Goal: Information Seeking & Learning: Learn about a topic

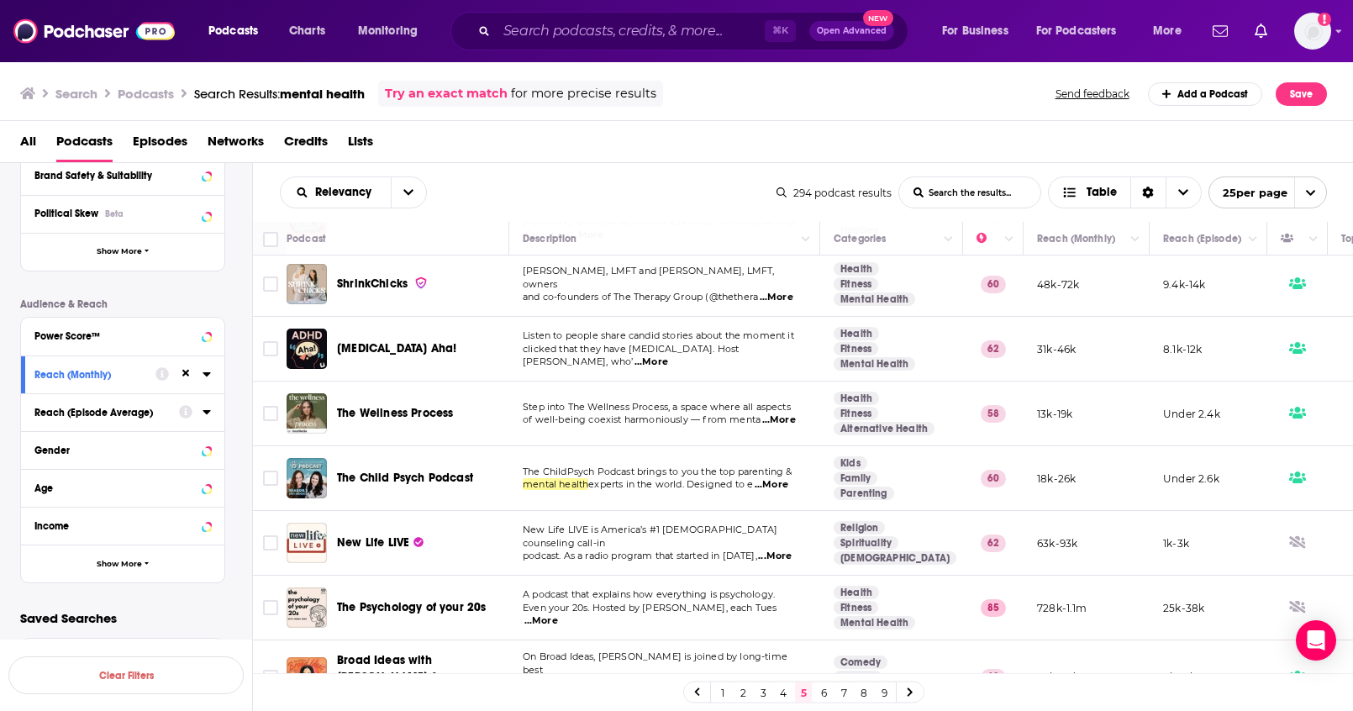
scroll to position [214, 0]
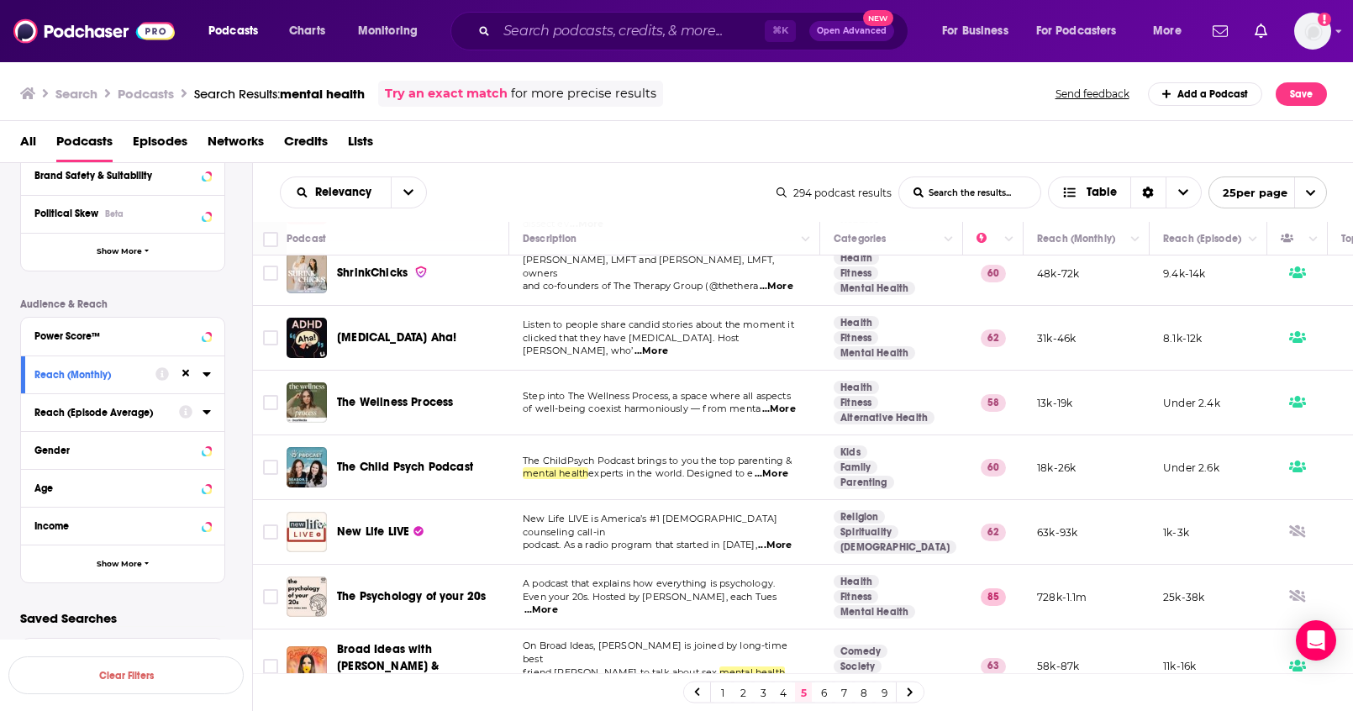
click at [237, 434] on div "Podcast Details Category Active Status Language Has Guests Brand Safety & Suita…" at bounding box center [136, 284] width 232 height 597
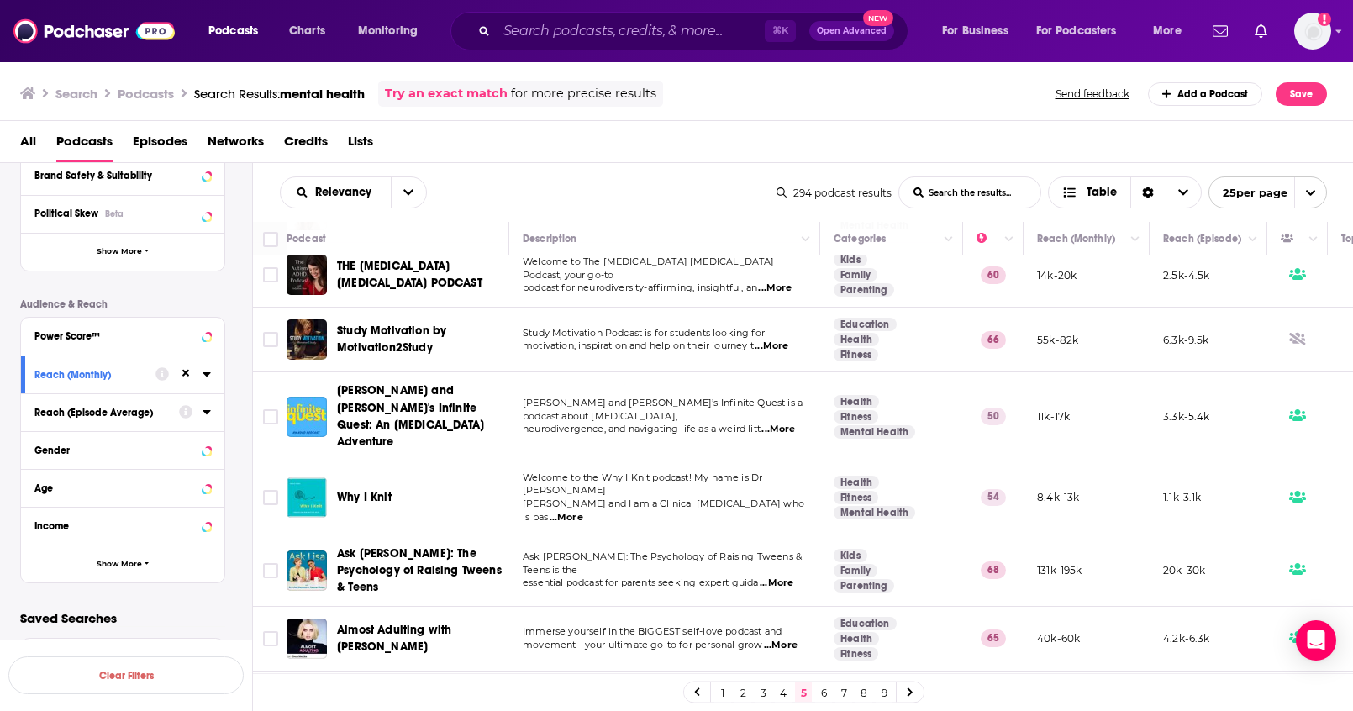
scroll to position [1209, 0]
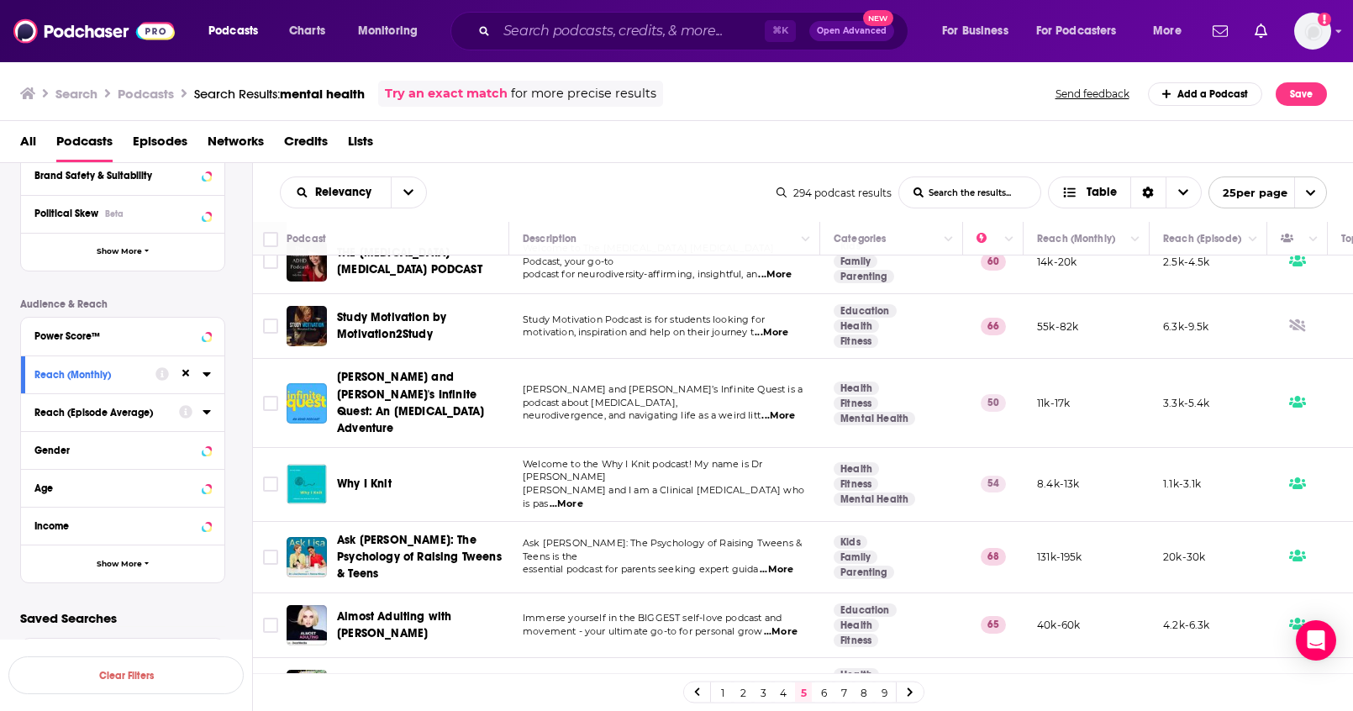
click at [827, 693] on link "6" at bounding box center [823, 692] width 17 height 20
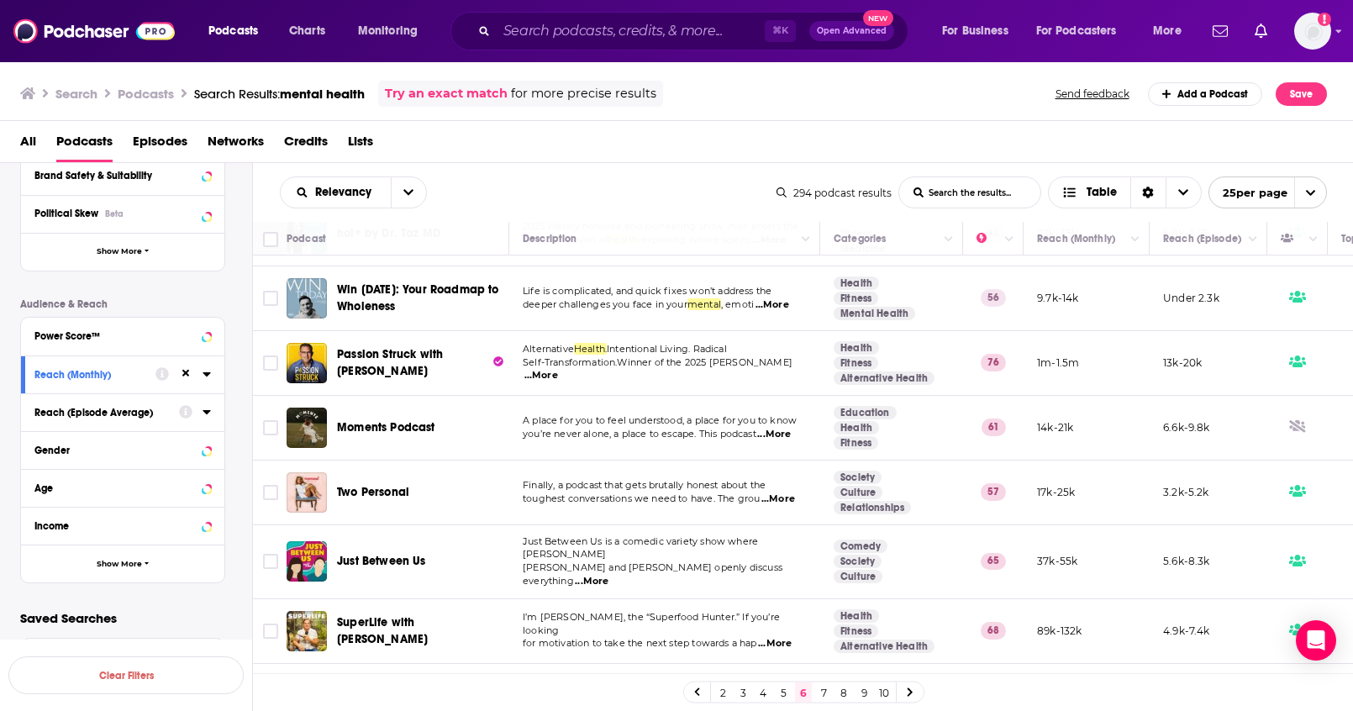
scroll to position [1199, 0]
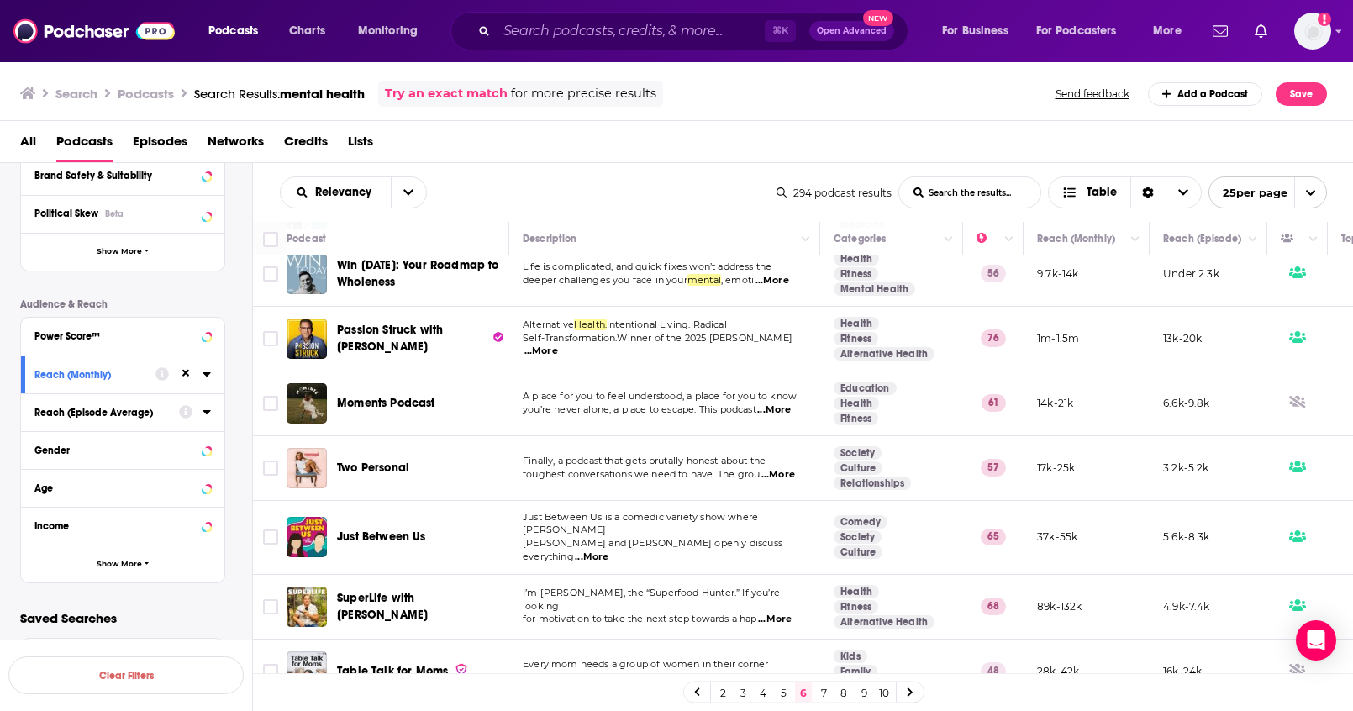
click at [823, 697] on link "7" at bounding box center [823, 692] width 17 height 20
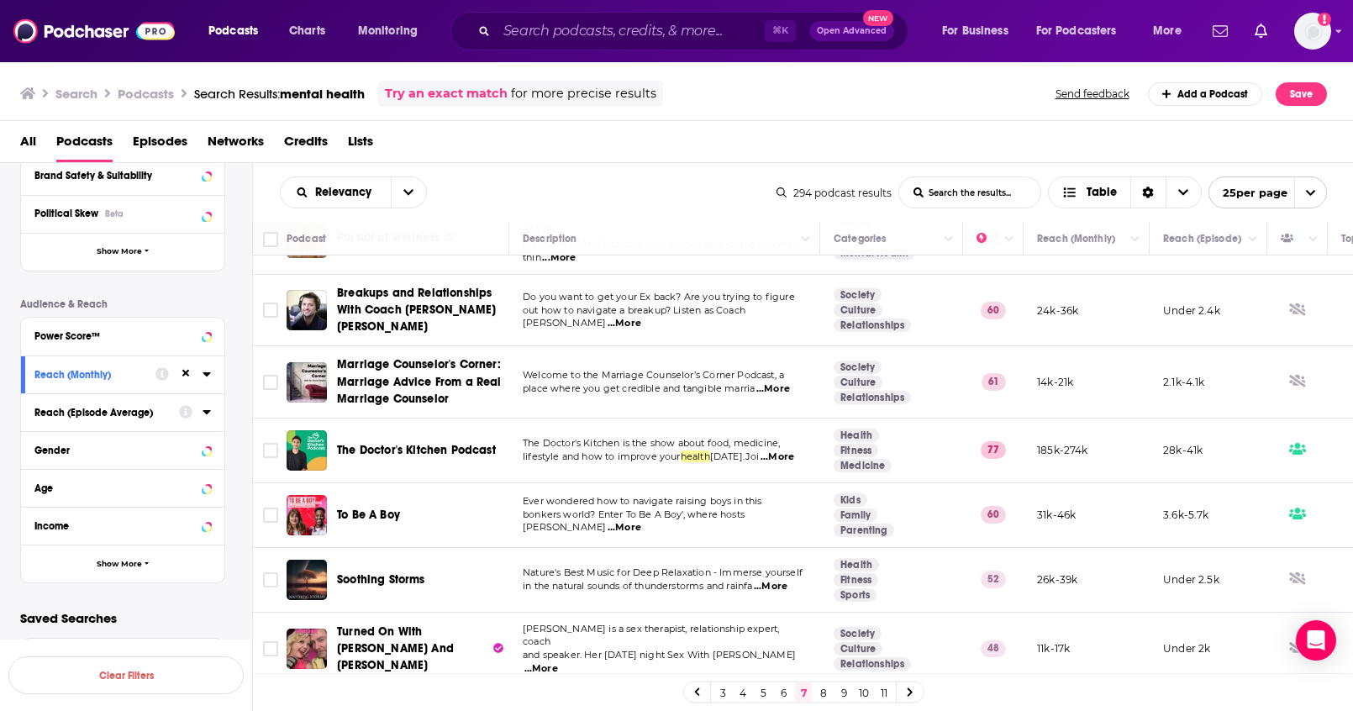
scroll to position [1202, 0]
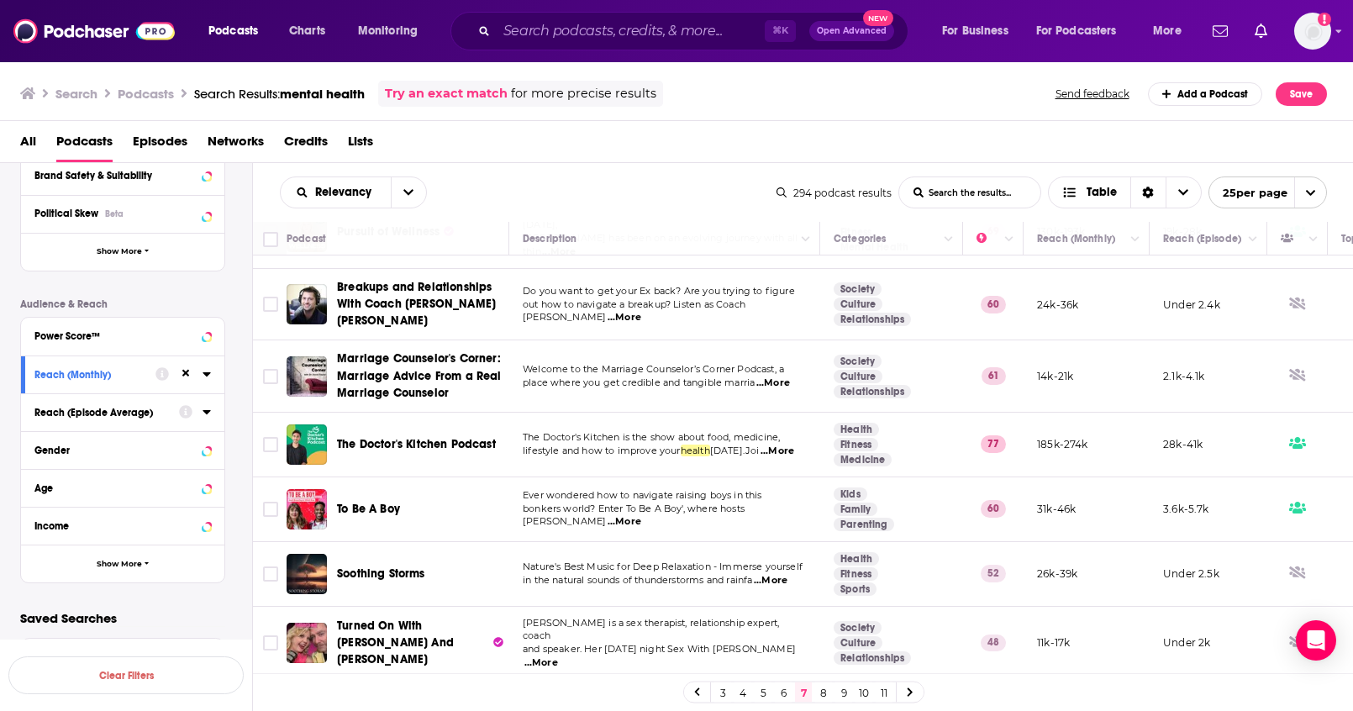
click at [825, 693] on link "8" at bounding box center [823, 692] width 17 height 20
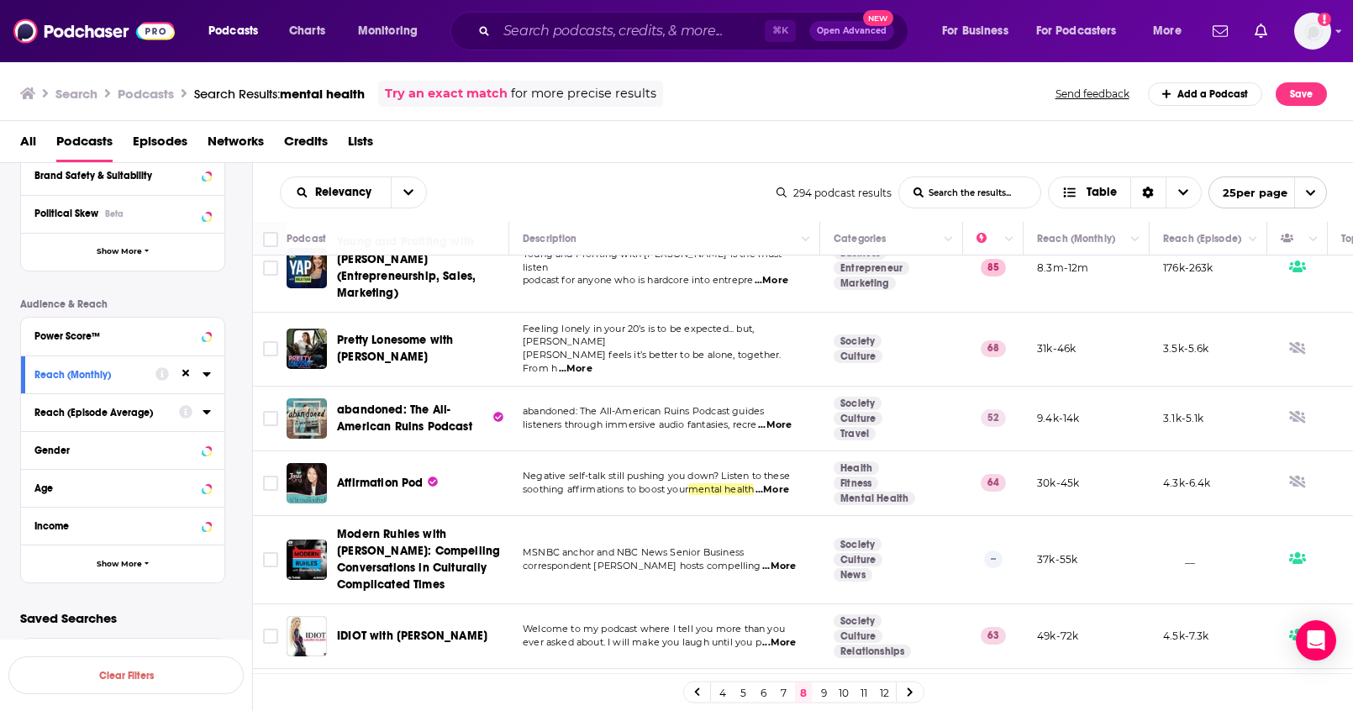
scroll to position [1236, 0]
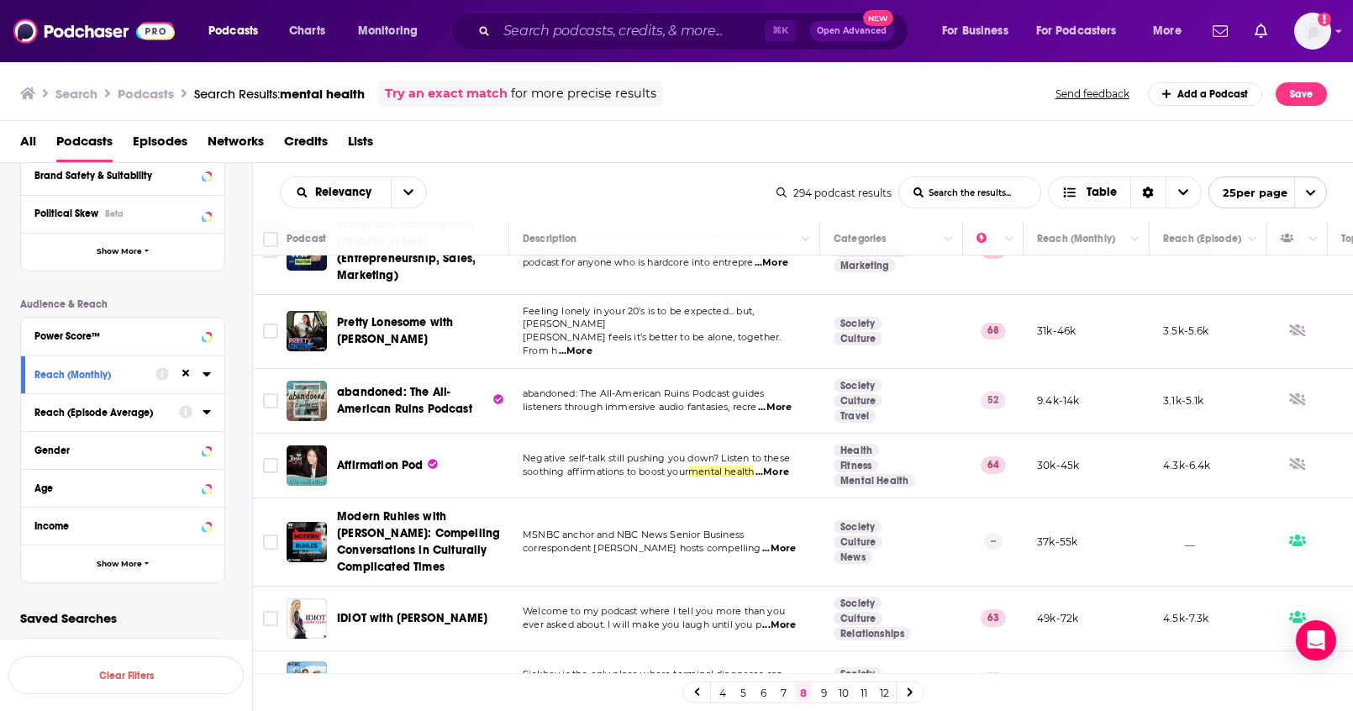
click at [824, 697] on link "9" at bounding box center [823, 692] width 17 height 20
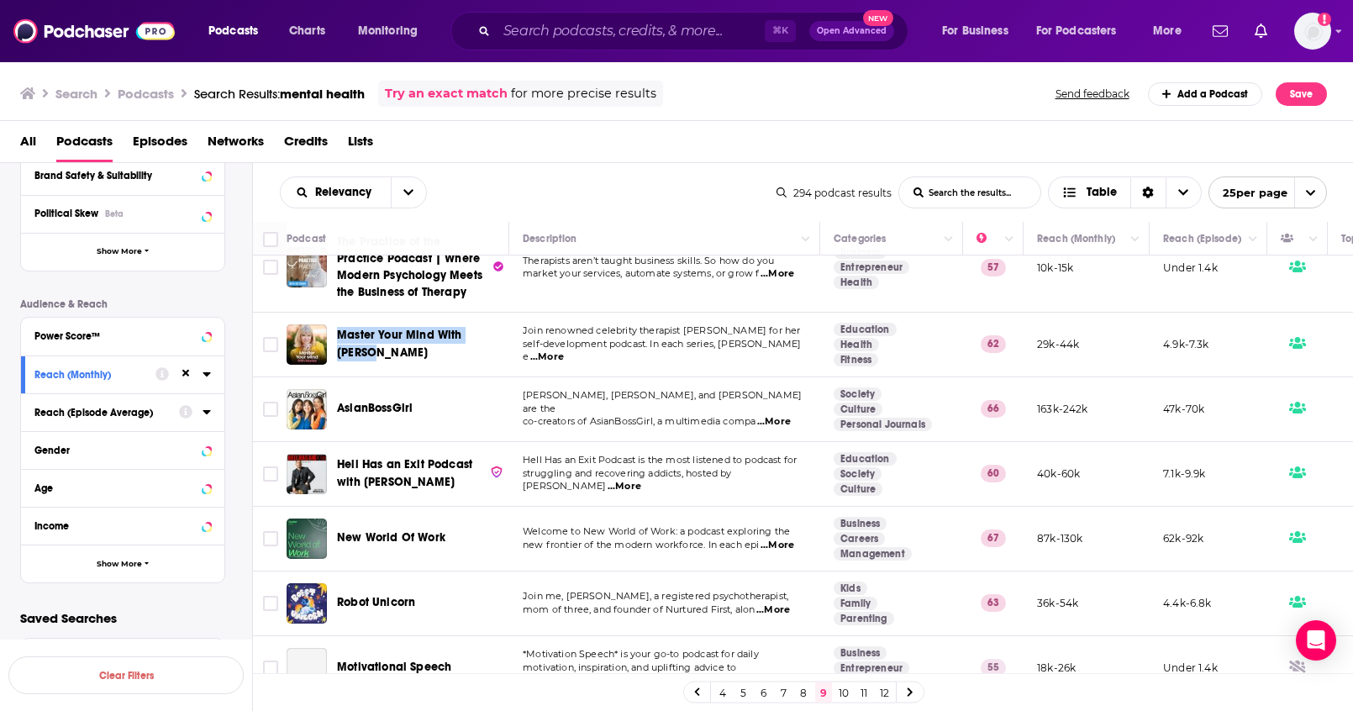
scroll to position [35, 0]
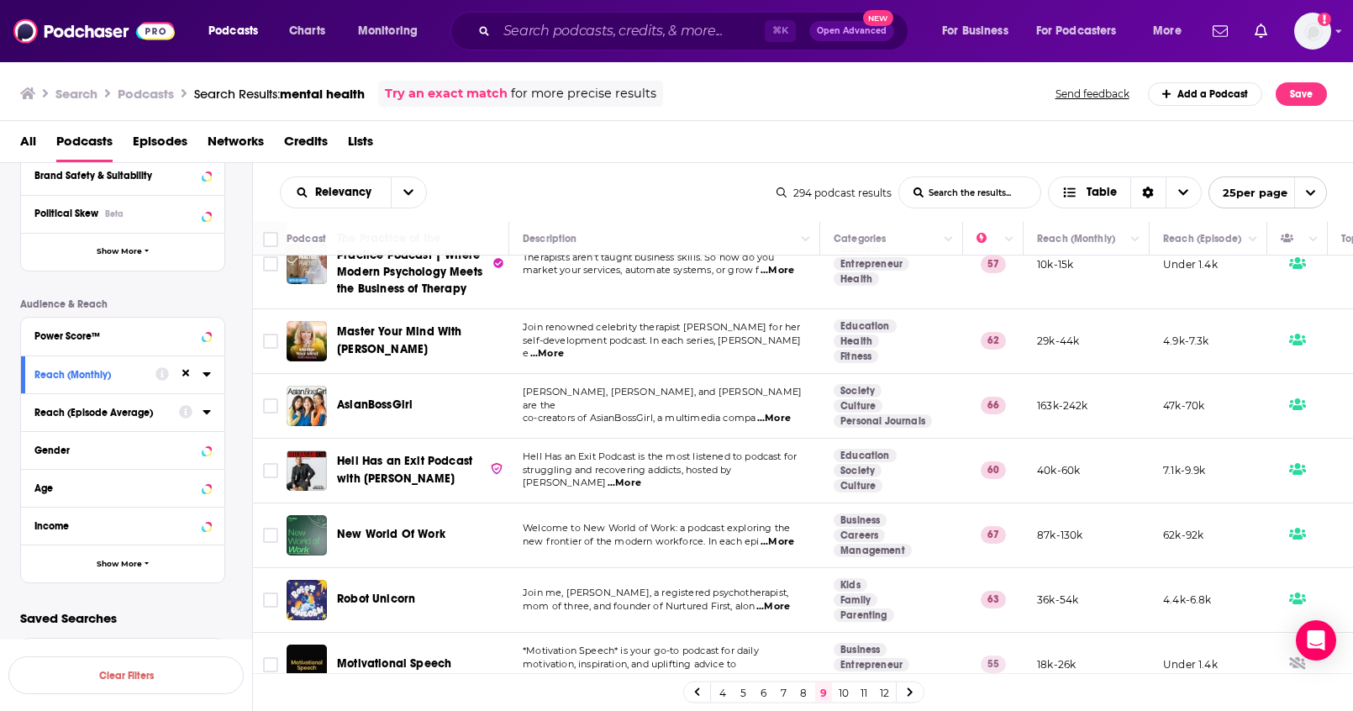
click at [593, 437] on td "Melody Cheng, Helen Wu-Wang, and Janet Wang are the co-creators of AsianBossGir…" at bounding box center [664, 406] width 311 height 65
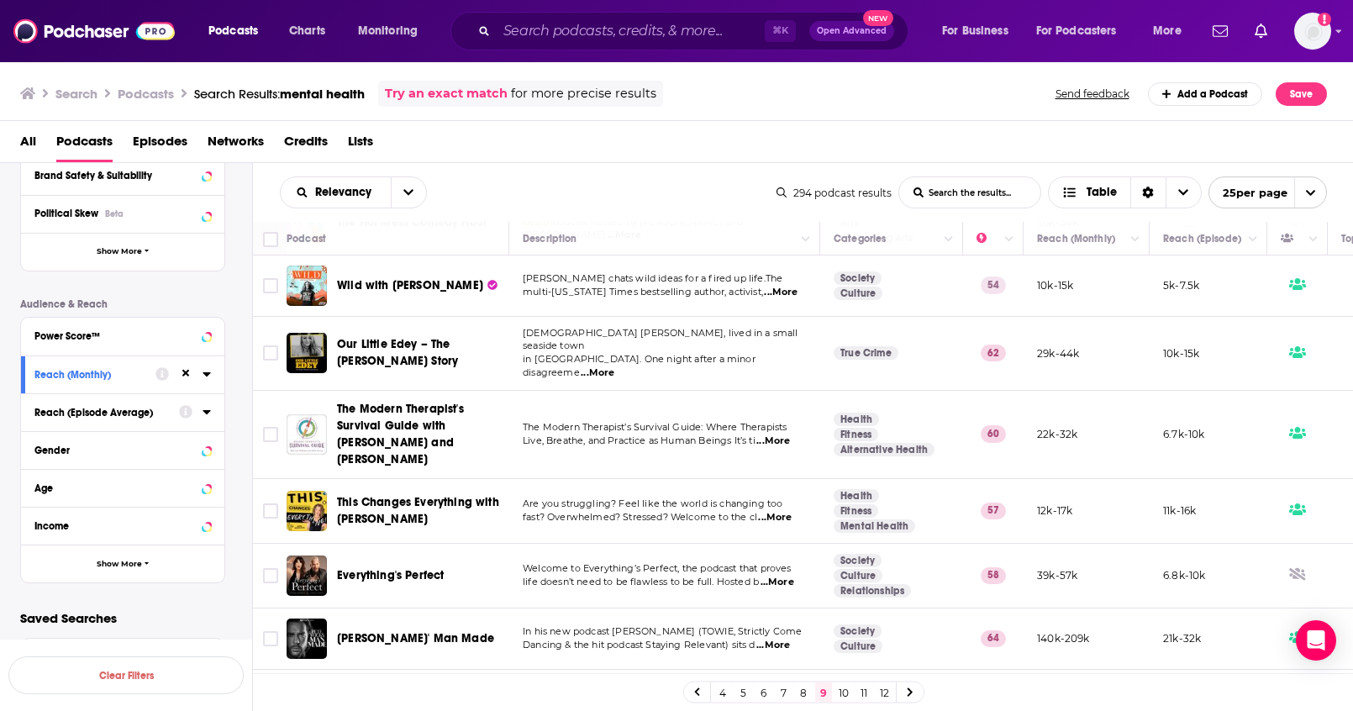
scroll to position [1233, 0]
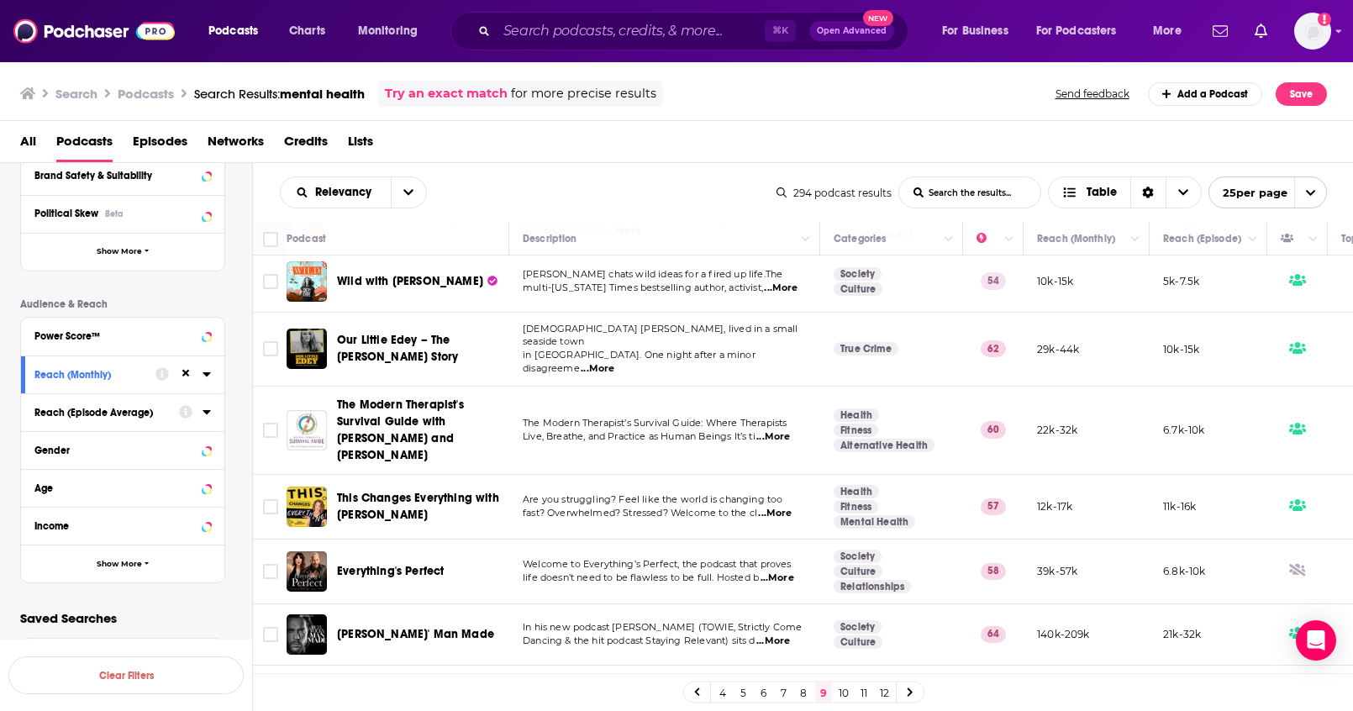
click at [846, 697] on link "10" at bounding box center [843, 692] width 17 height 20
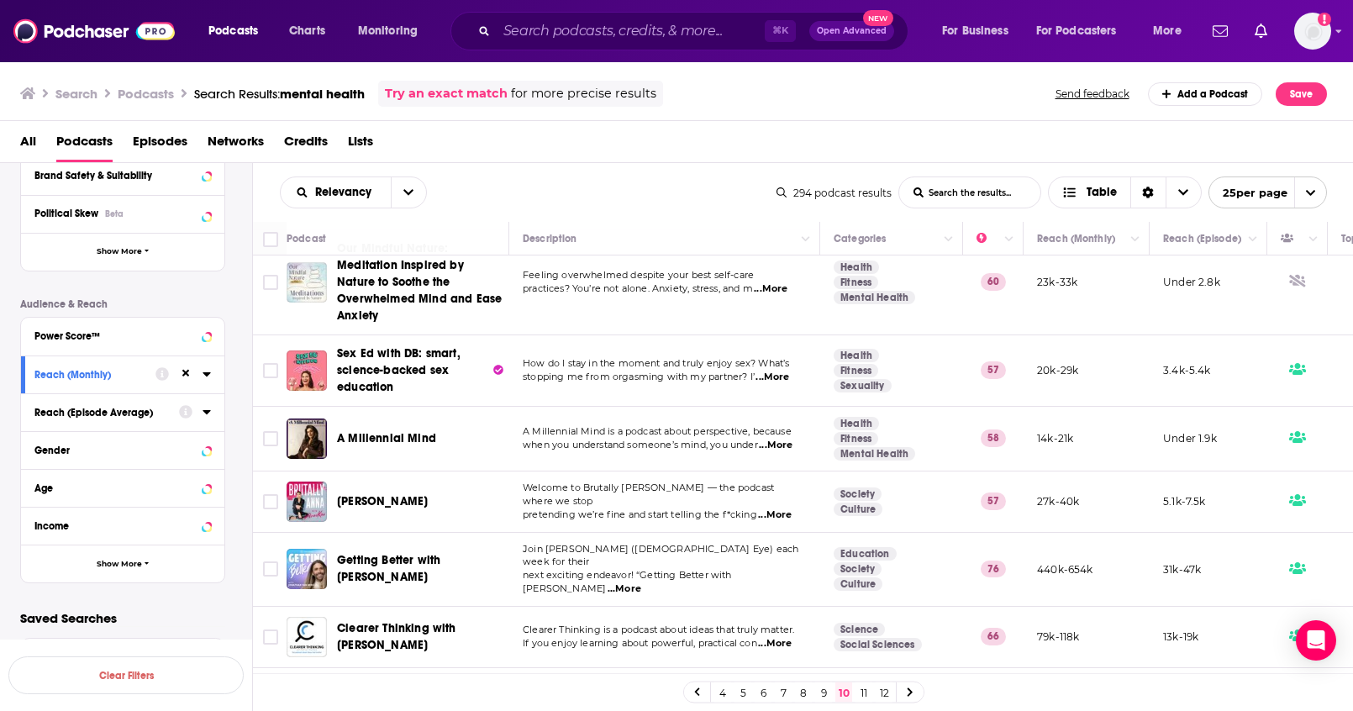
scroll to position [474, 0]
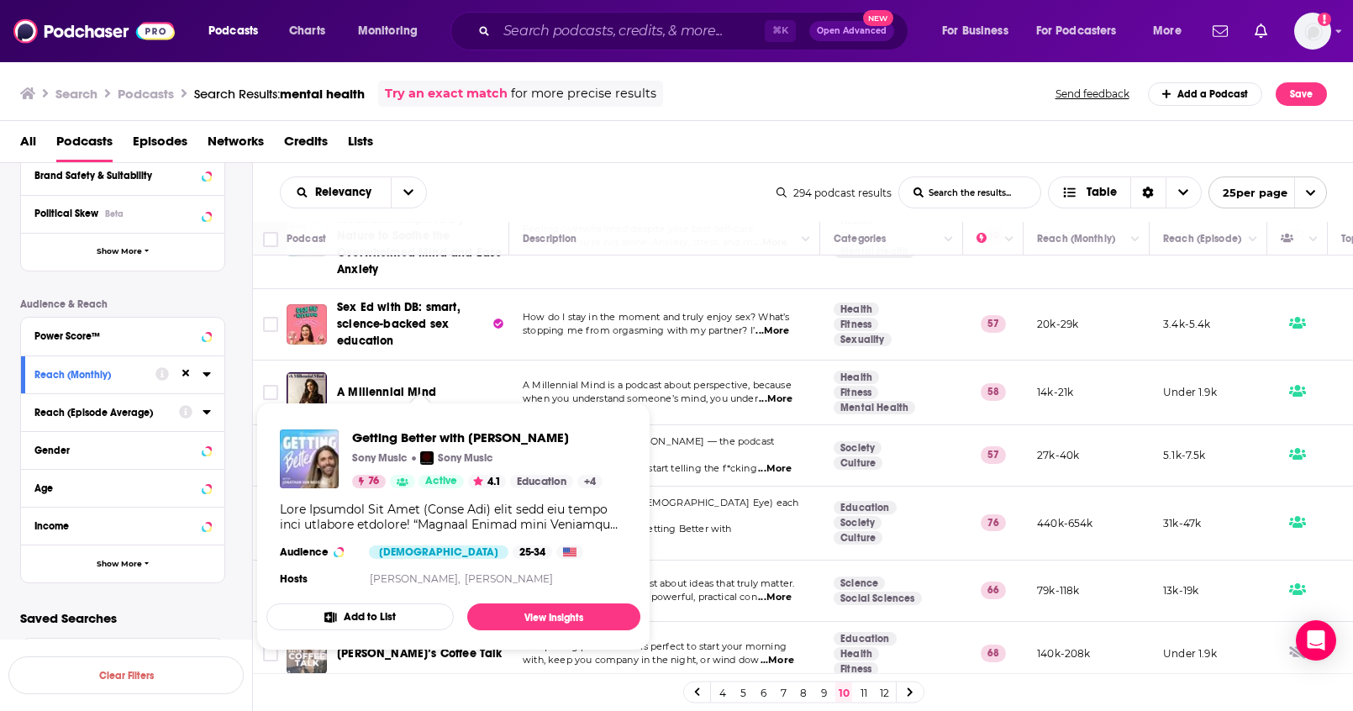
click at [235, 574] on div "Podcast Details Category Active Status Language Has Guests Brand Safety & Suita…" at bounding box center [136, 284] width 232 height 597
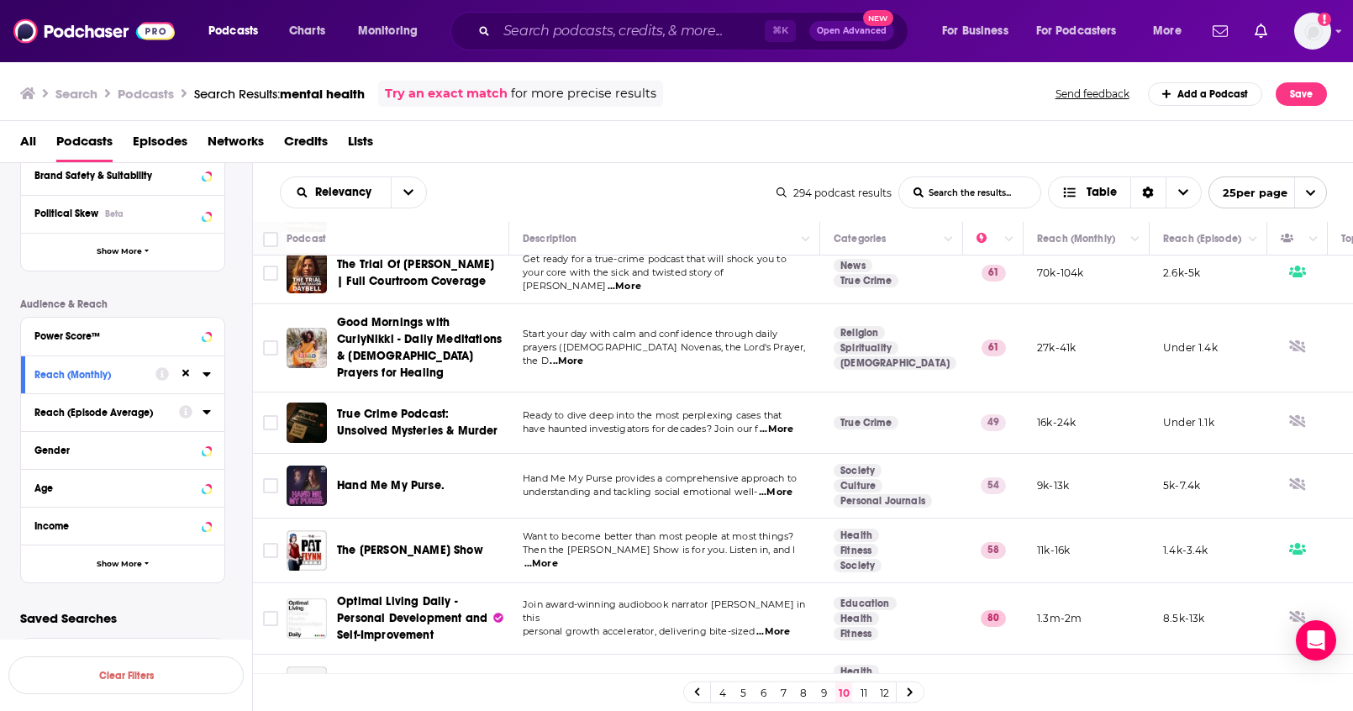
scroll to position [1266, 0]
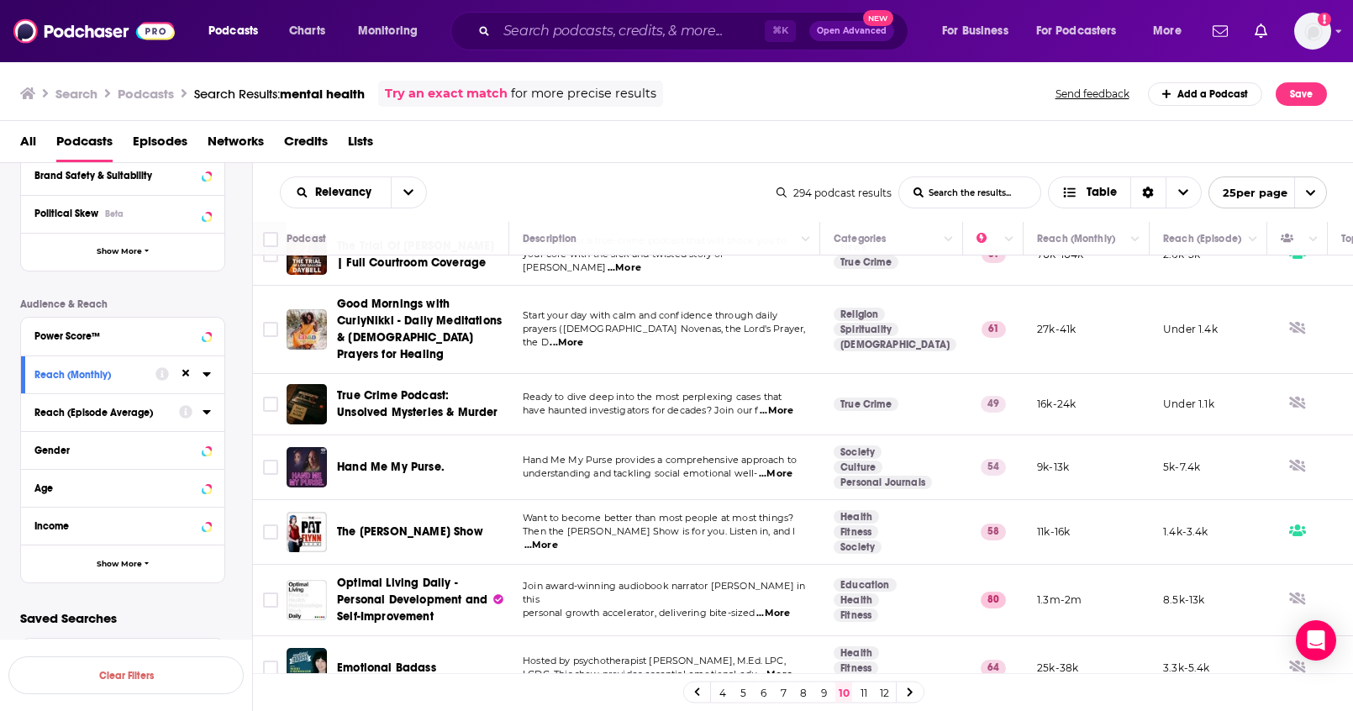
click at [860, 688] on link "11" at bounding box center [863, 692] width 17 height 20
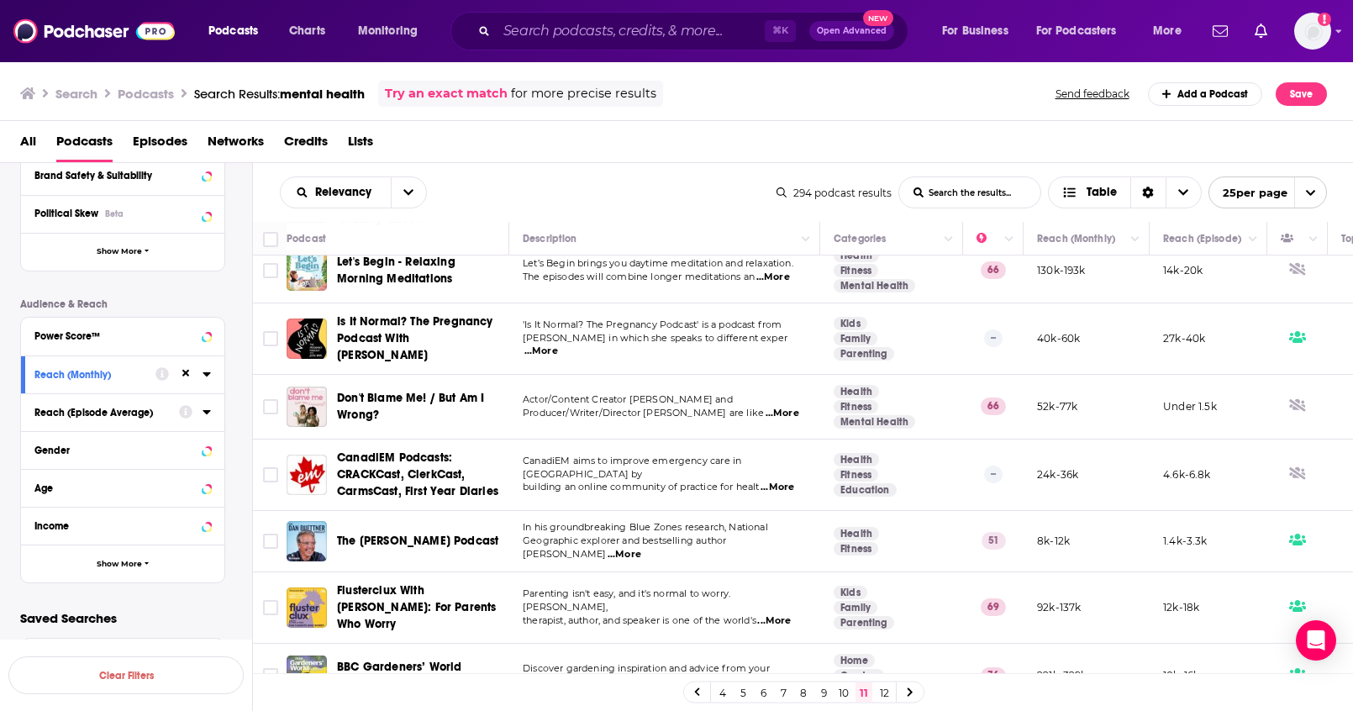
scroll to position [1226, 0]
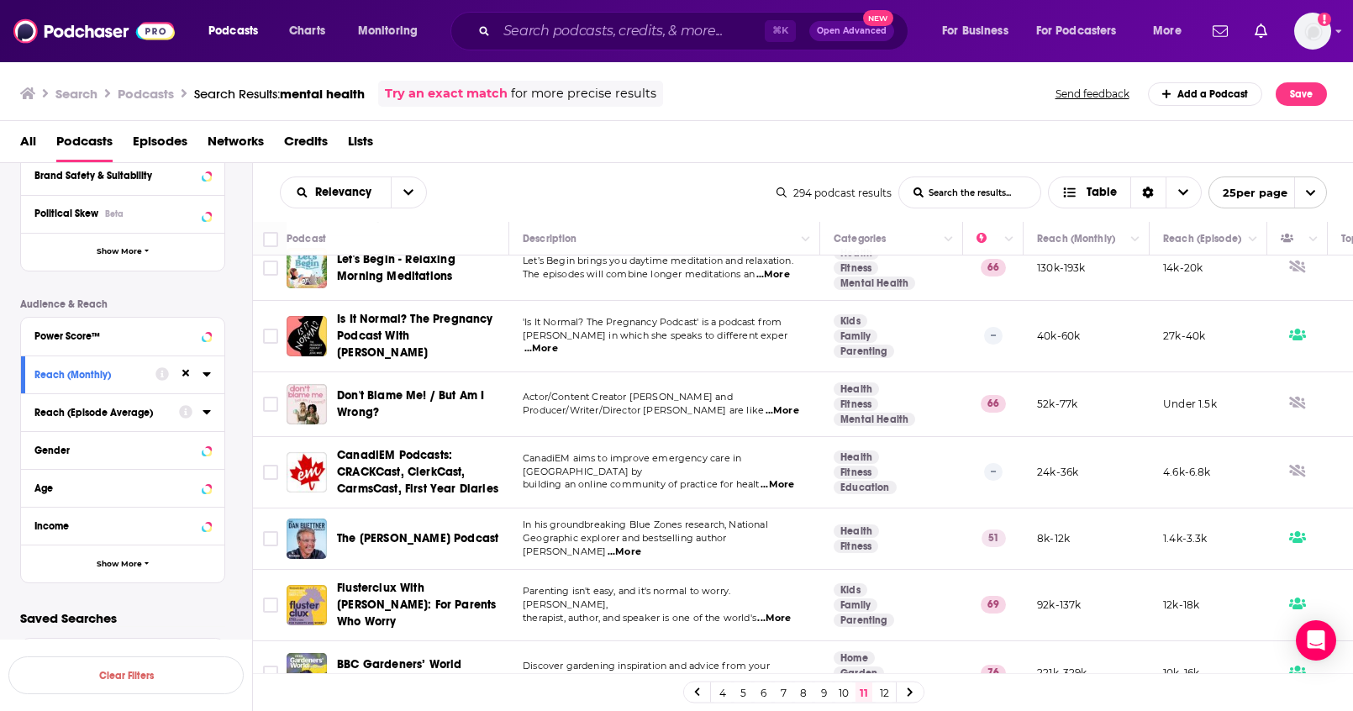
click at [882, 692] on link "12" at bounding box center [884, 692] width 17 height 20
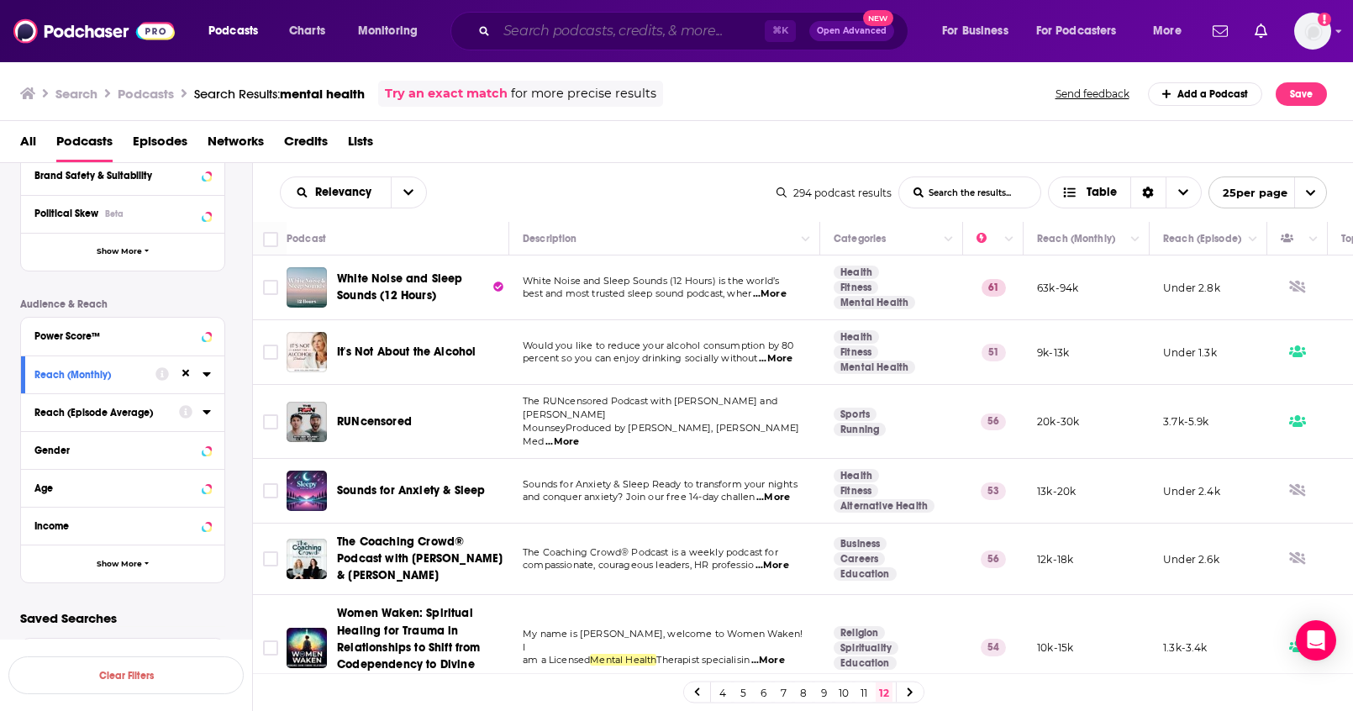
click at [558, 33] on input "Search podcasts, credits, & more..." at bounding box center [631, 31] width 268 height 27
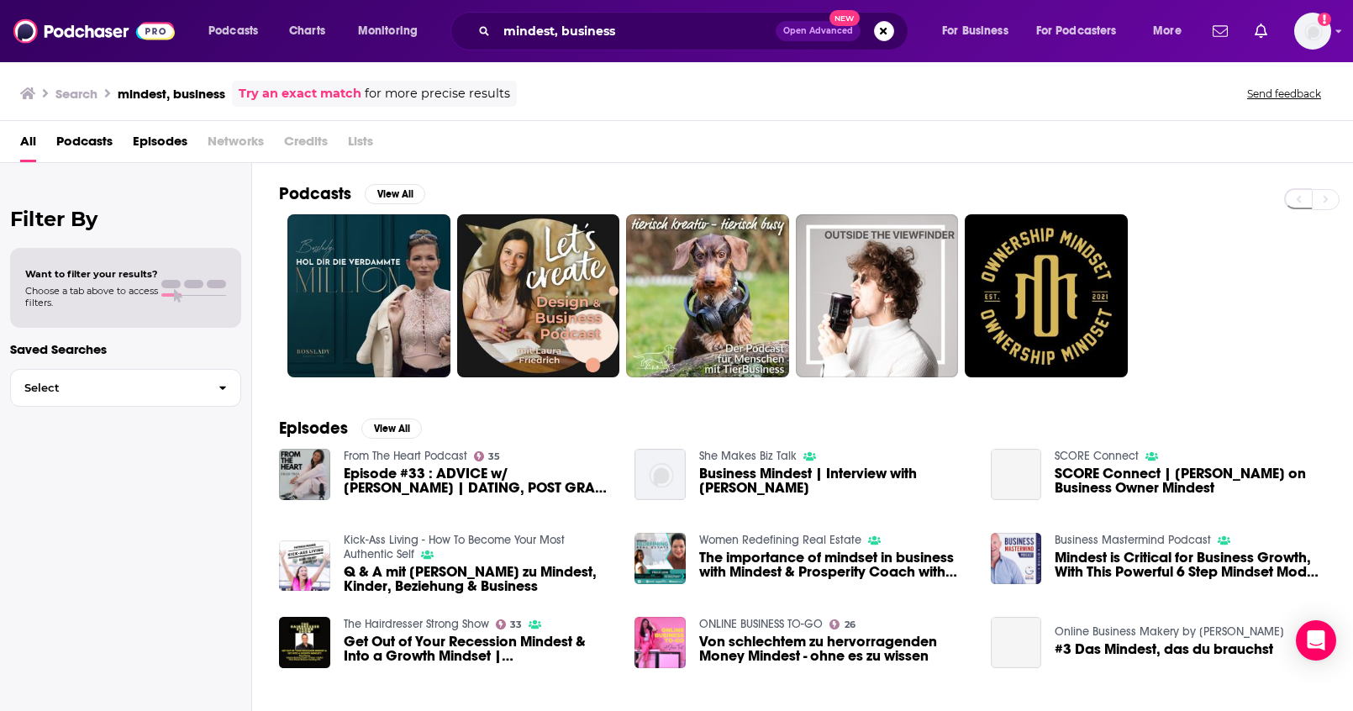
click at [76, 139] on span "Podcasts" at bounding box center [84, 145] width 56 height 34
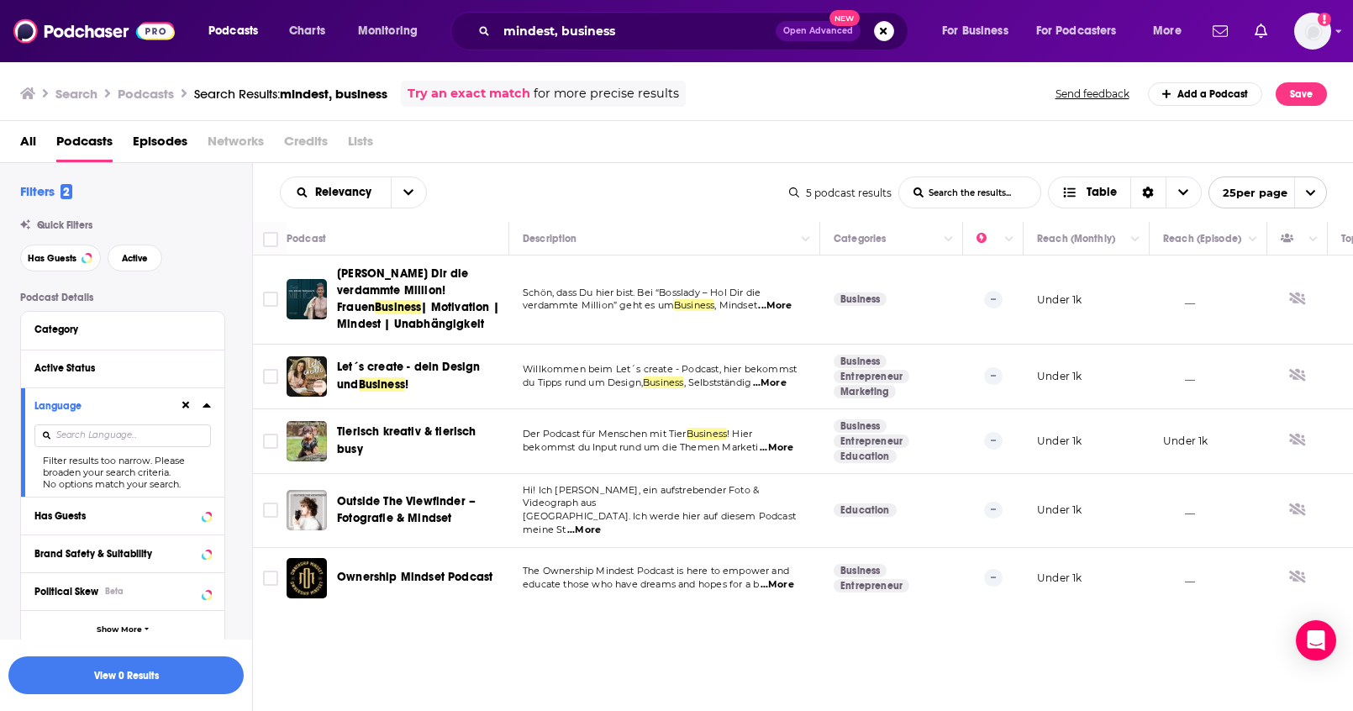
click at [210, 408] on div "Language Filter results too narrow. Please broaden your search criteria. No opt…" at bounding box center [122, 441] width 203 height 109
click at [207, 405] on icon at bounding box center [207, 405] width 8 height 4
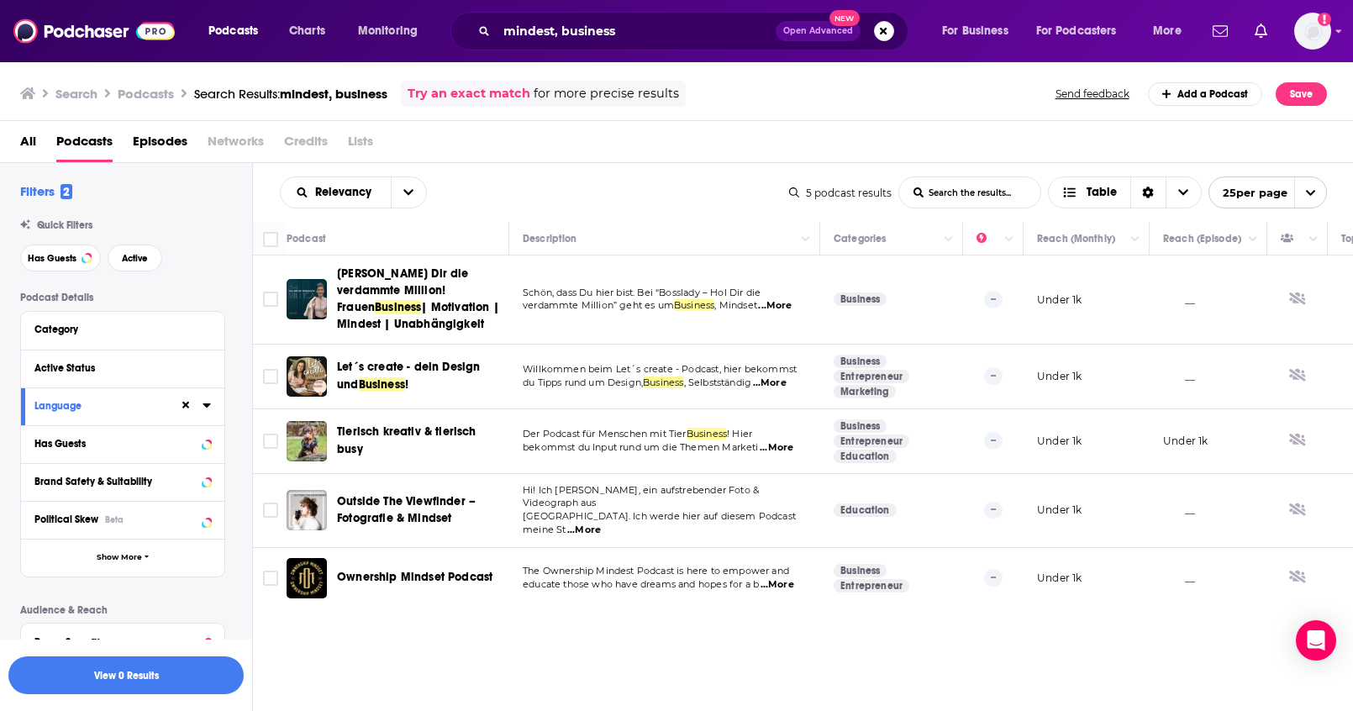
click at [207, 410] on icon at bounding box center [207, 404] width 8 height 13
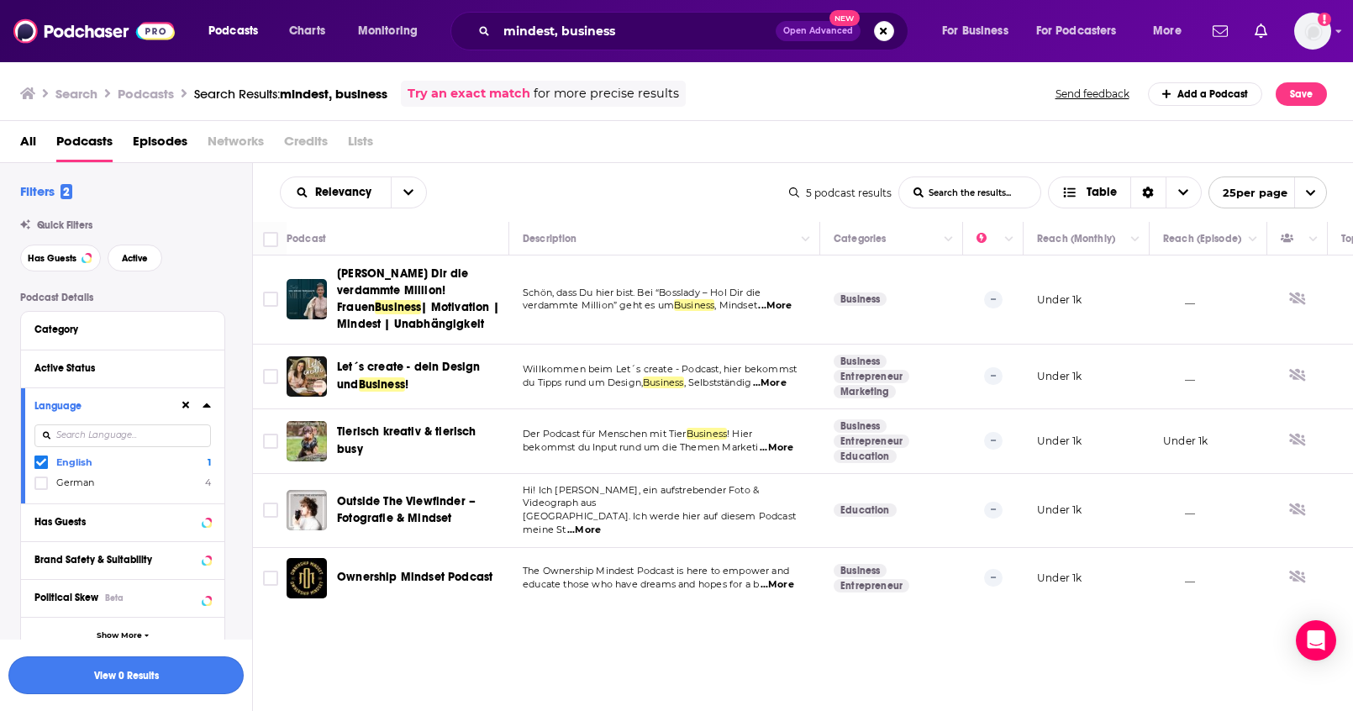
click at [163, 675] on button "View 0 Results" at bounding box center [125, 675] width 235 height 38
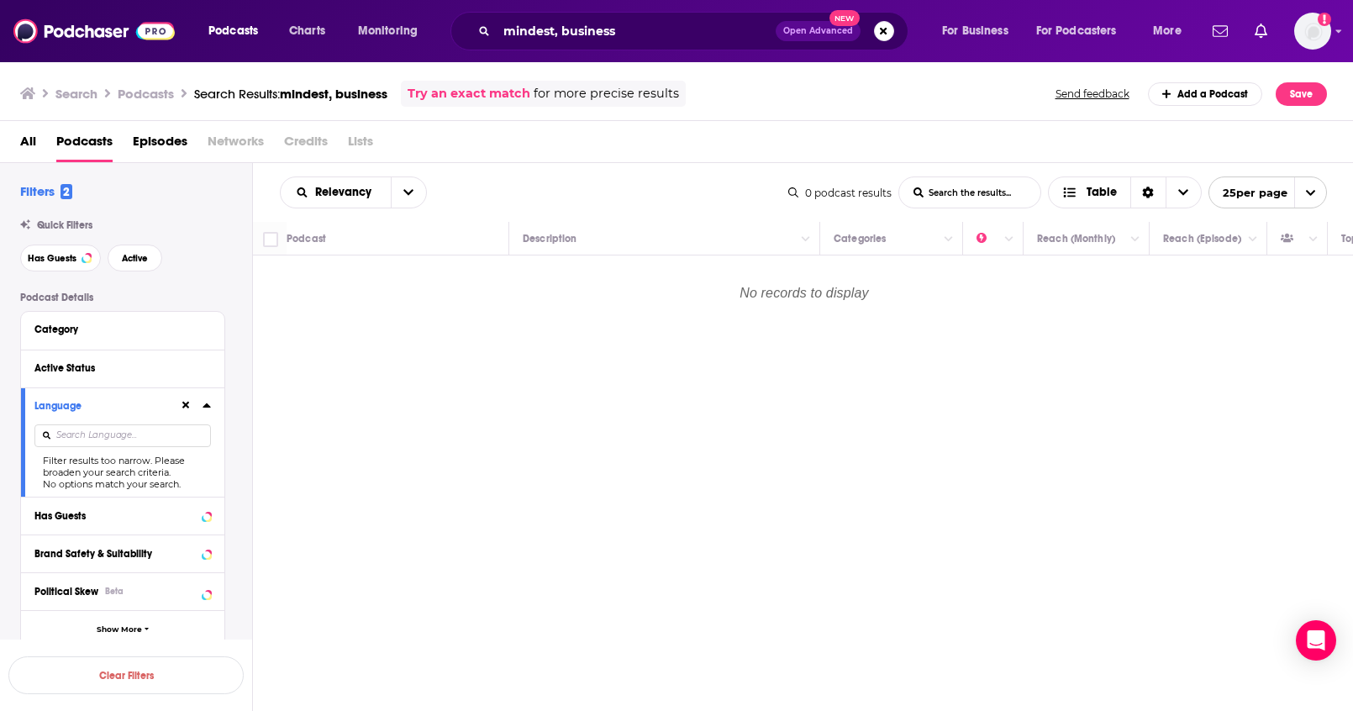
click at [568, 48] on div "mindest, business Open Advanced New" at bounding box center [679, 31] width 458 height 39
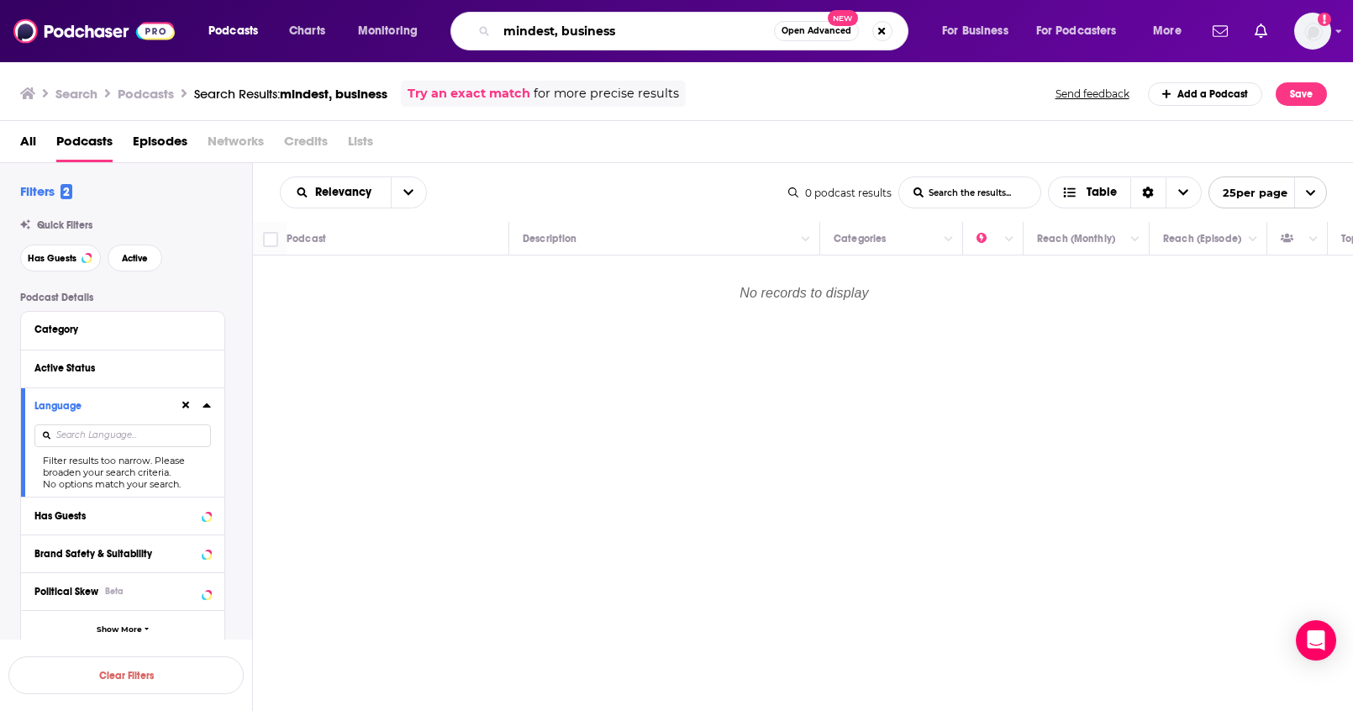
drag, startPoint x: 556, startPoint y: 33, endPoint x: 664, endPoint y: 32, distance: 107.6
click at [664, 32] on input "mindest, business" at bounding box center [635, 31] width 277 height 27
type input "mindest"
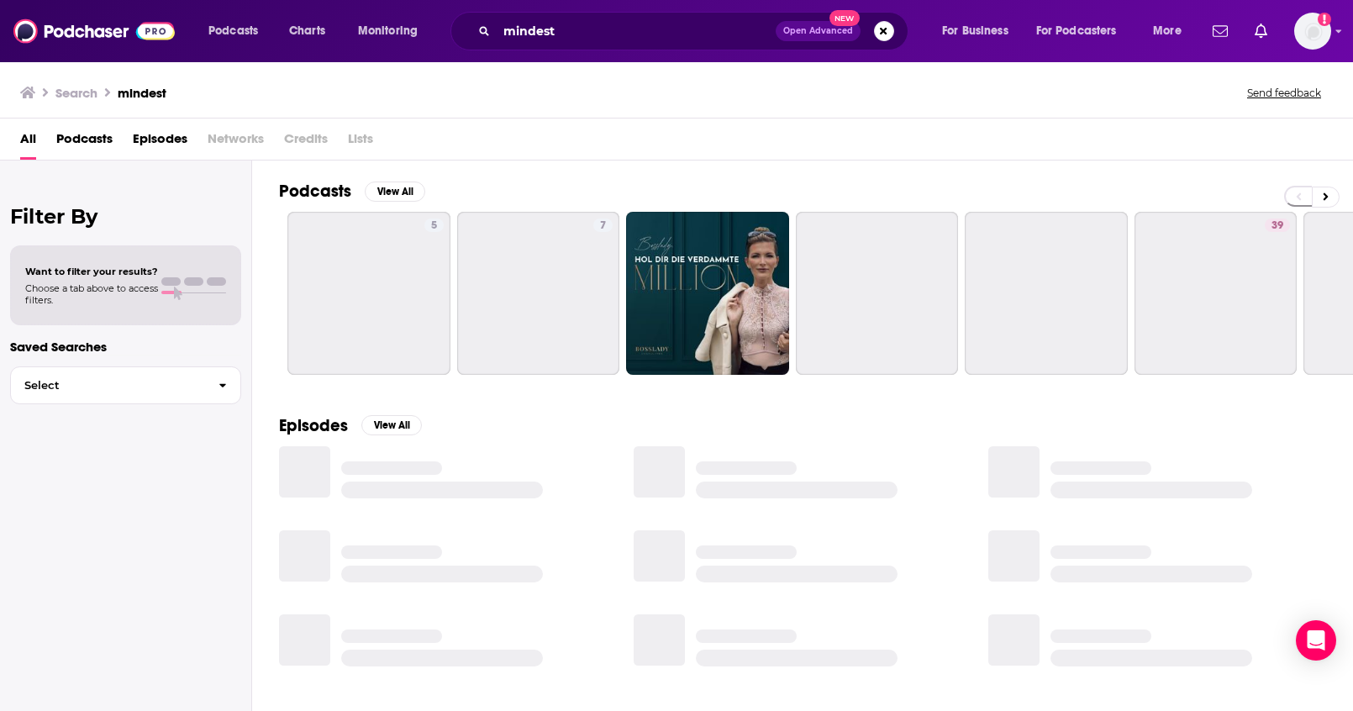
click at [93, 136] on span "Podcasts" at bounding box center [84, 142] width 56 height 34
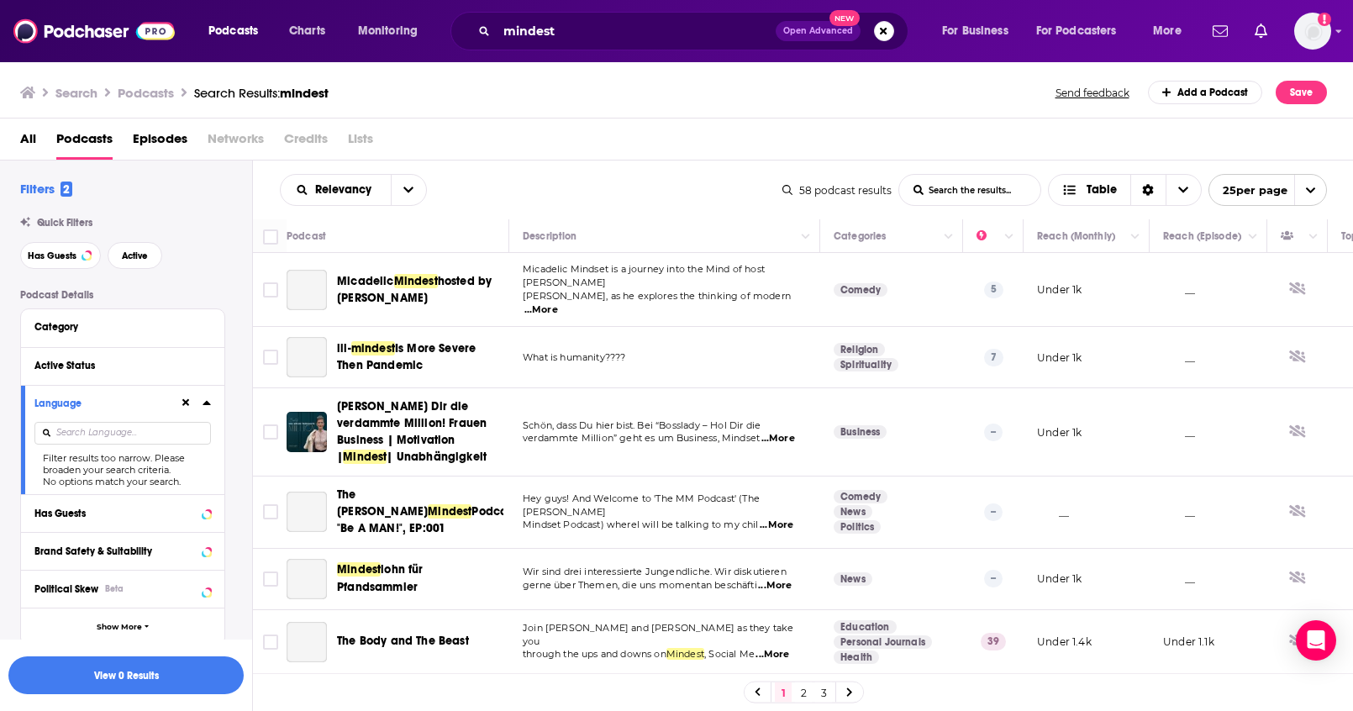
click at [210, 404] on icon at bounding box center [207, 402] width 8 height 13
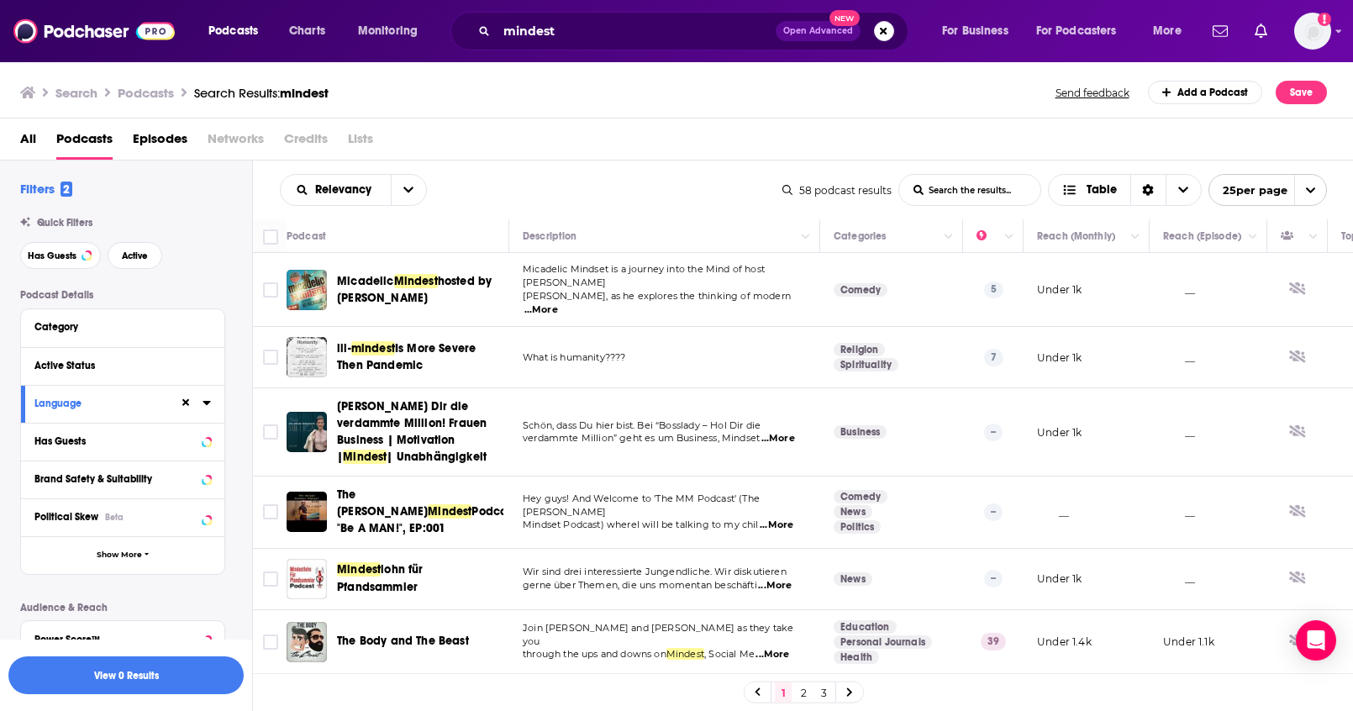
click at [210, 404] on icon at bounding box center [207, 402] width 8 height 13
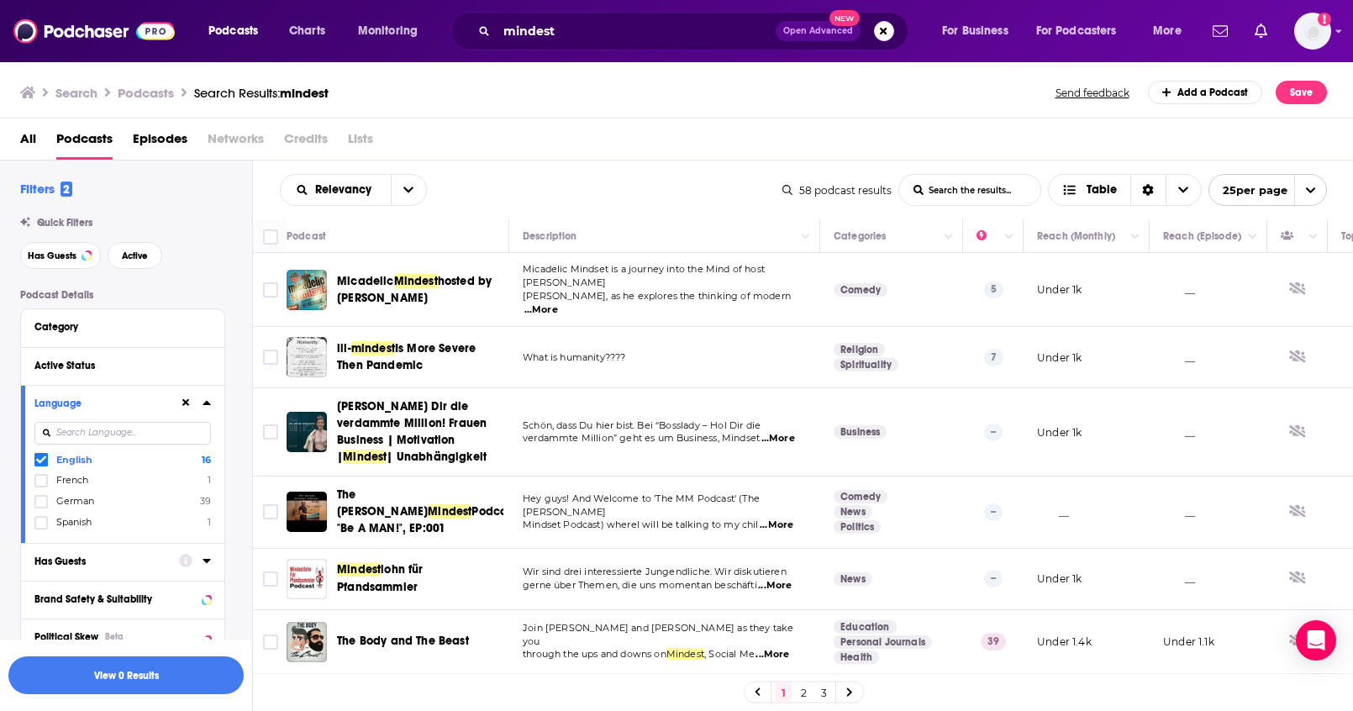
click at [205, 397] on icon at bounding box center [207, 402] width 8 height 13
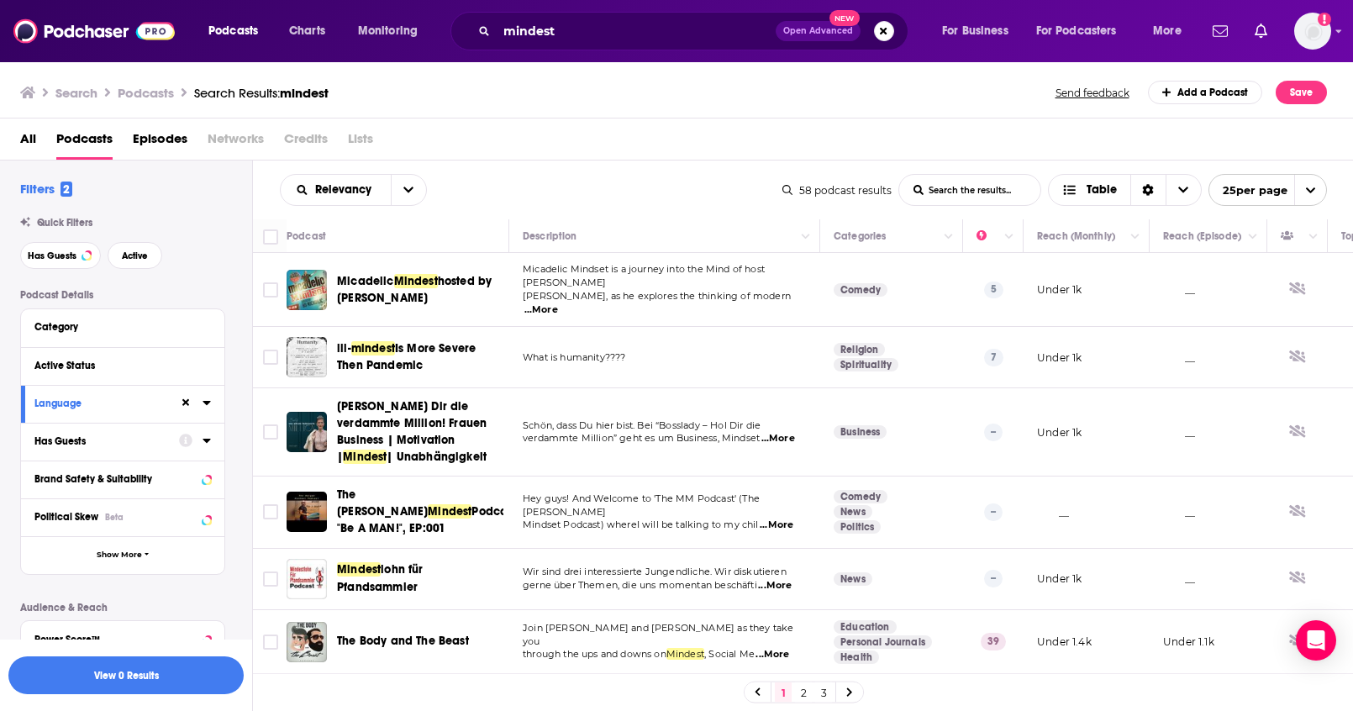
click at [205, 439] on icon at bounding box center [207, 441] width 8 height 4
click at [205, 444] on icon at bounding box center [207, 440] width 8 height 13
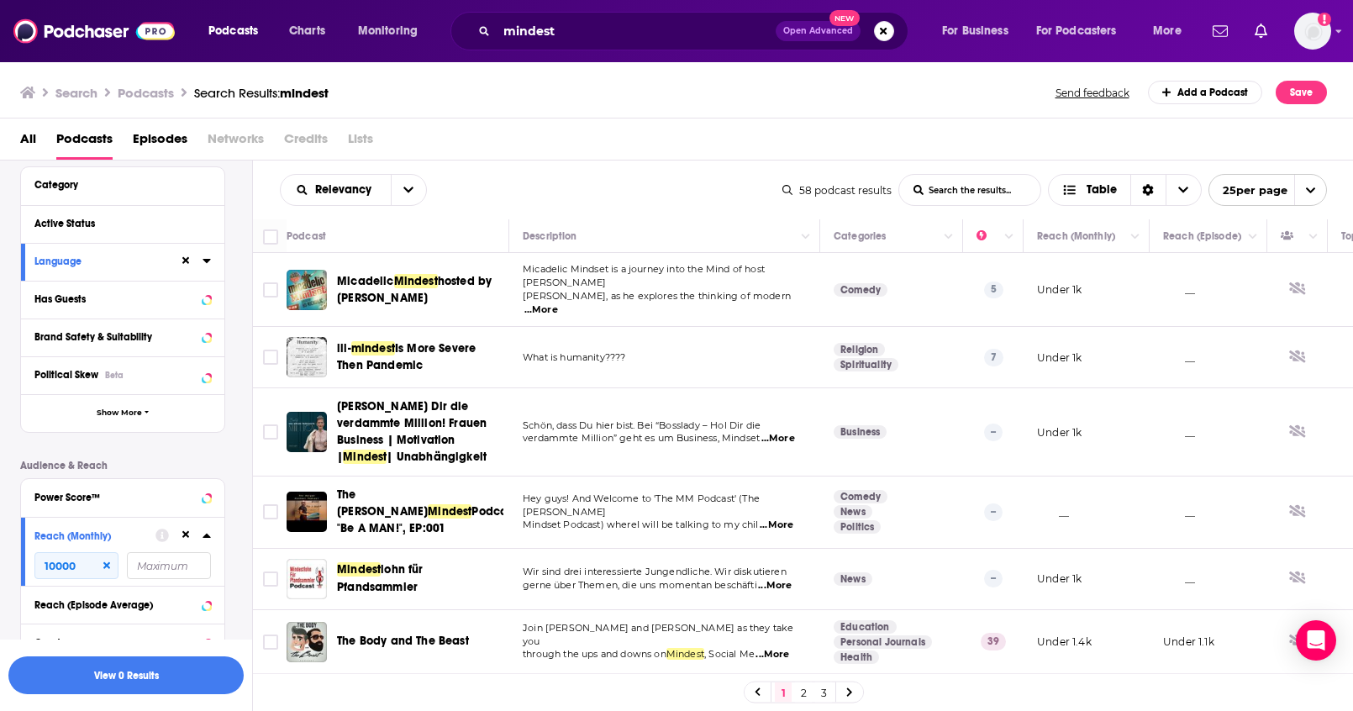
scroll to position [337, 0]
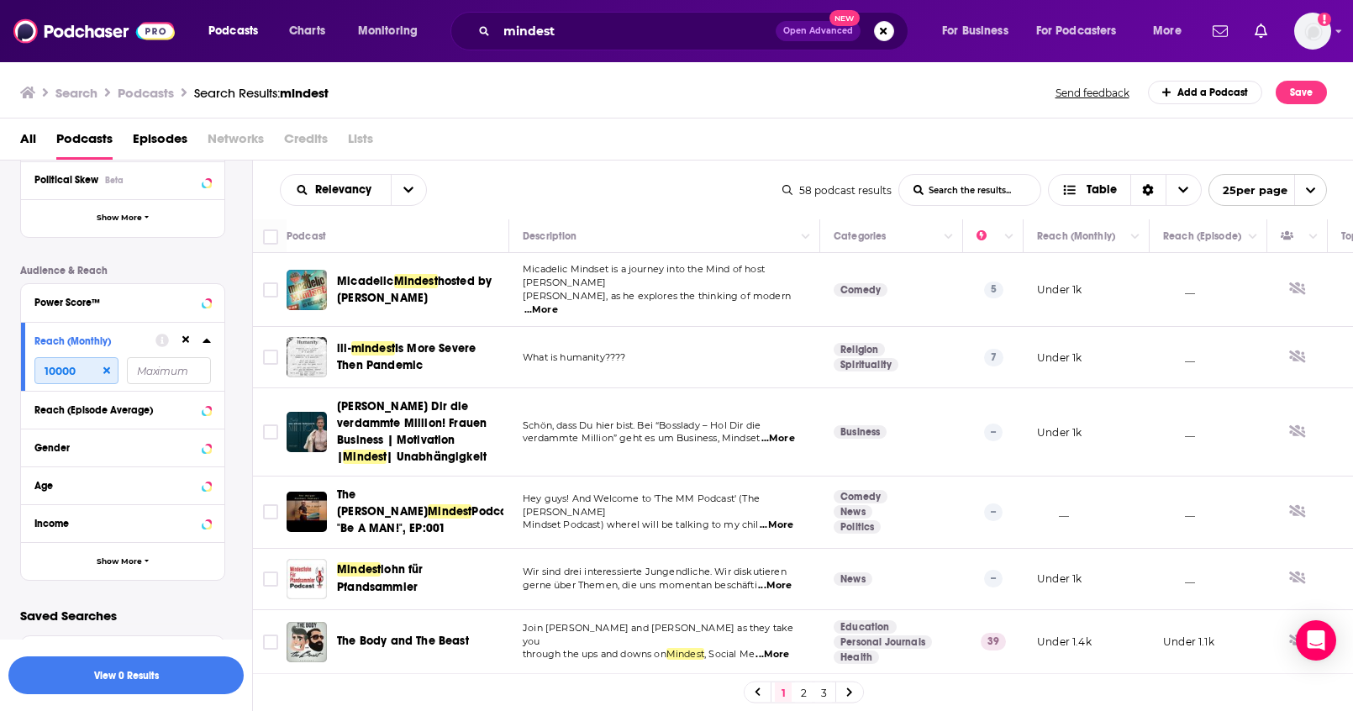
click at [79, 374] on input "10000" at bounding box center [76, 370] width 84 height 27
click at [106, 371] on icon at bounding box center [106, 370] width 7 height 7
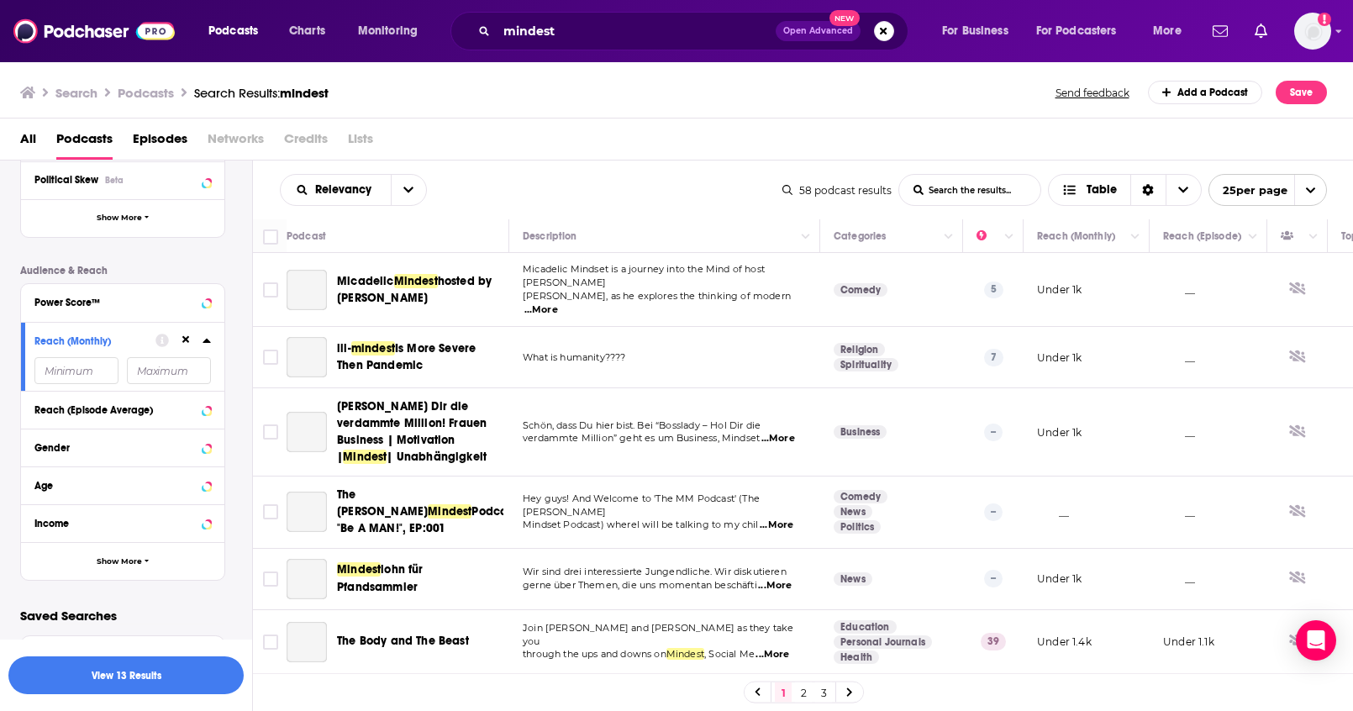
click at [207, 343] on icon at bounding box center [207, 340] width 8 height 13
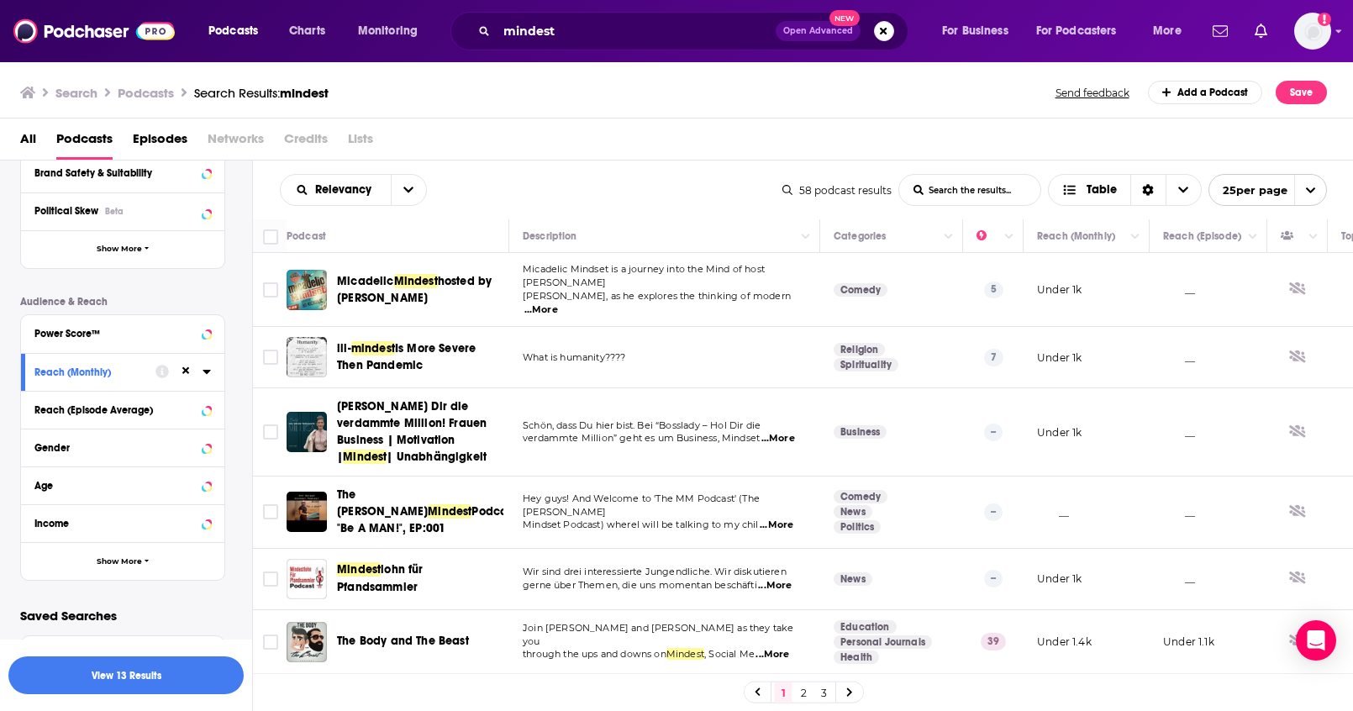
scroll to position [306, 0]
click at [207, 370] on icon at bounding box center [207, 372] width 8 height 4
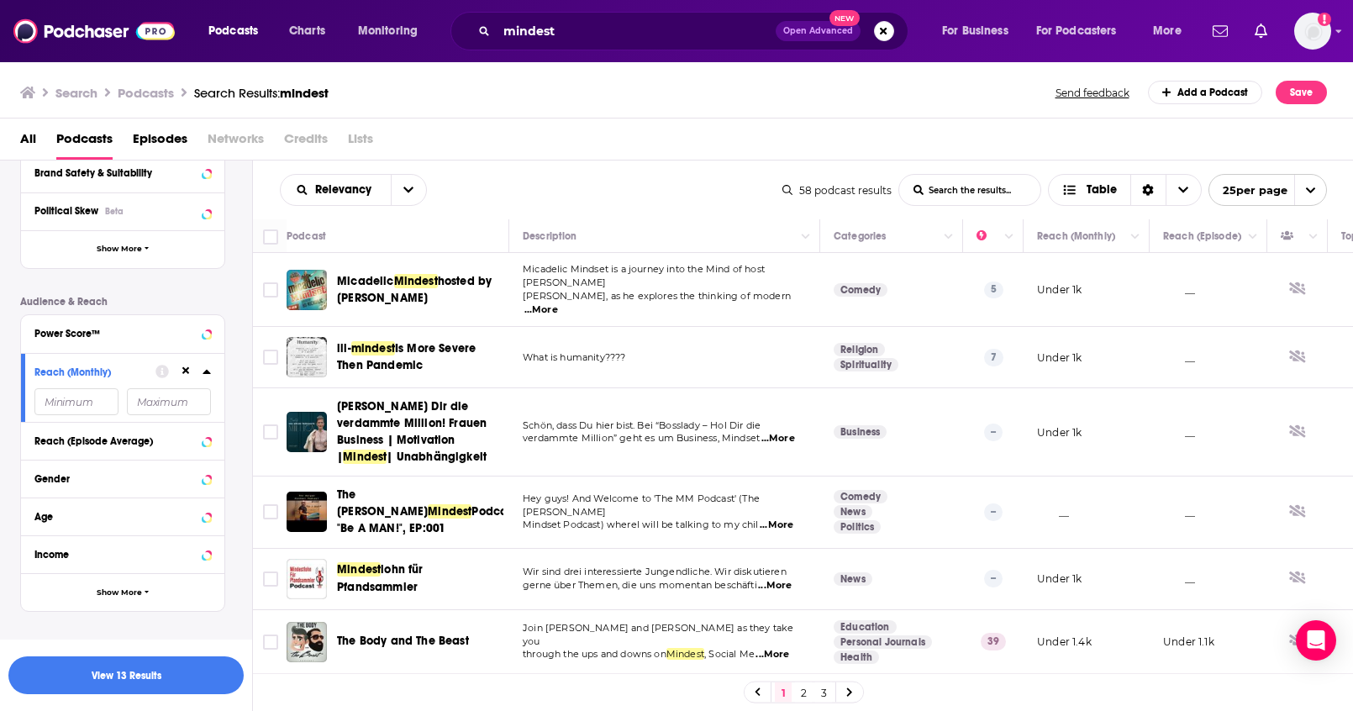
scroll to position [337, 0]
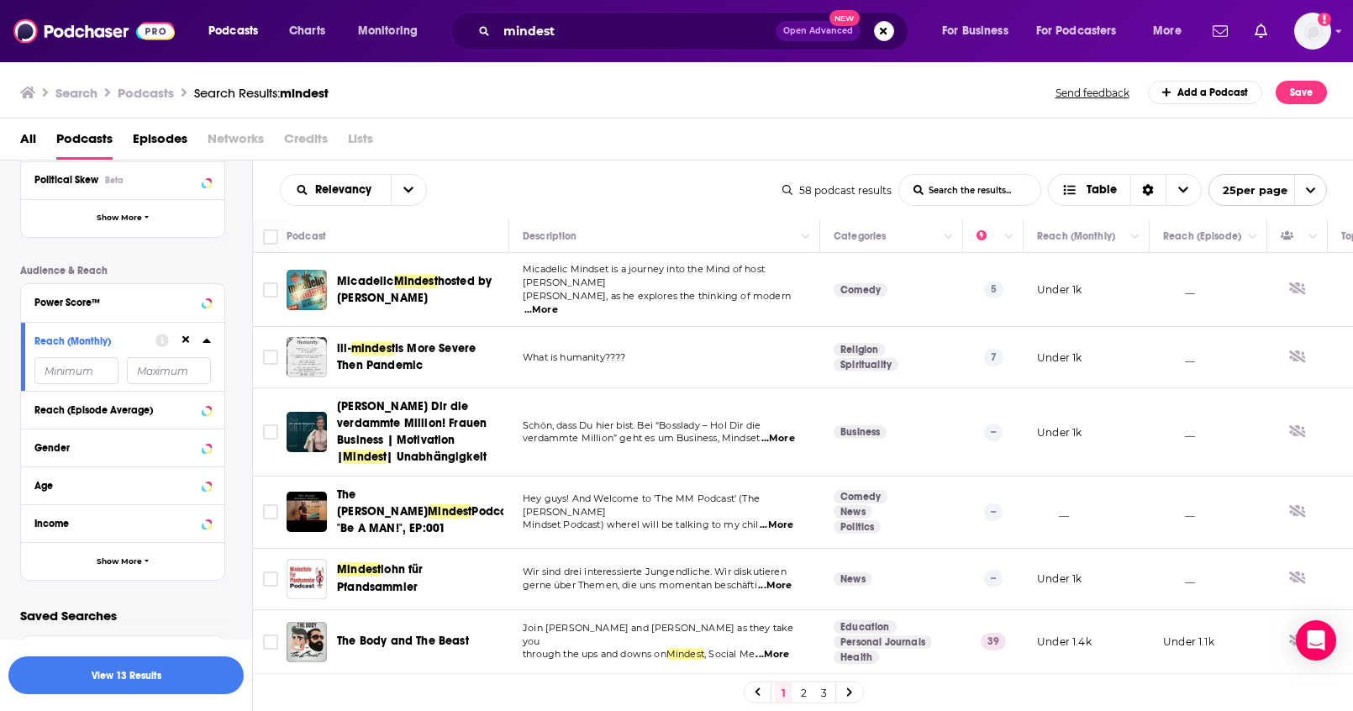
click at [237, 401] on div "Podcast Details Category Active Status Language Has Guests Brand Safety & Suita…" at bounding box center [136, 266] width 232 height 629
click at [202, 687] on button "View 13 Results" at bounding box center [125, 675] width 235 height 38
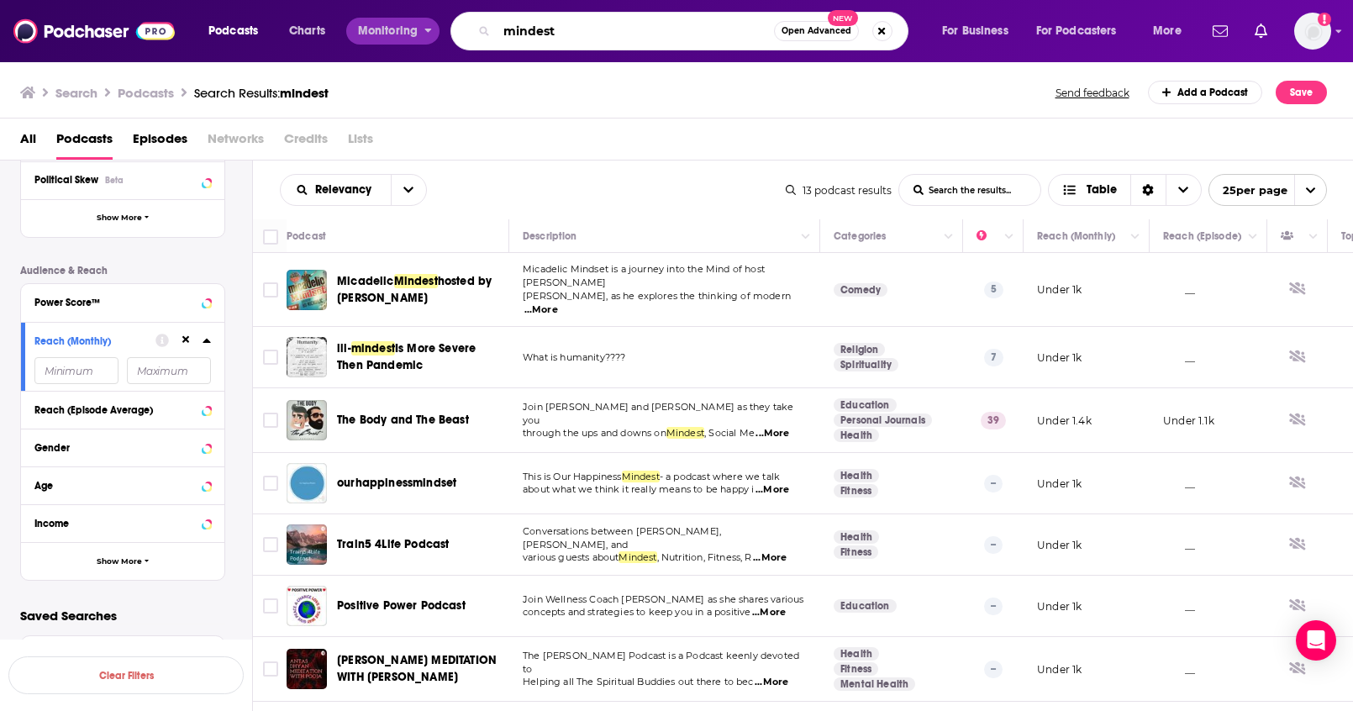
drag, startPoint x: 580, startPoint y: 33, endPoint x: 418, endPoint y: 21, distance: 161.8
click at [418, 21] on div "Podcasts Charts Monitoring mindest Open Advanced New For Business For Podcaster…" at bounding box center [697, 31] width 1001 height 39
type input "mental health, business"
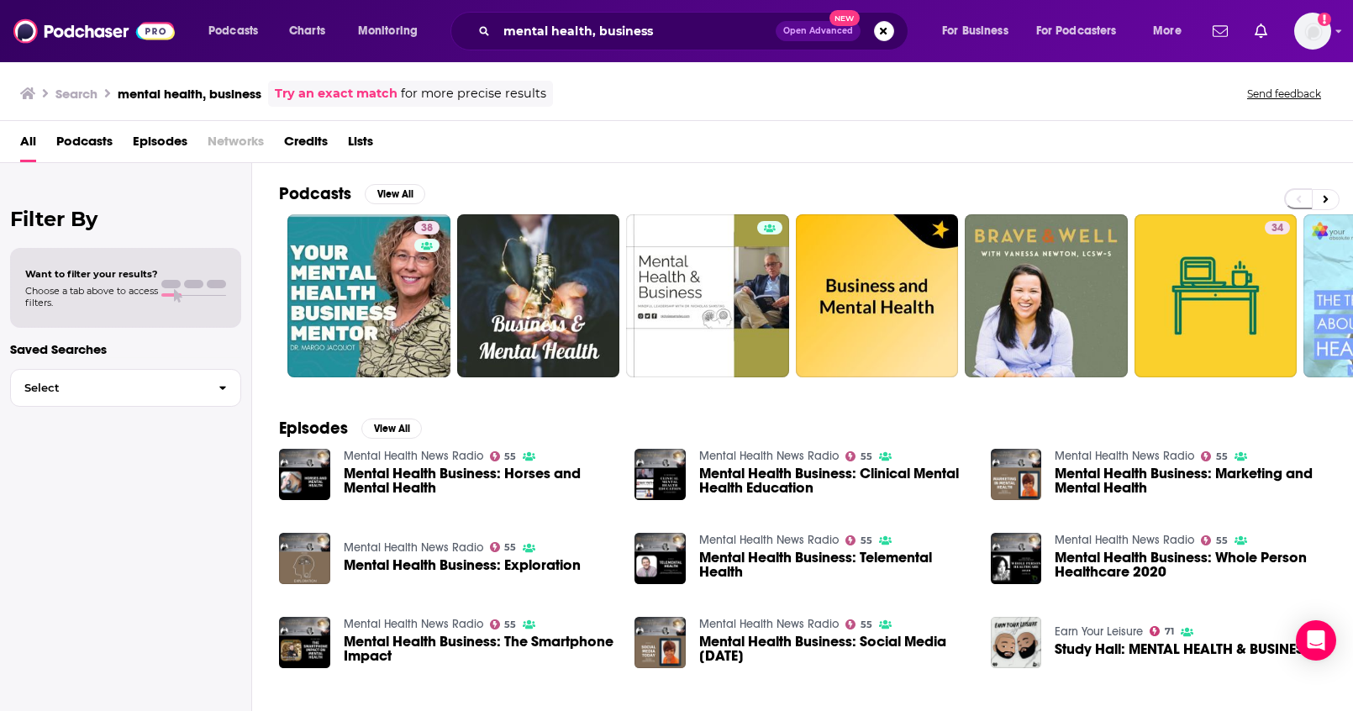
click at [82, 133] on span "Podcasts" at bounding box center [84, 145] width 56 height 34
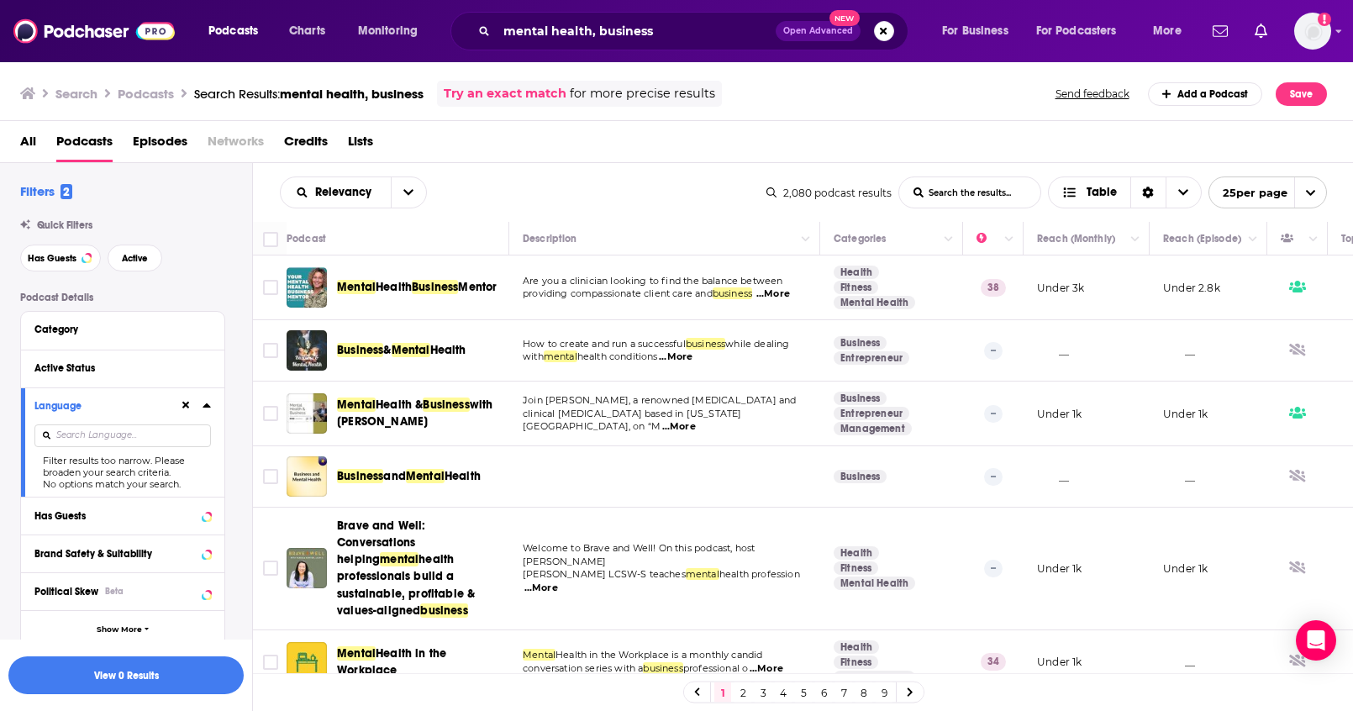
click at [207, 406] on icon at bounding box center [207, 405] width 8 height 4
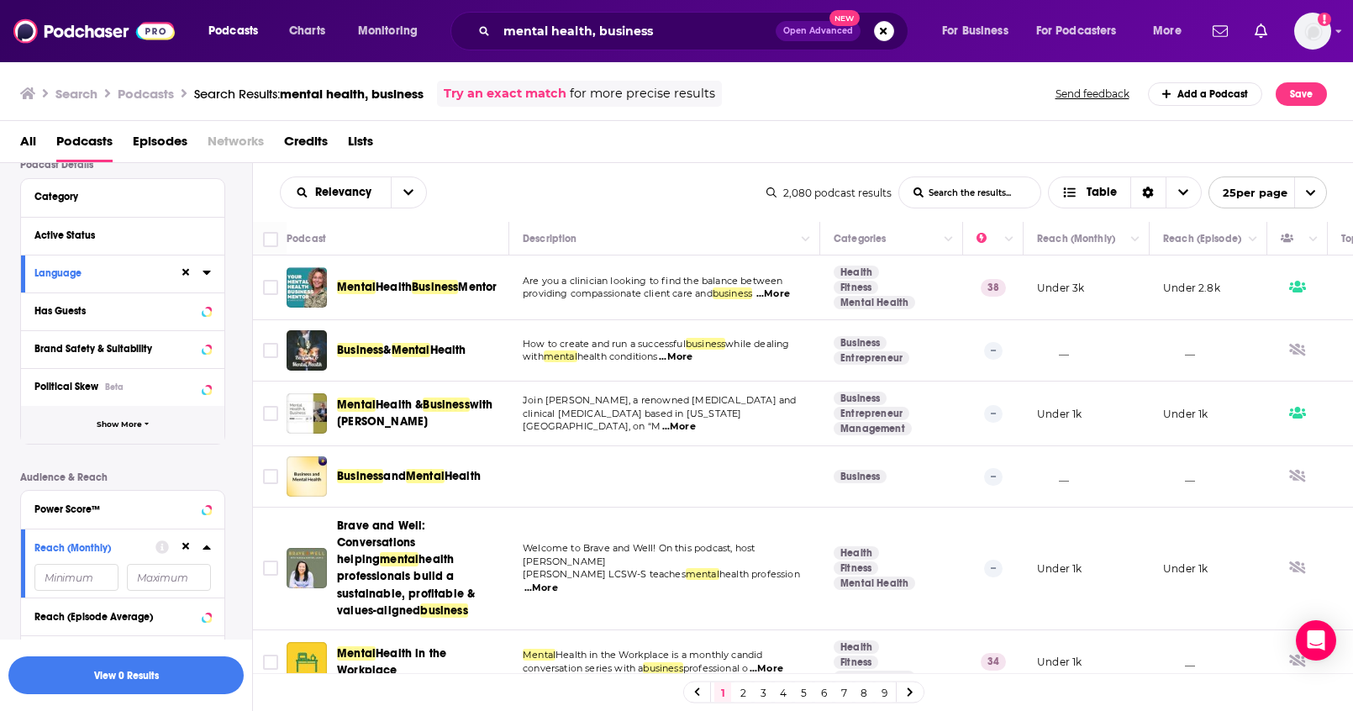
scroll to position [134, 0]
click at [61, 569] on input "number" at bounding box center [76, 575] width 84 height 27
type input "10000"
click at [163, 673] on button "View 19 Results" at bounding box center [125, 675] width 235 height 38
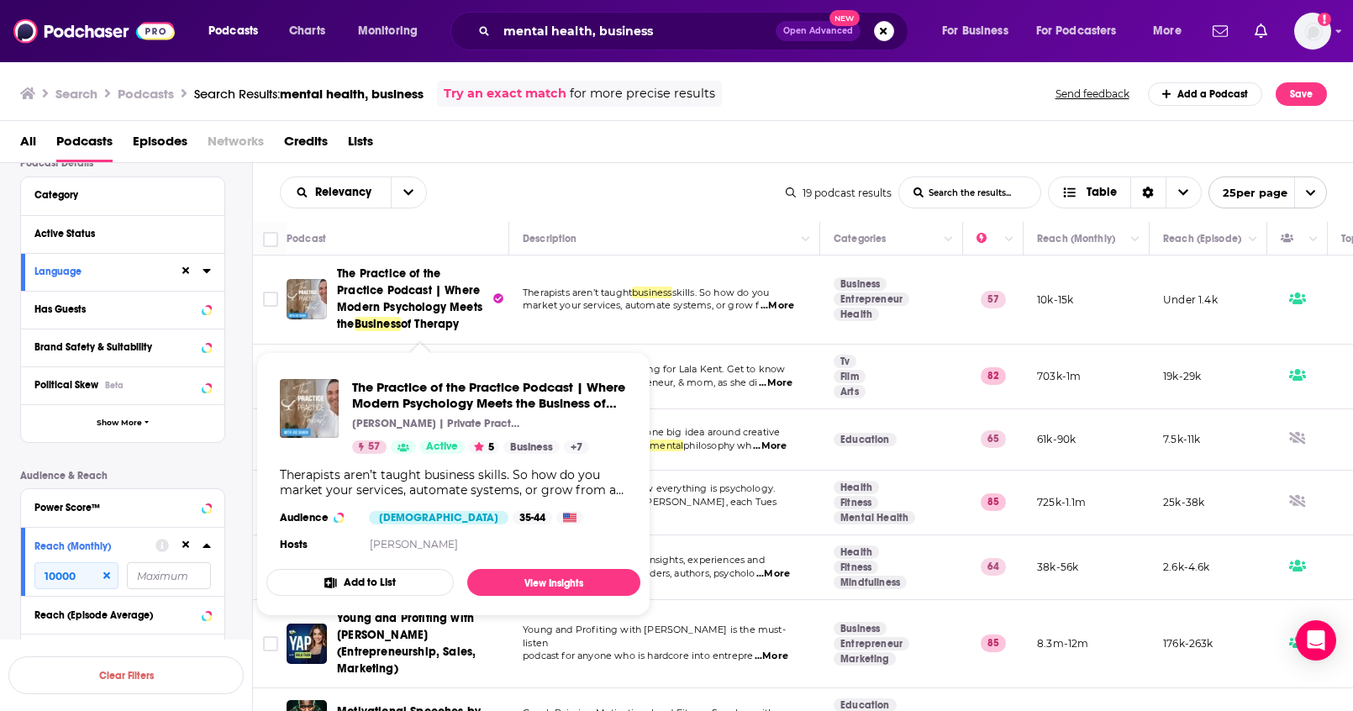
click at [234, 440] on div "Podcast Details Category Active Status Language Has Guests Brand Safety & Suita…" at bounding box center [136, 471] width 232 height 629
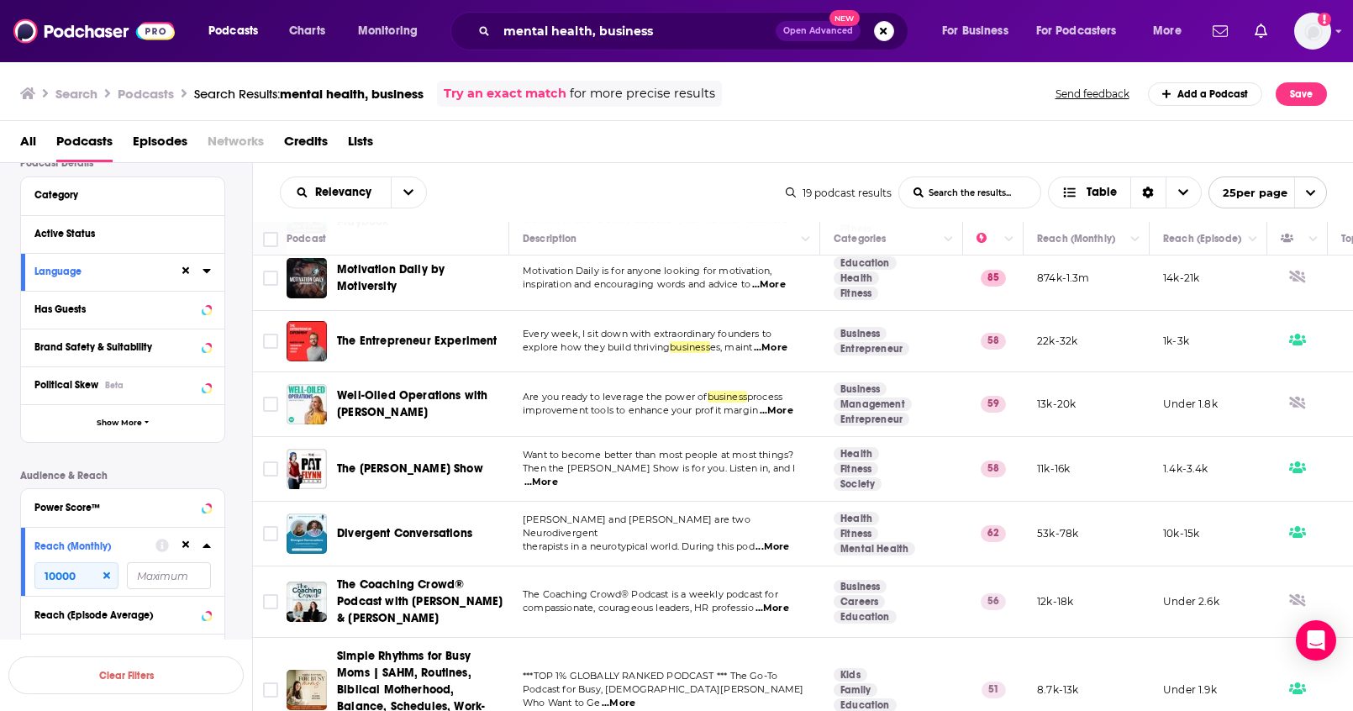
scroll to position [884, 0]
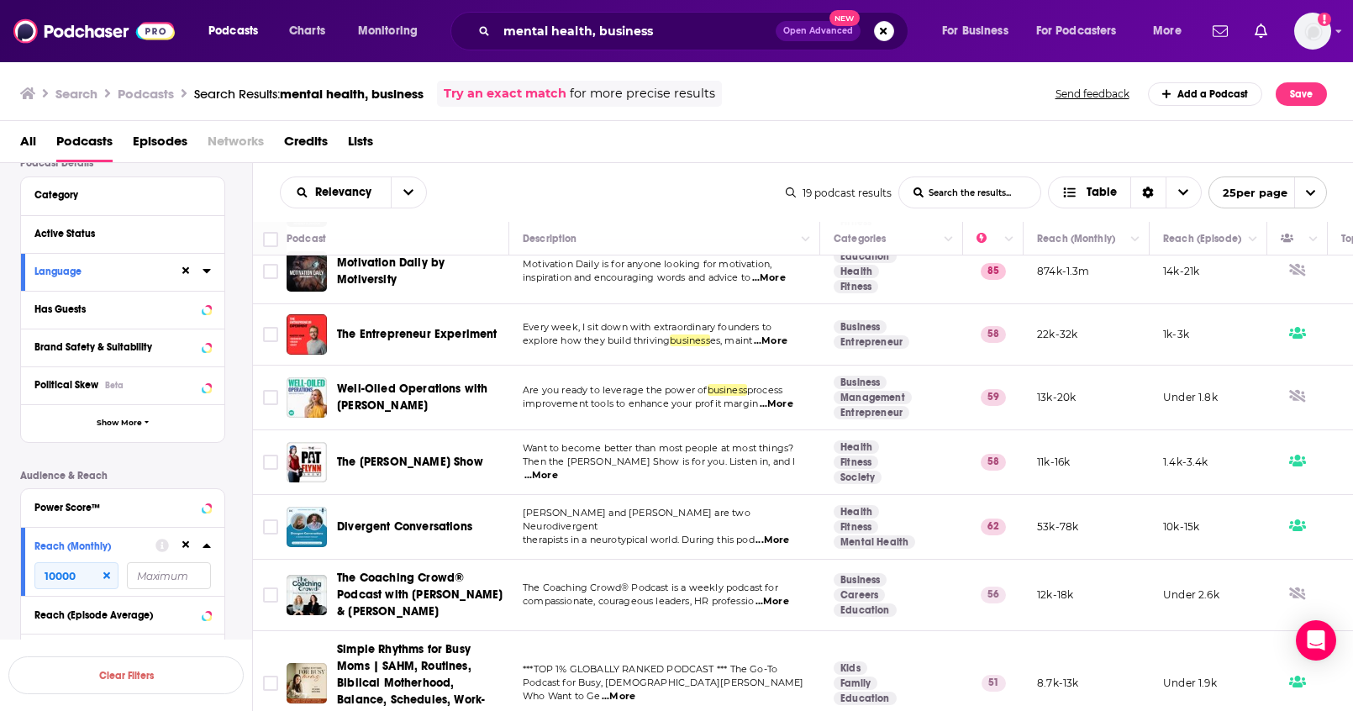
click at [891, 38] on span "Open Advanced New" at bounding box center [835, 31] width 118 height 20
click at [886, 36] on button "Search podcasts, credits, & more..." at bounding box center [884, 31] width 20 height 20
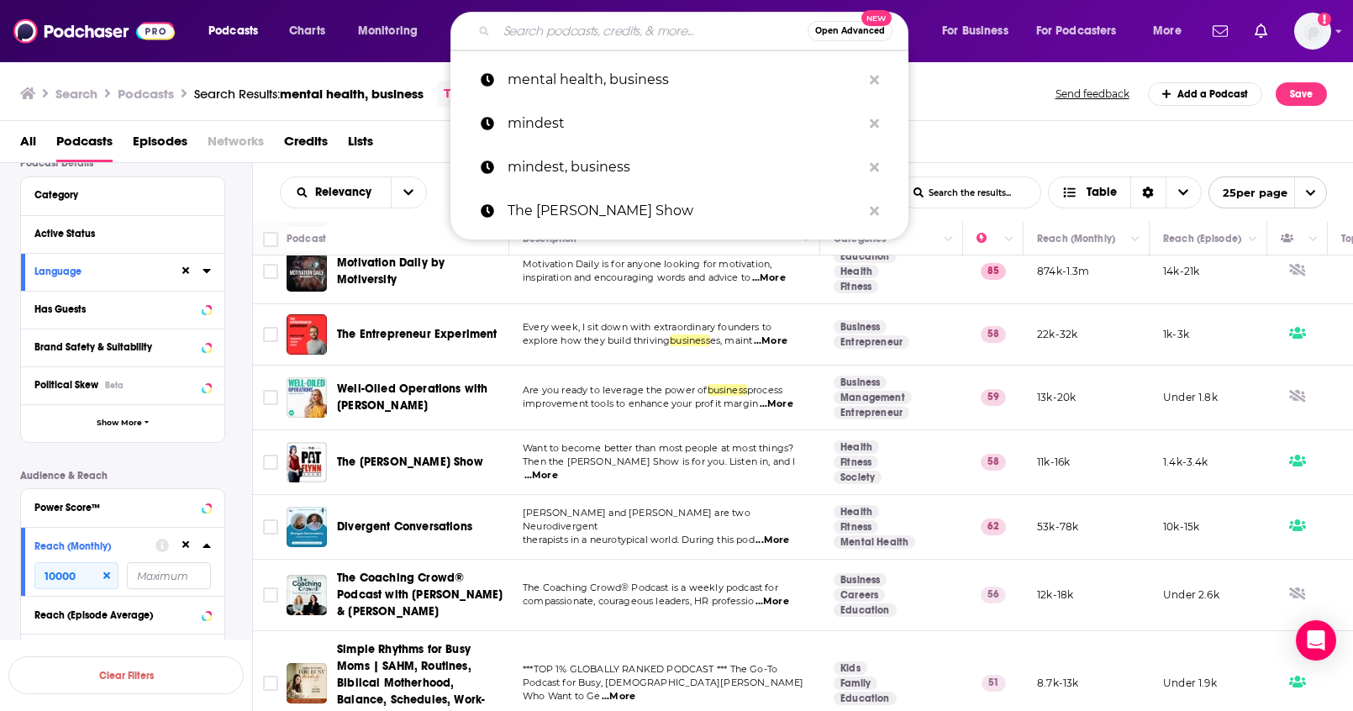
paste input "AFFIRMATIONS FOR MEN"
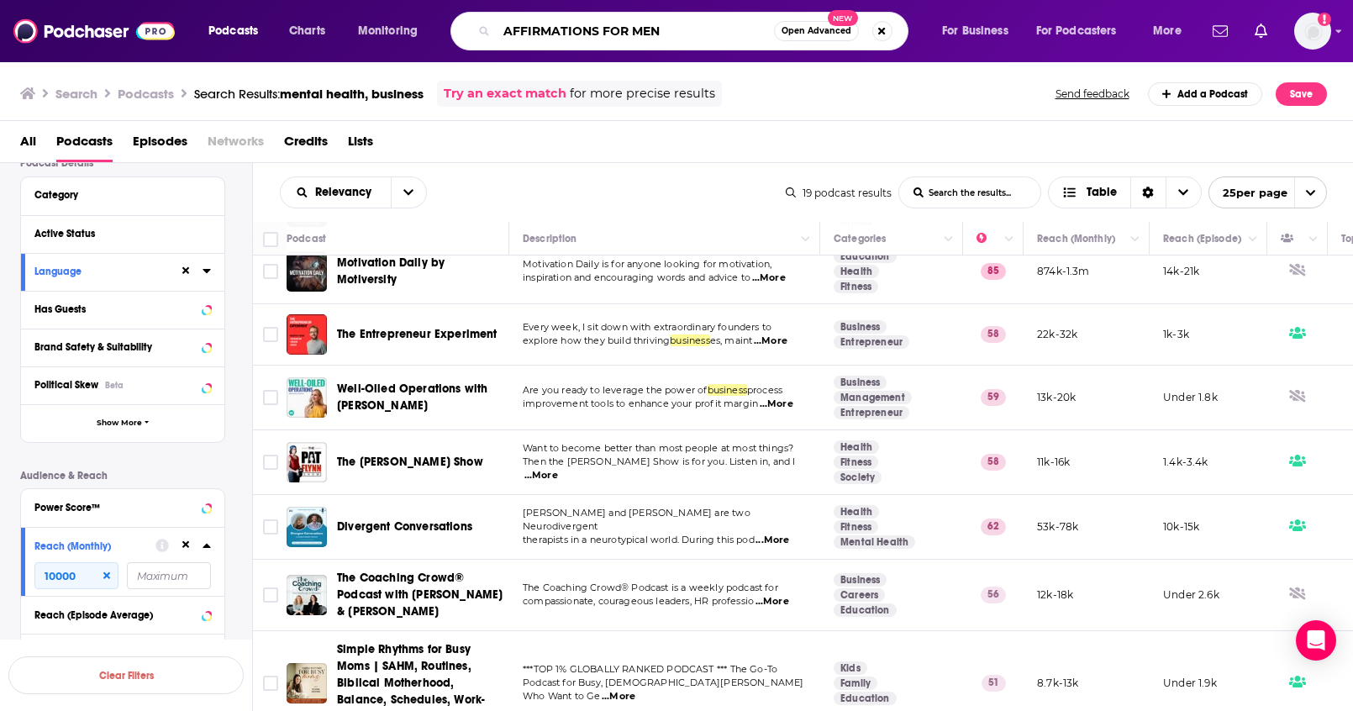
type input "AFFIRMATIONS FOR MEN"
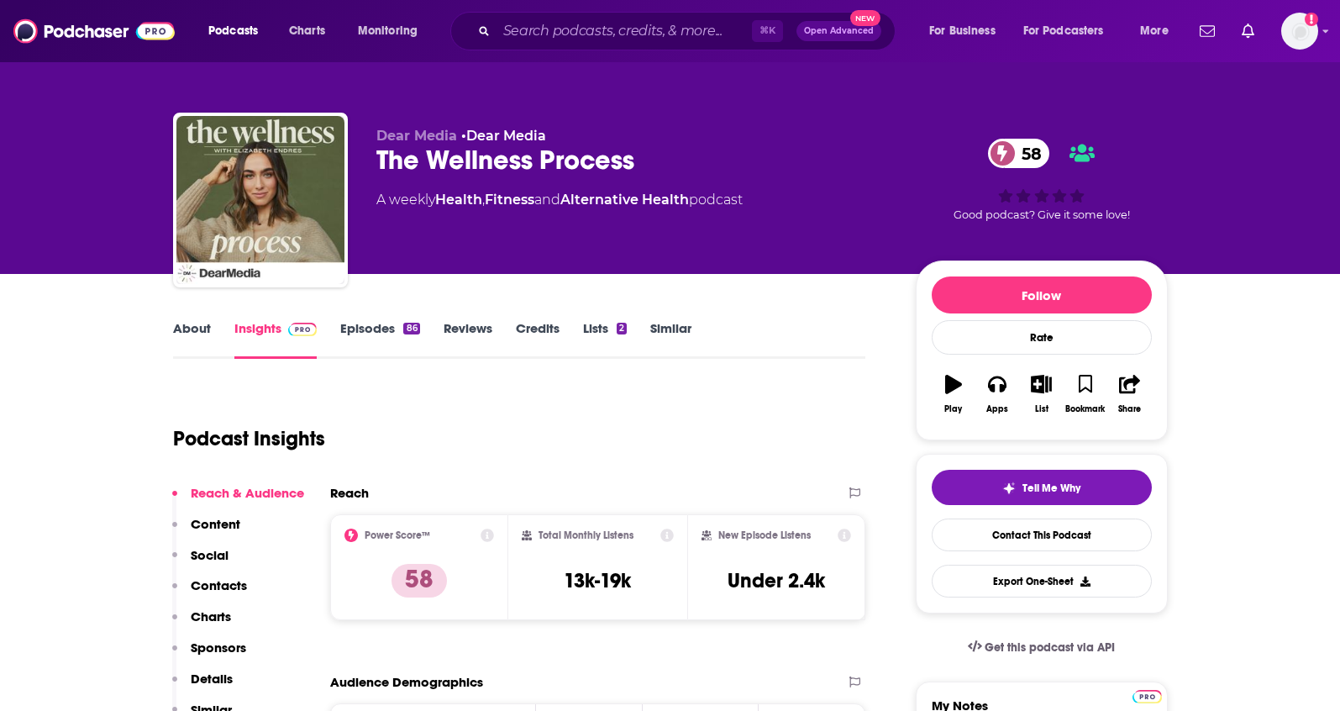
click at [189, 339] on link "About" at bounding box center [192, 339] width 38 height 39
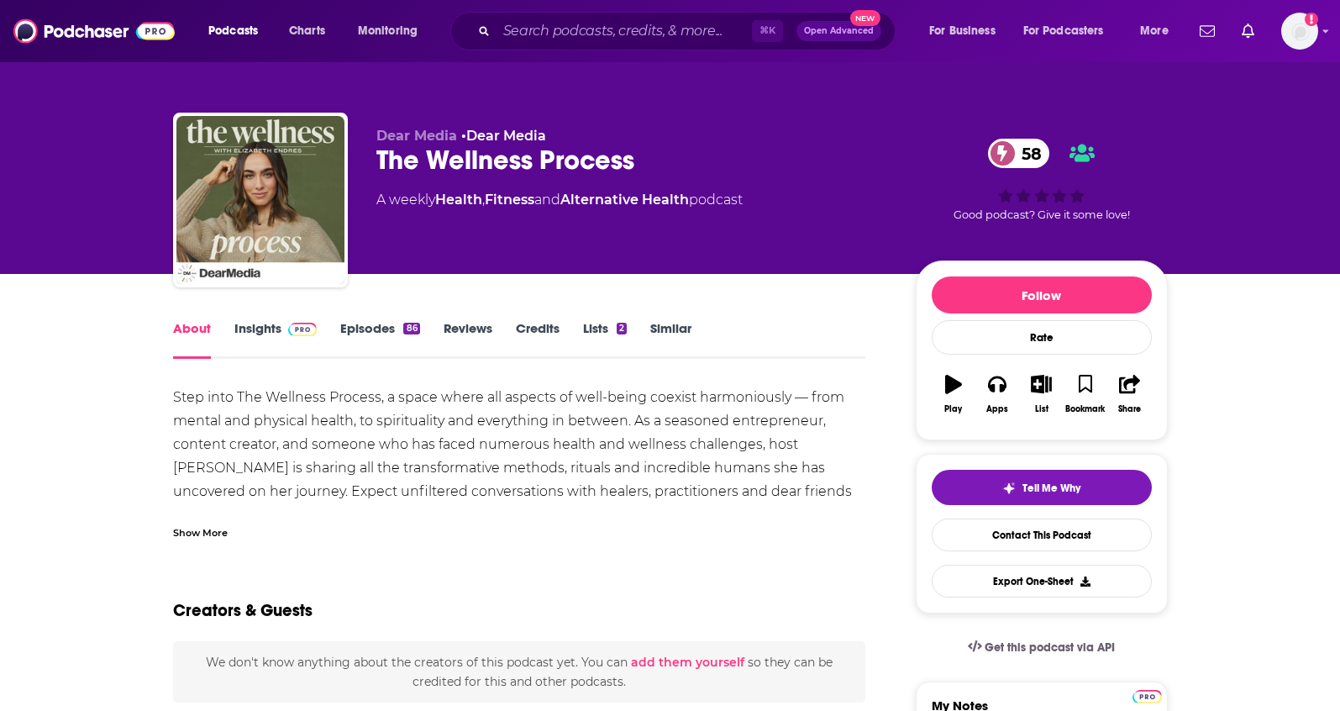
click at [212, 534] on div "Show More" at bounding box center [200, 532] width 55 height 16
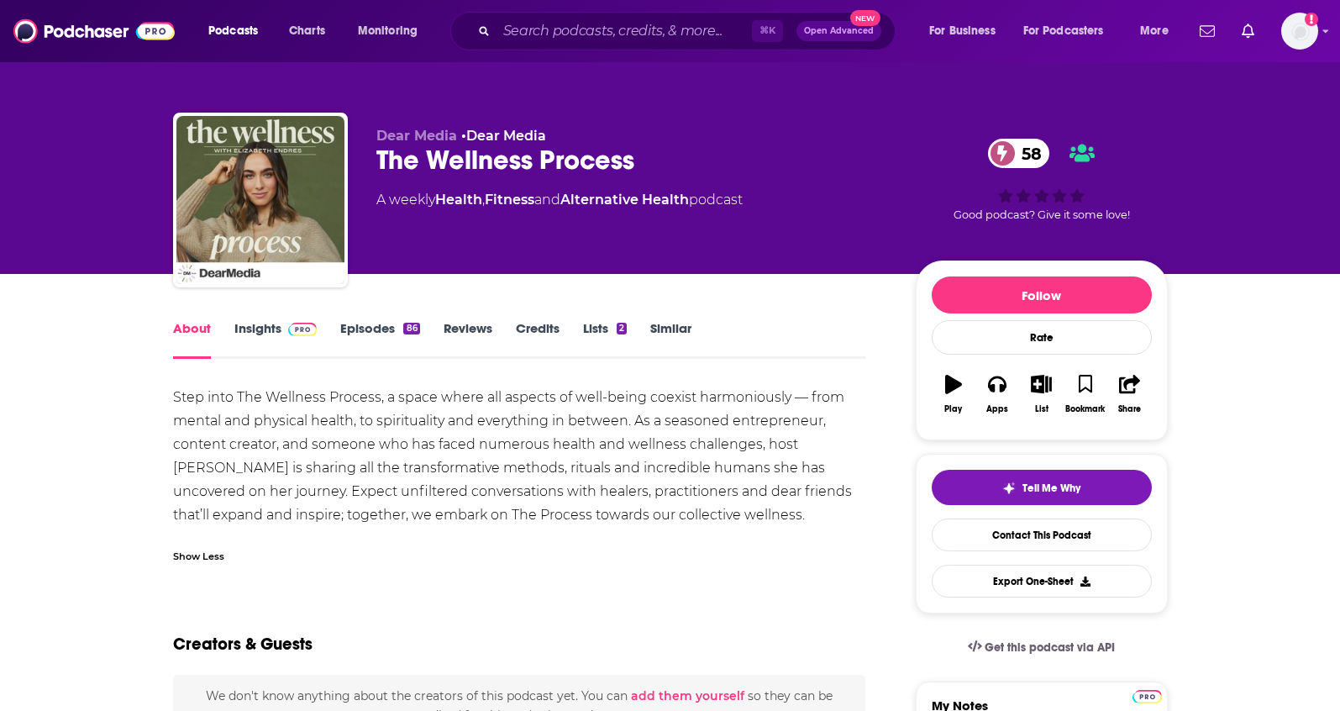
click at [251, 334] on link "Insights" at bounding box center [275, 339] width 83 height 39
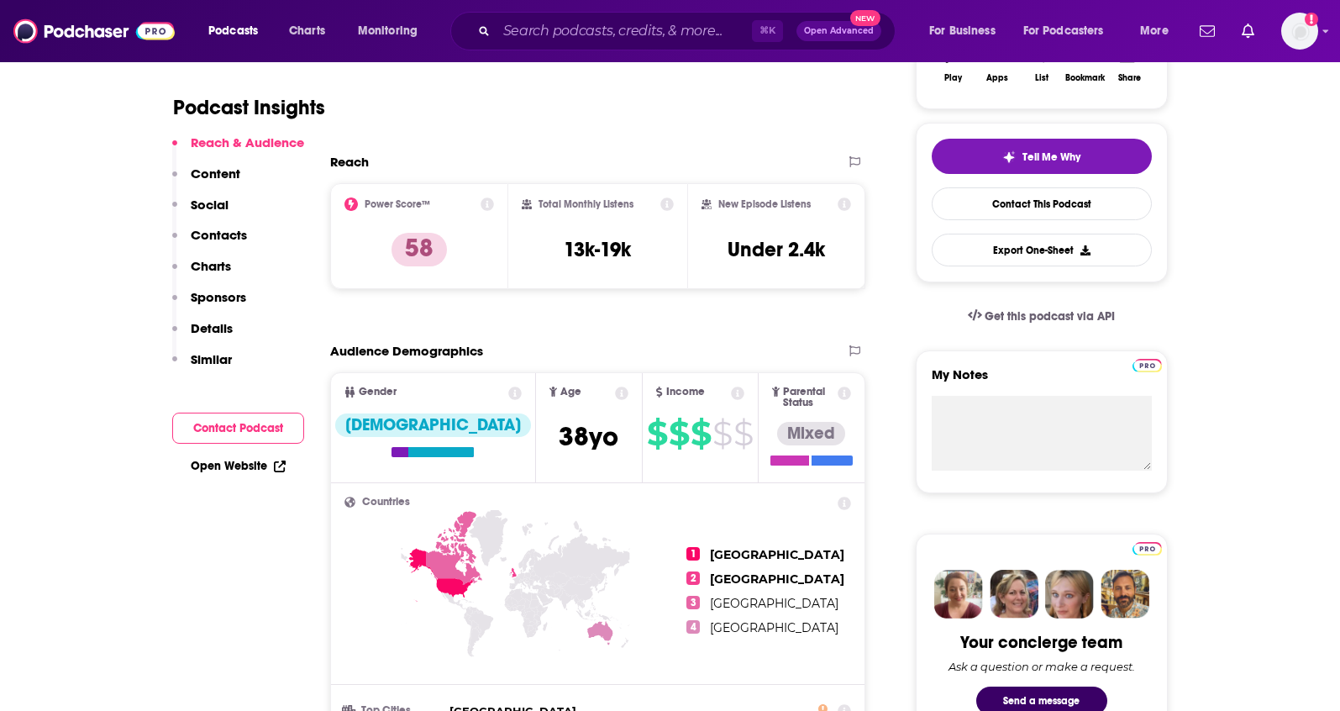
scroll to position [357, 0]
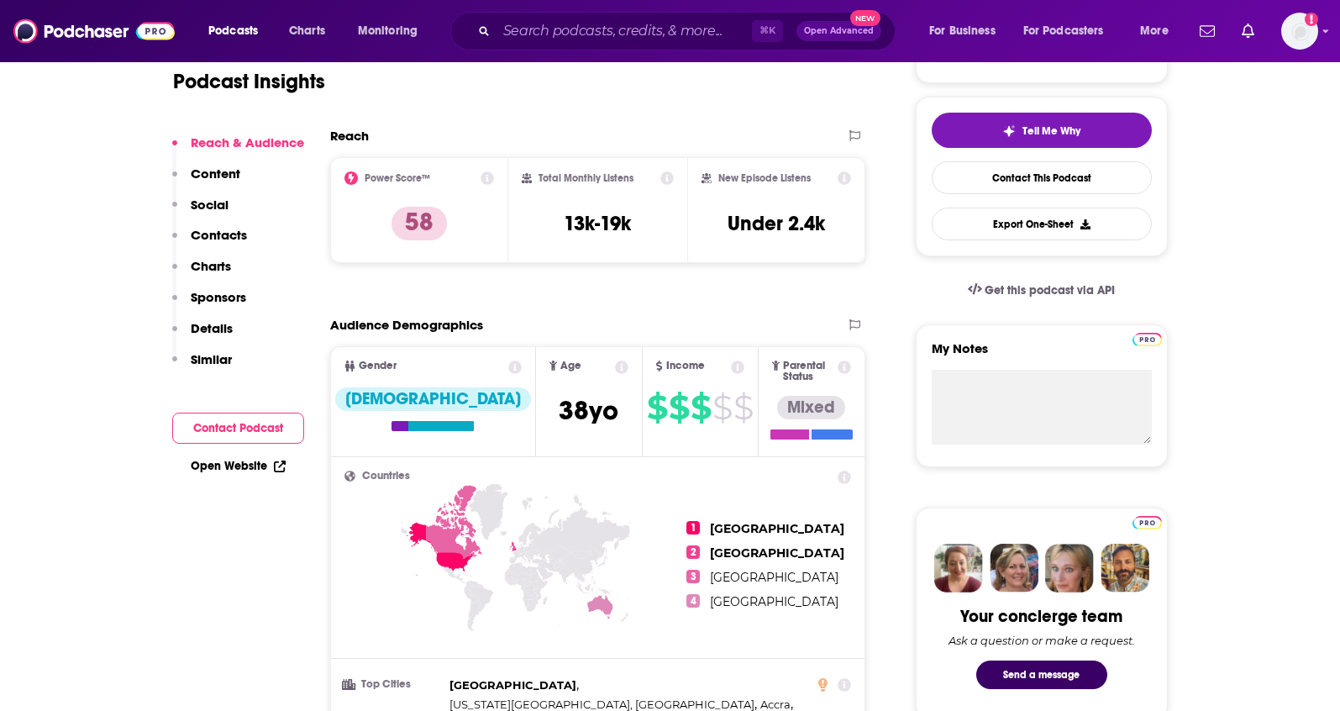
click at [220, 329] on p "Details" at bounding box center [212, 328] width 42 height 16
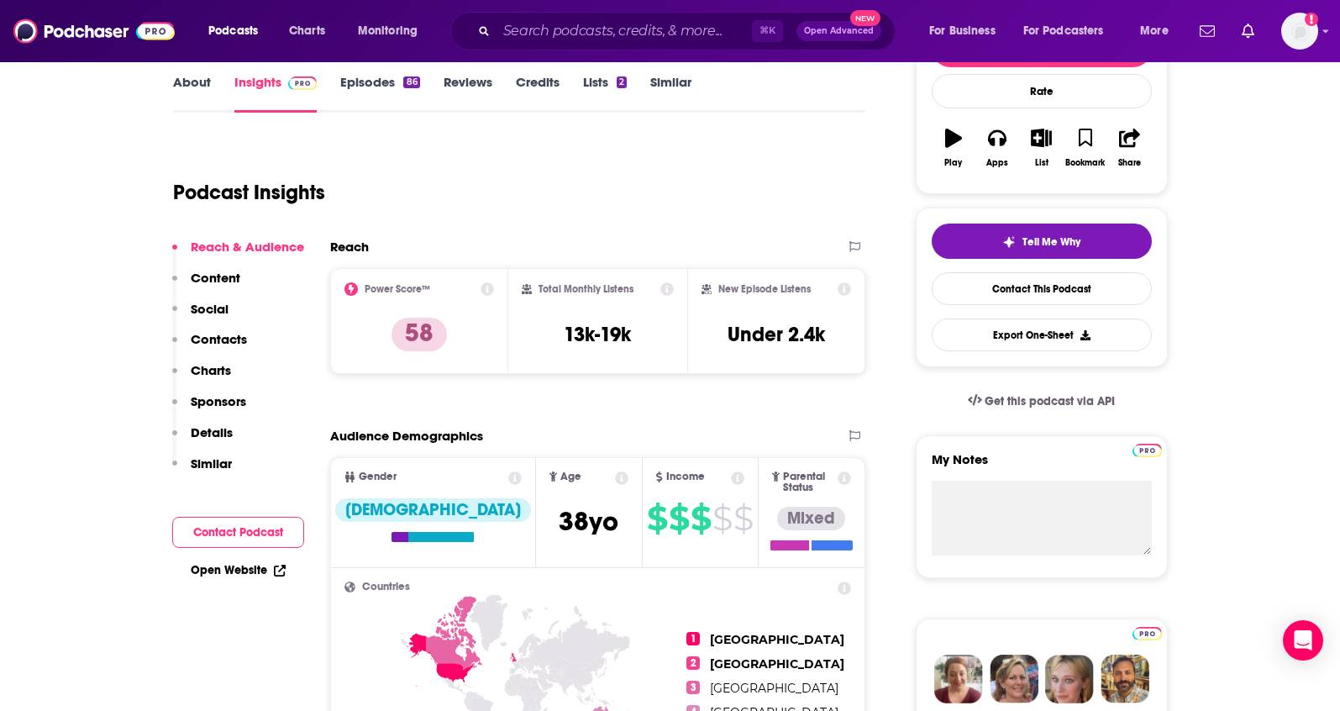
scroll to position [0, 0]
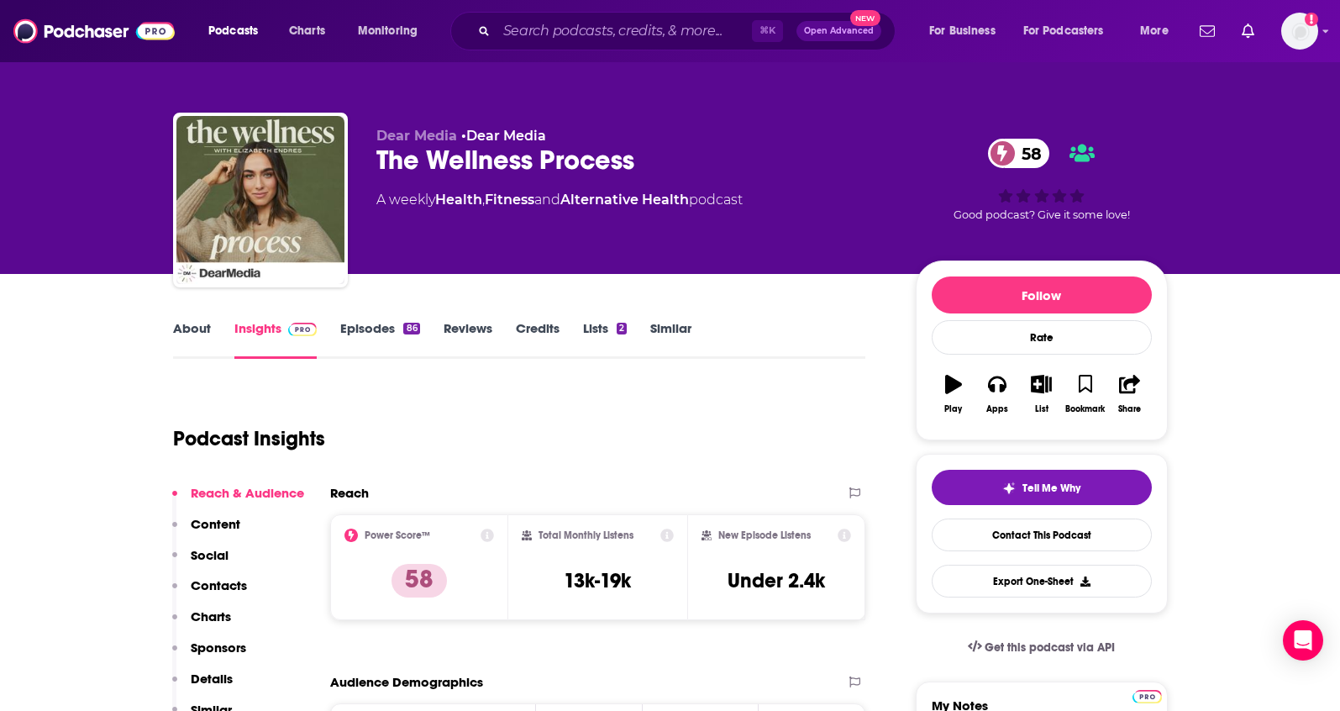
click at [381, 328] on link "Episodes 86" at bounding box center [379, 339] width 79 height 39
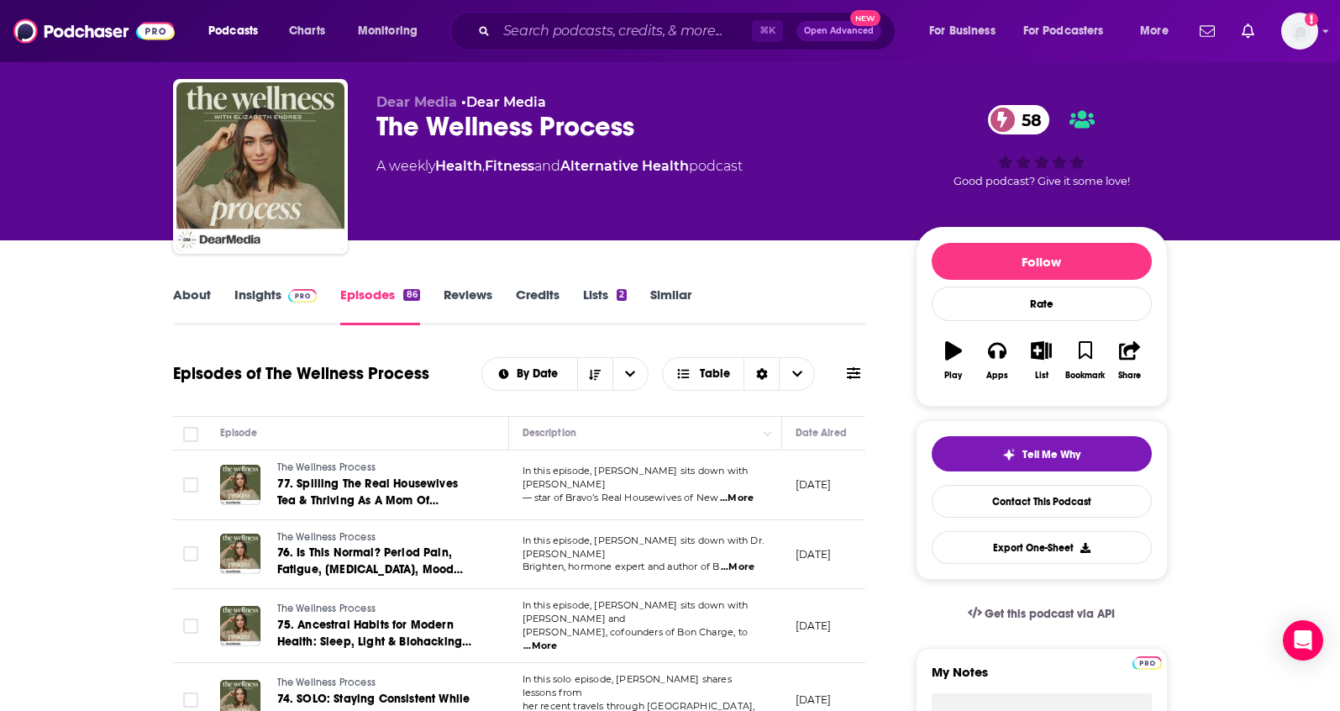
scroll to position [64, 0]
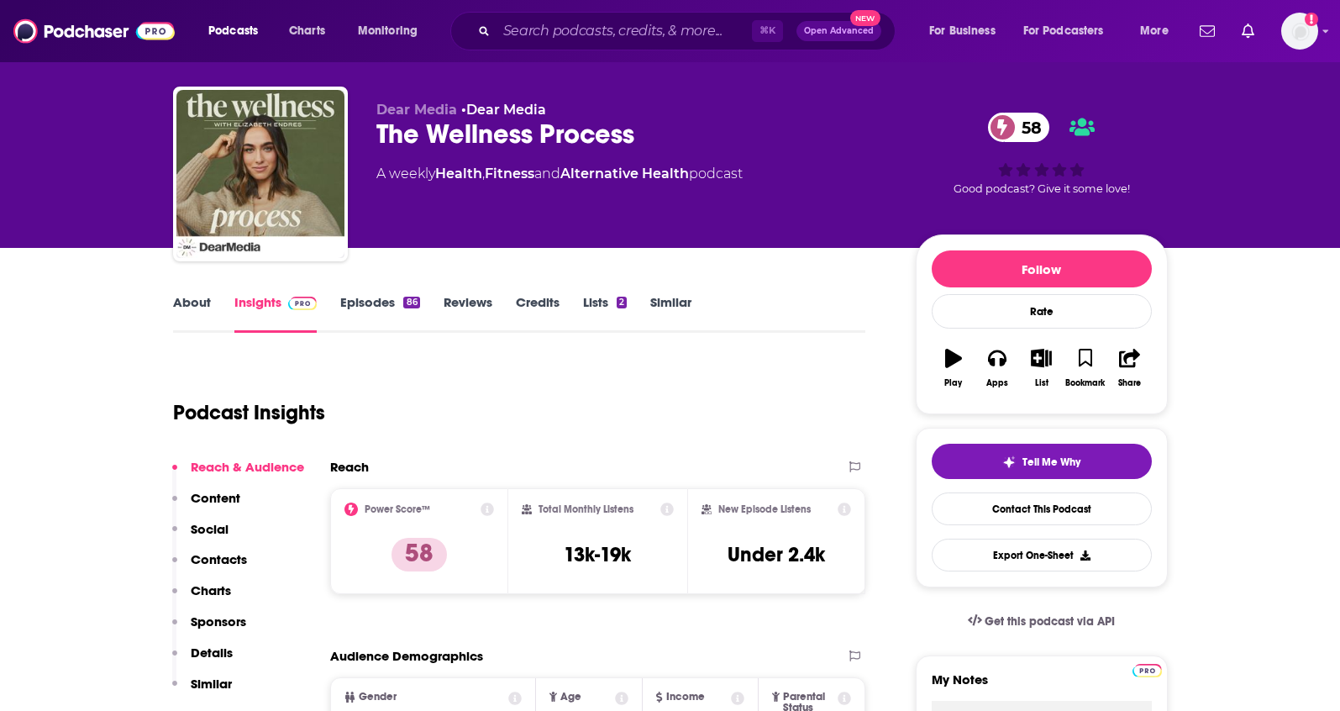
scroll to position [27, 0]
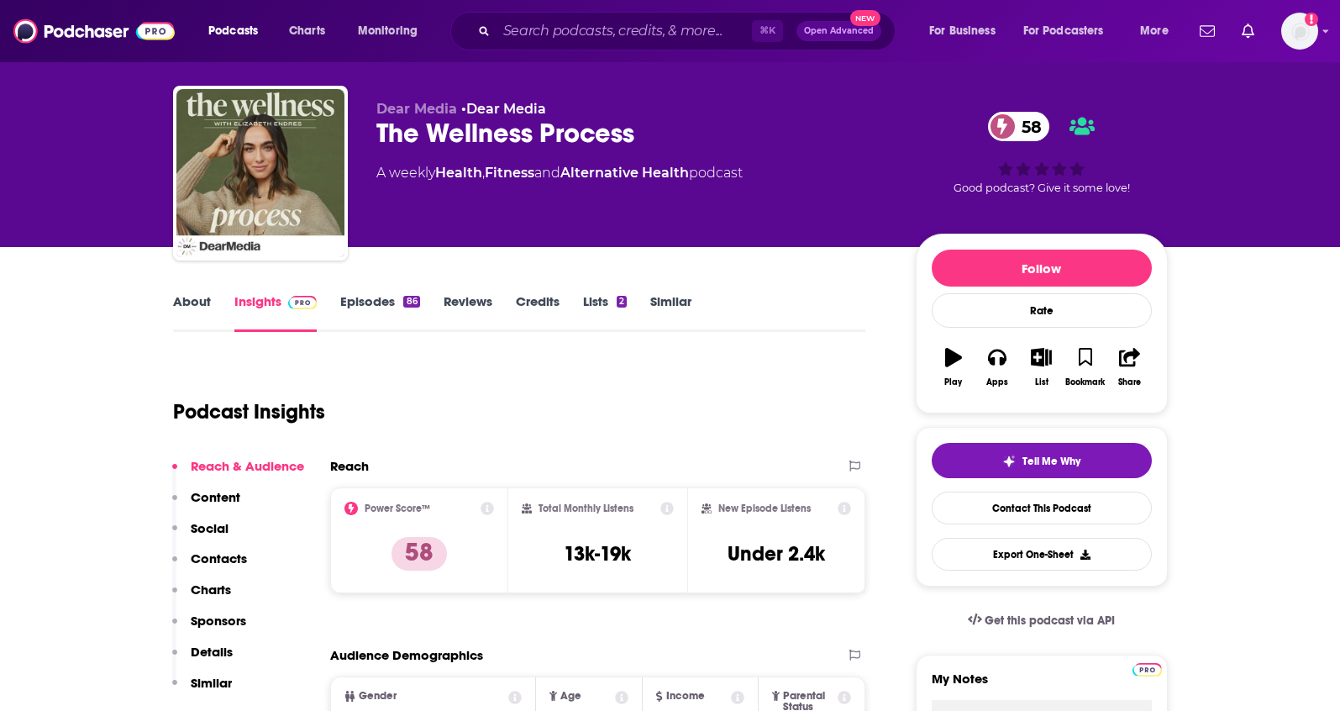
click at [366, 302] on link "Episodes 86" at bounding box center [379, 312] width 79 height 39
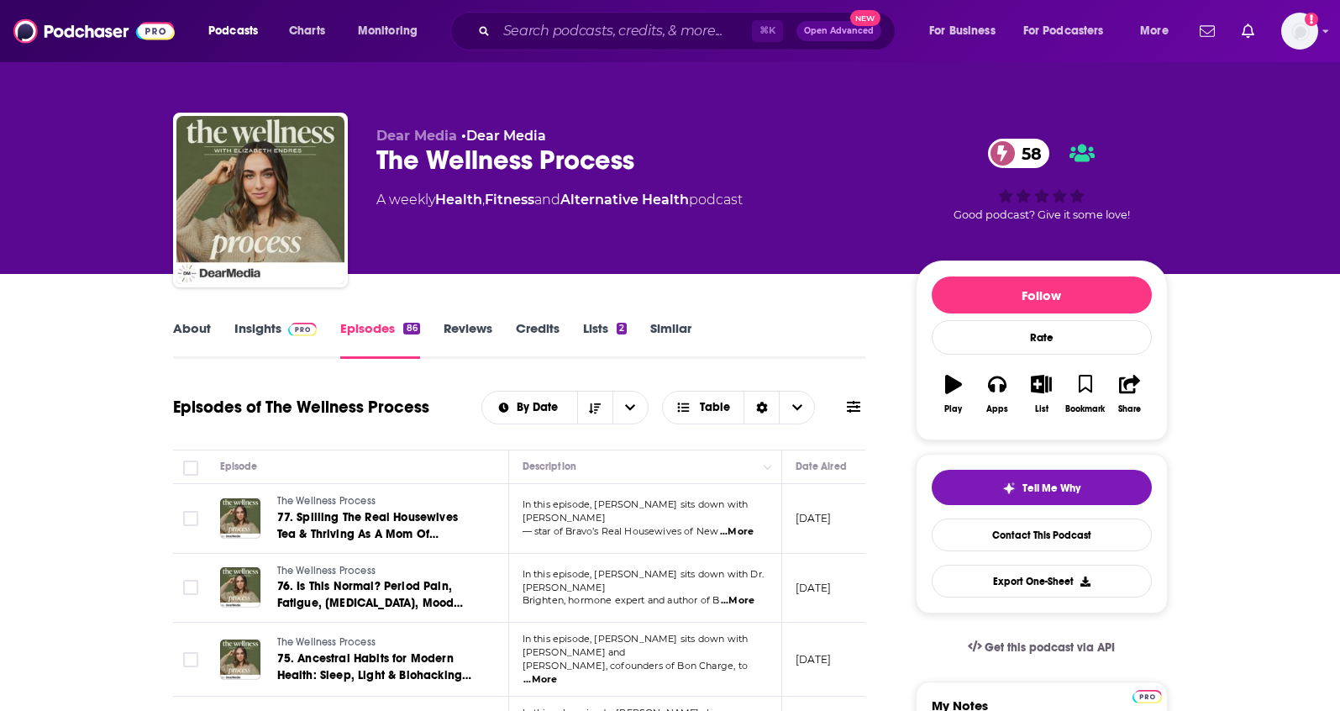
click at [205, 326] on link "About" at bounding box center [192, 339] width 38 height 39
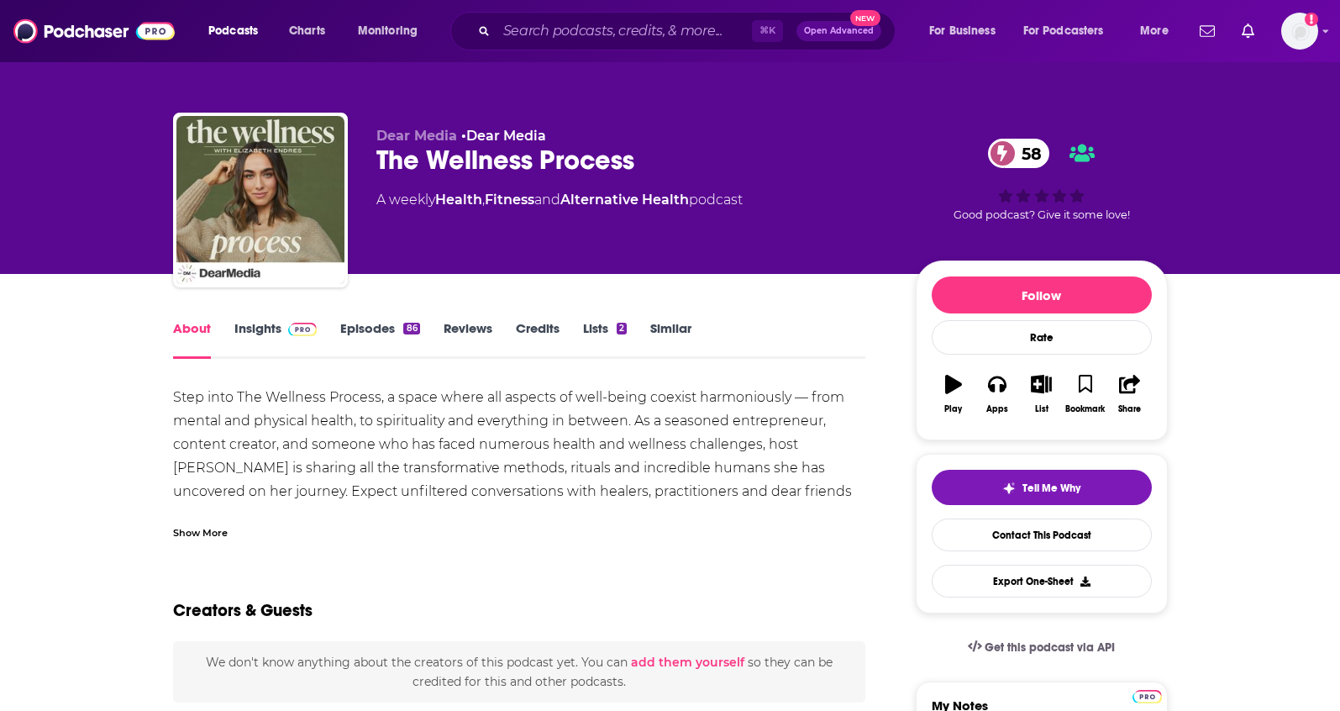
click at [182, 534] on div "Show More" at bounding box center [200, 532] width 55 height 16
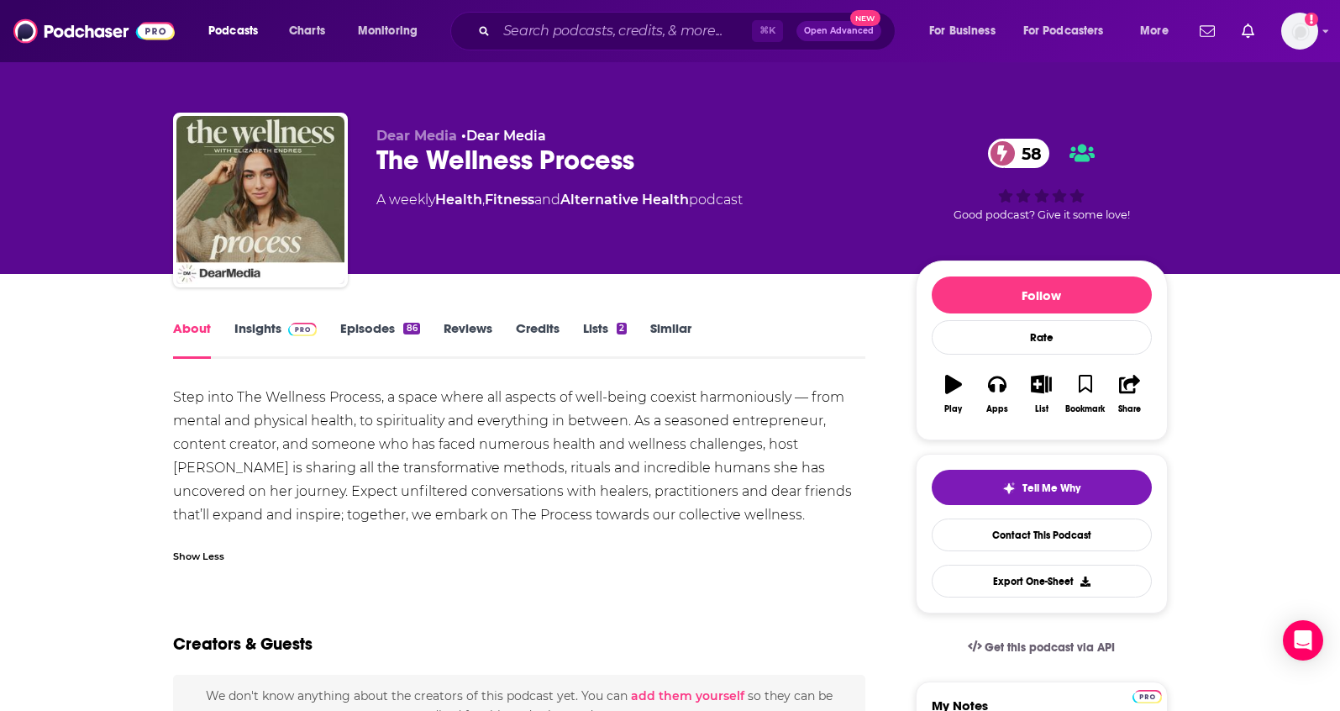
click at [359, 329] on link "Episodes 86" at bounding box center [379, 339] width 79 height 39
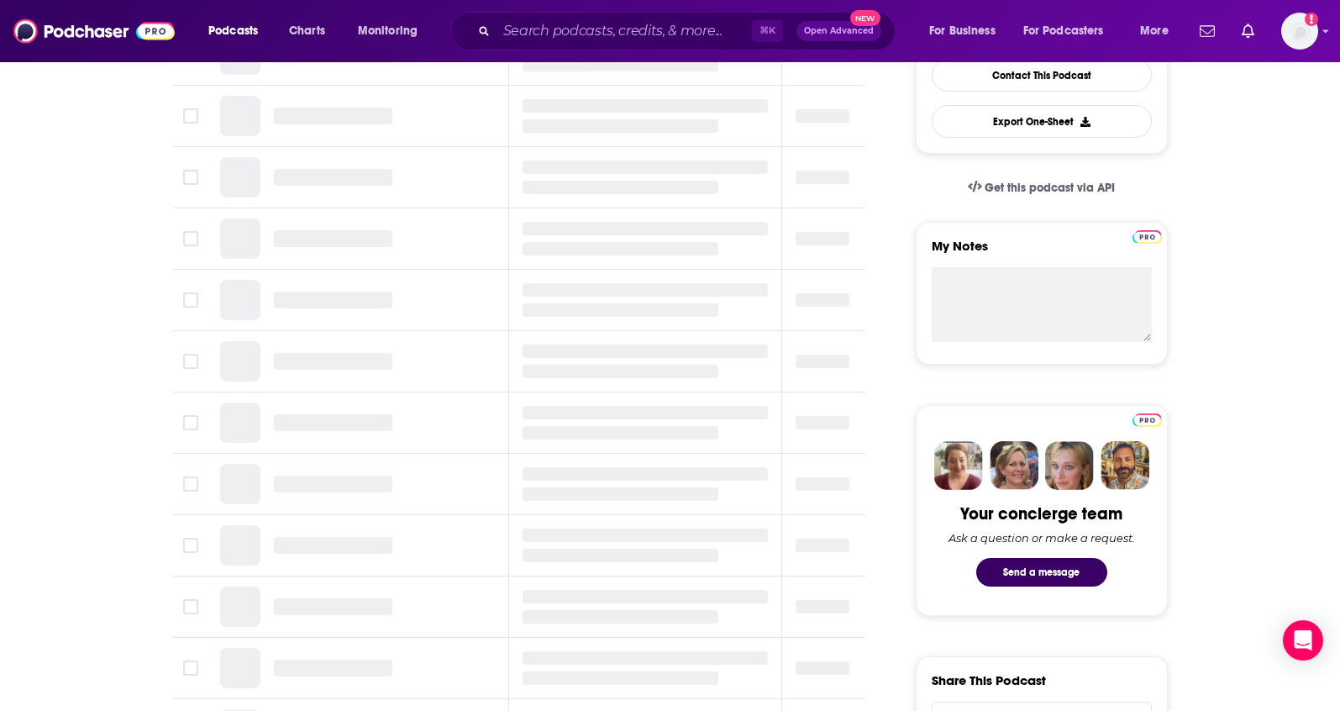
scroll to position [555, 0]
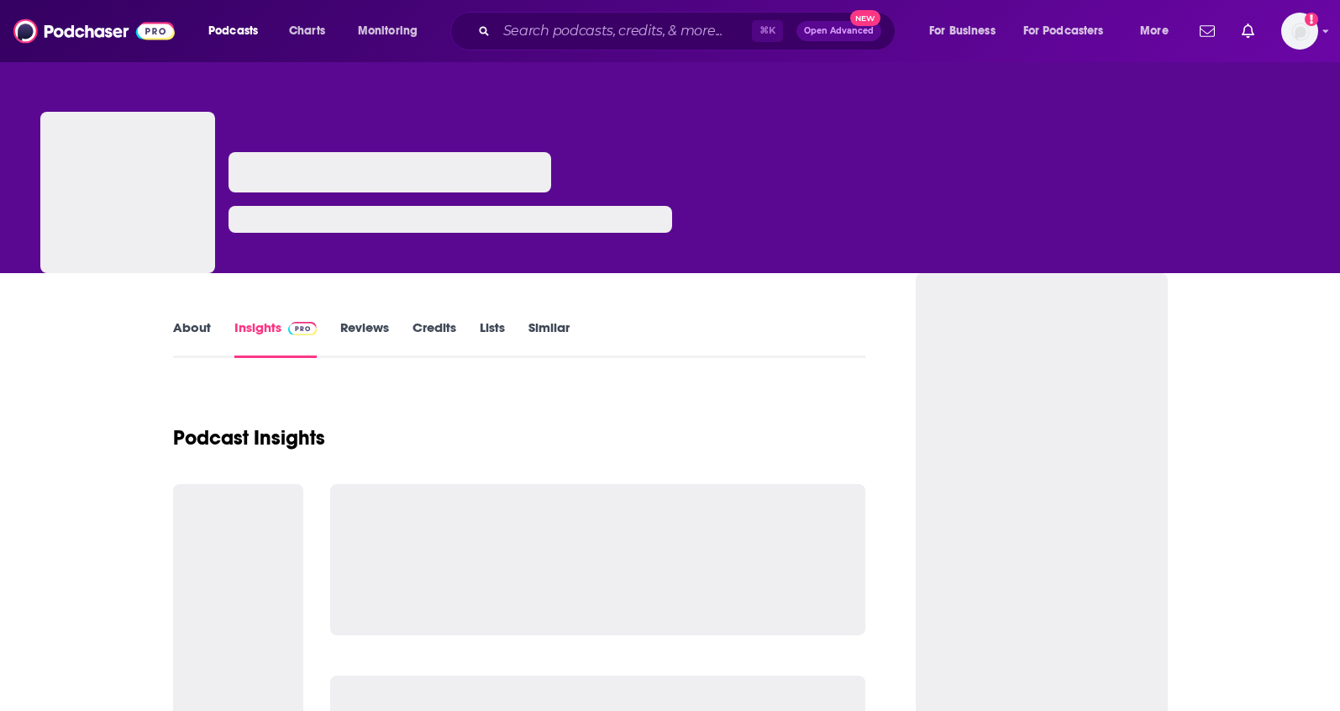
click at [189, 327] on link "About" at bounding box center [192, 338] width 38 height 39
click at [197, 329] on link "About" at bounding box center [192, 338] width 38 height 39
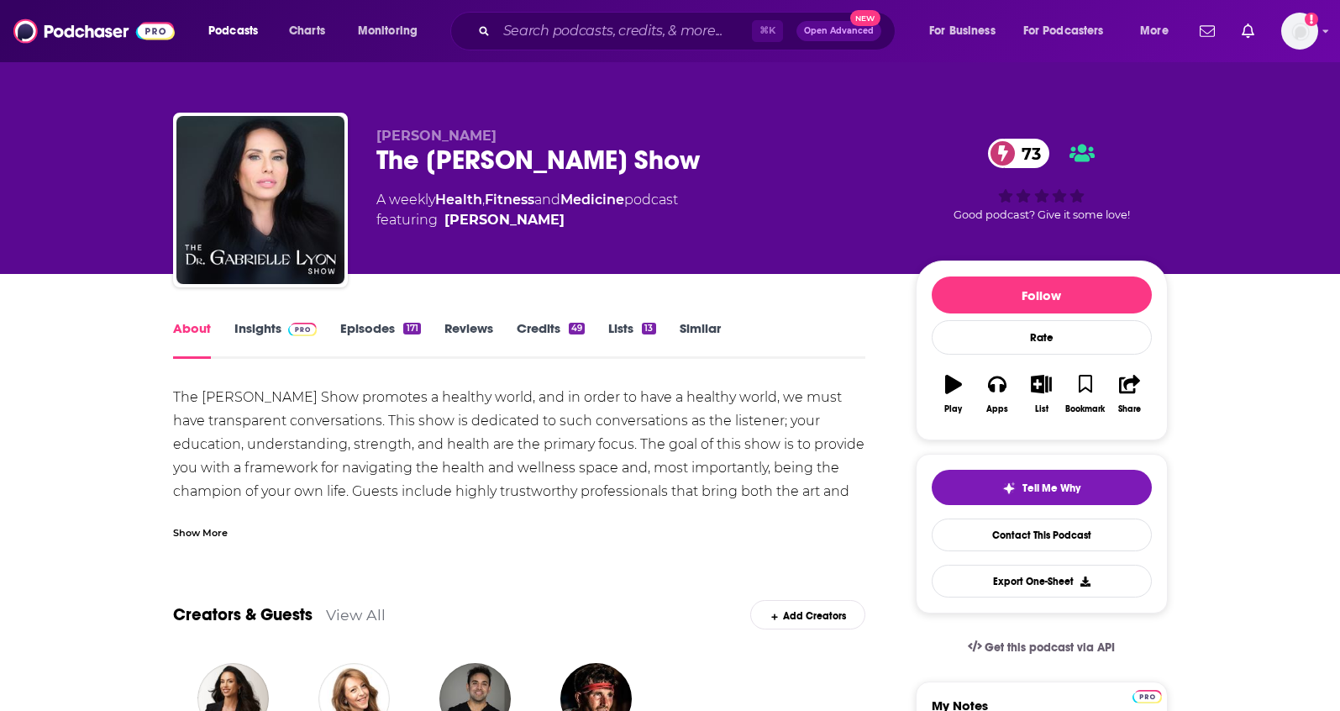
click at [193, 527] on div "Show More" at bounding box center [200, 532] width 55 height 16
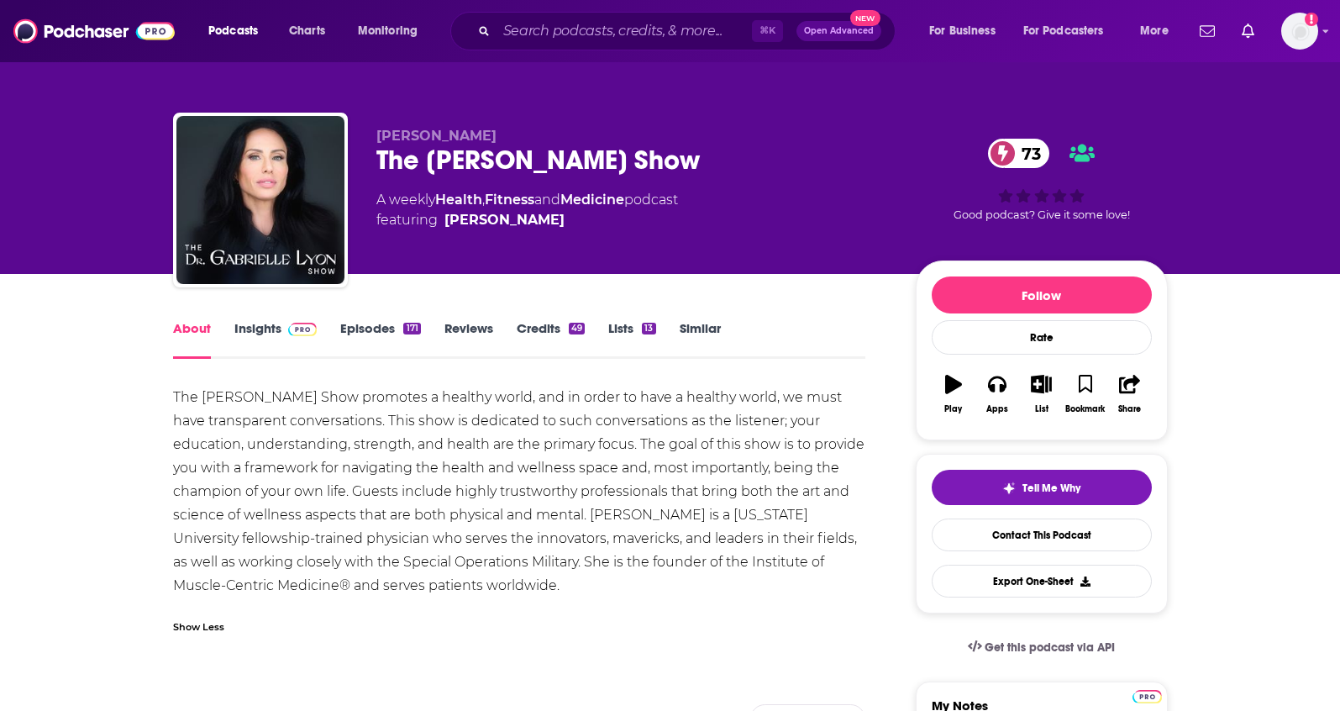
click at [262, 332] on link "Insights" at bounding box center [275, 339] width 83 height 39
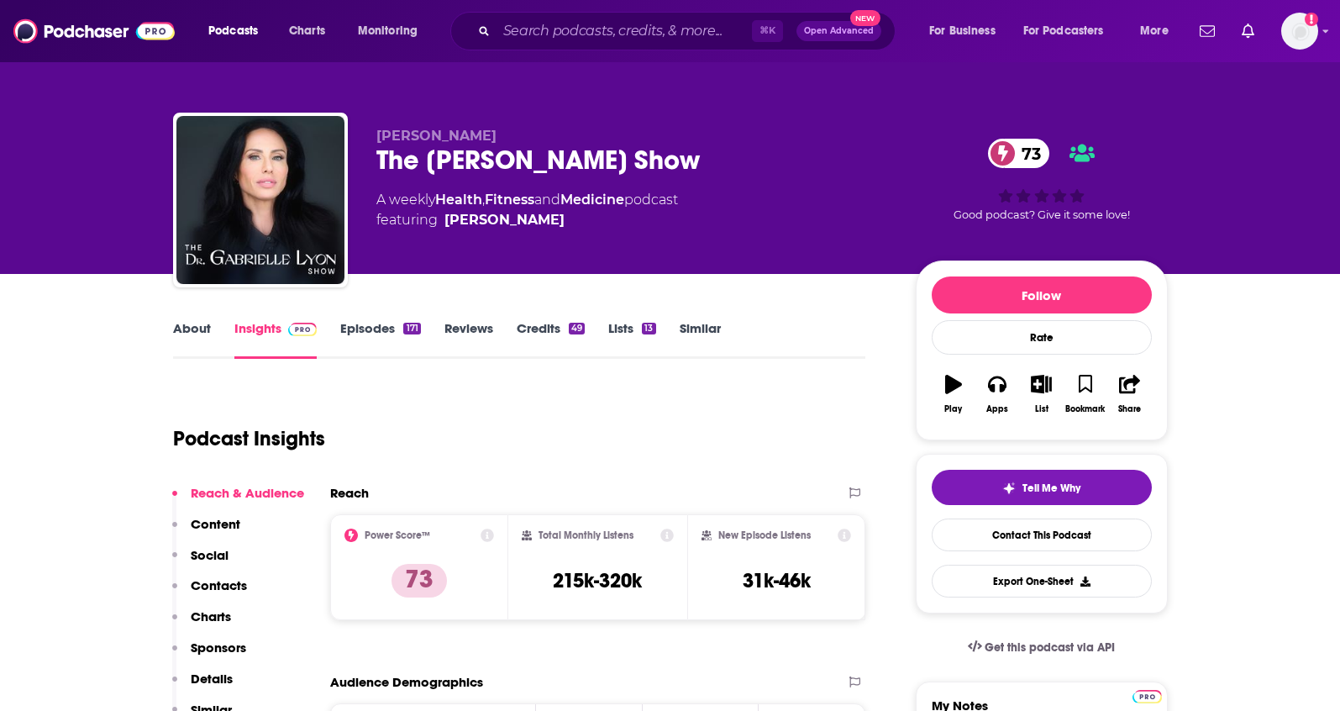
drag, startPoint x: 723, startPoint y: 155, endPoint x: 365, endPoint y: 168, distance: 359.1
click at [365, 168] on div "Dr. Gabrielle Lyon The Dr. Gabrielle Lyon Show 73 A weekly Health , Fitness and…" at bounding box center [670, 204] width 995 height 182
copy h2 "The [PERSON_NAME] Show"
drag, startPoint x: 510, startPoint y: 129, endPoint x: 403, endPoint y: 135, distance: 106.9
click at [403, 135] on p "Dr. Gabrielle Lyon" at bounding box center [632, 136] width 513 height 16
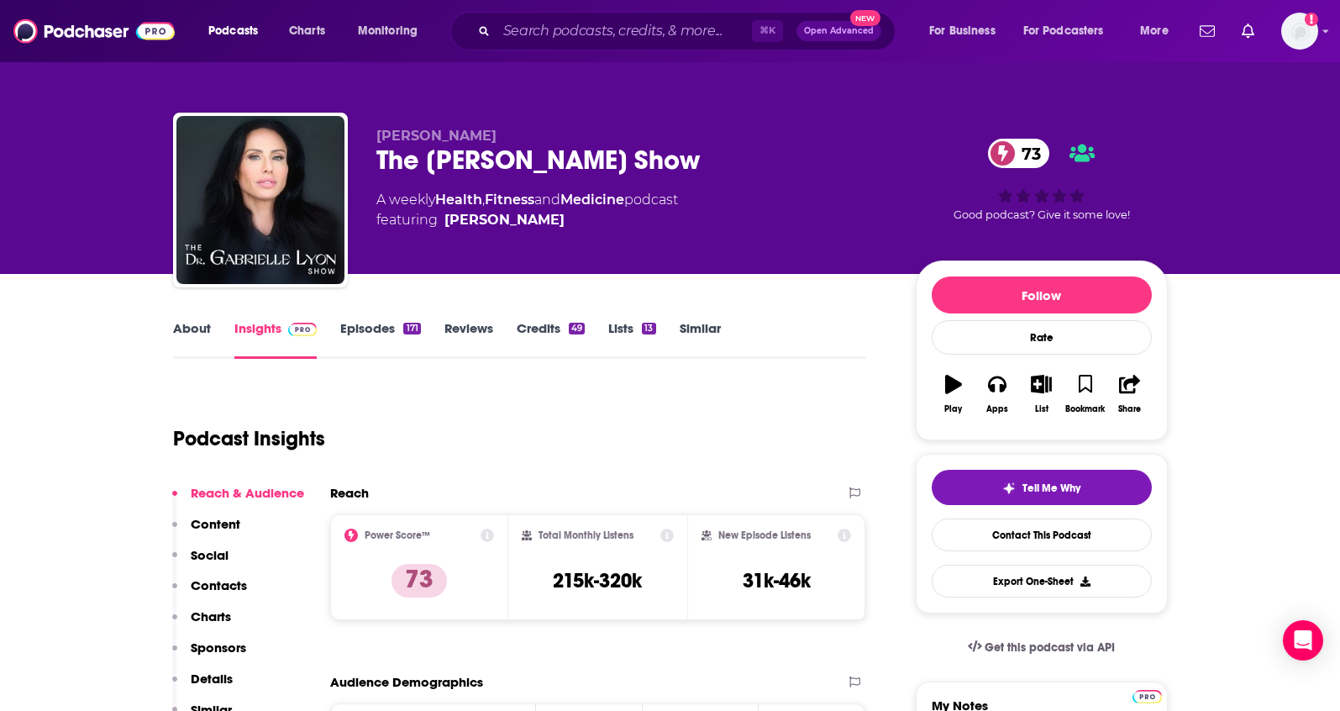
copy span "Gabrielle Lyon"
click at [240, 581] on p "Contacts" at bounding box center [219, 585] width 56 height 16
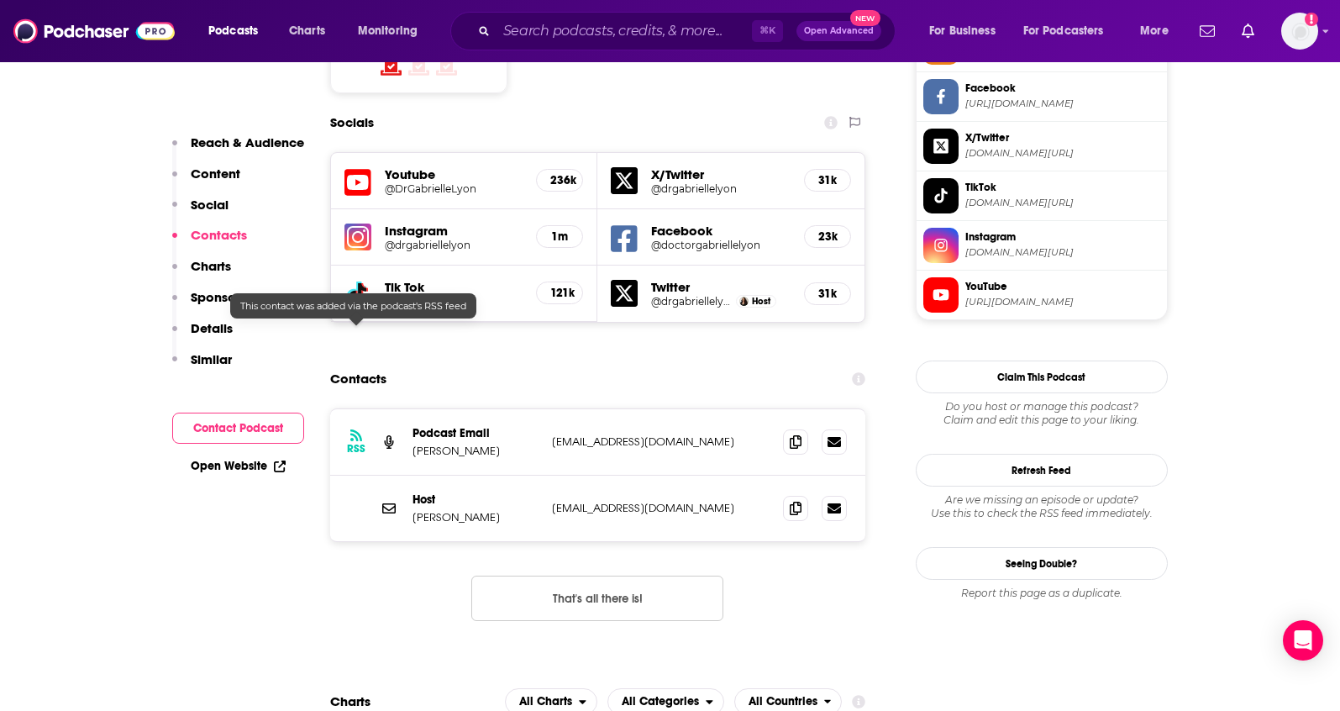
scroll to position [1497, 0]
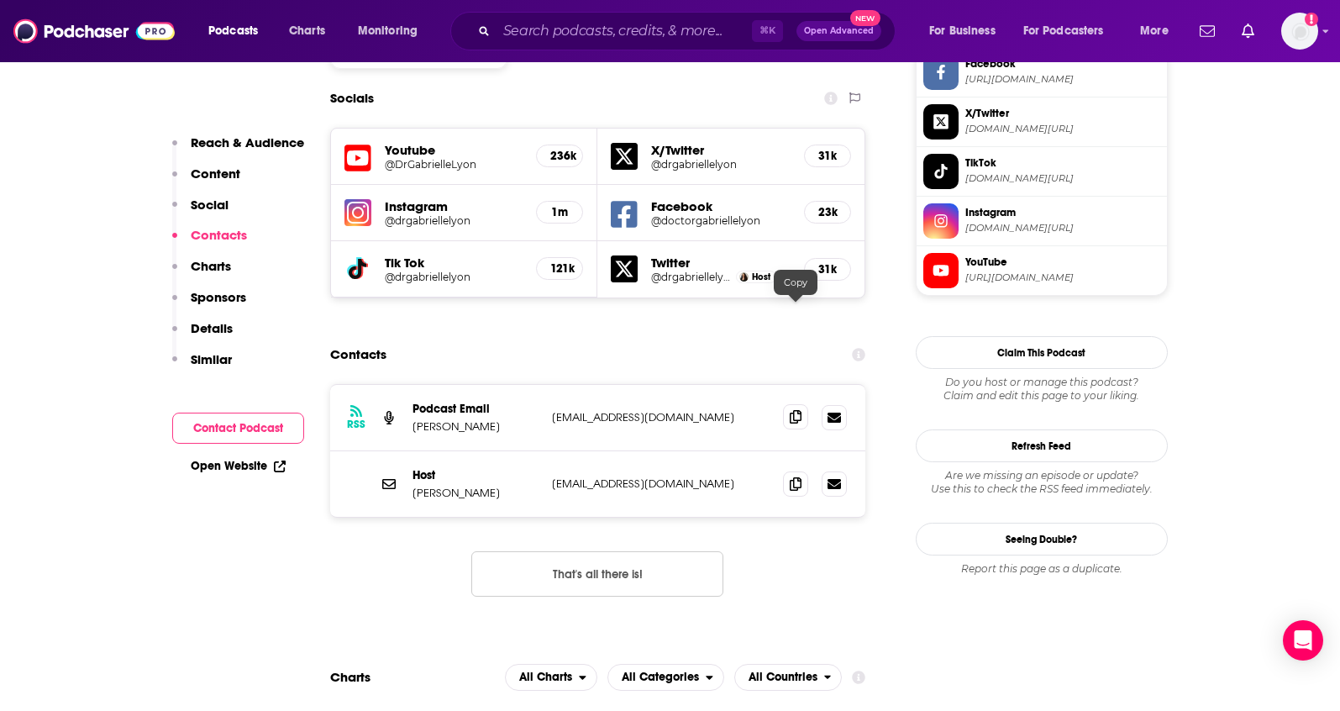
click at [798, 404] on span at bounding box center [795, 416] width 25 height 25
click at [795, 476] on icon at bounding box center [796, 482] width 12 height 13
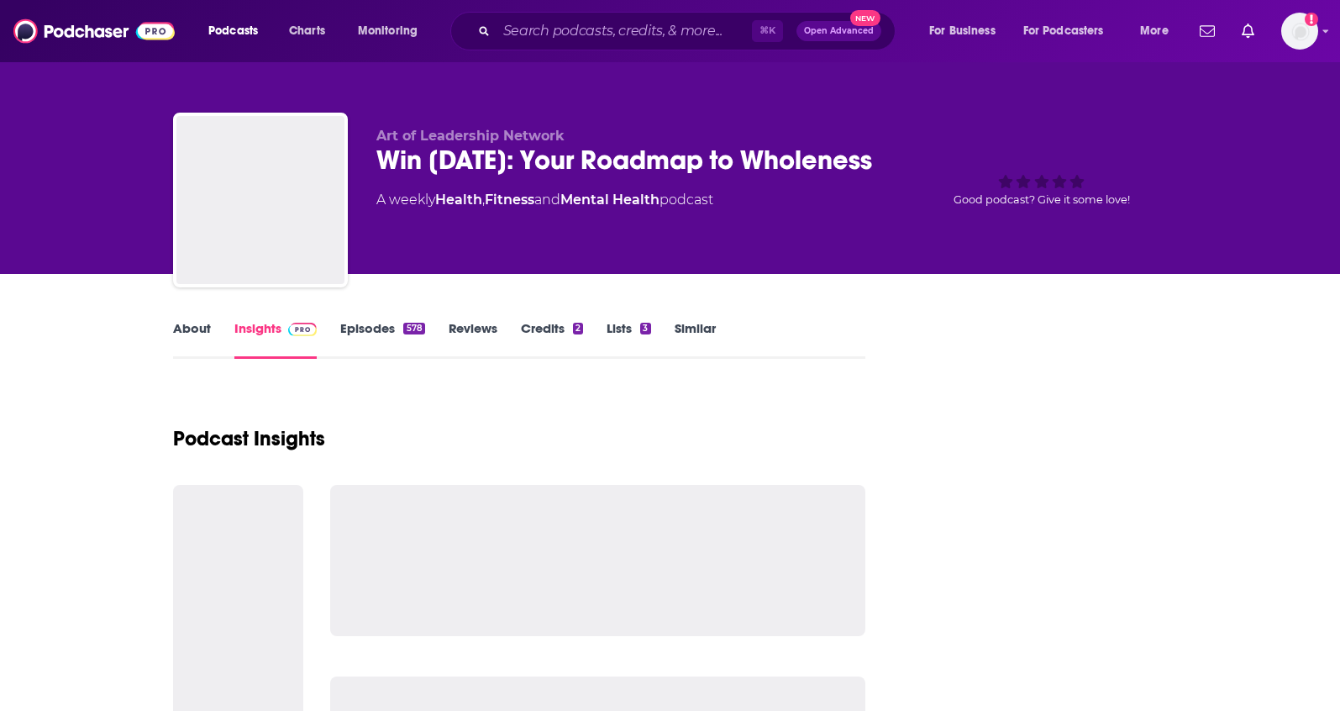
click at [192, 330] on link "About" at bounding box center [192, 339] width 38 height 39
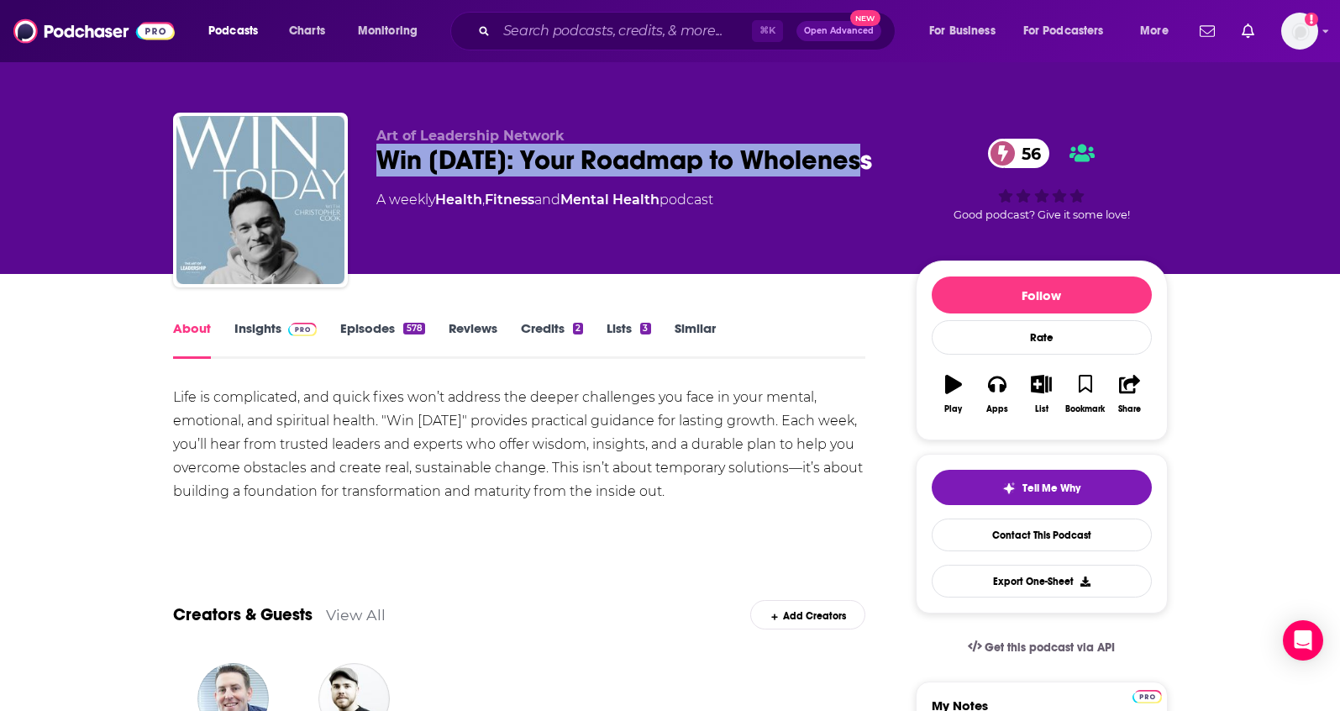
drag, startPoint x: 883, startPoint y: 166, endPoint x: 384, endPoint y: 159, distance: 499.2
click at [382, 160] on div "Win Today: Your Roadmap to Wholeness 56" at bounding box center [632, 160] width 513 height 33
copy h1 "Win Today: Your Roadmap to Wholeness"
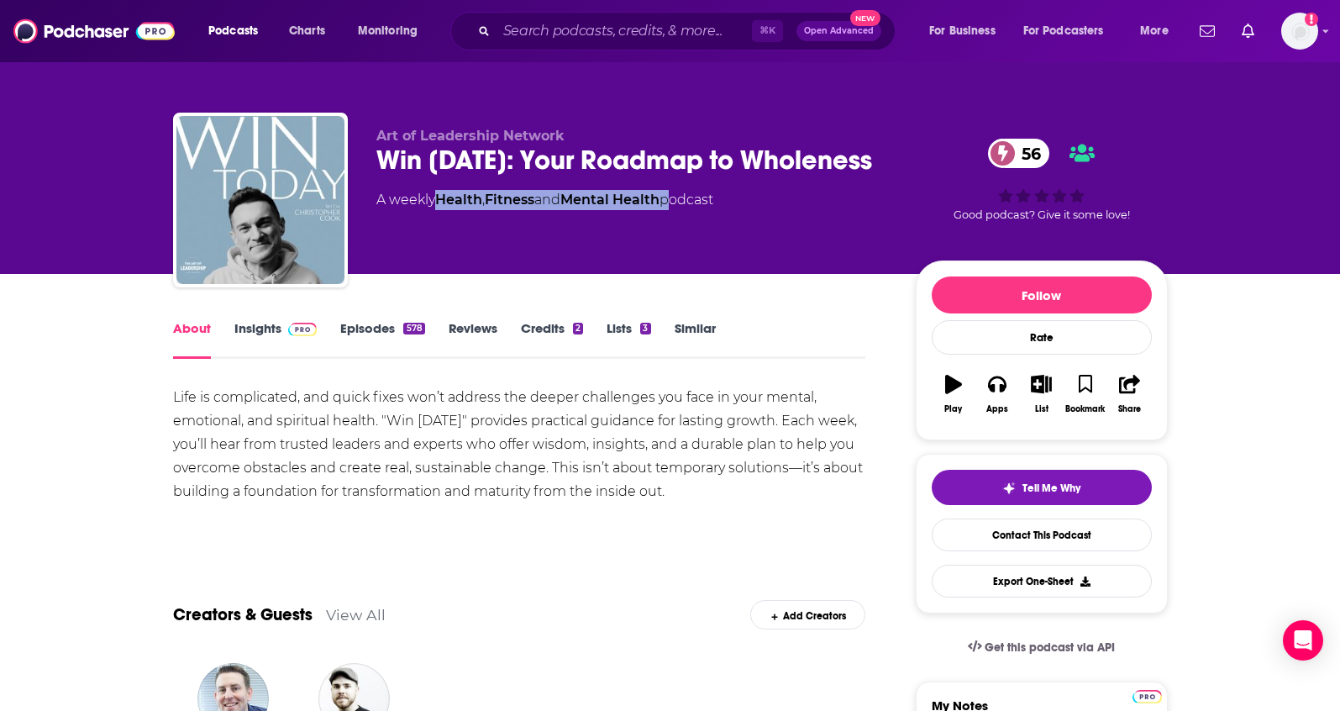
drag, startPoint x: 676, startPoint y: 202, endPoint x: 439, endPoint y: 208, distance: 237.1
click at [439, 208] on div "A weekly Health , Fitness and Mental Health podcast" at bounding box center [544, 200] width 337 height 20
copy div "Health , Fitness and Mental Health"
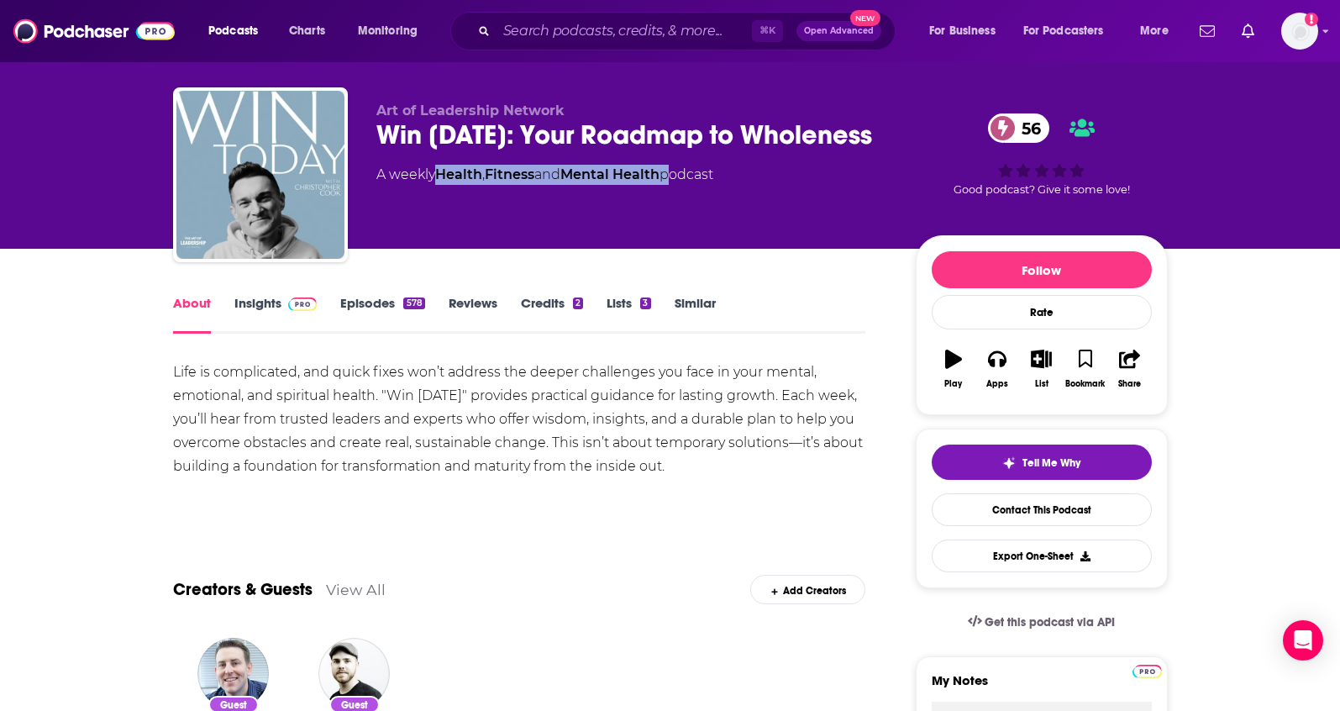
scroll to position [22, 0]
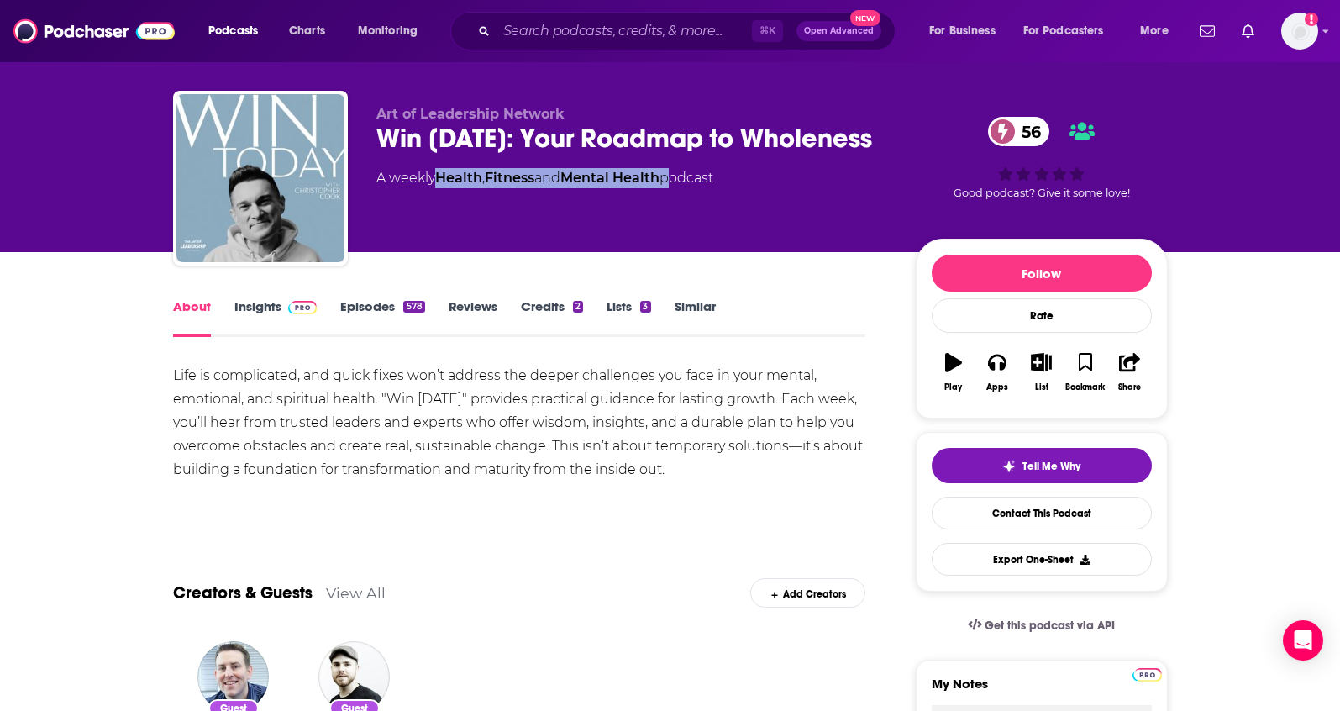
click at [266, 306] on link "Insights" at bounding box center [275, 317] width 83 height 39
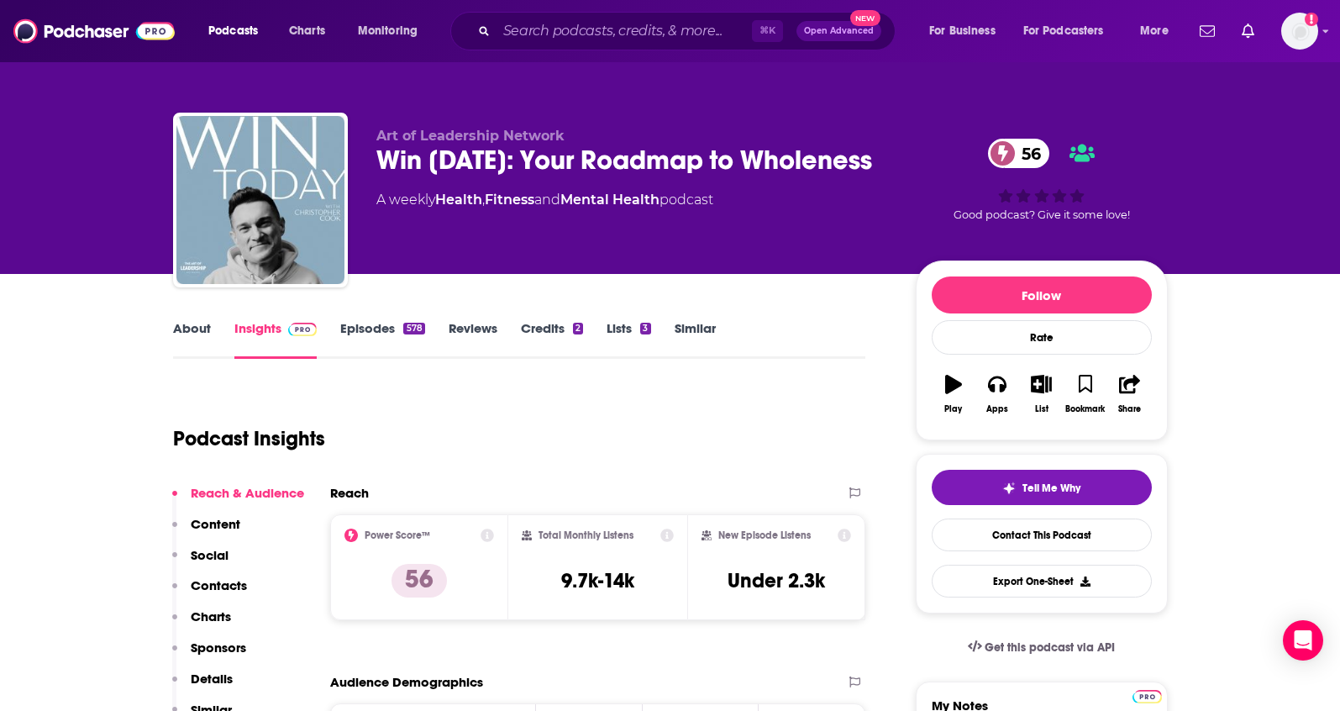
click at [225, 586] on p "Contacts" at bounding box center [219, 585] width 56 height 16
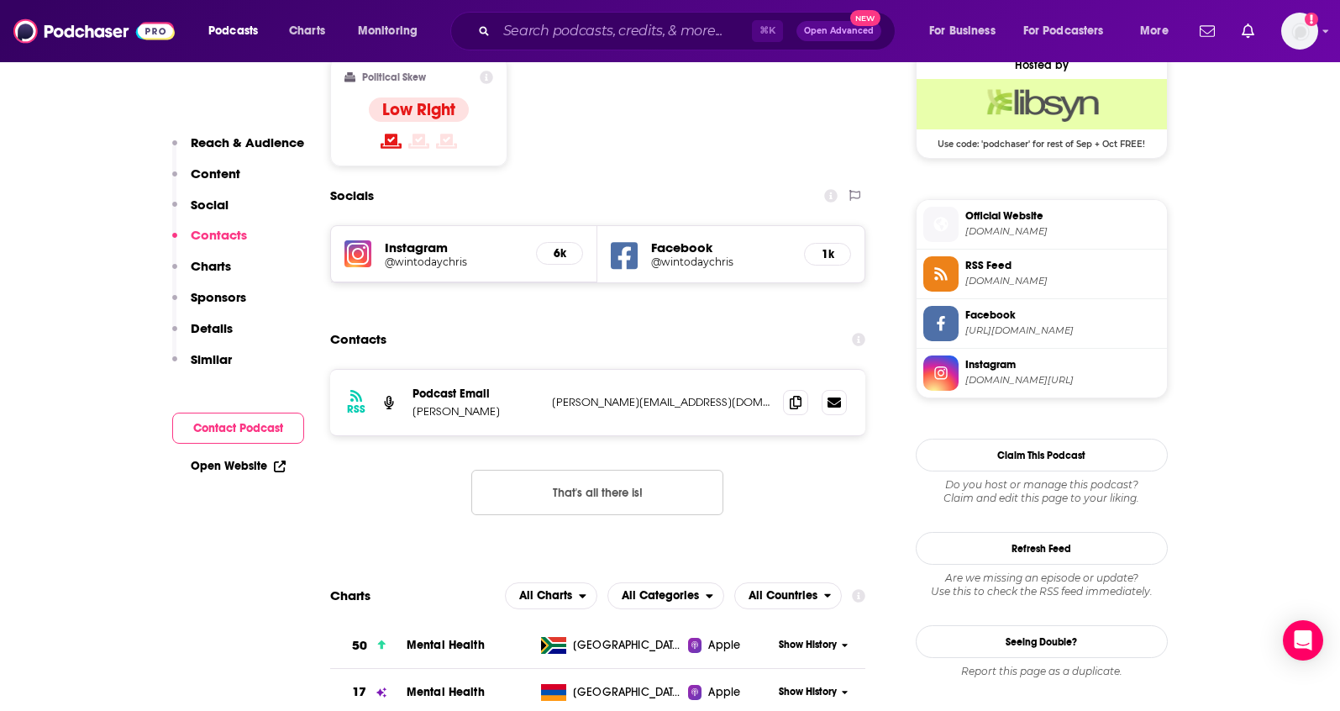
scroll to position [1385, 0]
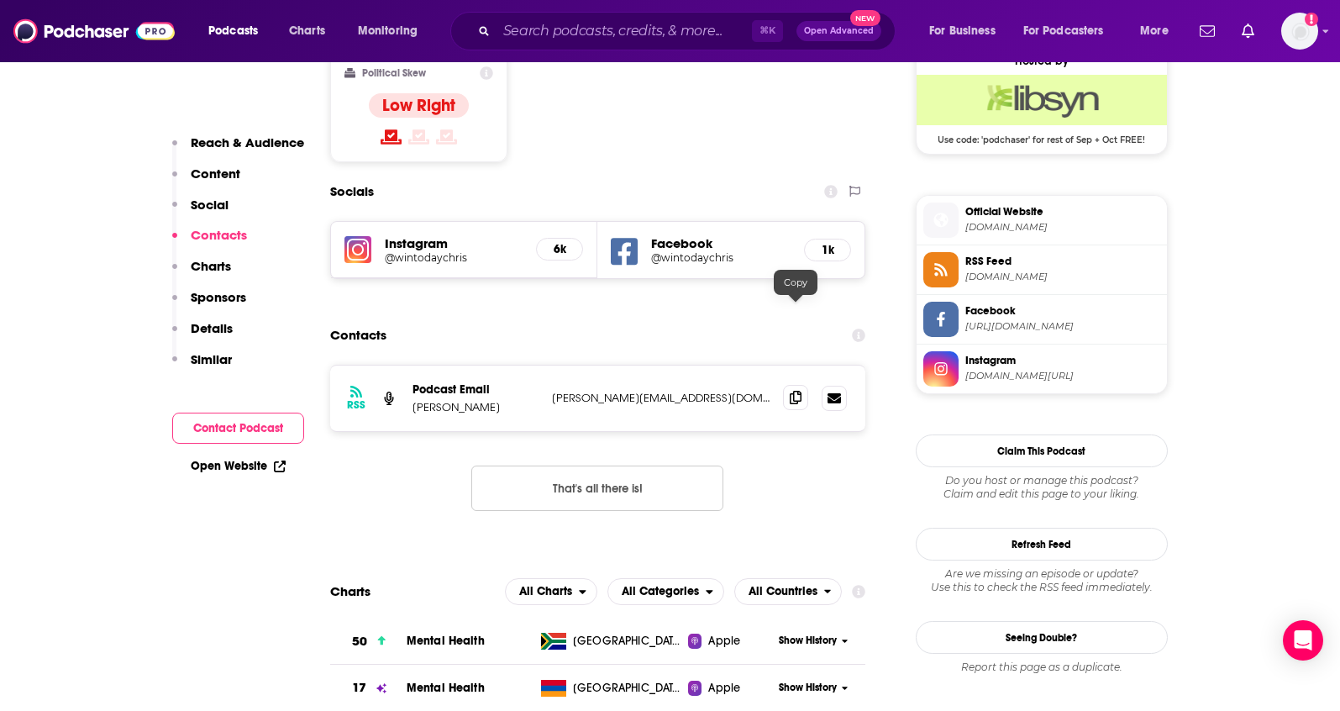
click at [803, 385] on span at bounding box center [795, 397] width 25 height 25
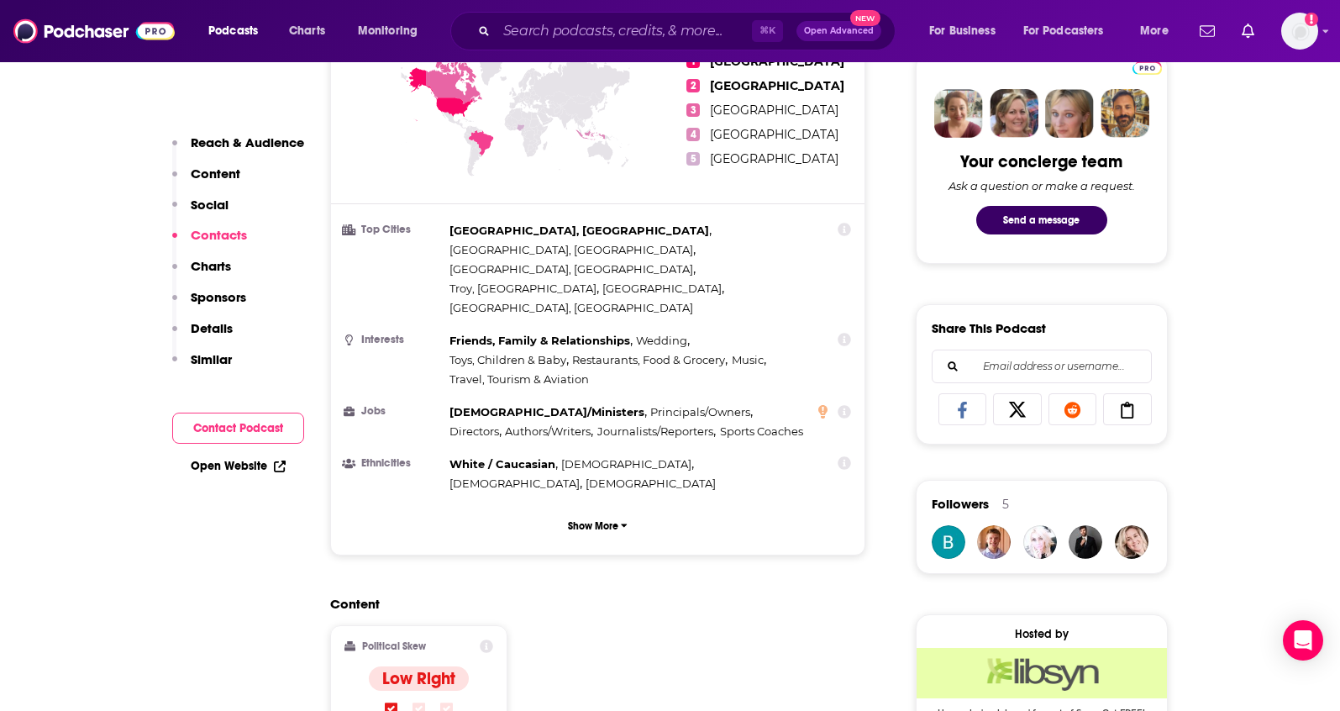
scroll to position [525, 0]
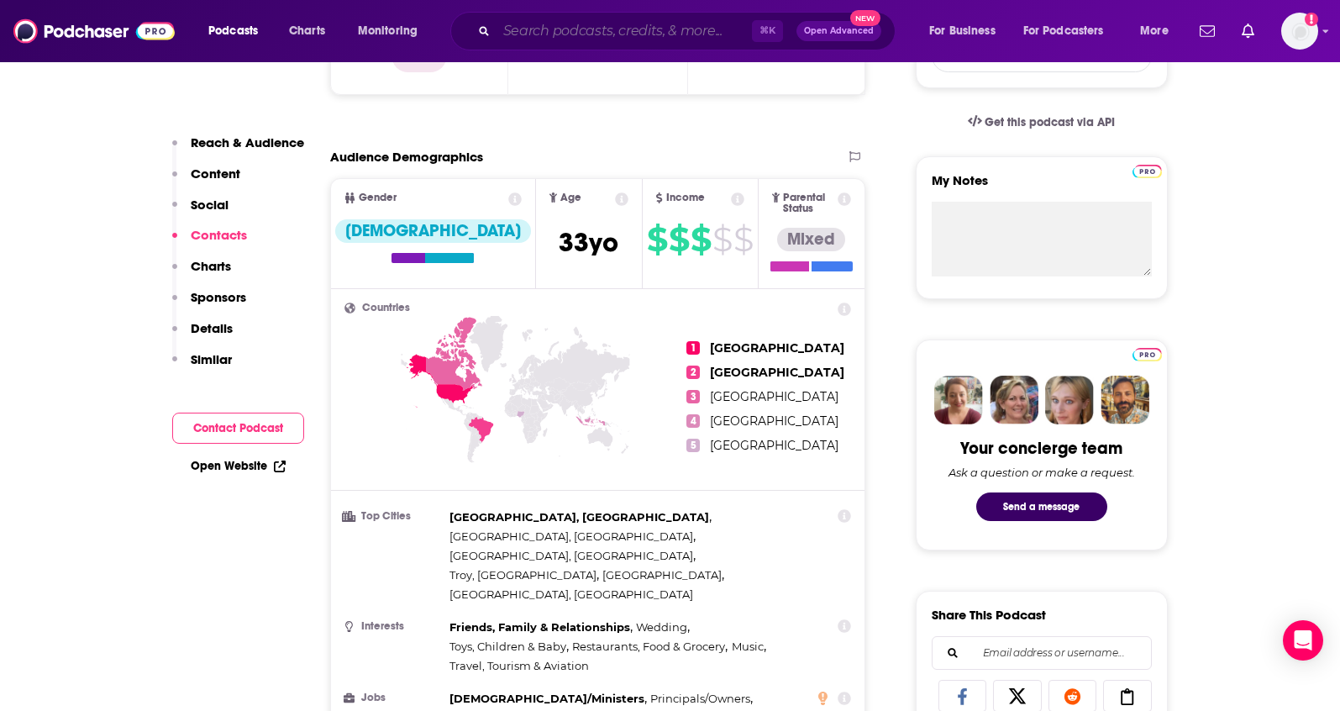
click at [650, 41] on input "Search podcasts, credits, & more..." at bounding box center [624, 31] width 255 height 27
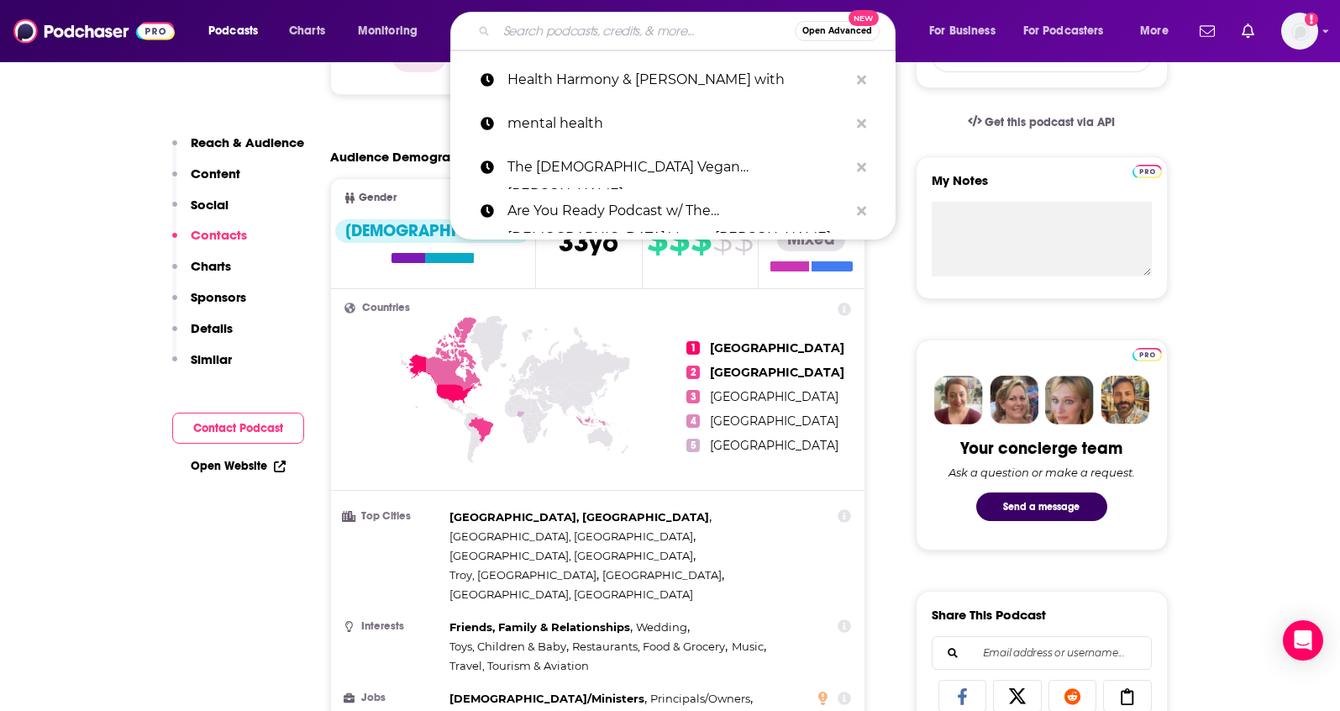
paste input "The Dr. Gabrielle Lyon Show"
type input "The Dr. Gabrielle Lyon Show"
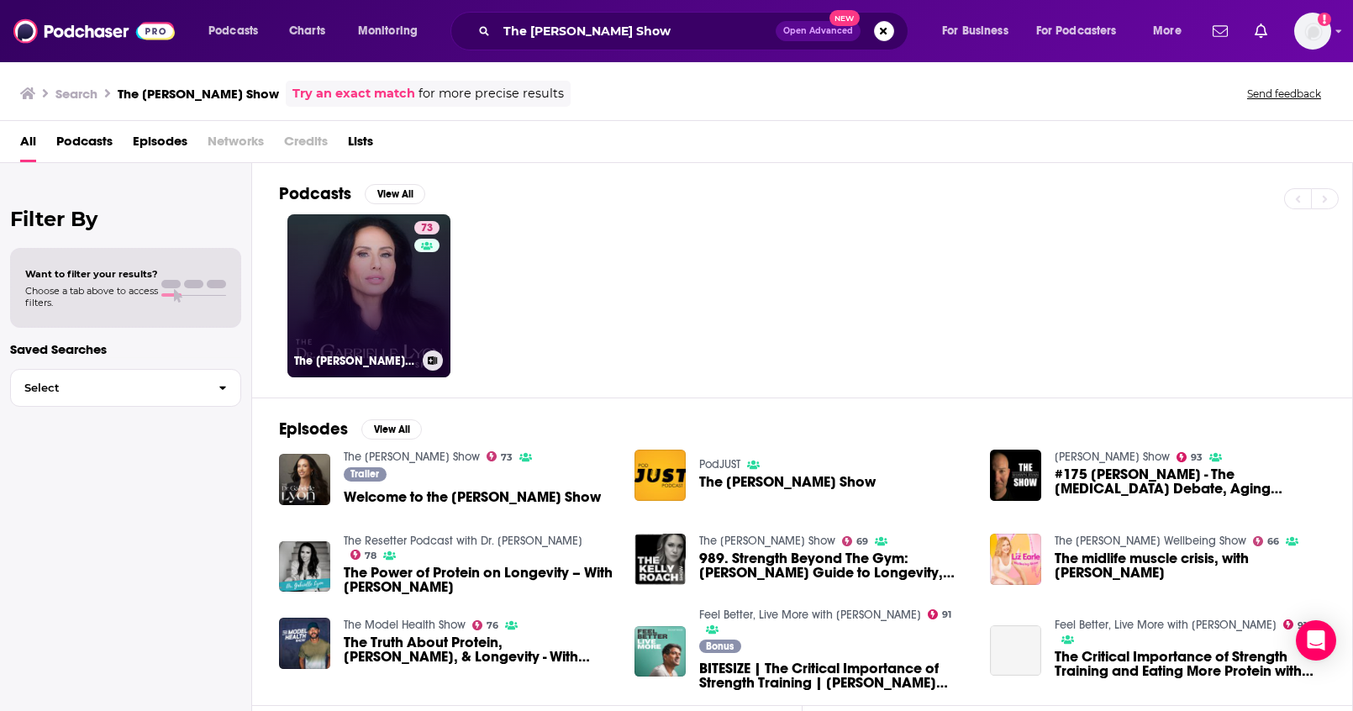
click at [373, 305] on link "73 The Dr. Gabrielle Lyon Show" at bounding box center [368, 295] width 163 height 163
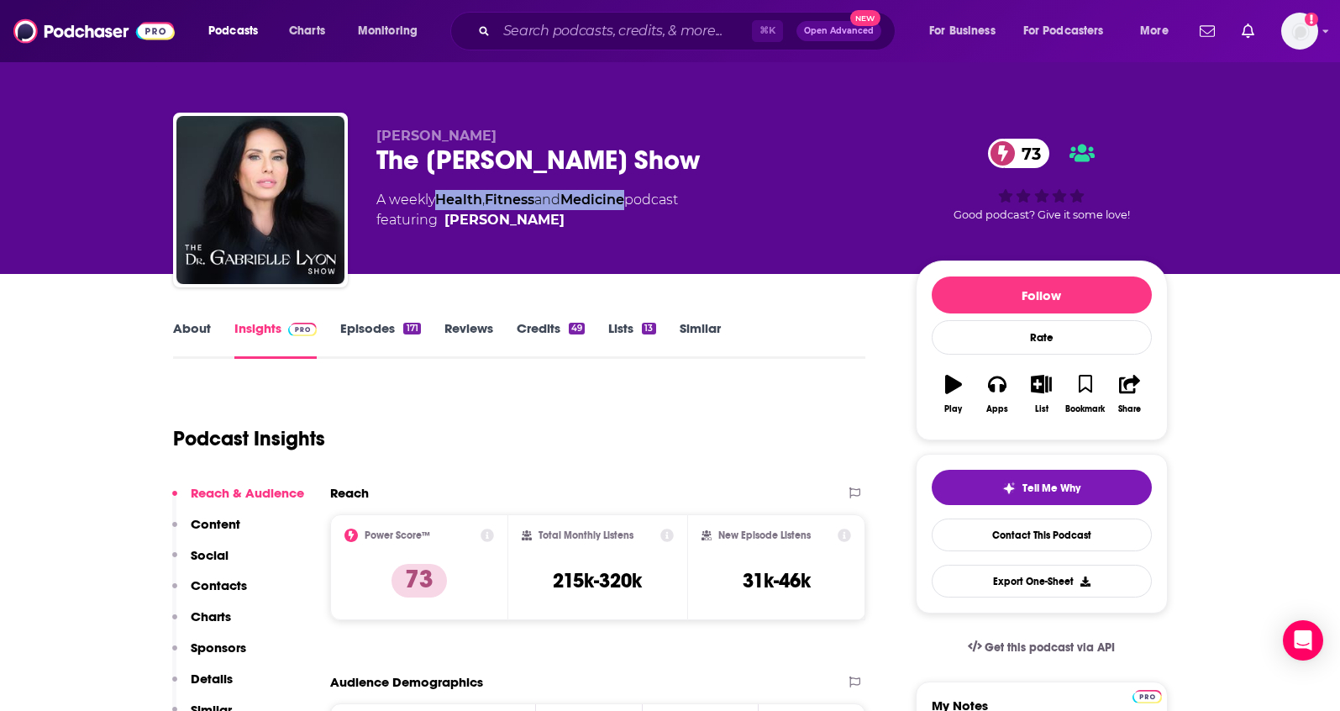
drag, startPoint x: 638, startPoint y: 201, endPoint x: 439, endPoint y: 203, distance: 198.3
click at [439, 203] on div "A weekly Health , Fitness and Medicine podcast featuring Dr. Gabrielle Lyon" at bounding box center [527, 210] width 302 height 40
copy div "Health , Fitness and Medicine"
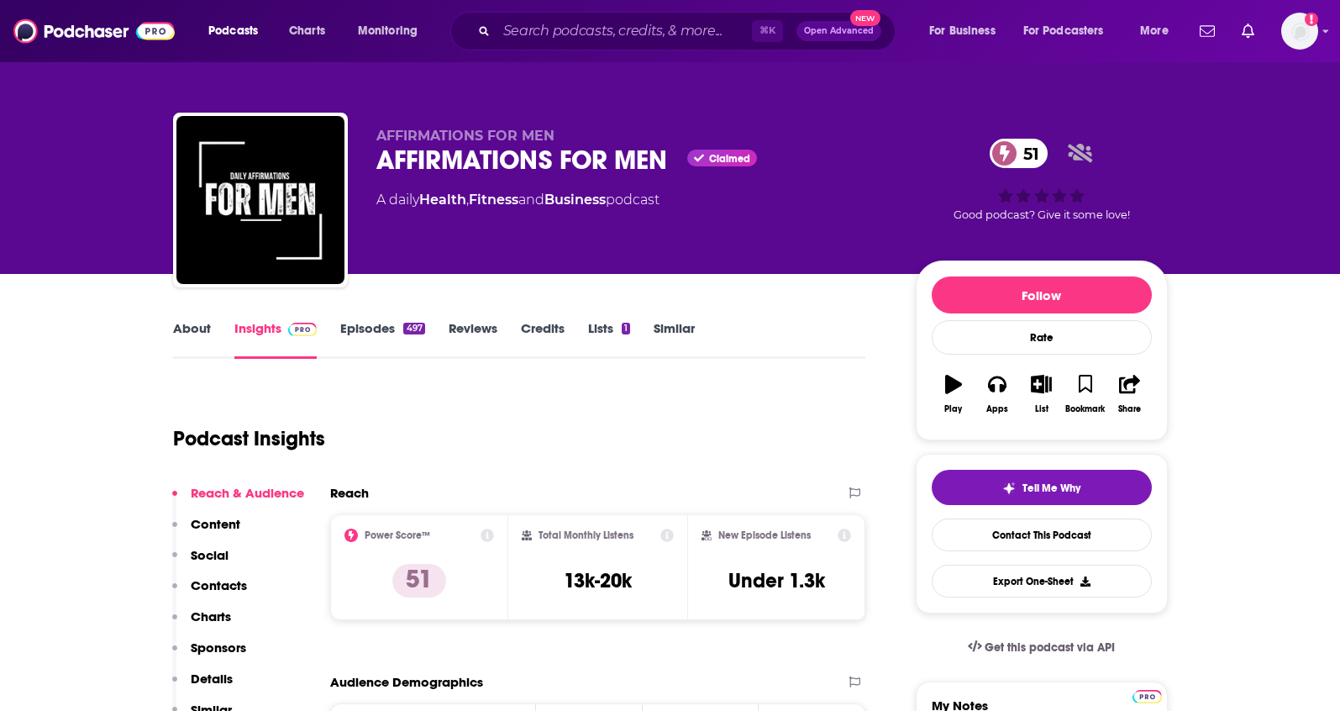
click at [198, 330] on link "About" at bounding box center [192, 339] width 38 height 39
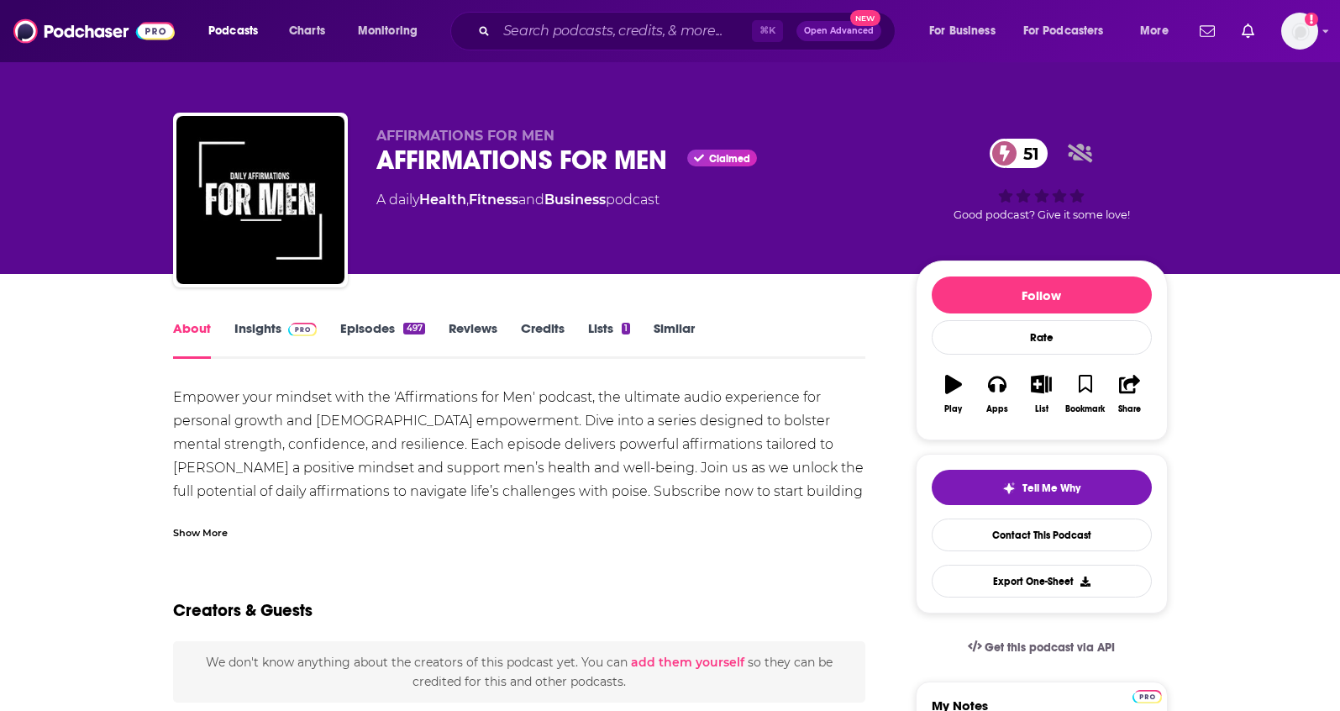
click at [369, 326] on link "Episodes 497" at bounding box center [382, 339] width 84 height 39
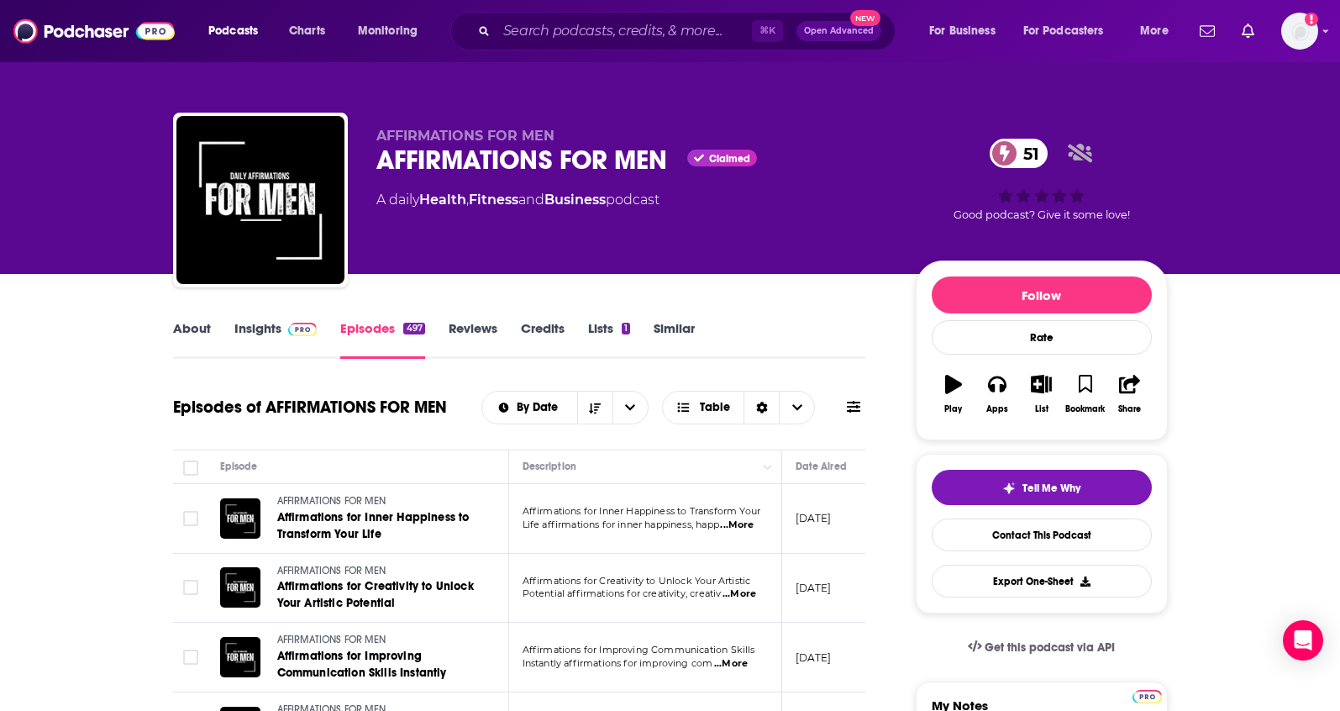
click at [187, 332] on link "About" at bounding box center [192, 339] width 38 height 39
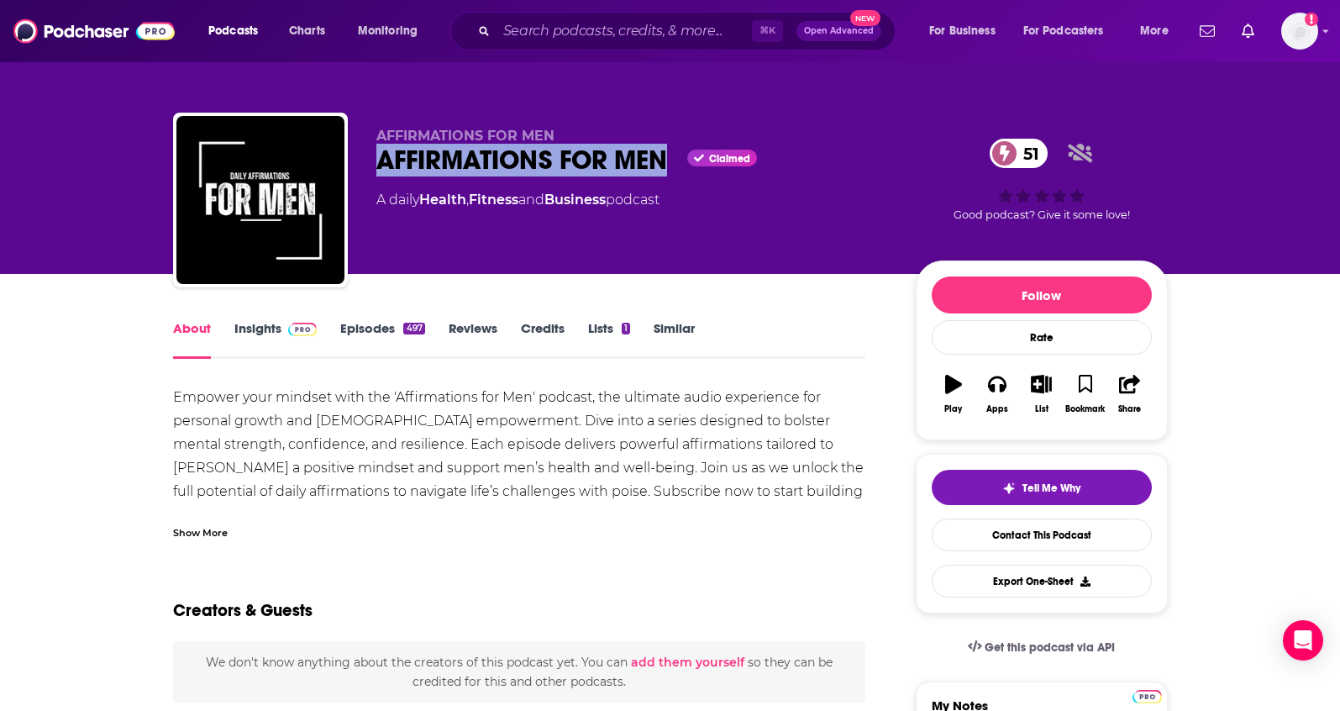
drag, startPoint x: 671, startPoint y: 166, endPoint x: 372, endPoint y: 166, distance: 299.1
click at [372, 166] on div "AFFIRMATIONS FOR MEN AFFIRMATIONS FOR MEN Claimed 51 A daily Health , Fitness a…" at bounding box center [670, 204] width 995 height 182
copy h1 "AFFIRMATIONS FOR MEN"
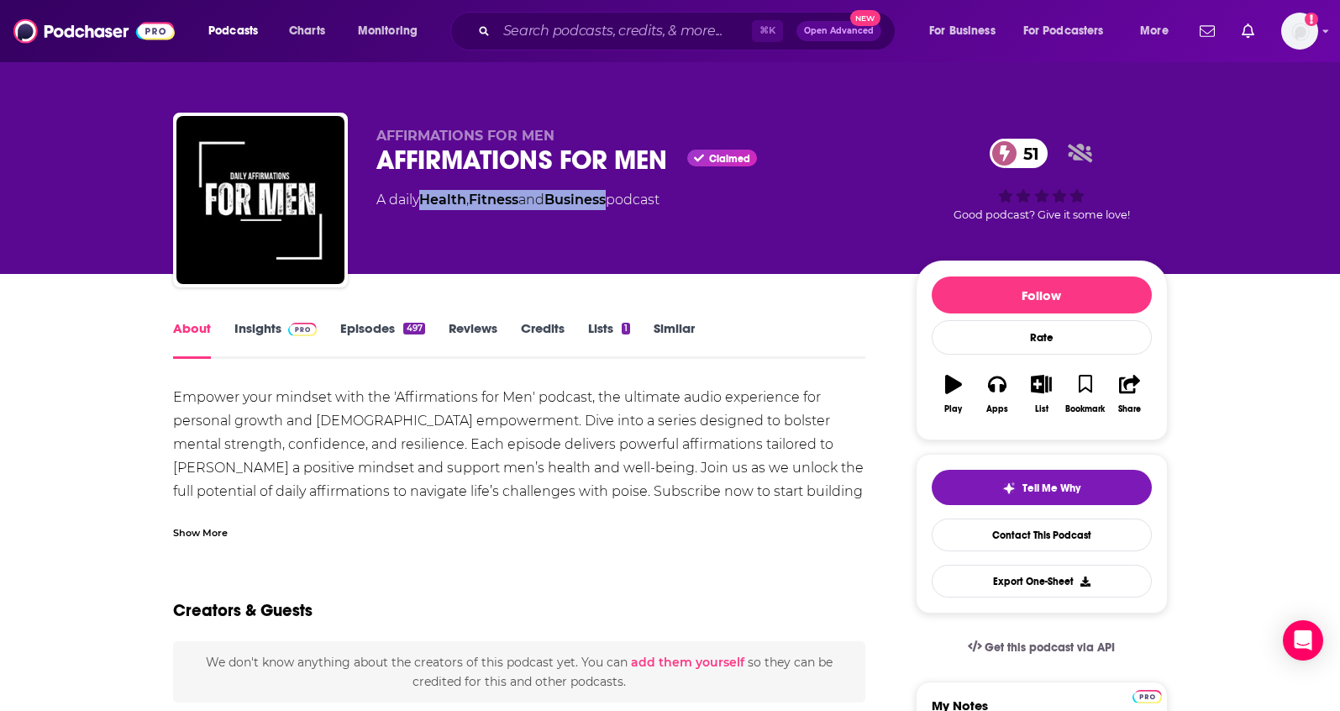
drag, startPoint x: 621, startPoint y: 203, endPoint x: 427, endPoint y: 203, distance: 194.1
click at [427, 203] on div "A daily Health , Fitness and Business podcast" at bounding box center [517, 200] width 283 height 20
copy div "Health , Fitness and Business"
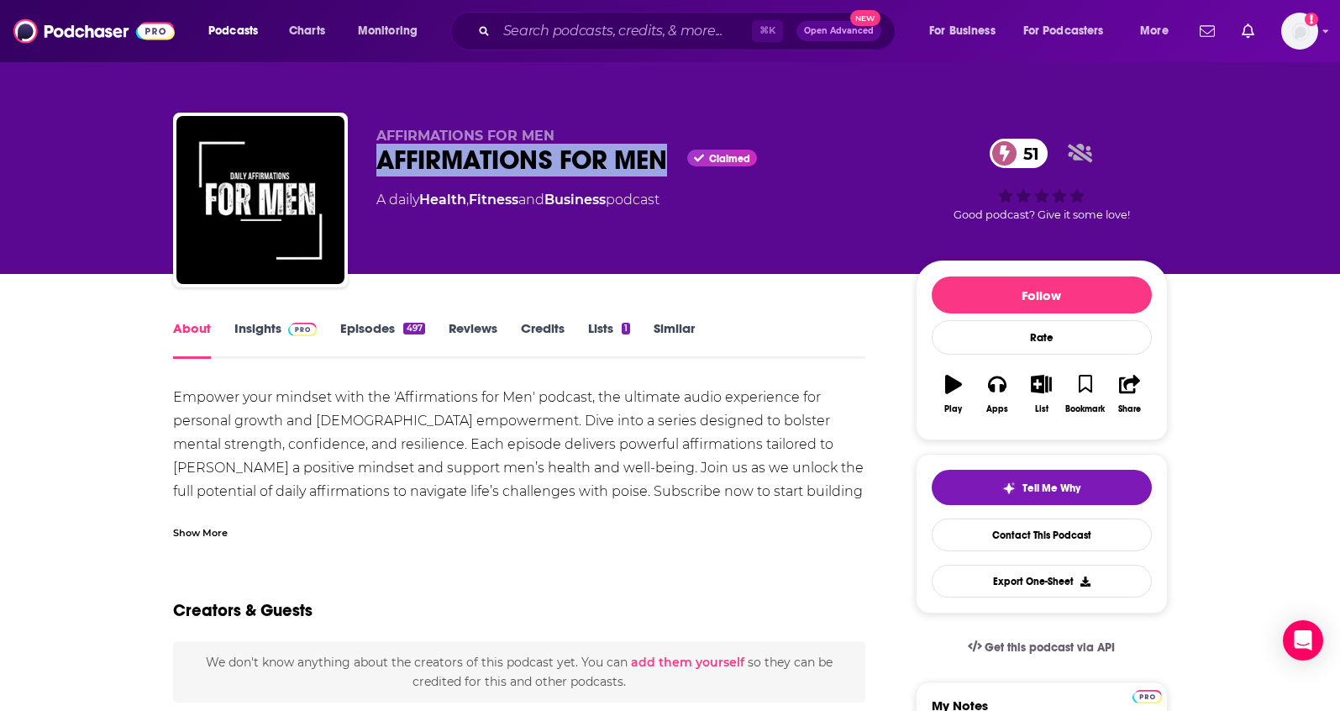
drag, startPoint x: 674, startPoint y: 163, endPoint x: 378, endPoint y: 169, distance: 295.8
click at [378, 169] on div "AFFIRMATIONS FOR MEN Claimed 51" at bounding box center [632, 160] width 513 height 33
copy h1 "AFFIRMATIONS FOR MEN"
click at [205, 527] on div "Show More" at bounding box center [200, 532] width 55 height 16
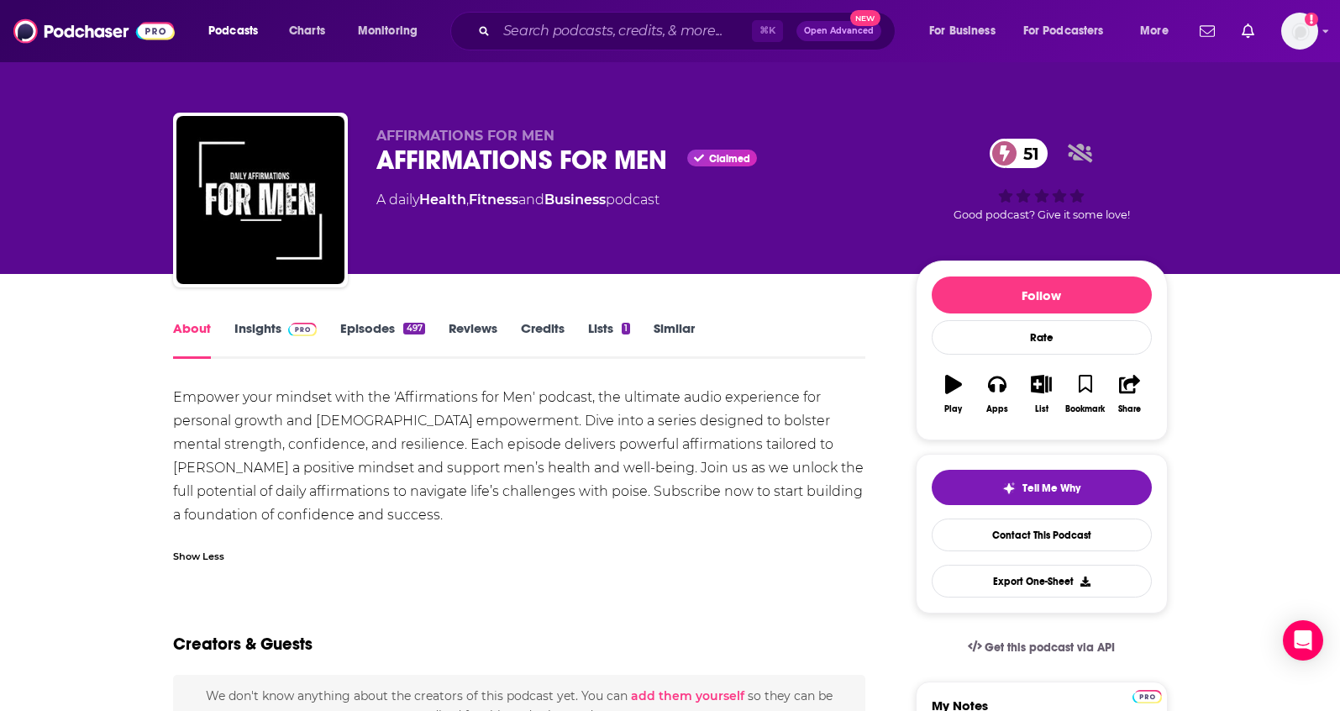
click at [253, 337] on link "Insights" at bounding box center [275, 339] width 83 height 39
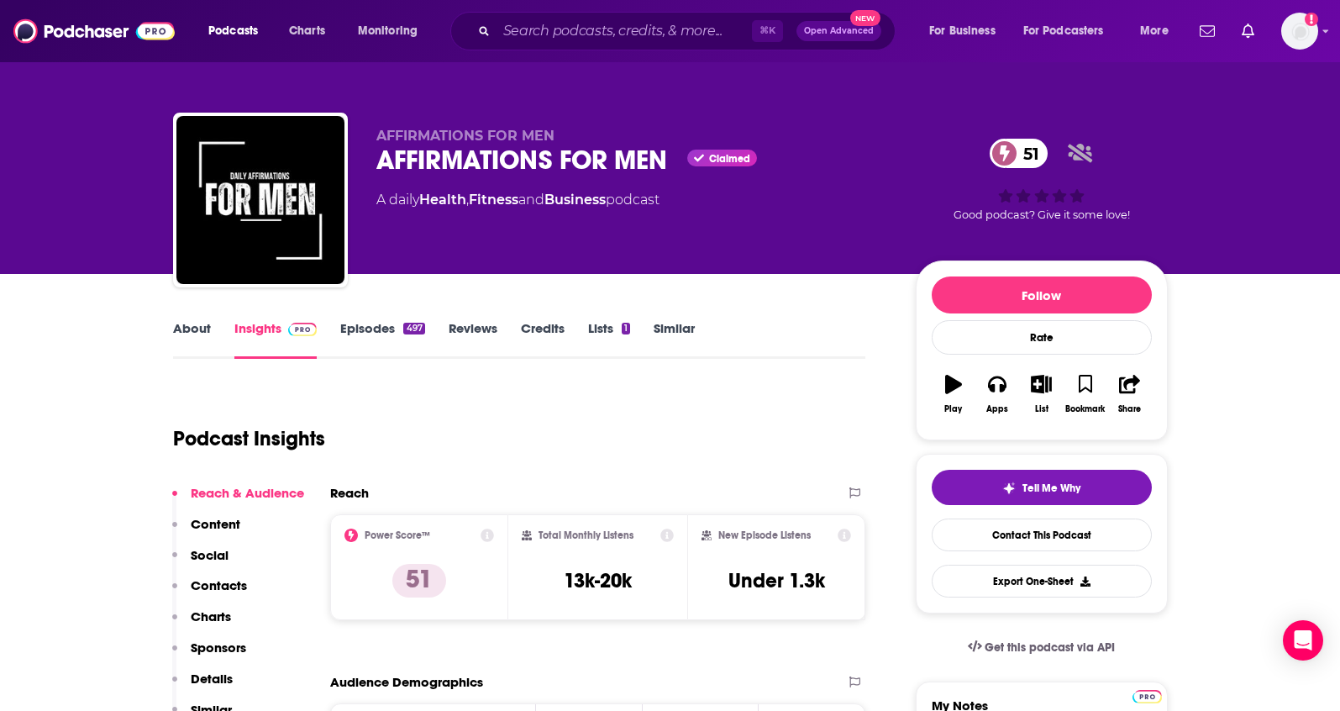
click at [208, 583] on p "Contacts" at bounding box center [219, 585] width 56 height 16
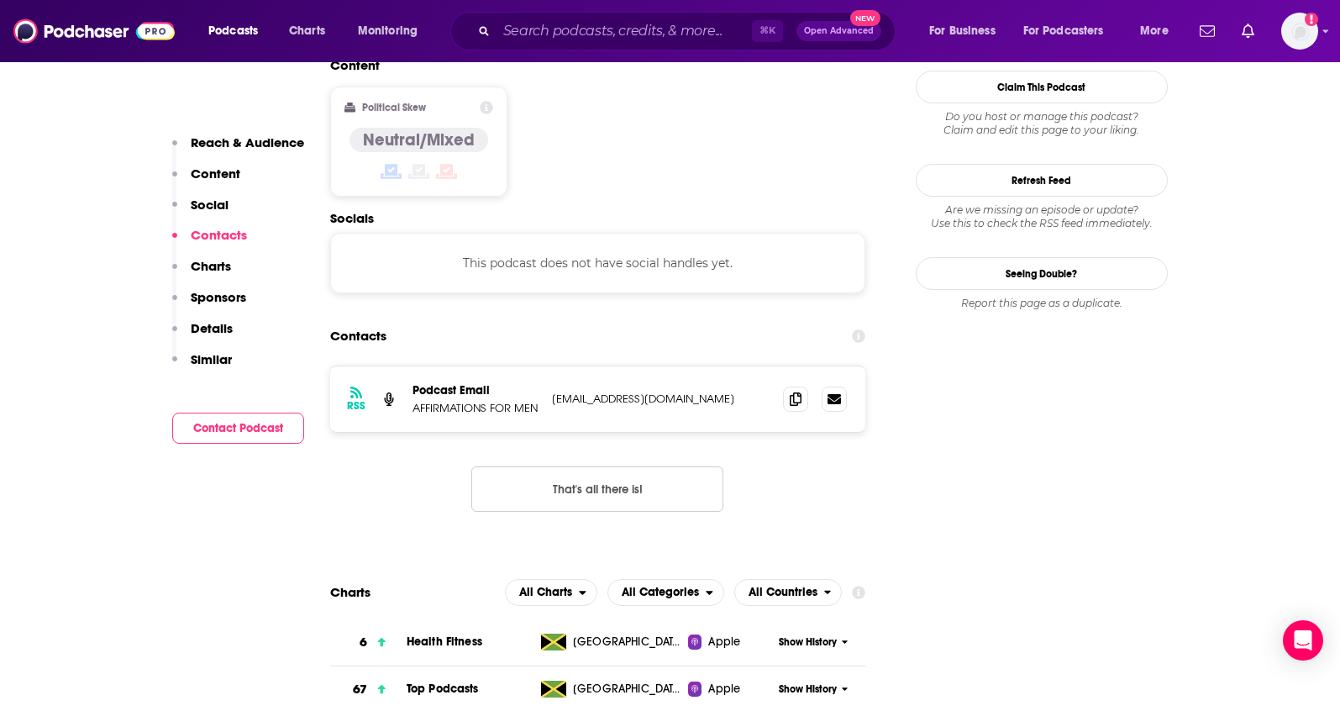
scroll to position [1332, 0]
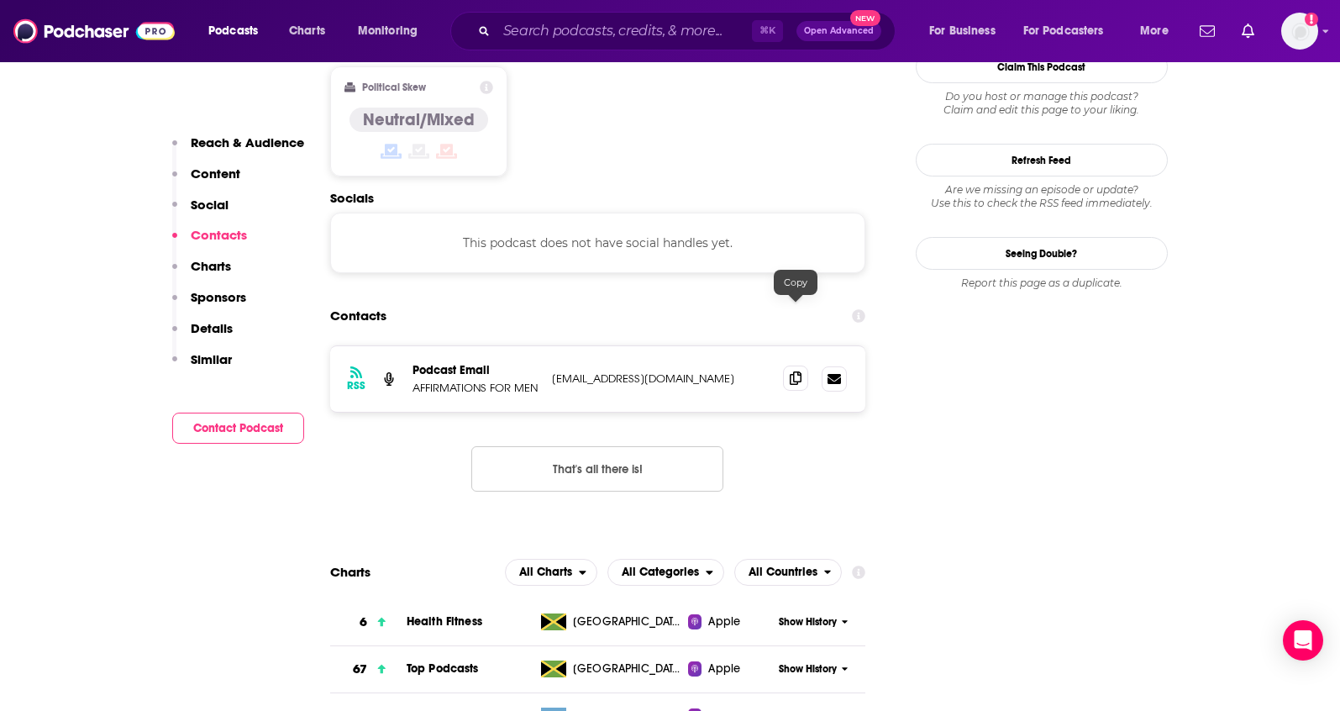
click at [790, 371] on icon at bounding box center [796, 377] width 12 height 13
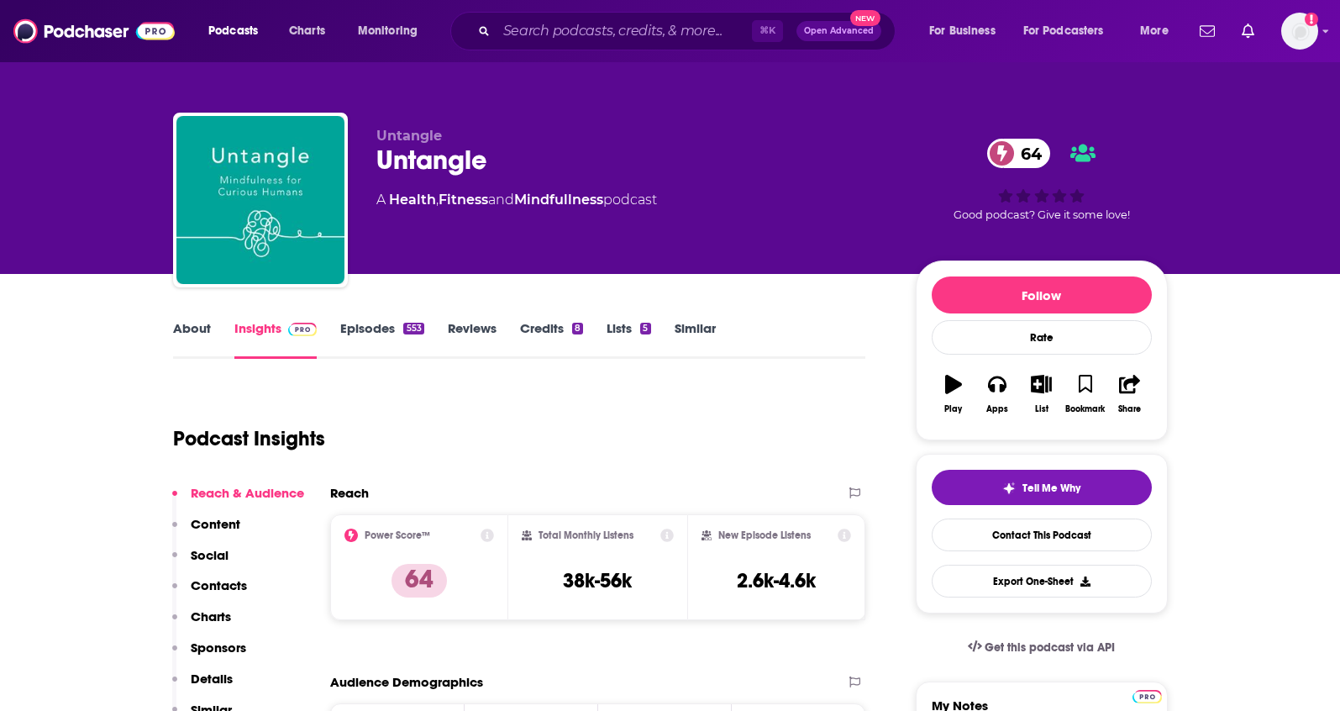
click at [205, 330] on link "About" at bounding box center [192, 339] width 38 height 39
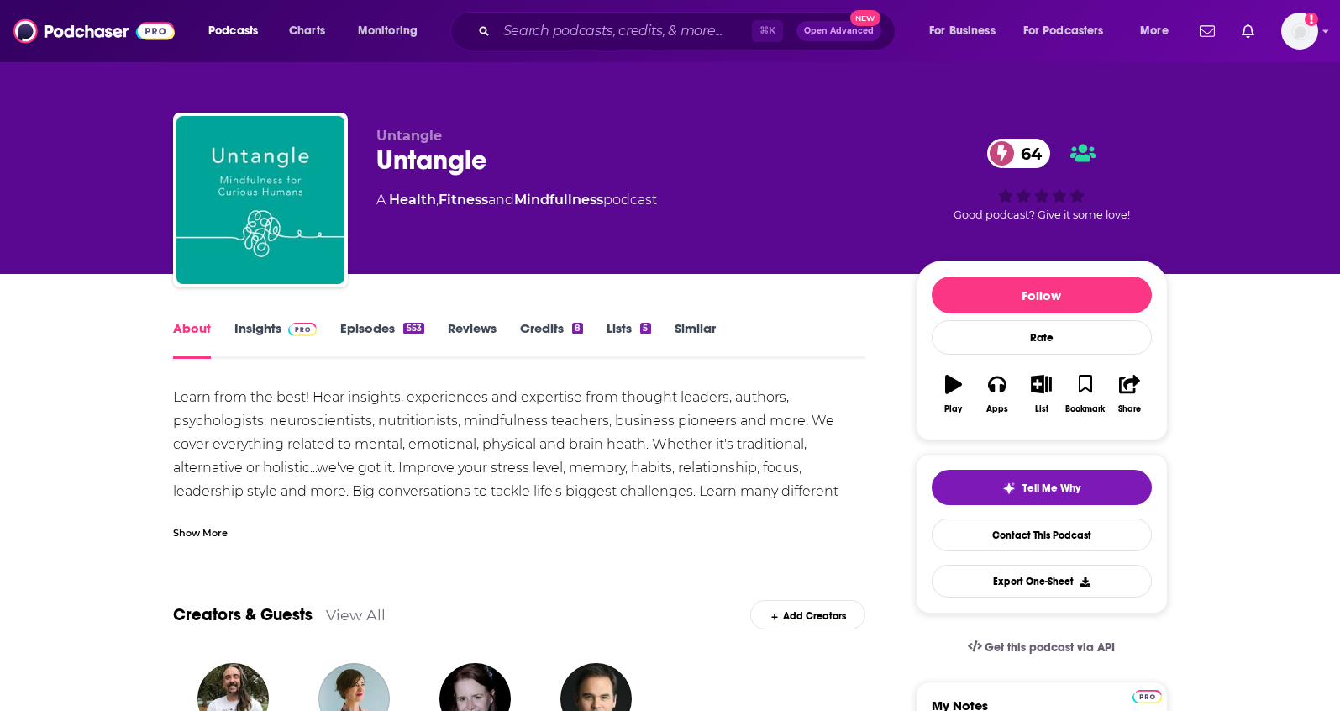
click at [206, 534] on div "Show More" at bounding box center [200, 532] width 55 height 16
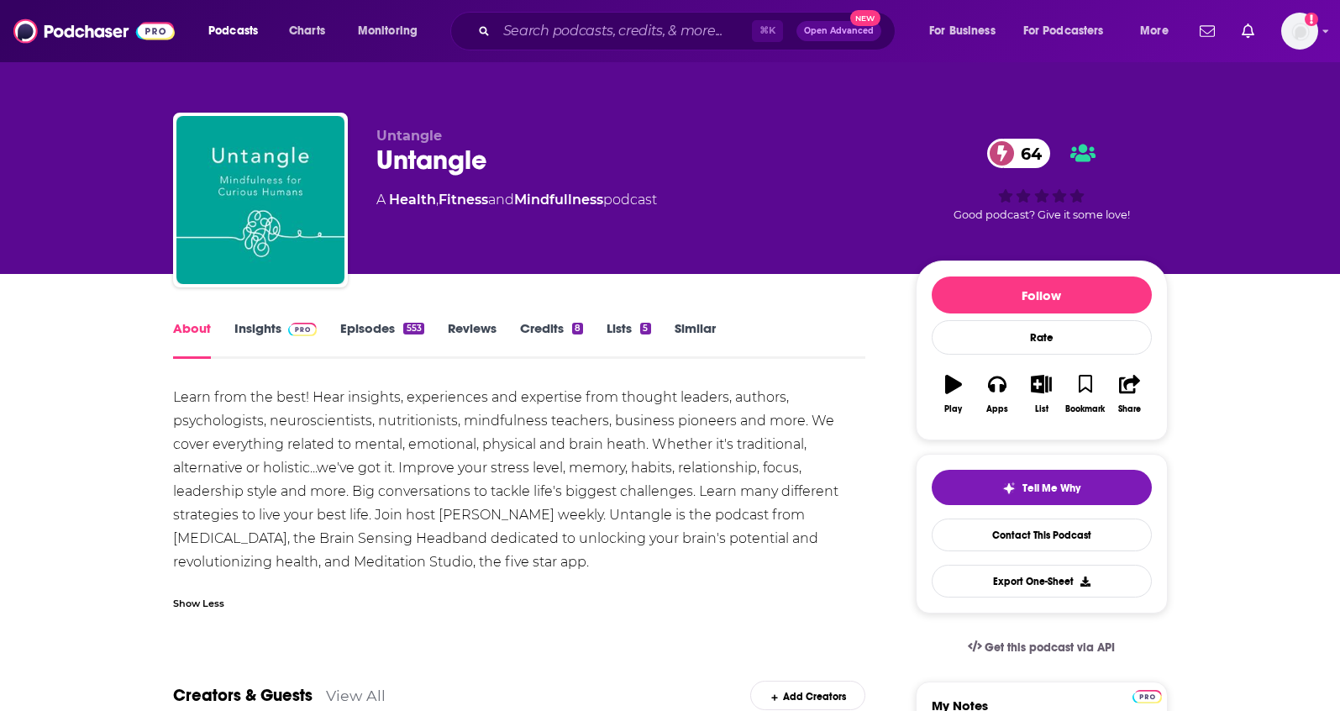
click at [259, 337] on link "Insights" at bounding box center [275, 339] width 83 height 39
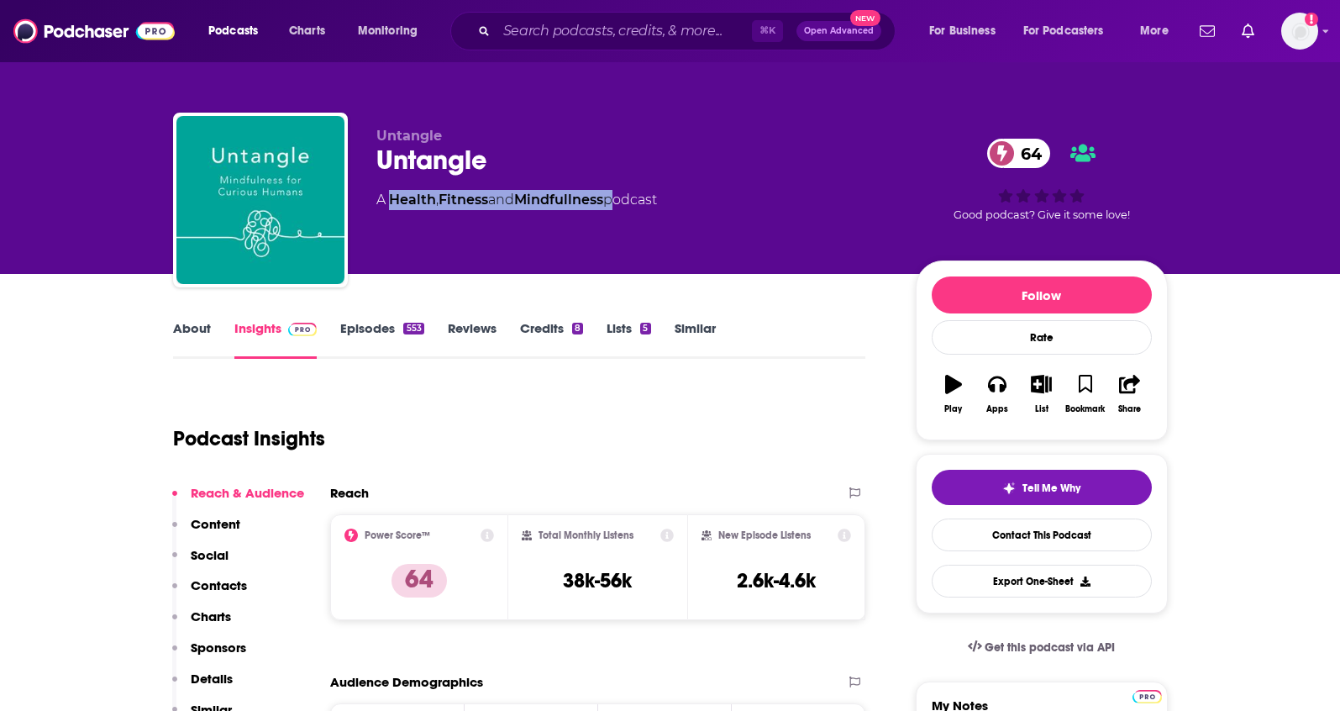
drag, startPoint x: 615, startPoint y: 201, endPoint x: 390, endPoint y: 201, distance: 225.2
click at [390, 201] on div "A Health , Fitness and Mindfullness podcast" at bounding box center [516, 200] width 281 height 20
copy div "Health , Fitness and Mindfullness"
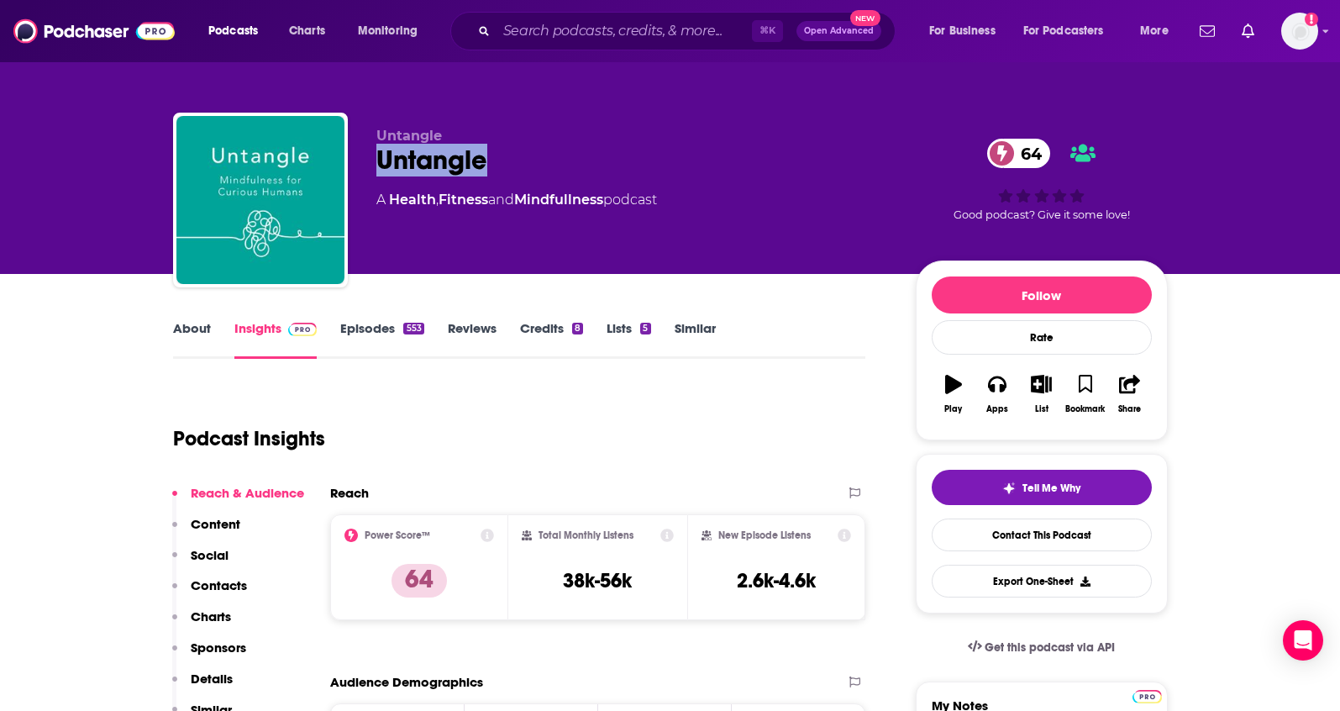
drag, startPoint x: 498, startPoint y: 161, endPoint x: 371, endPoint y: 163, distance: 127.7
click at [371, 163] on div "Untangle Untangle 64 A Health , Fitness and Mindfullness podcast 64 Good podcas…" at bounding box center [670, 204] width 995 height 182
copy h2 "Untangle"
click at [215, 579] on p "Contacts" at bounding box center [219, 585] width 56 height 16
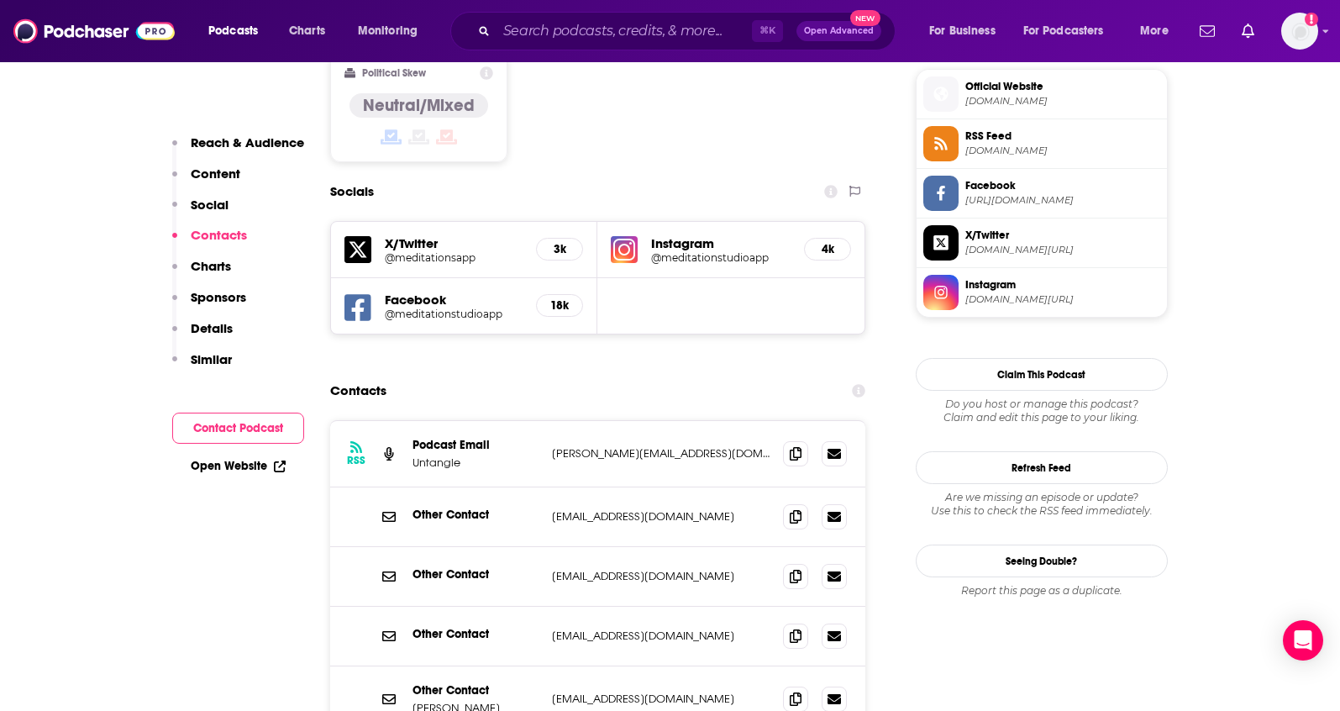
scroll to position [1402, 0]
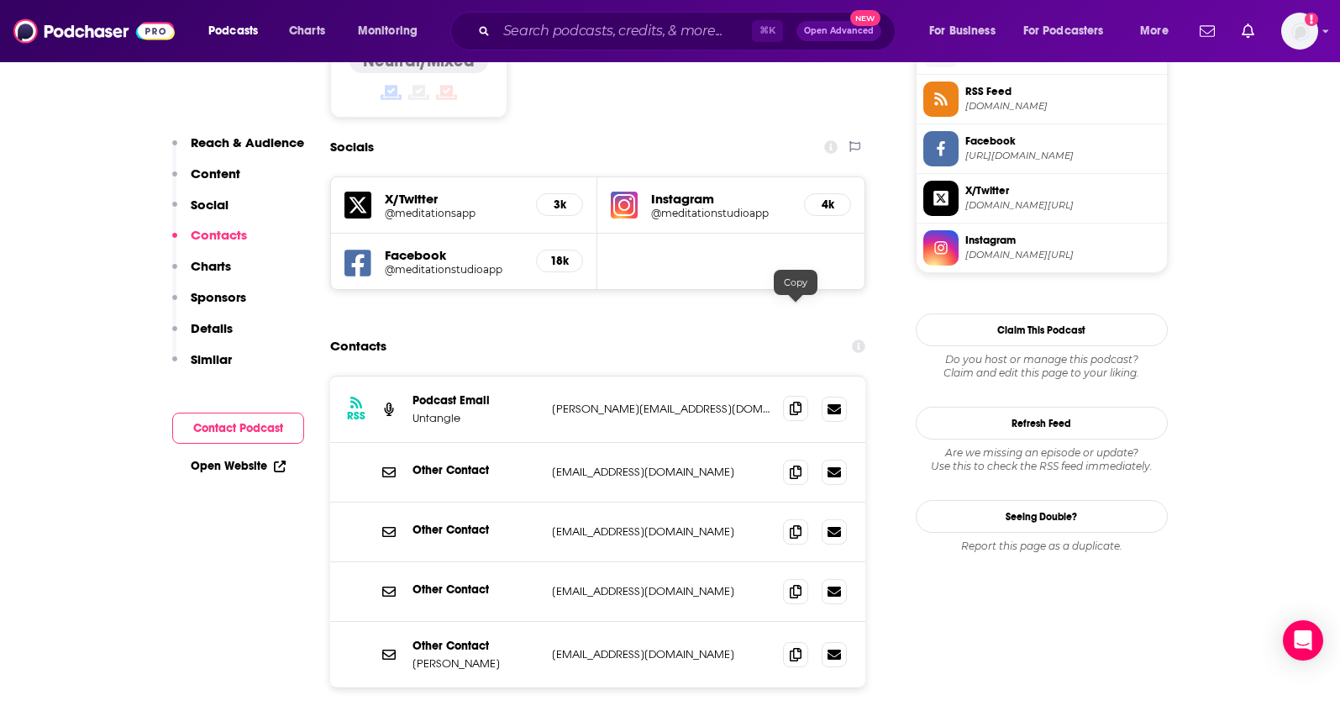
click at [792, 396] on span at bounding box center [795, 408] width 25 height 25
click at [792, 641] on span at bounding box center [795, 653] width 25 height 25
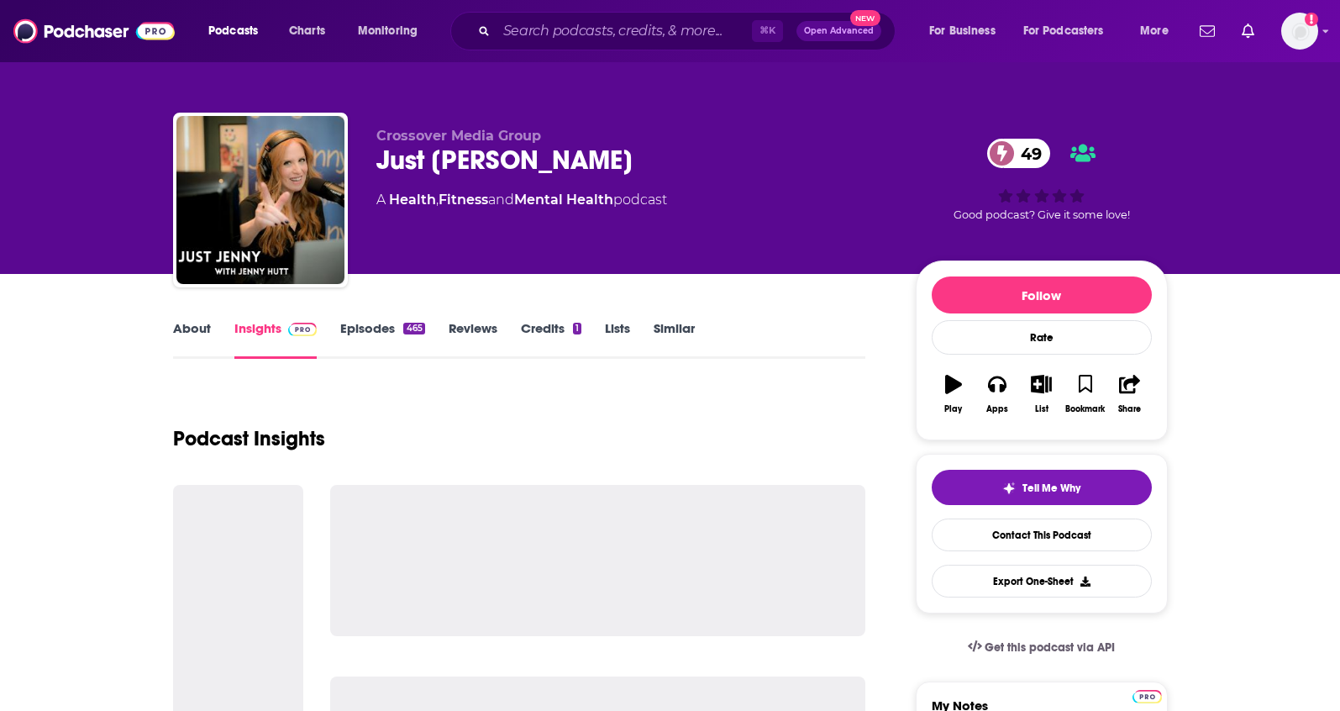
click at [202, 332] on link "About" at bounding box center [192, 339] width 38 height 39
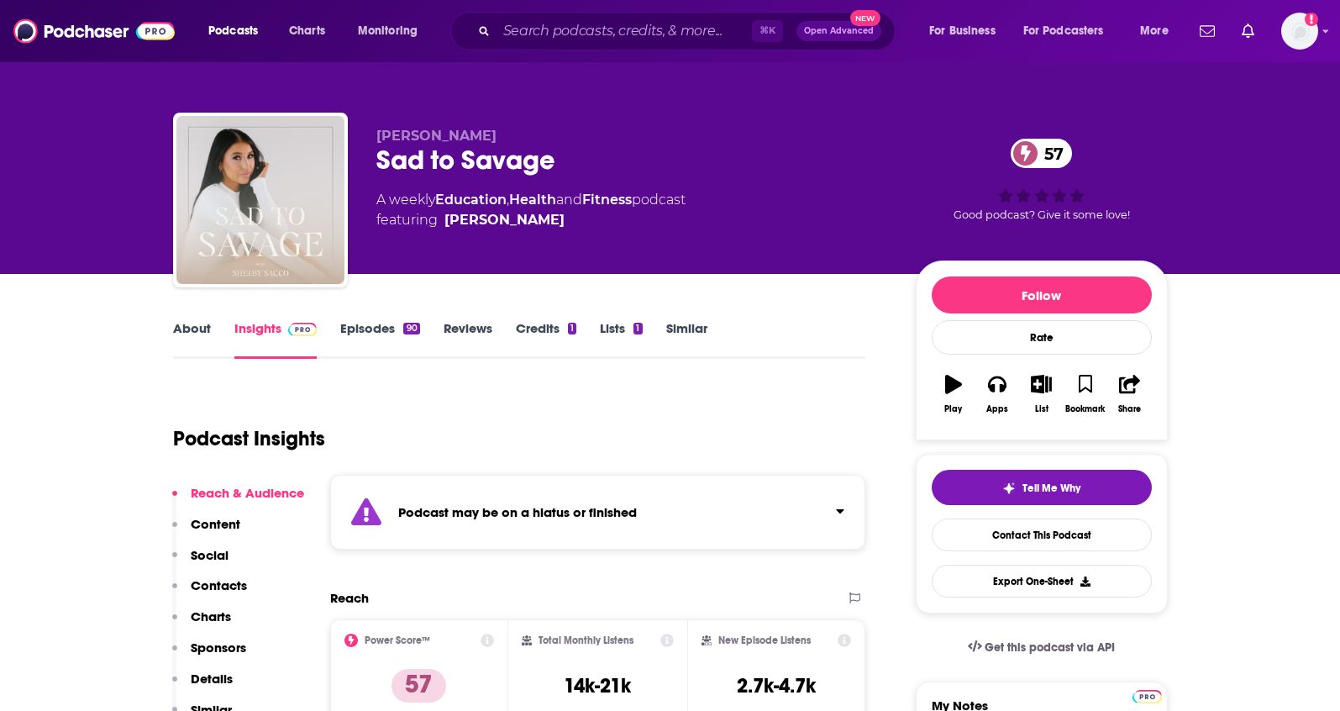
click at [388, 329] on link "Episodes 90" at bounding box center [379, 339] width 79 height 39
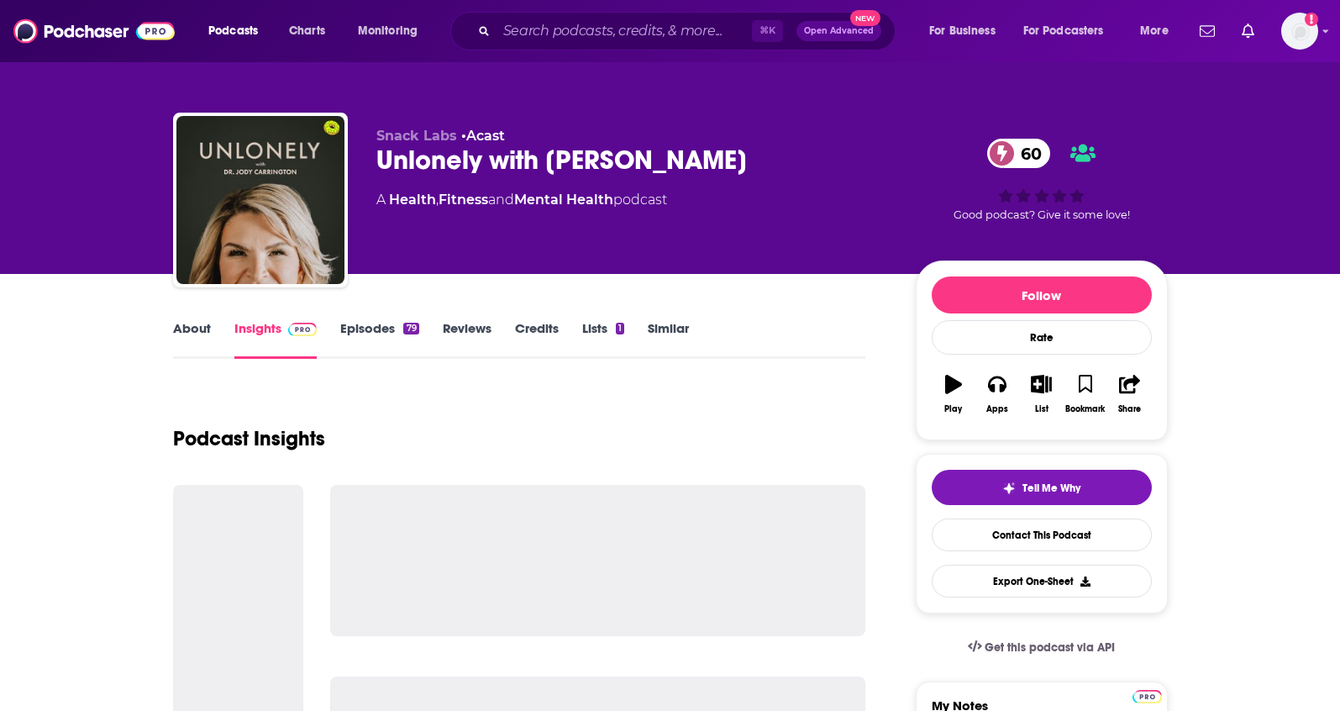
click at [197, 334] on link "About" at bounding box center [192, 339] width 38 height 39
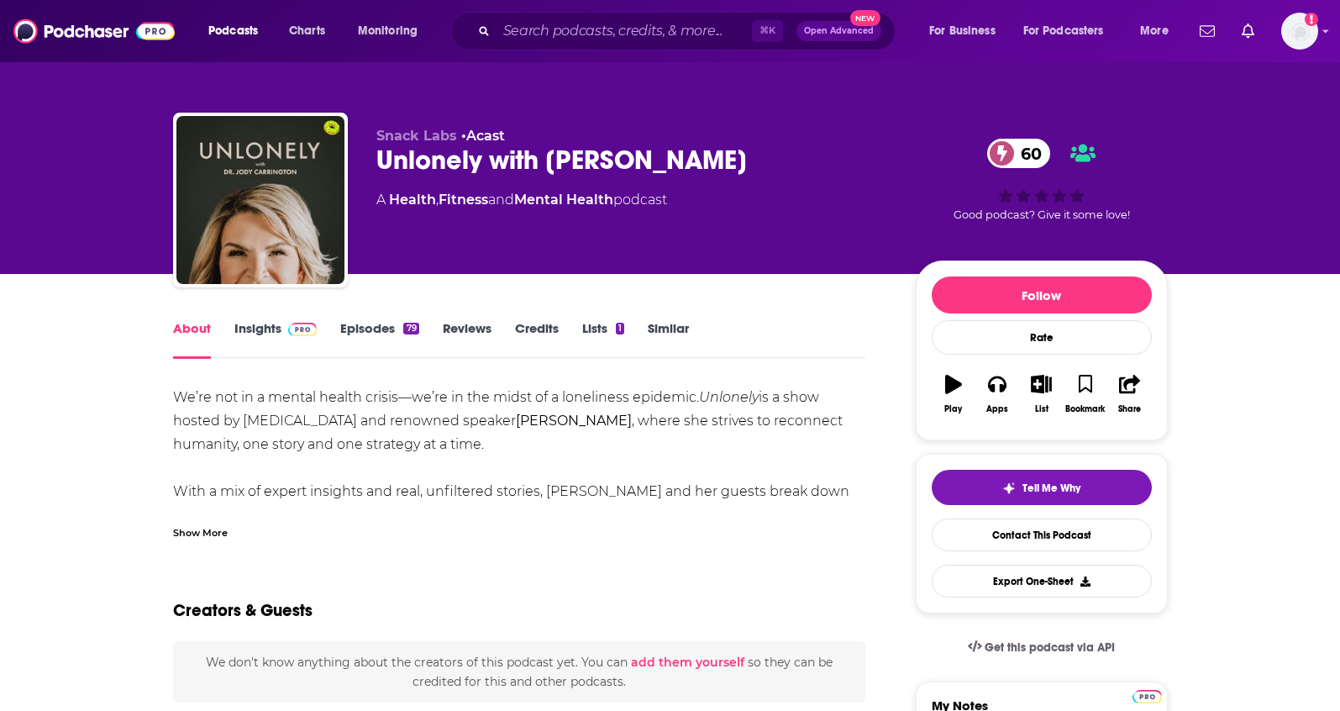
click at [187, 533] on div "Show More" at bounding box center [200, 532] width 55 height 16
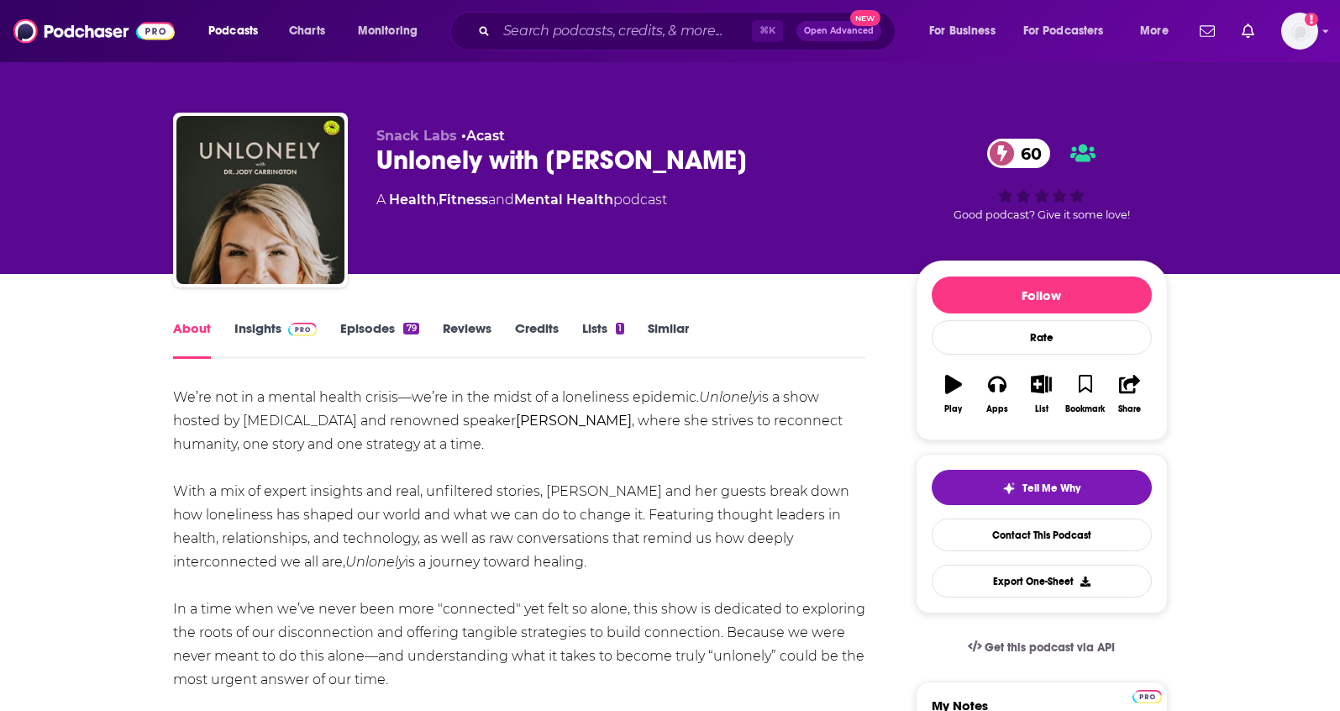
click at [281, 324] on span at bounding box center [299, 328] width 36 height 16
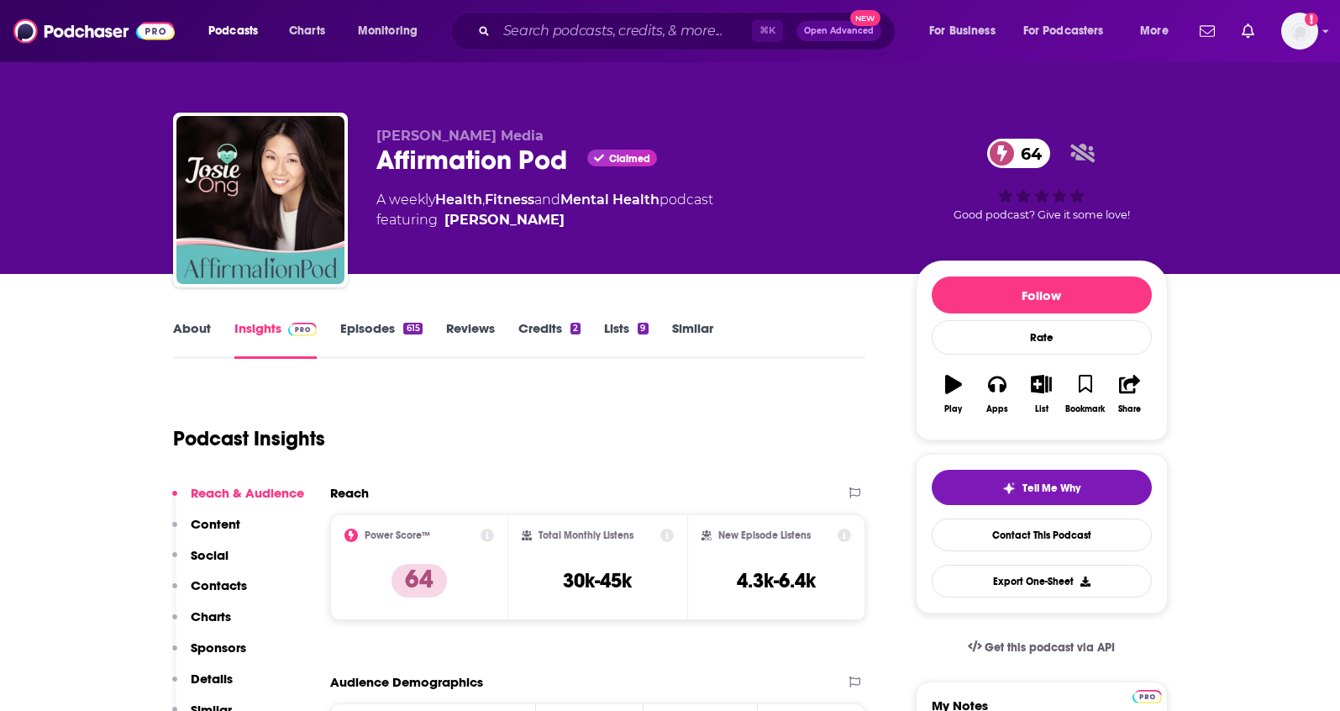
click at [192, 334] on link "About" at bounding box center [192, 339] width 38 height 39
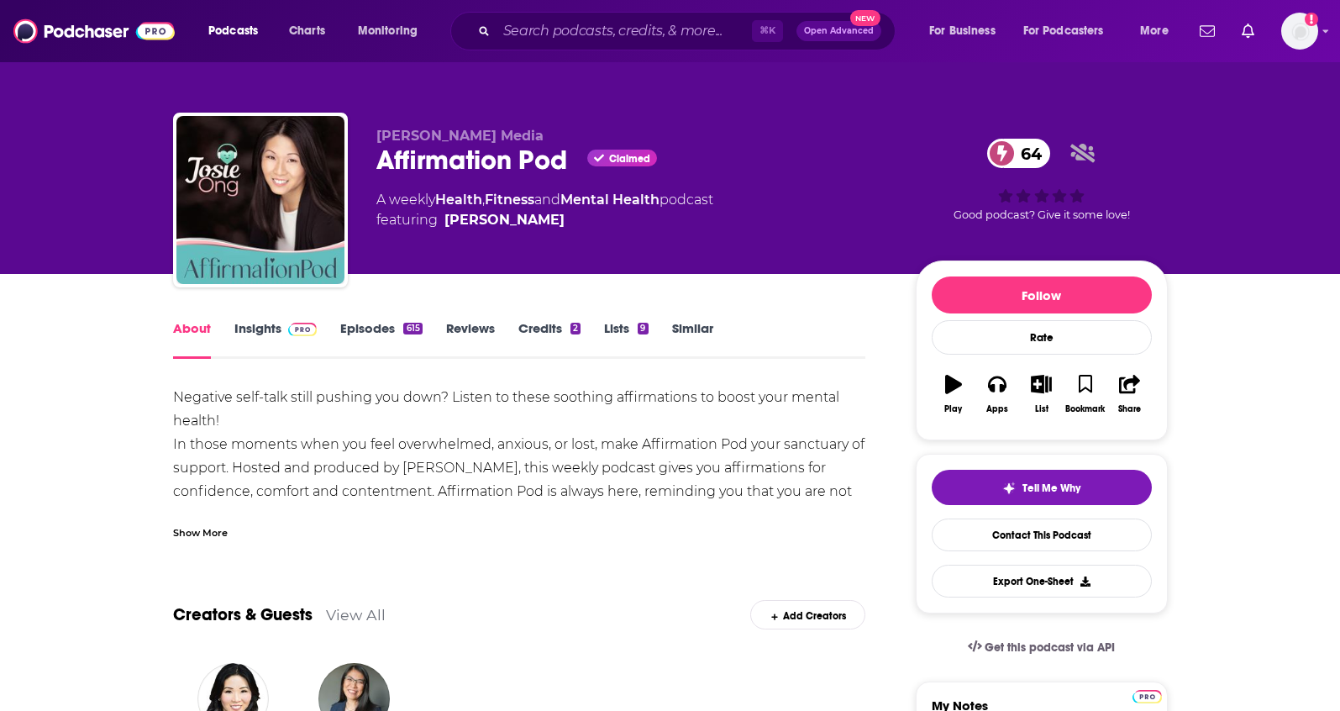
click at [387, 331] on link "Episodes 615" at bounding box center [381, 339] width 82 height 39
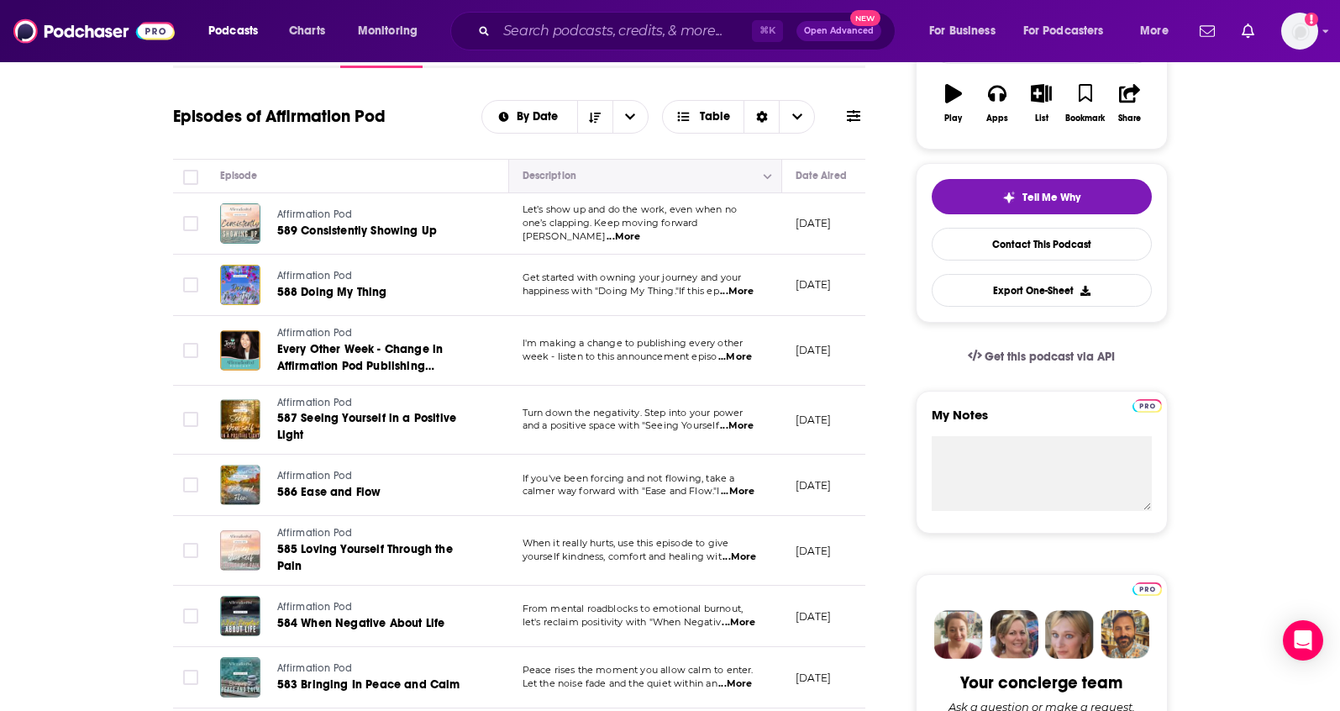
scroll to position [311, 0]
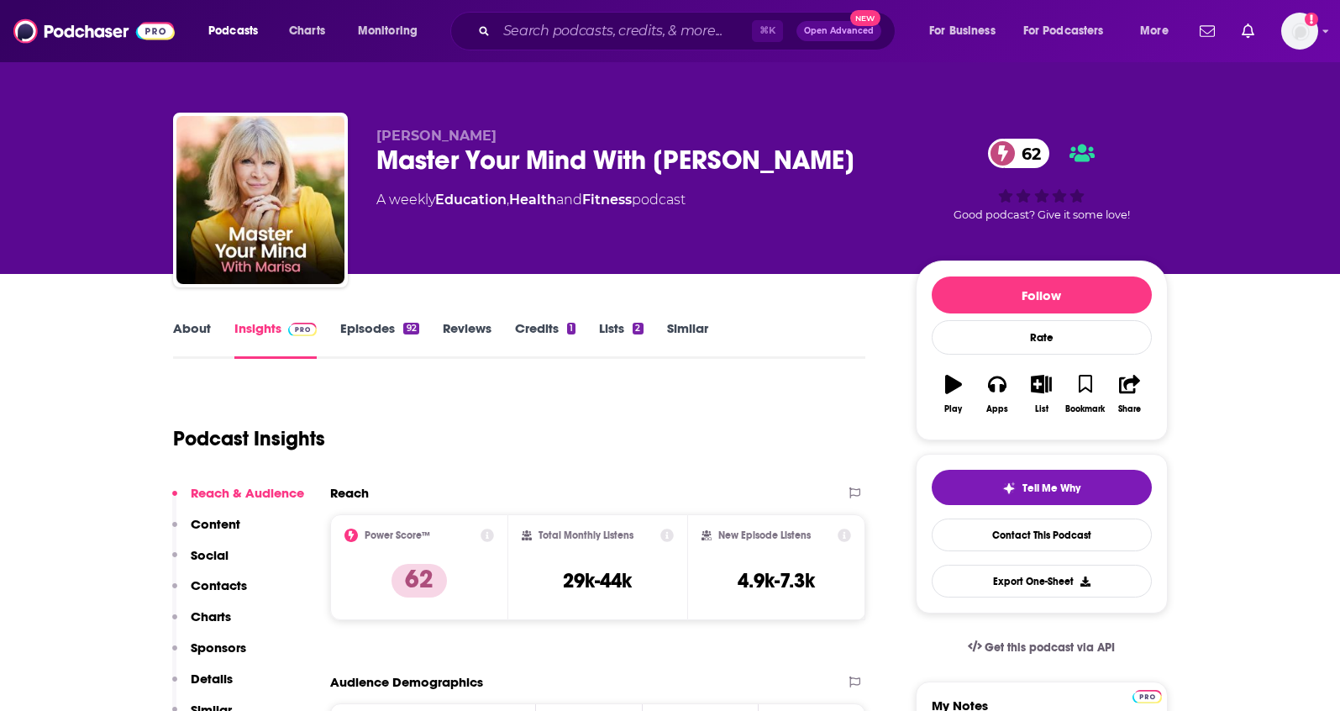
click at [208, 330] on link "About" at bounding box center [192, 339] width 38 height 39
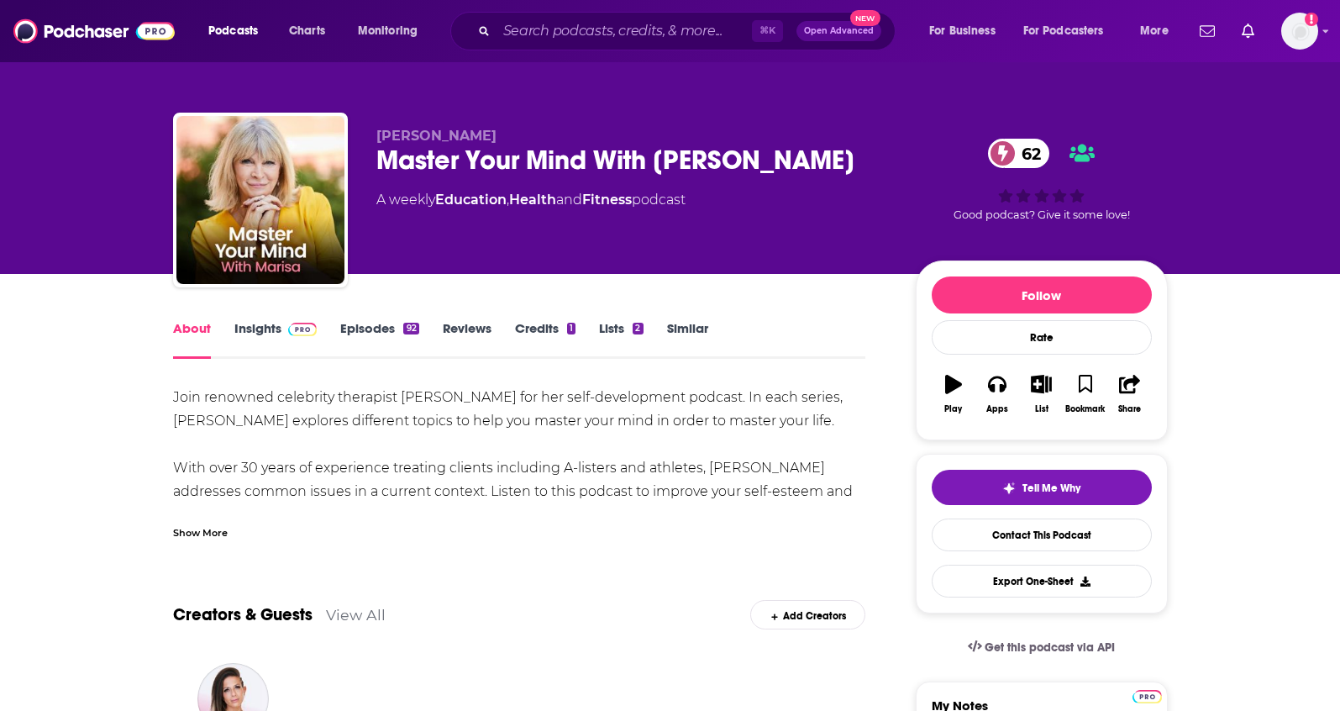
click at [252, 333] on link "Insights" at bounding box center [275, 339] width 83 height 39
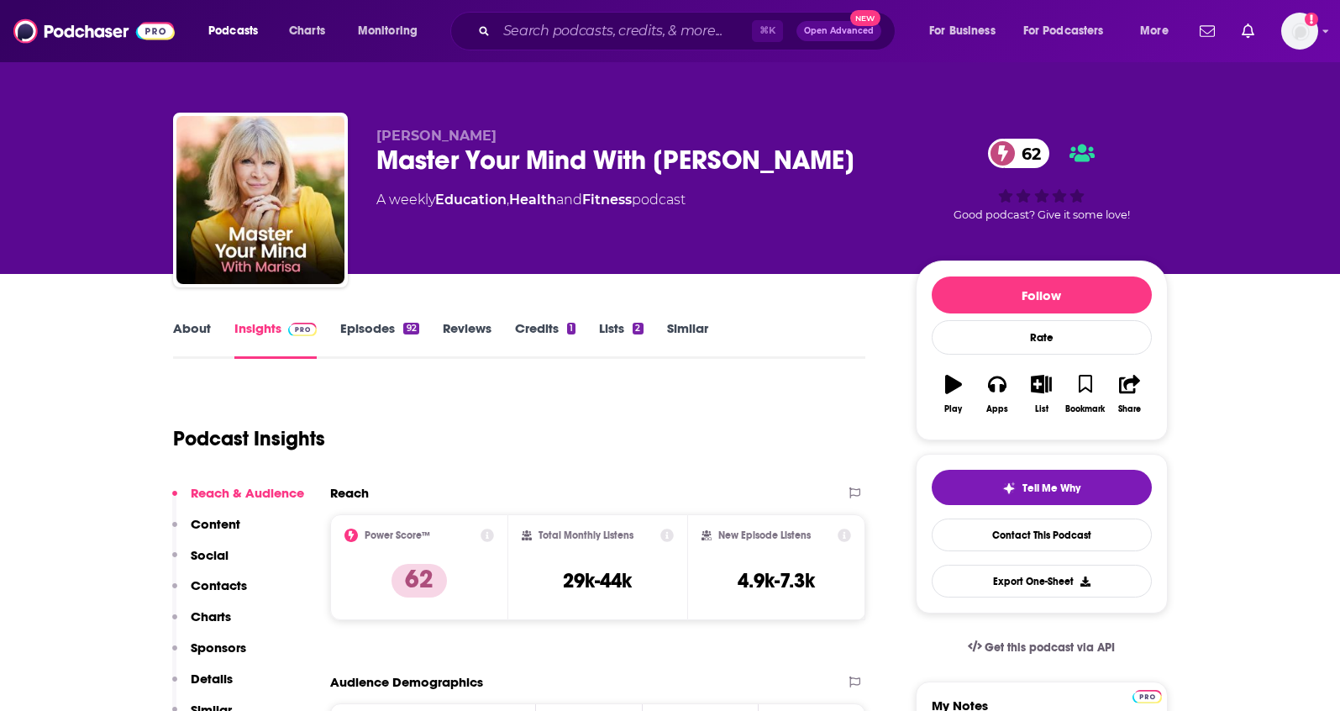
click at [218, 677] on p "Details" at bounding box center [212, 679] width 42 height 16
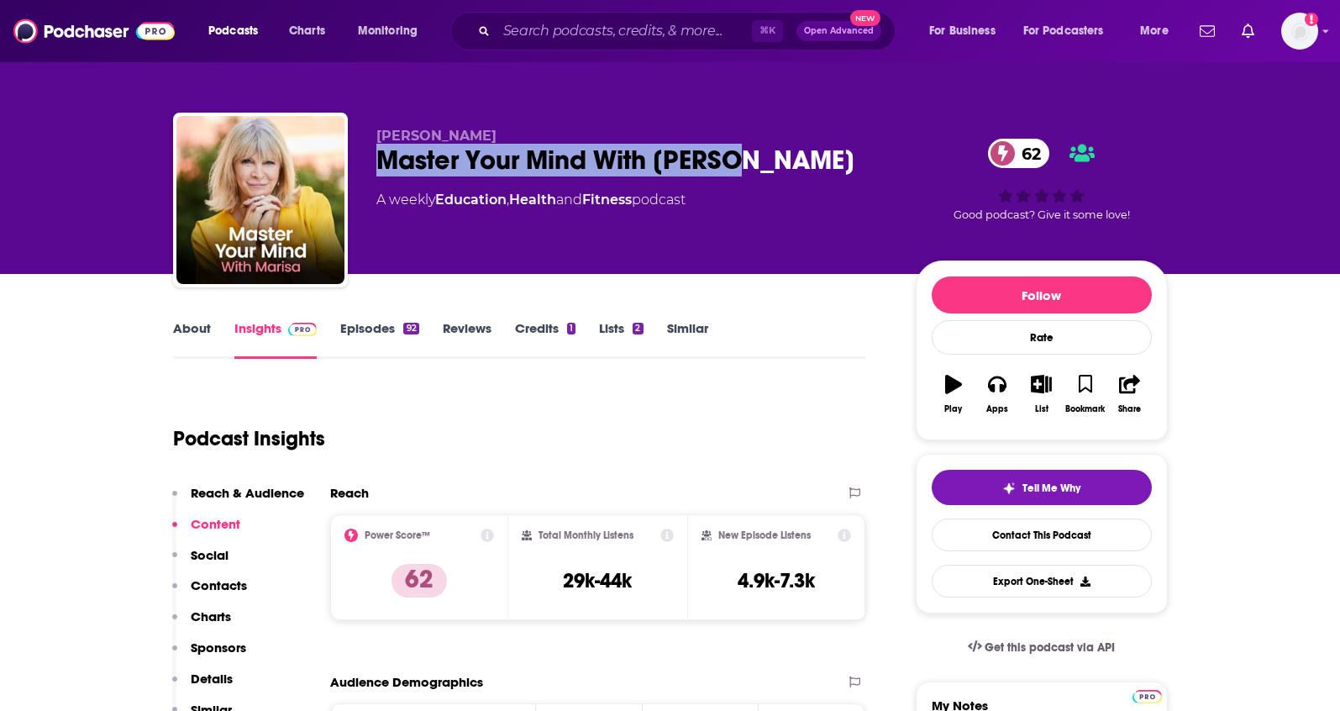
drag, startPoint x: 718, startPoint y: 167, endPoint x: 367, endPoint y: 169, distance: 351.2
click at [367, 169] on div "Marisa Peer Master Your Mind With Marisa 62 A weekly Education , Health and Fit…" at bounding box center [670, 204] width 995 height 182
copy h2 "Master Your Mind With Marisa"
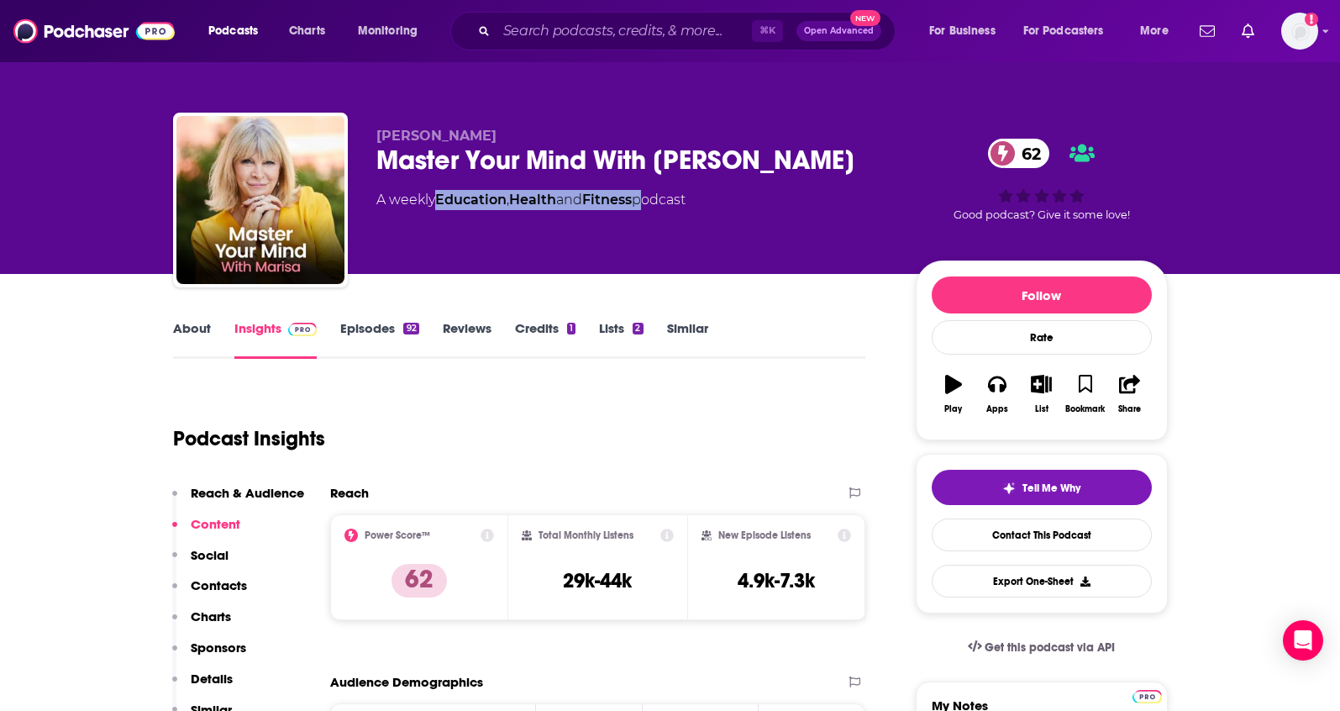
drag, startPoint x: 648, startPoint y: 202, endPoint x: 534, endPoint y: 8, distance: 224.1
click at [441, 202] on div "A weekly Education , Health and Fitness podcast" at bounding box center [530, 200] width 309 height 20
copy div "Education , Health and Fitness"
click at [235, 581] on p "Contacts" at bounding box center [219, 585] width 56 height 16
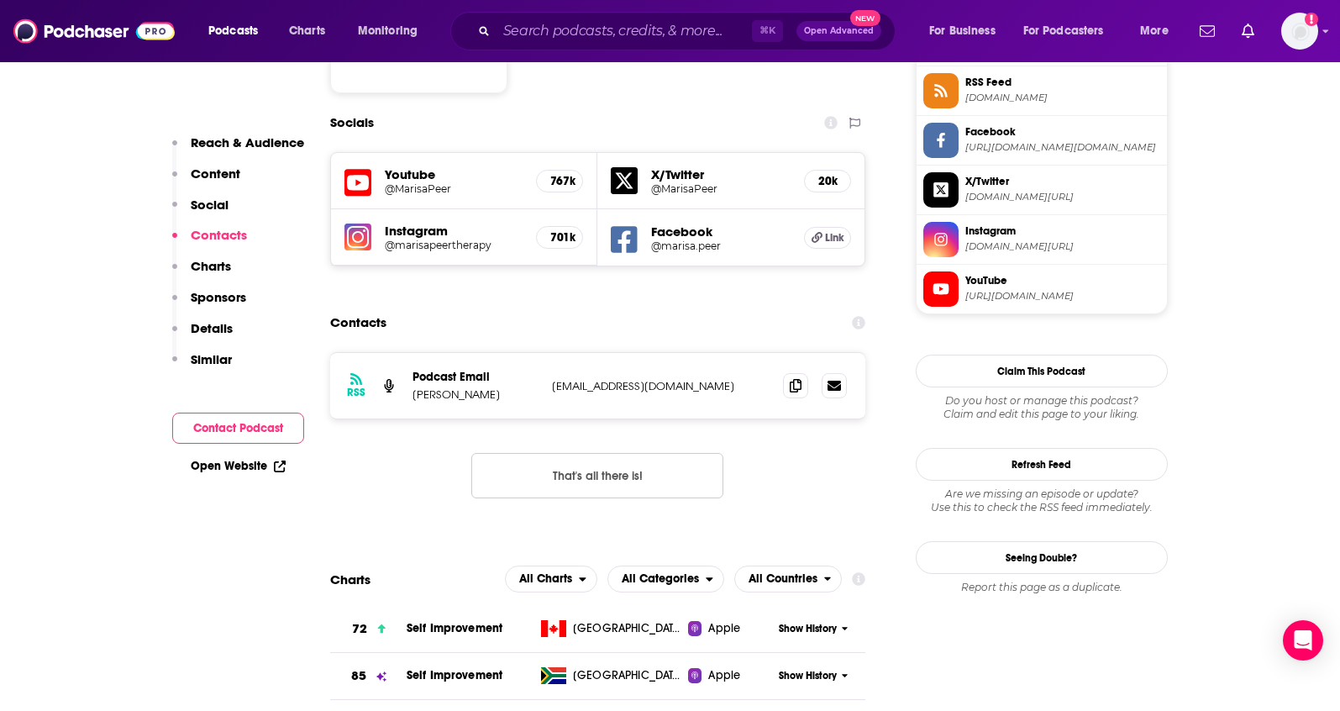
scroll to position [1436, 0]
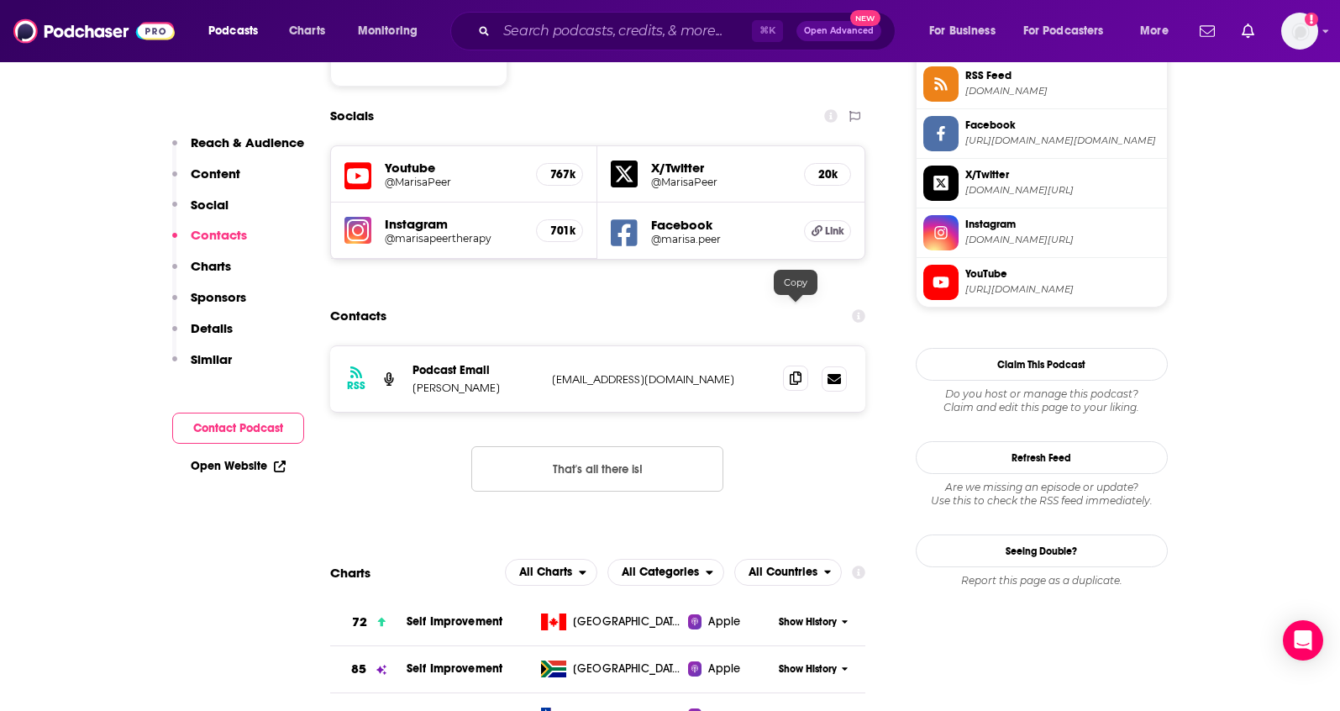
click at [796, 366] on span at bounding box center [795, 378] width 25 height 25
drag, startPoint x: 488, startPoint y: 328, endPoint x: 415, endPoint y: 324, distance: 73.2
click at [415, 381] on p "Marisa Peer" at bounding box center [476, 388] width 126 height 14
copy p "Marisa Peer"
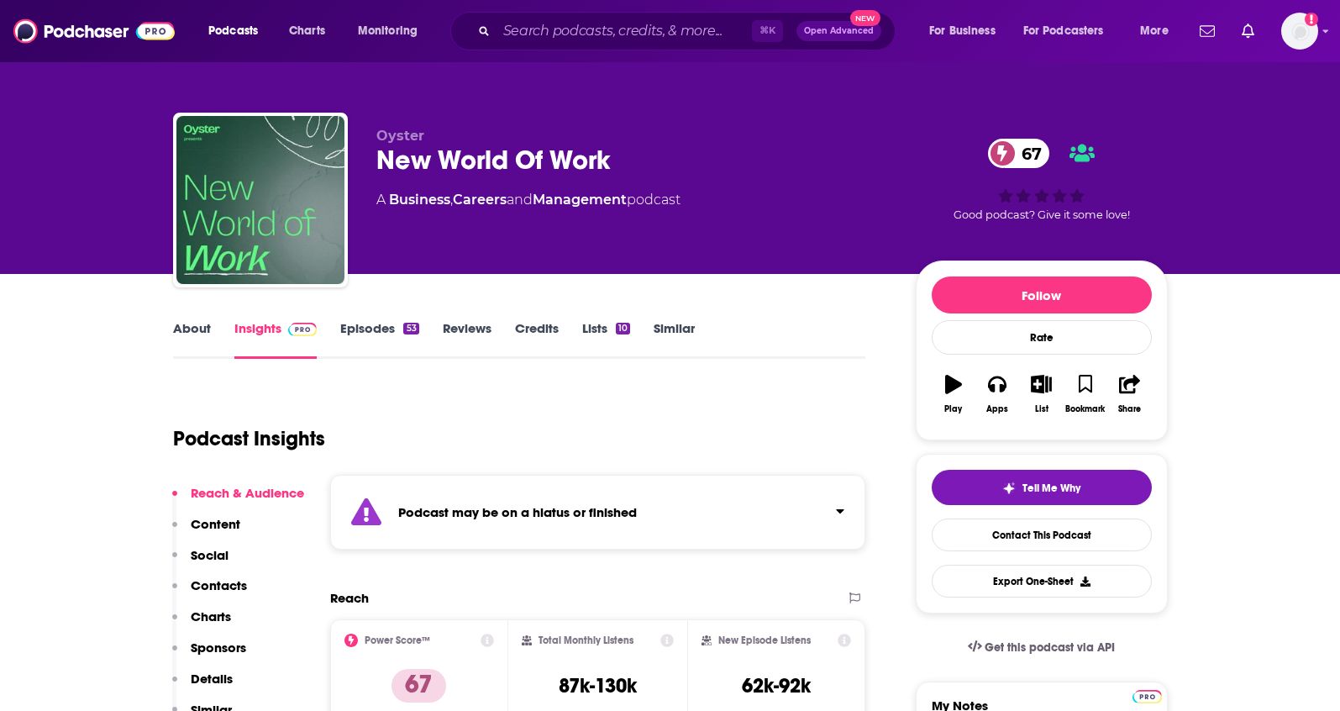
click at [209, 333] on link "About" at bounding box center [192, 339] width 38 height 39
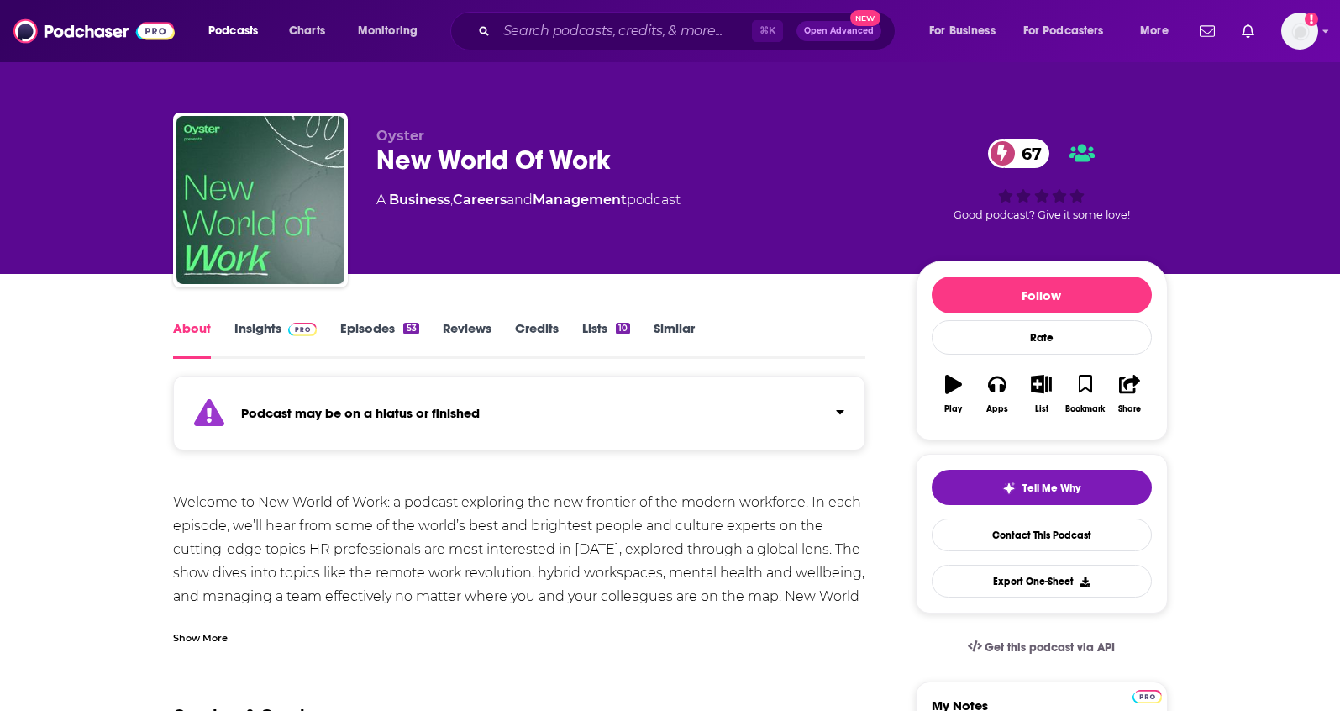
click at [246, 323] on link "Insights" at bounding box center [275, 339] width 83 height 39
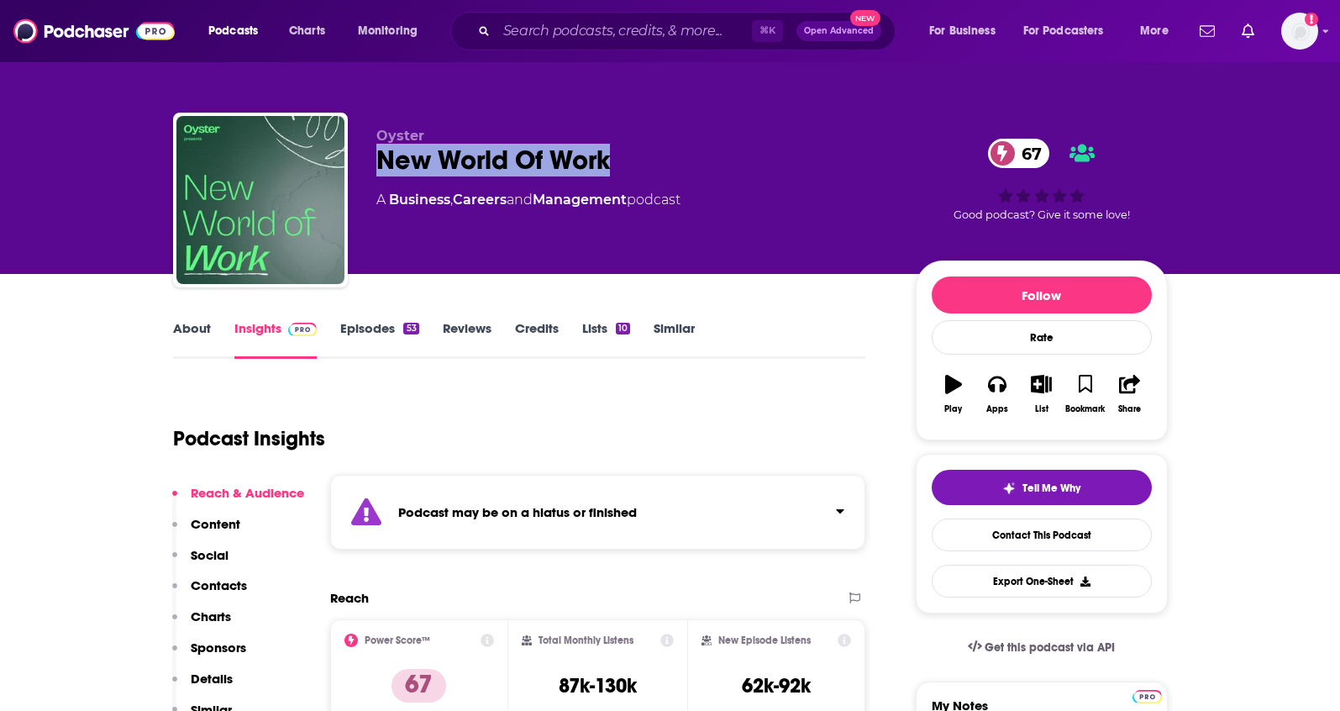
drag, startPoint x: 671, startPoint y: 160, endPoint x: 354, endPoint y: 156, distance: 316.8
click at [355, 155] on div "Oyster New World Of Work 67 A Business , Careers and Management podcast 67 Good…" at bounding box center [670, 204] width 995 height 182
copy h2 "New World Of Work"
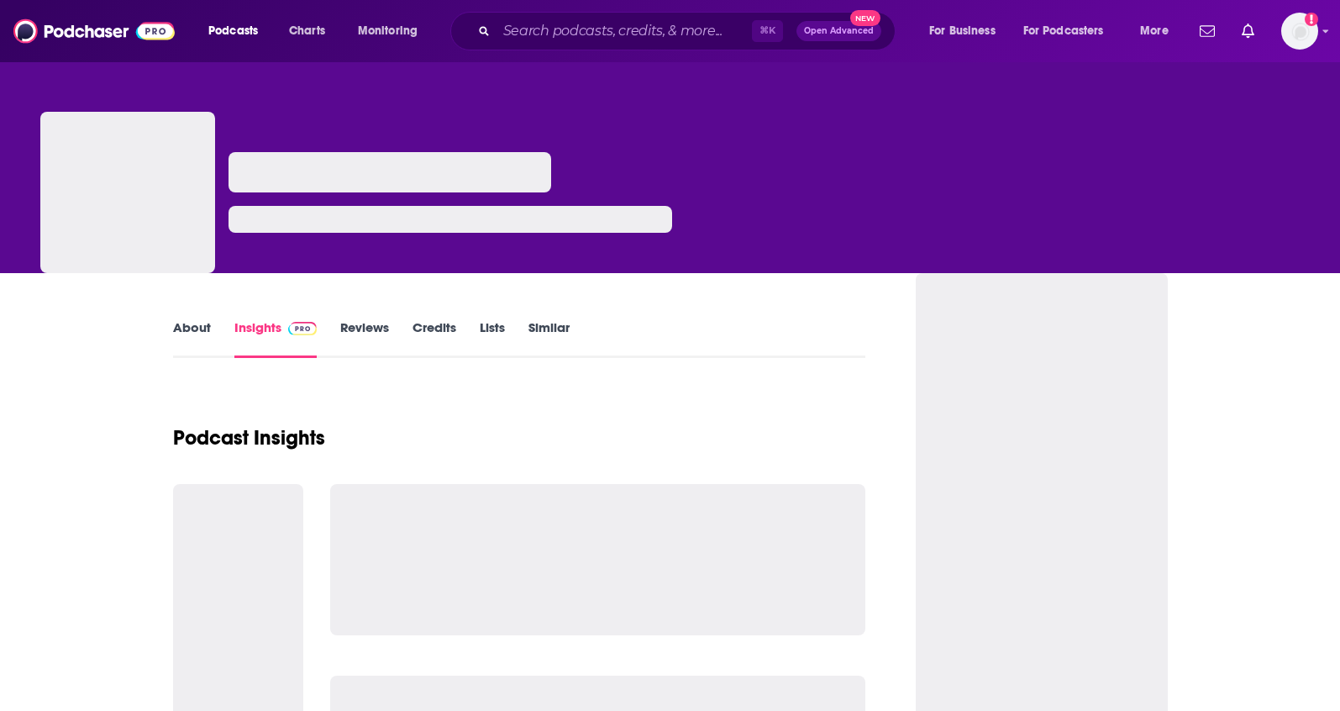
click at [196, 325] on link "About" at bounding box center [192, 338] width 38 height 39
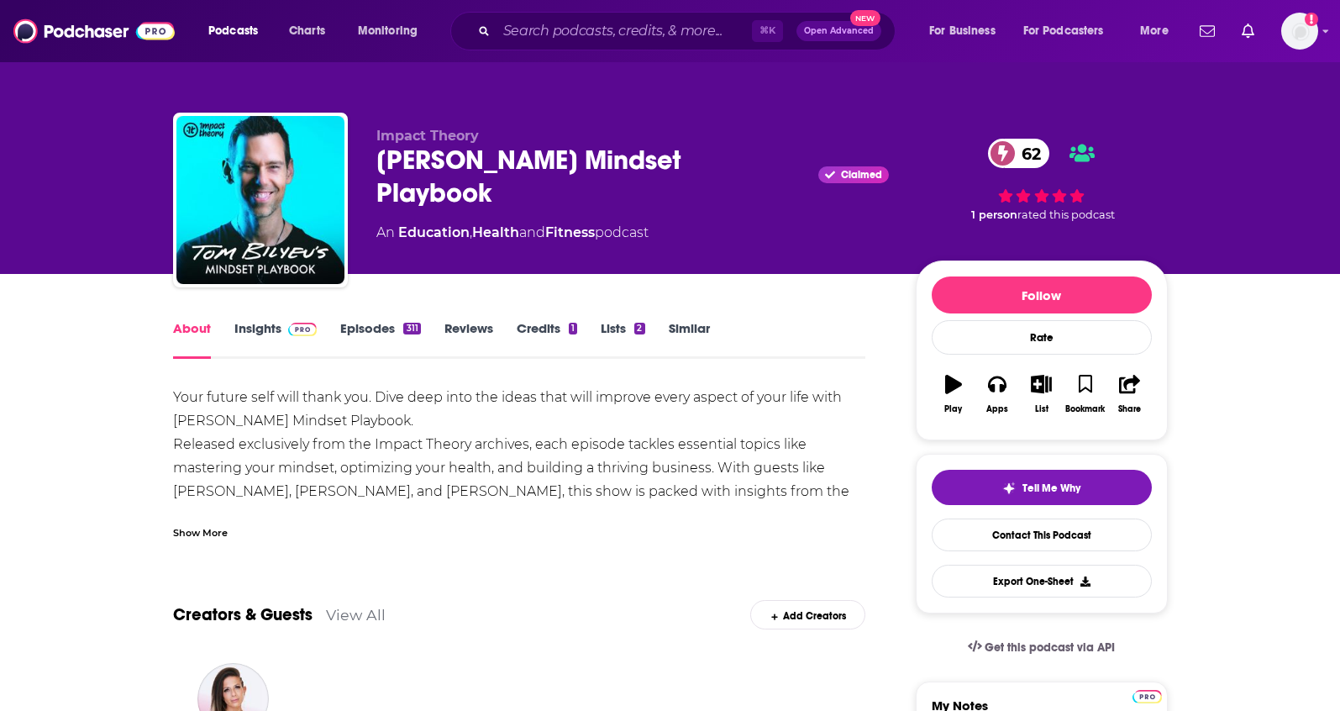
click at [260, 330] on link "Insights" at bounding box center [275, 339] width 83 height 39
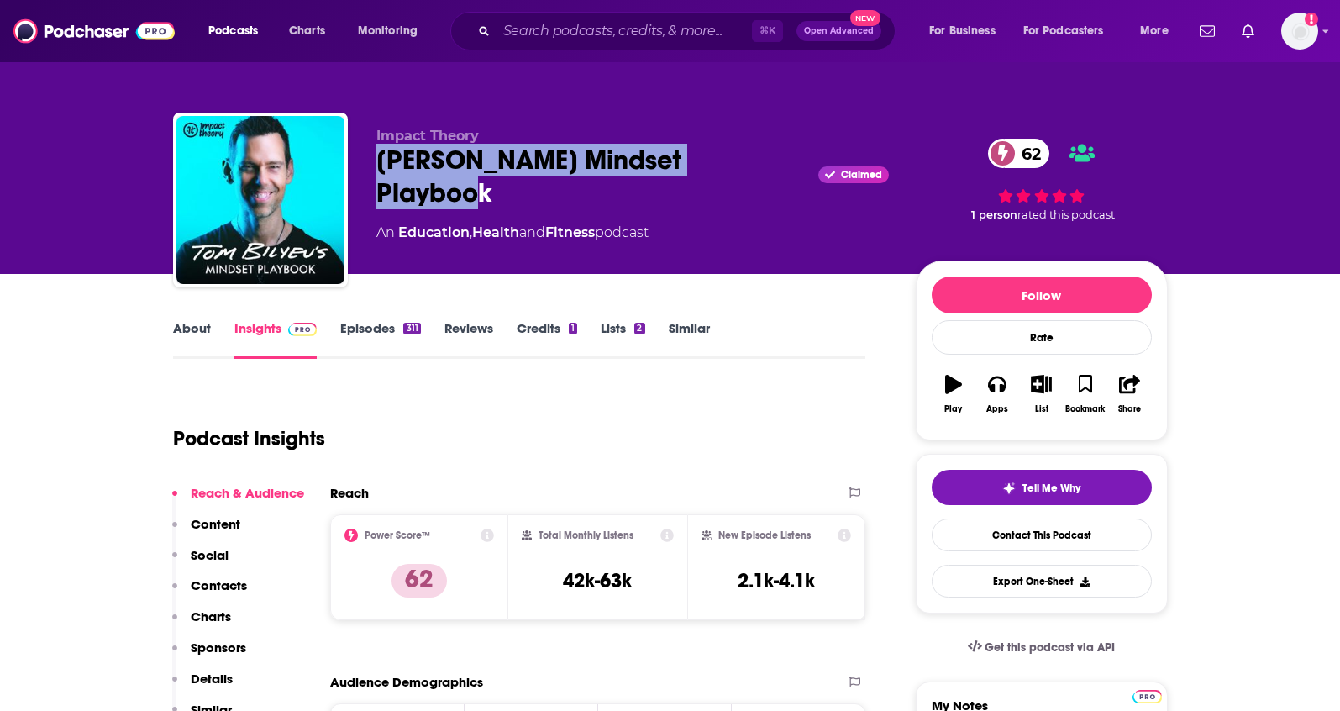
drag, startPoint x: 755, startPoint y: 160, endPoint x: 376, endPoint y: 161, distance: 379.0
click at [376, 161] on div "Tom Bilyeu's Mindset Playbook Claimed 62" at bounding box center [632, 177] width 513 height 66
copy h2 "Tom Bilyeu's Mindset Playbook"
click at [197, 325] on link "About" at bounding box center [192, 339] width 38 height 39
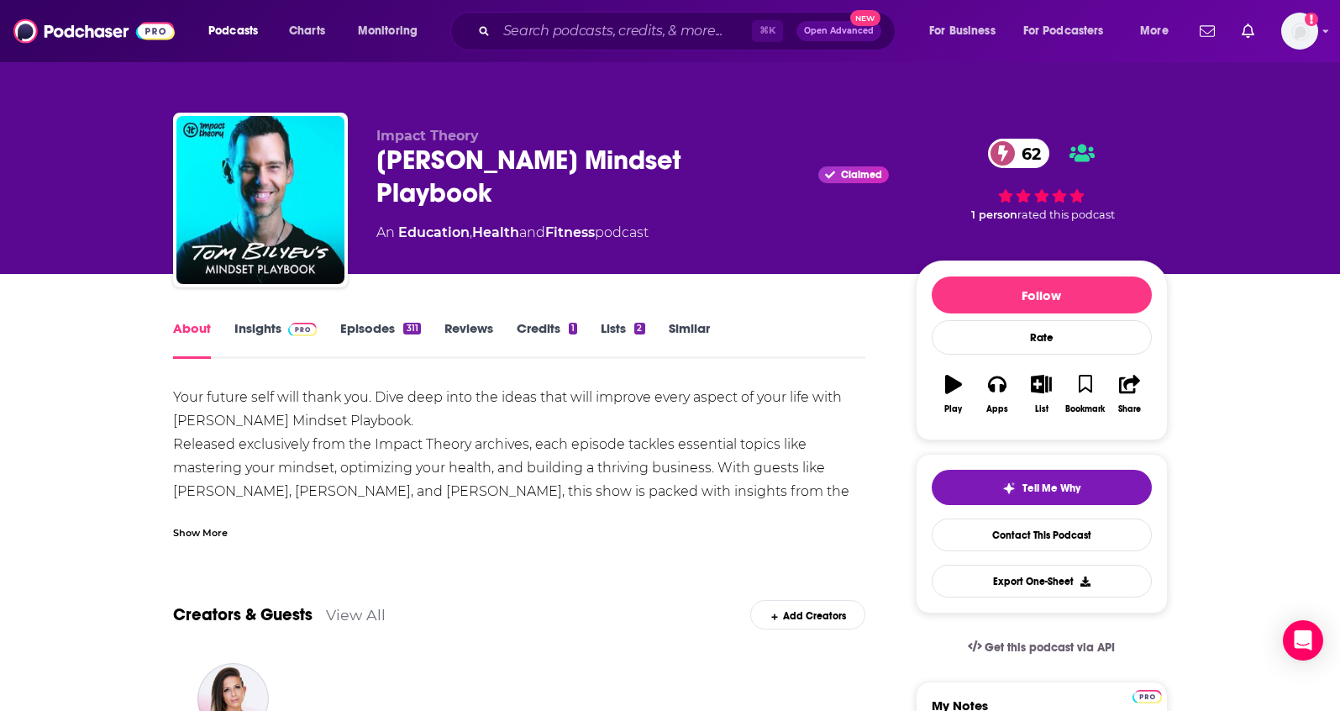
click at [195, 534] on div "Show More" at bounding box center [200, 532] width 55 height 16
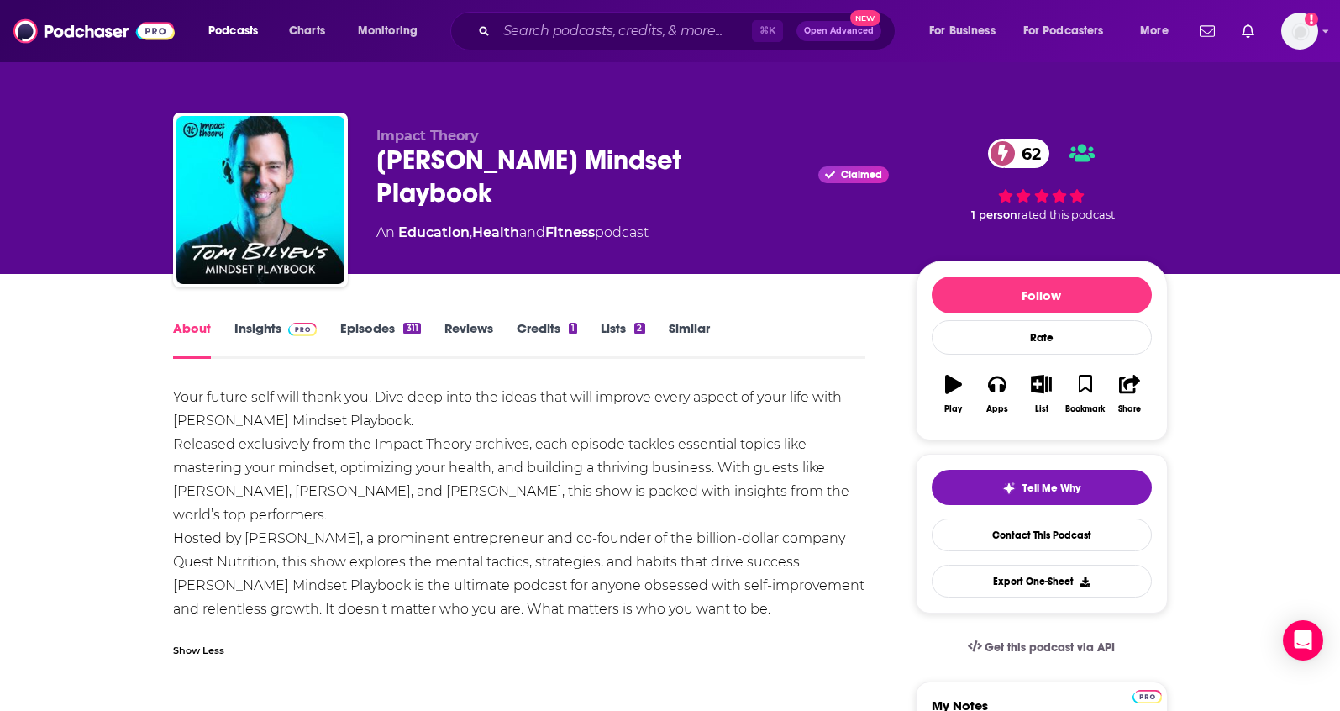
click at [237, 327] on link "Insights" at bounding box center [275, 339] width 83 height 39
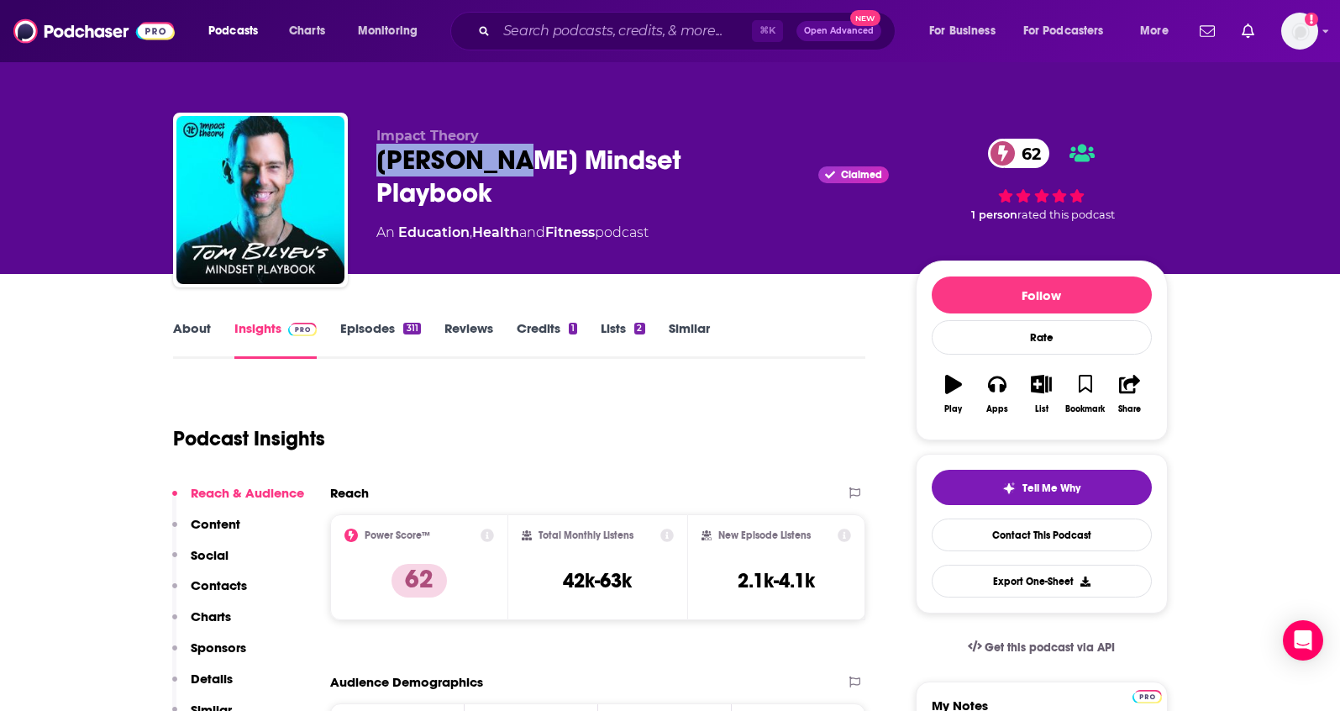
drag, startPoint x: 370, startPoint y: 166, endPoint x: 506, endPoint y: 171, distance: 136.2
click at [506, 171] on div "Impact Theory Tom Bilyeu's Mindset Playbook Claimed 62 An Education , Health an…" at bounding box center [670, 204] width 995 height 182
copy h2 "Tom Bilyeu"
click at [219, 582] on p "Contacts" at bounding box center [219, 585] width 56 height 16
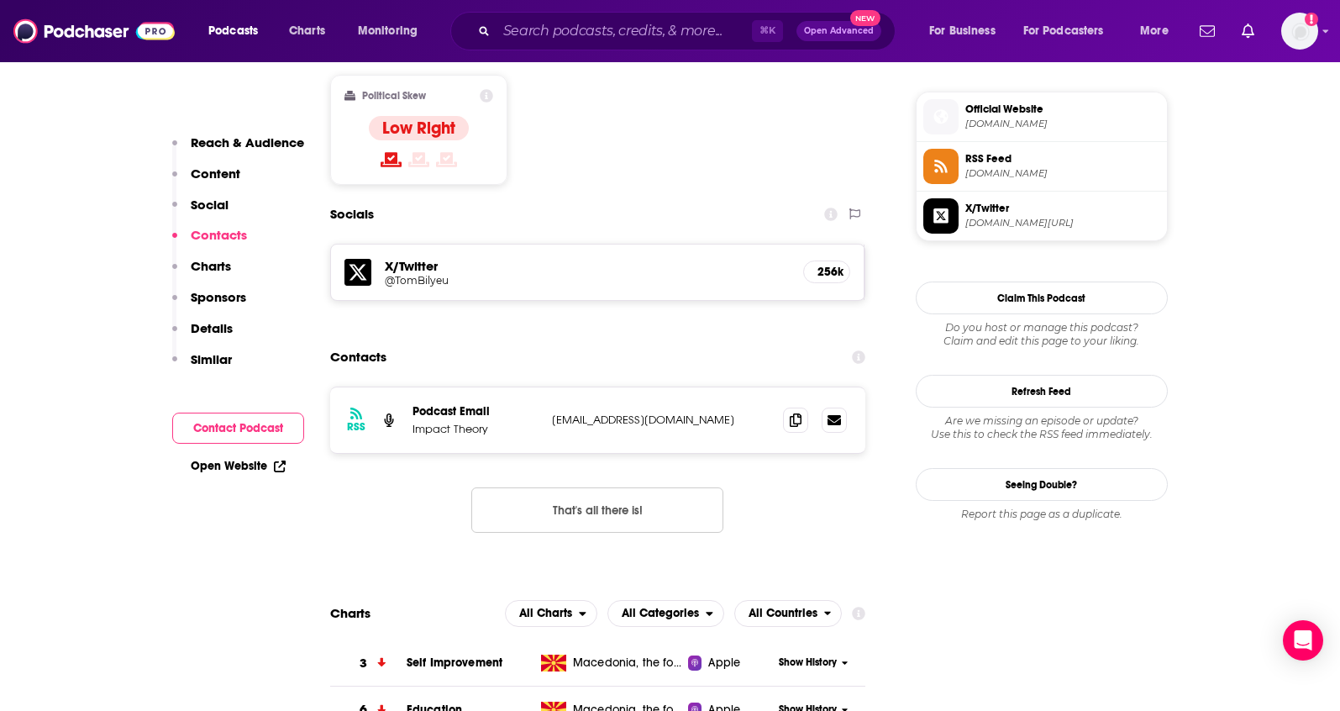
scroll to position [1384, 0]
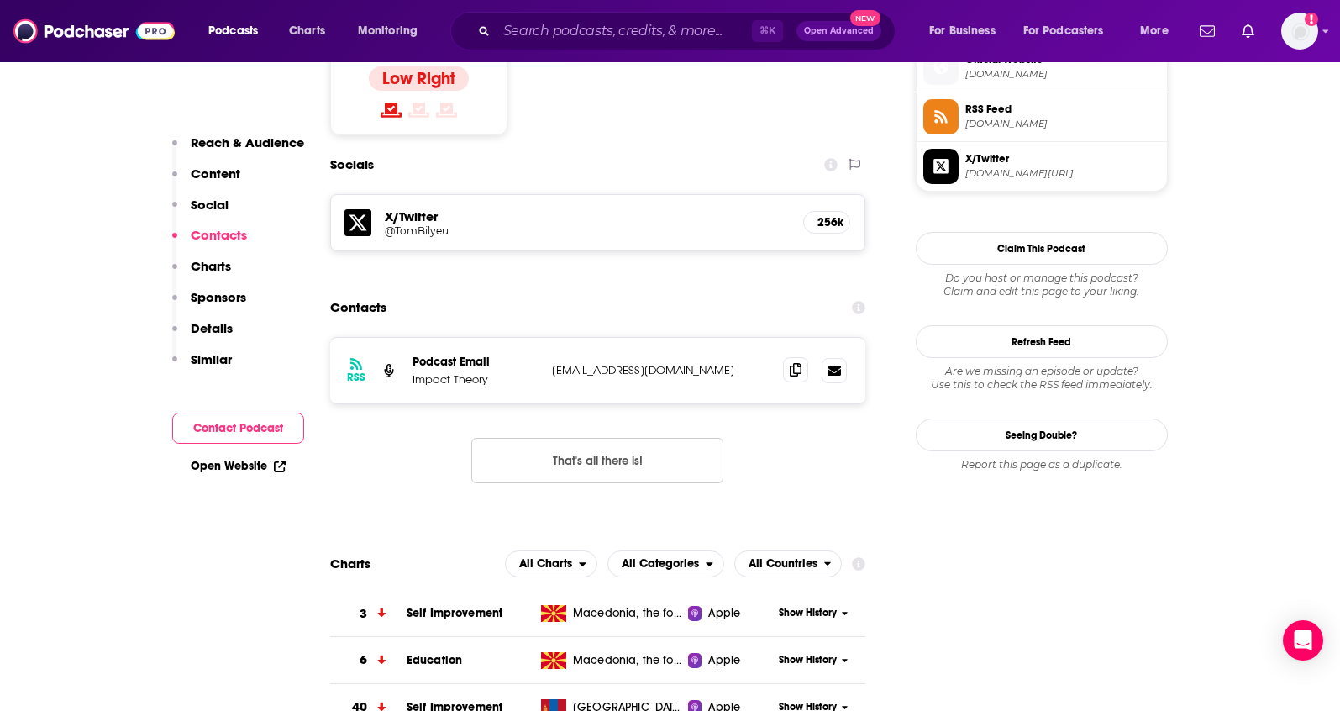
click at [794, 357] on span at bounding box center [795, 369] width 25 height 25
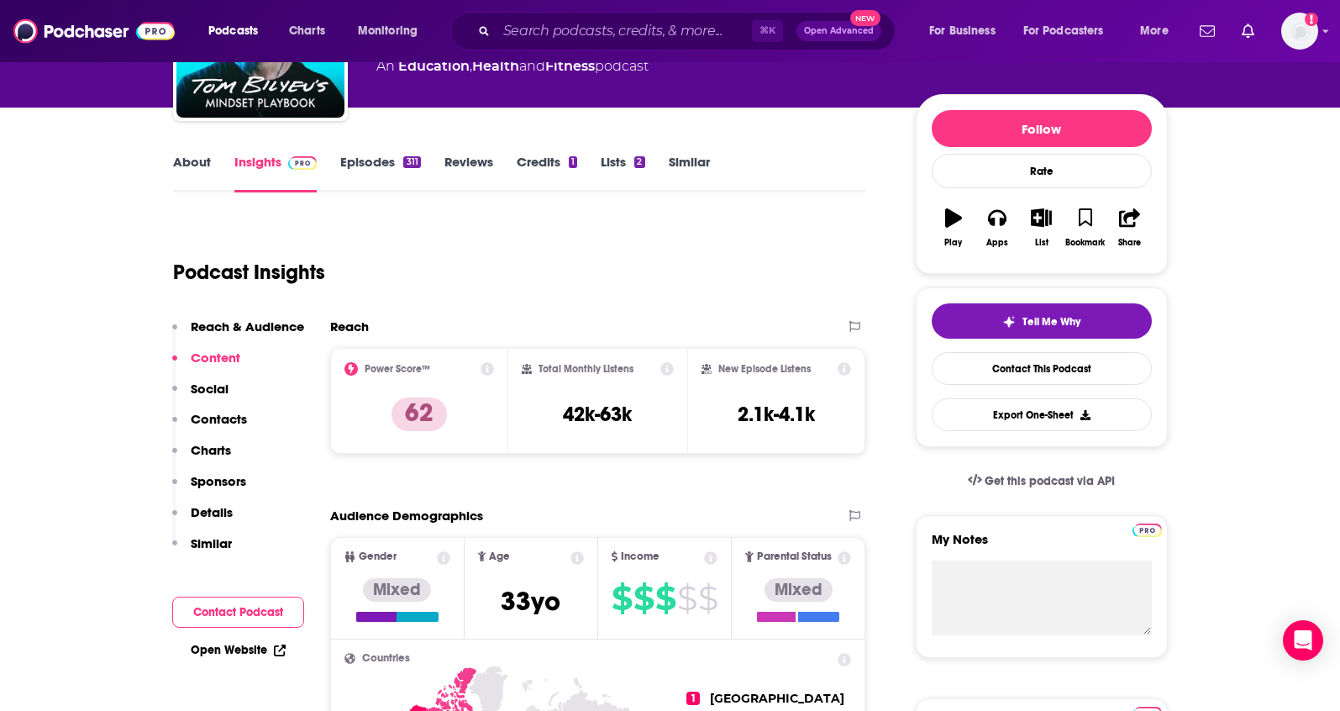
scroll to position [0, 0]
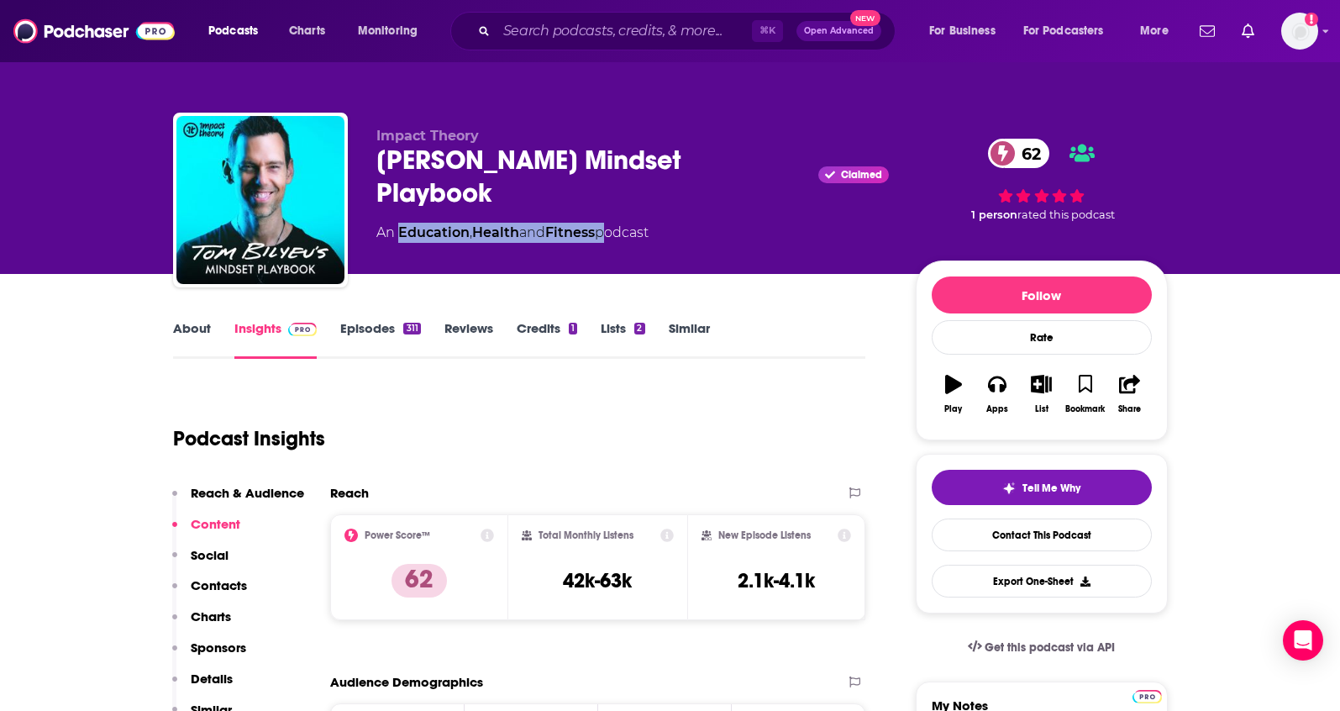
drag, startPoint x: 606, startPoint y: 203, endPoint x: 401, endPoint y: 205, distance: 205.0
click at [401, 223] on div "An Education , Health and Fitness podcast" at bounding box center [512, 233] width 272 height 20
copy div "Education , Health and Fitness"
click at [194, 333] on link "About" at bounding box center [192, 339] width 38 height 39
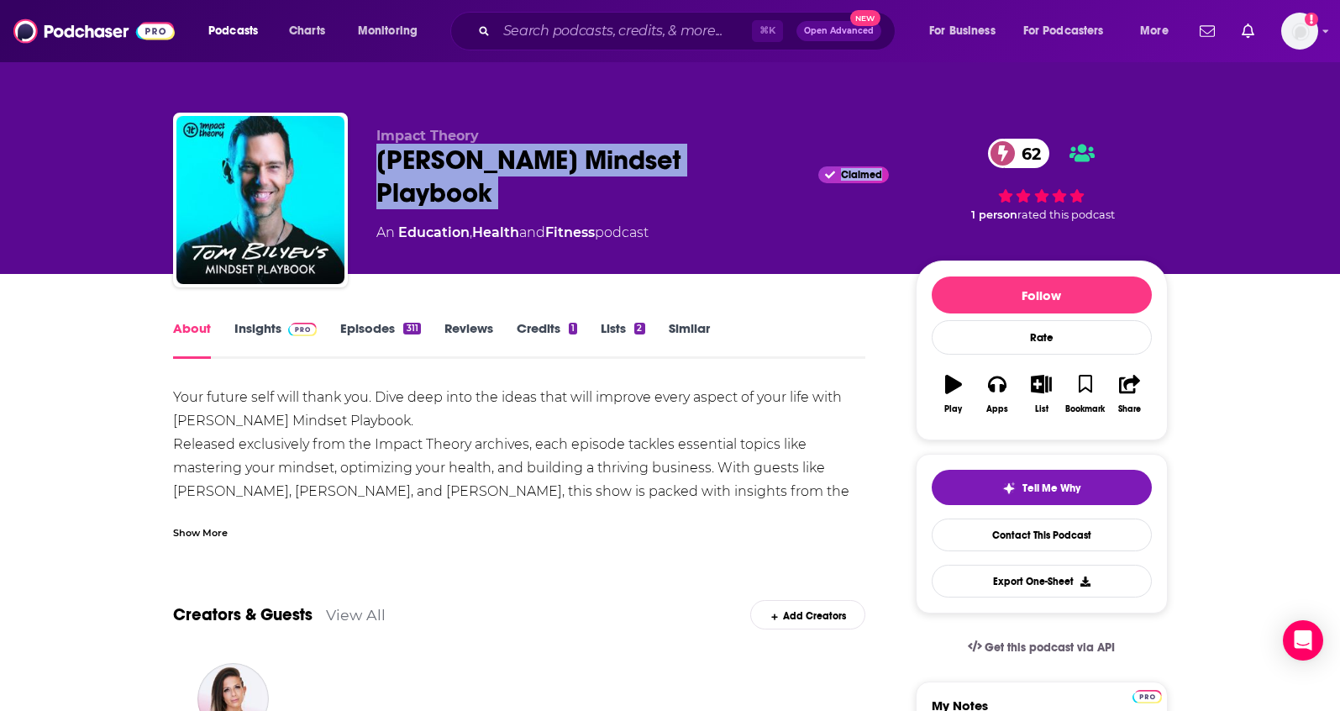
drag, startPoint x: 753, startPoint y: 169, endPoint x: 613, endPoint y: 61, distance: 176.8
click at [373, 173] on div "Impact Theory Tom Bilyeu's Mindset Playbook Claimed 62 An Education , Health an…" at bounding box center [670, 204] width 995 height 182
copy div "Tom Bilyeu's Mindset Playbook Claimed"
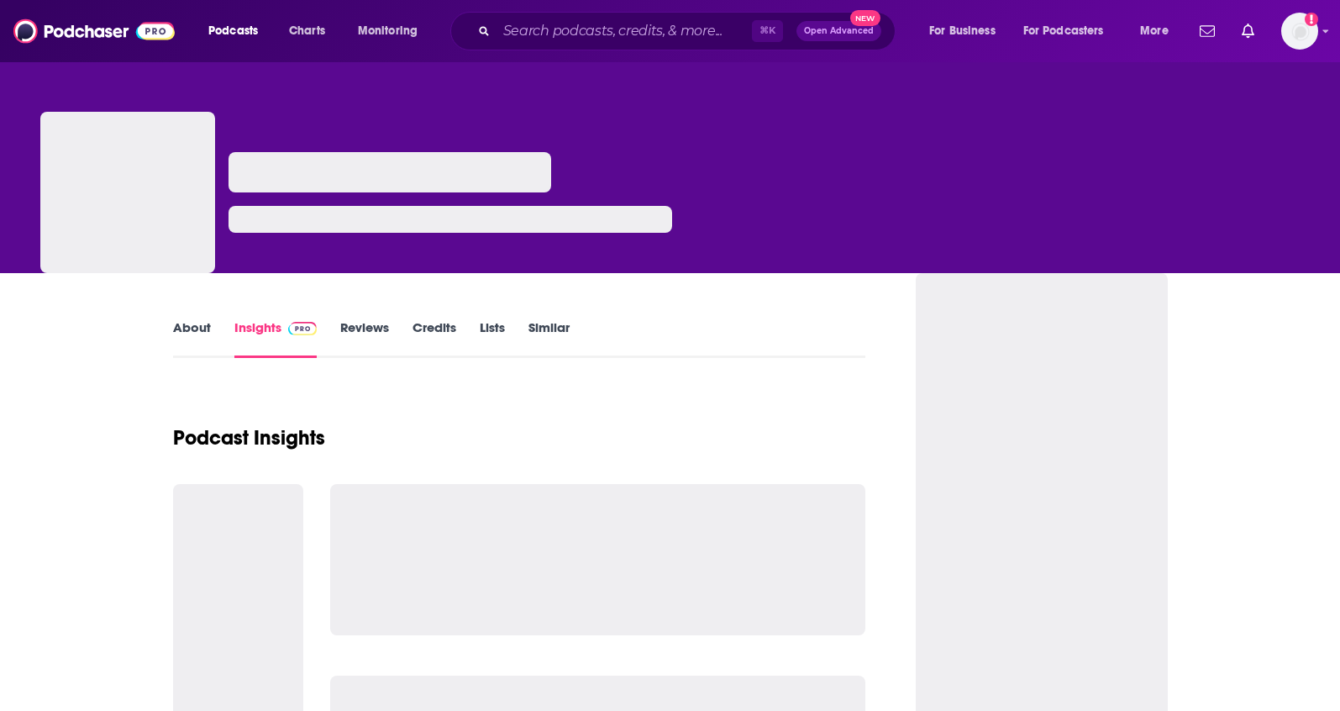
click at [188, 334] on link "About" at bounding box center [192, 338] width 38 height 39
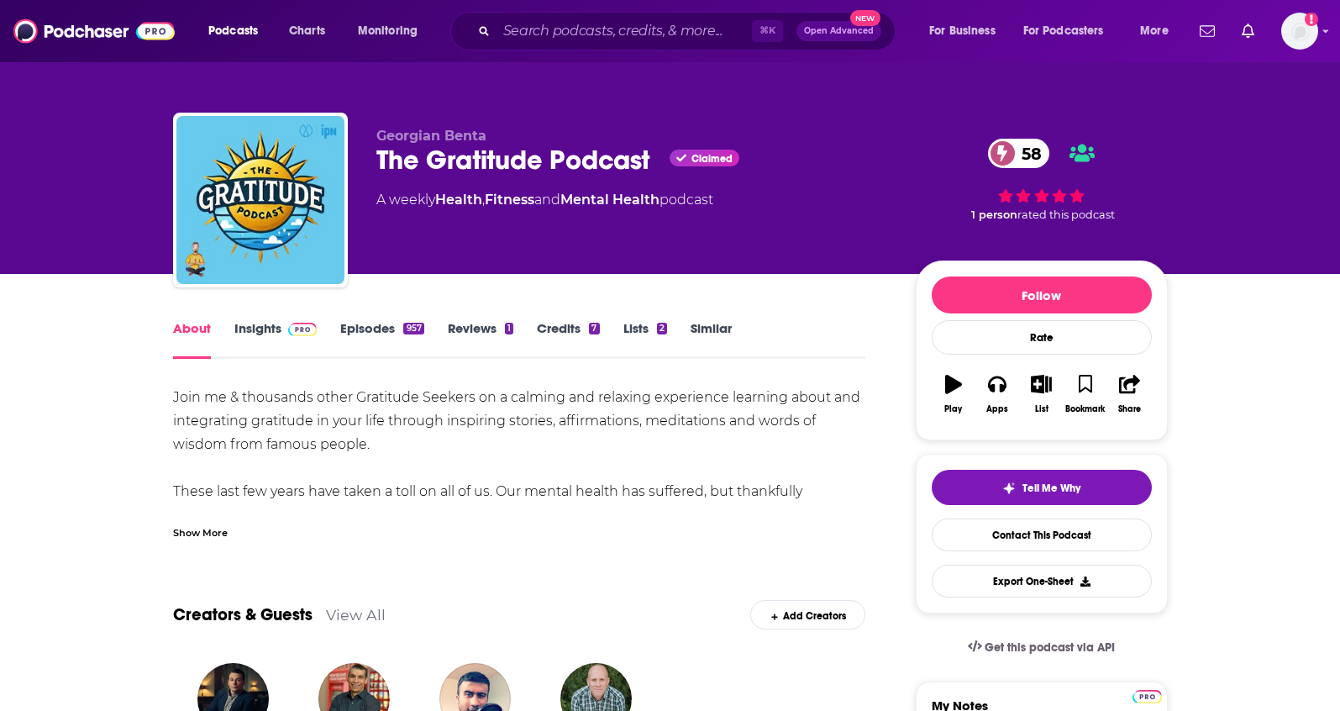
click at [192, 529] on div "Show More" at bounding box center [200, 532] width 55 height 16
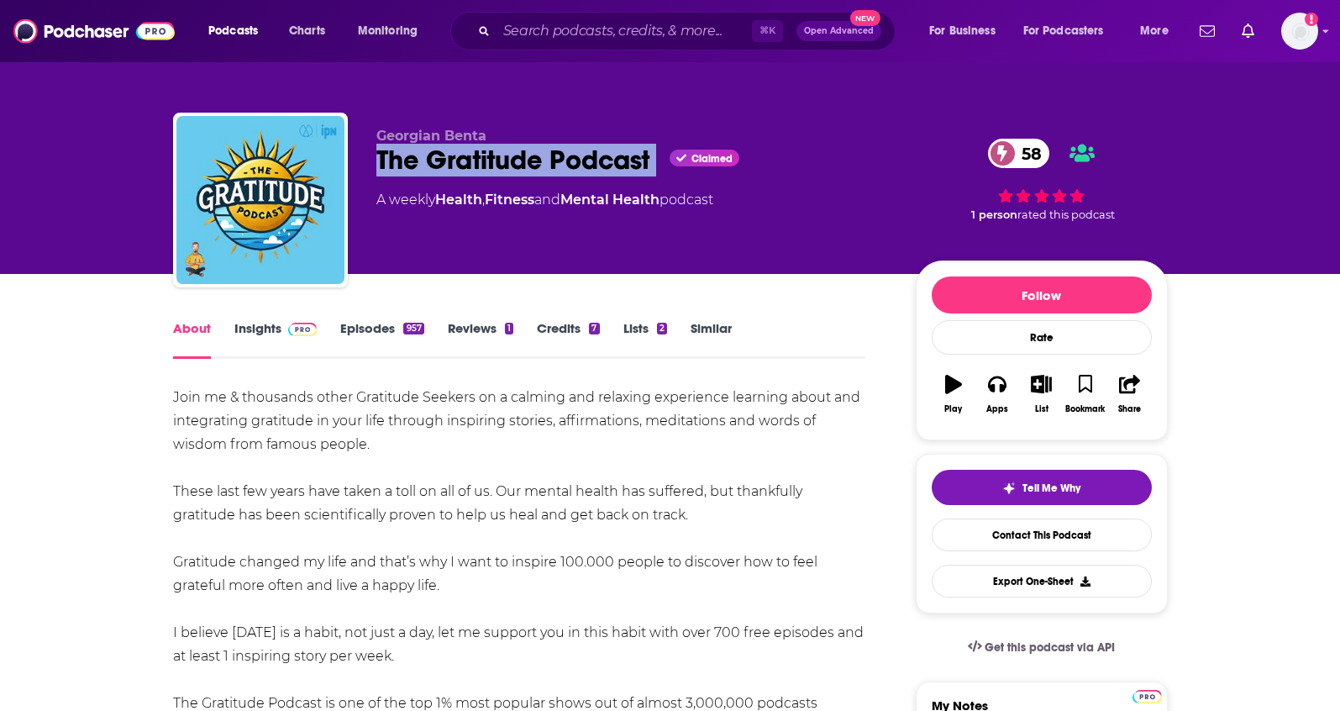
drag, startPoint x: 661, startPoint y: 167, endPoint x: 377, endPoint y: 176, distance: 284.1
click at [377, 176] on div "The Gratitude Podcast Claimed 58" at bounding box center [632, 160] width 513 height 33
copy div "The Gratitude Podcast"
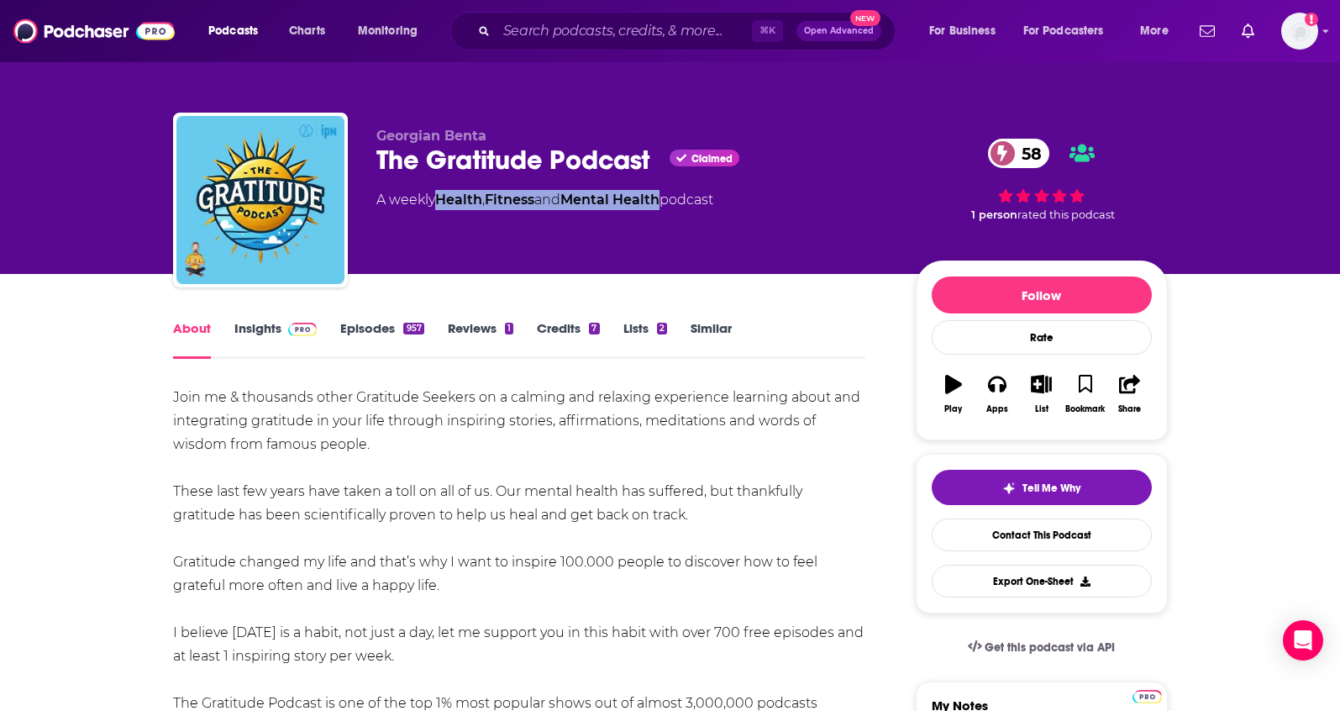
drag, startPoint x: 672, startPoint y: 198, endPoint x: 441, endPoint y: 198, distance: 231.1
click at [441, 198] on div "A weekly Health , Fitness and Mental Health podcast" at bounding box center [544, 200] width 337 height 20
copy div "Health , Fitness and Mental Health"
drag, startPoint x: 496, startPoint y: 132, endPoint x: 375, endPoint y: 132, distance: 121.0
click at [376, 132] on p "Georgian Benta" at bounding box center [632, 136] width 513 height 16
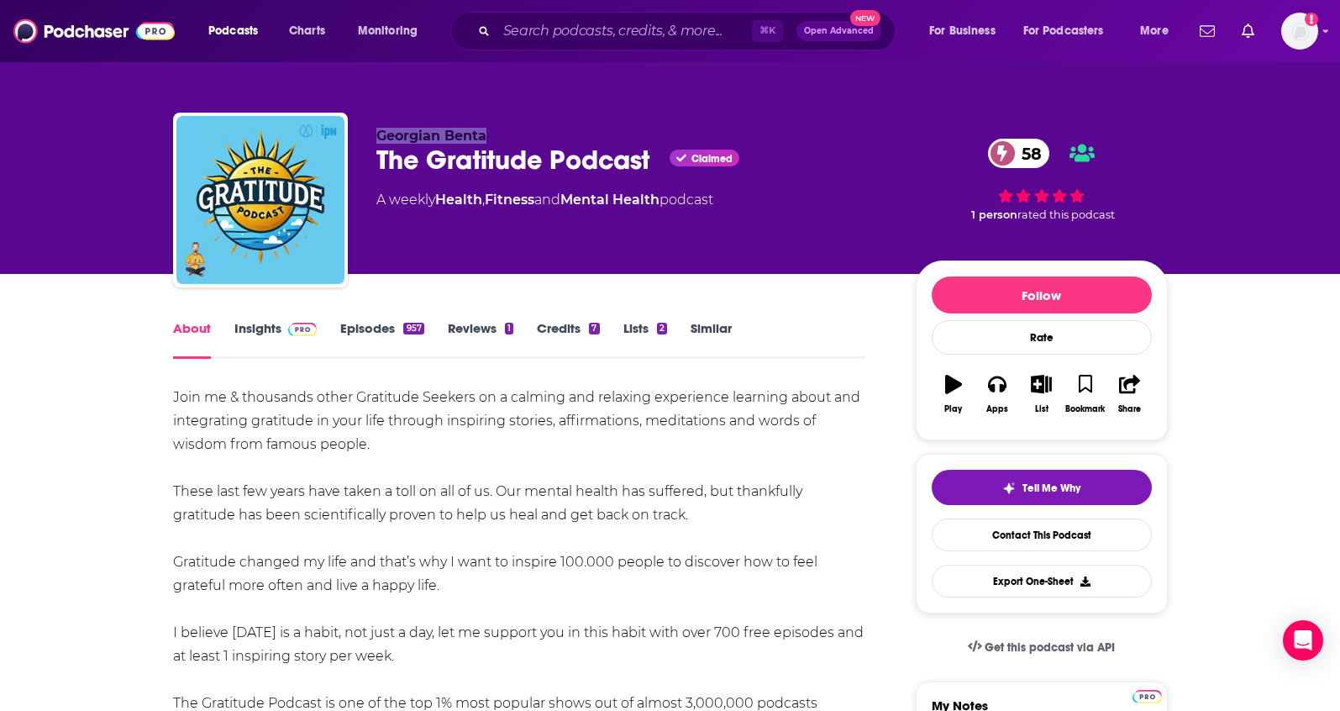
copy span "Georgian Benta"
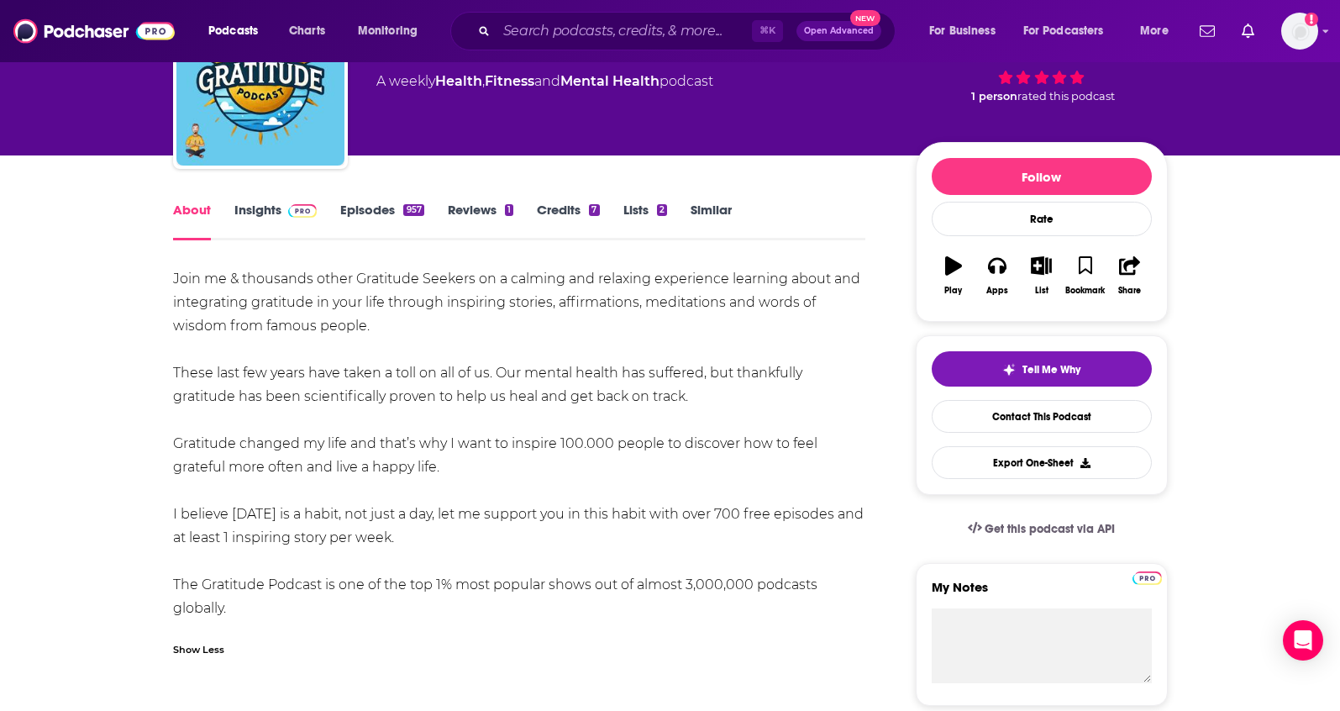
scroll to position [108, 0]
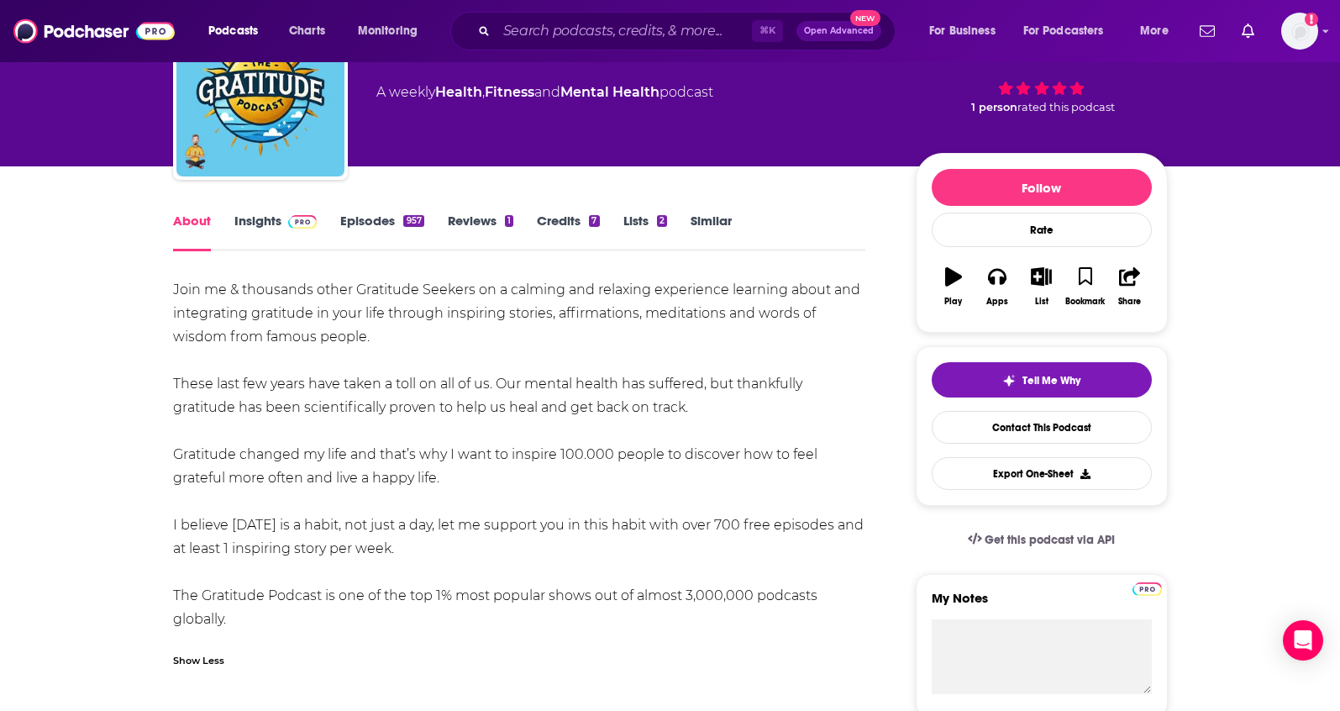
click at [258, 214] on link "Insights" at bounding box center [275, 232] width 83 height 39
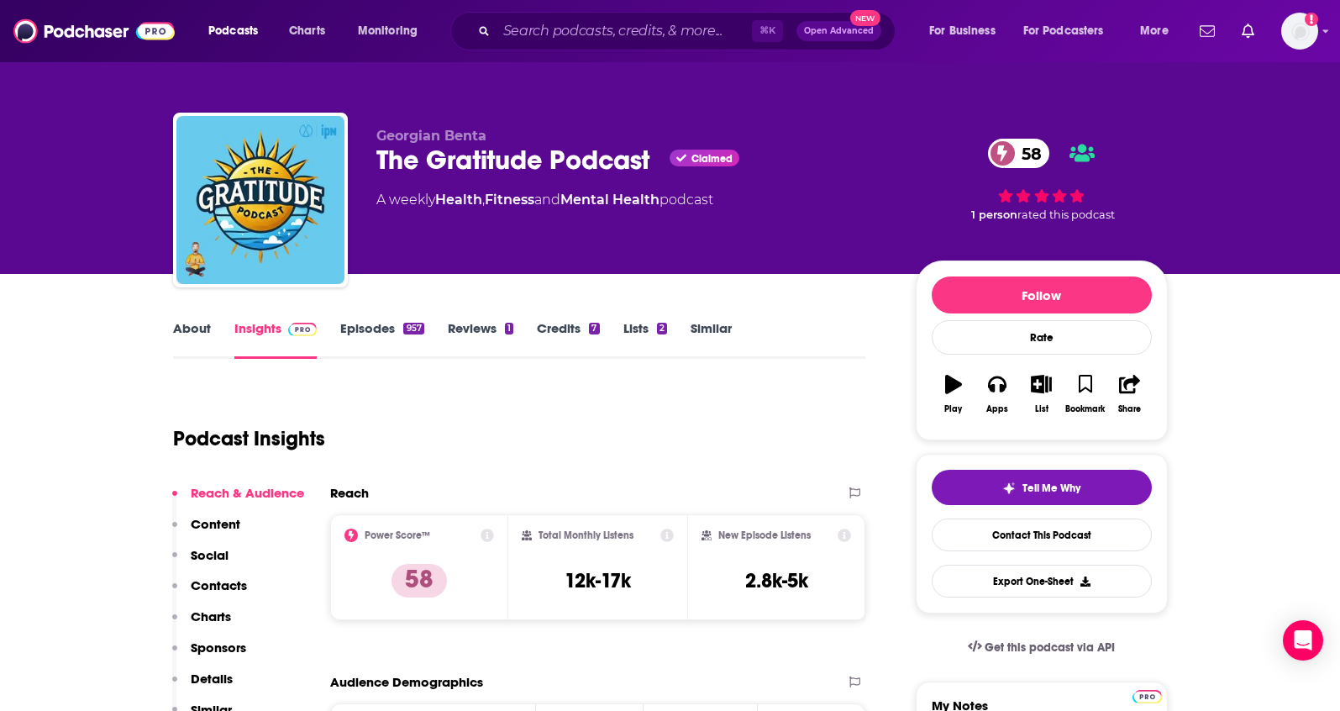
click at [227, 590] on p "Contacts" at bounding box center [219, 585] width 56 height 16
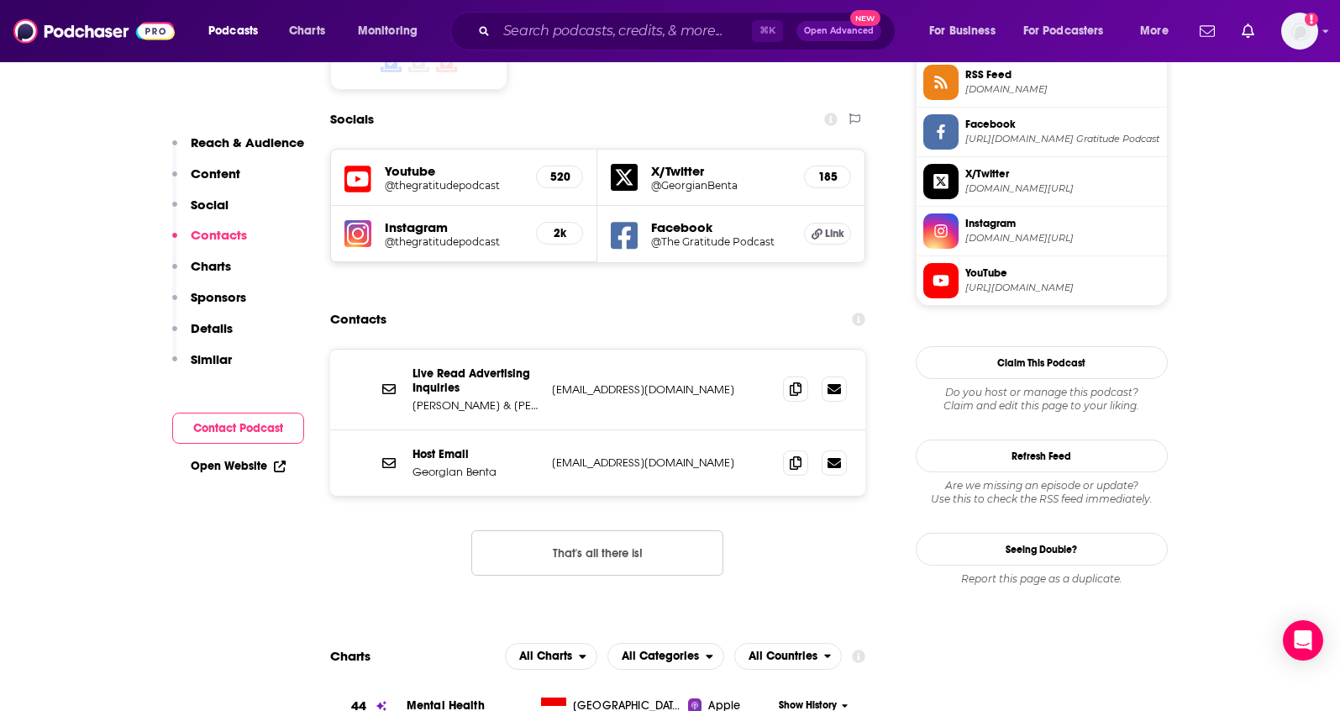
scroll to position [1422, 0]
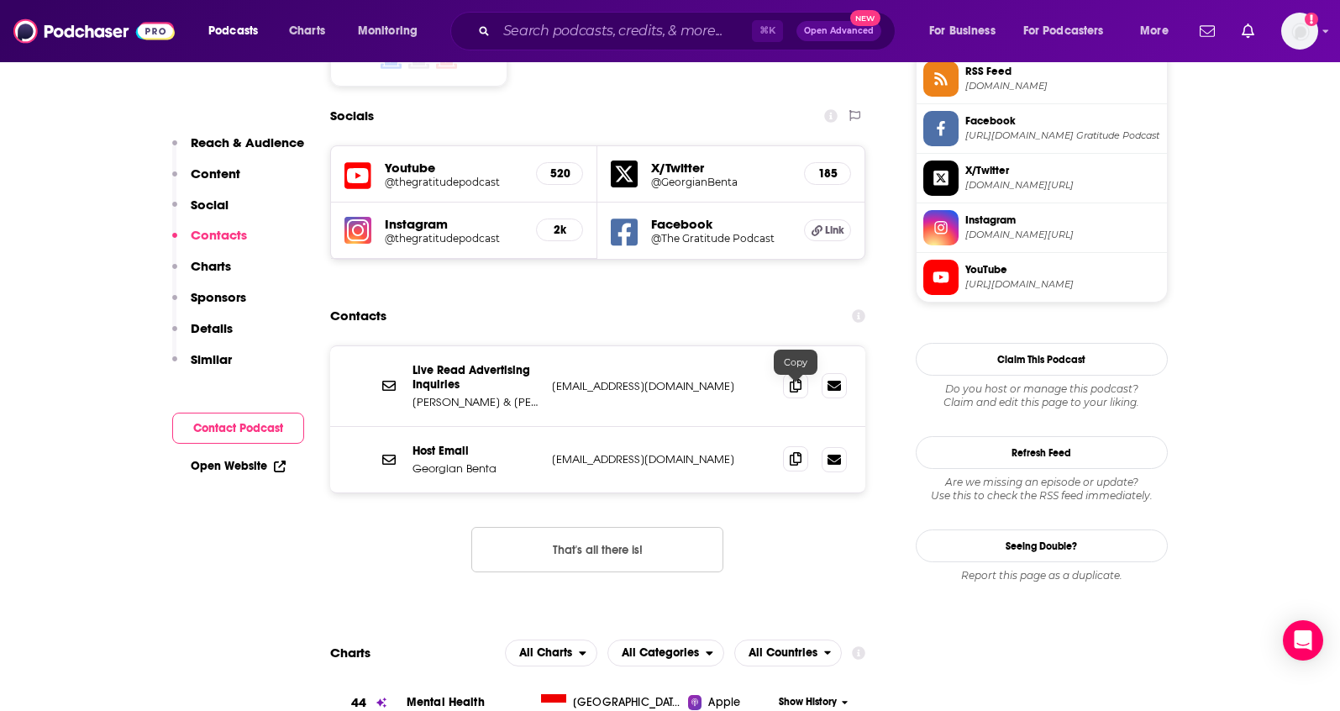
click at [790, 452] on icon at bounding box center [796, 458] width 12 height 13
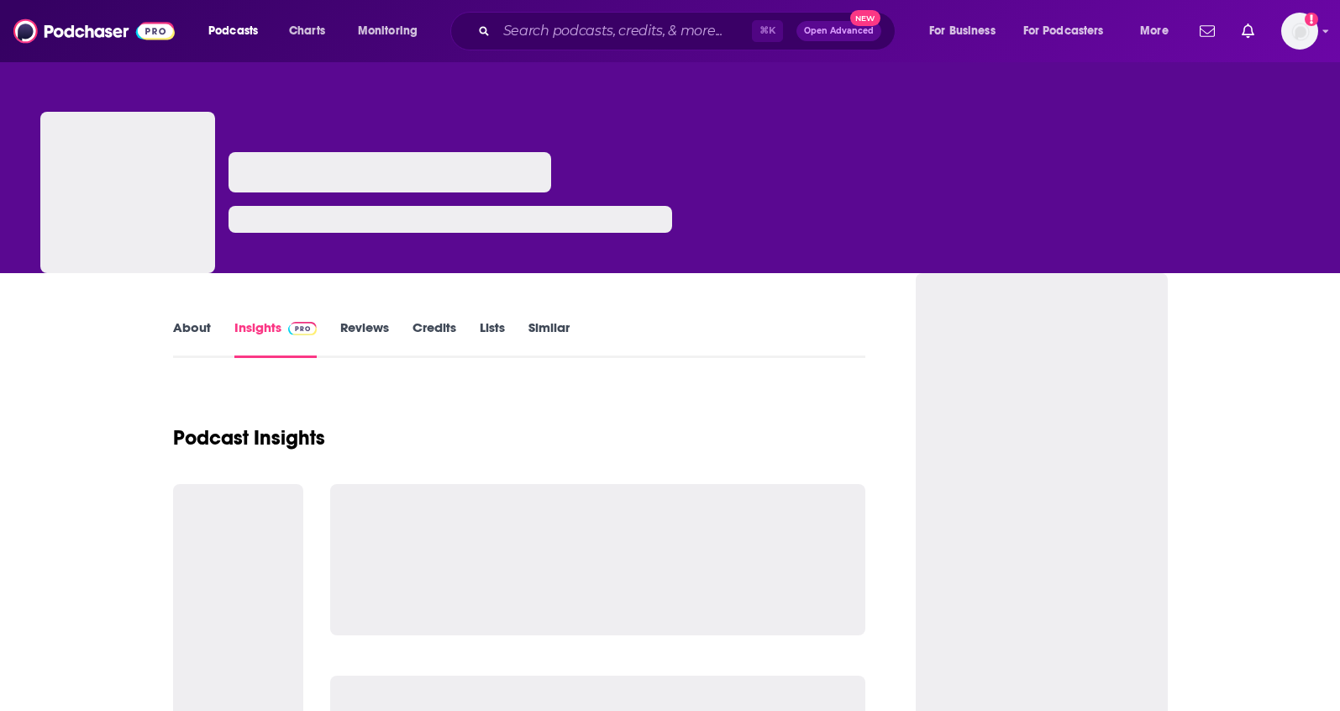
click at [180, 329] on link "About" at bounding box center [192, 338] width 38 height 39
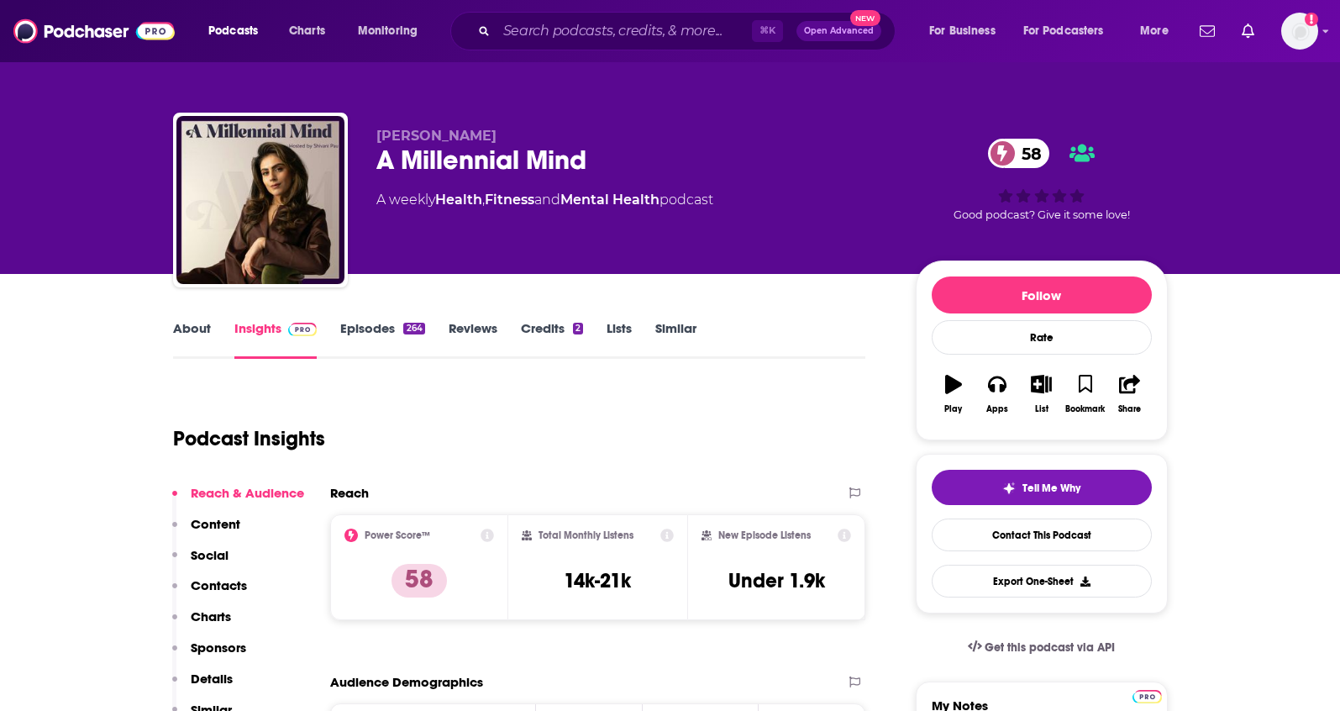
click at [201, 334] on link "About" at bounding box center [192, 339] width 38 height 39
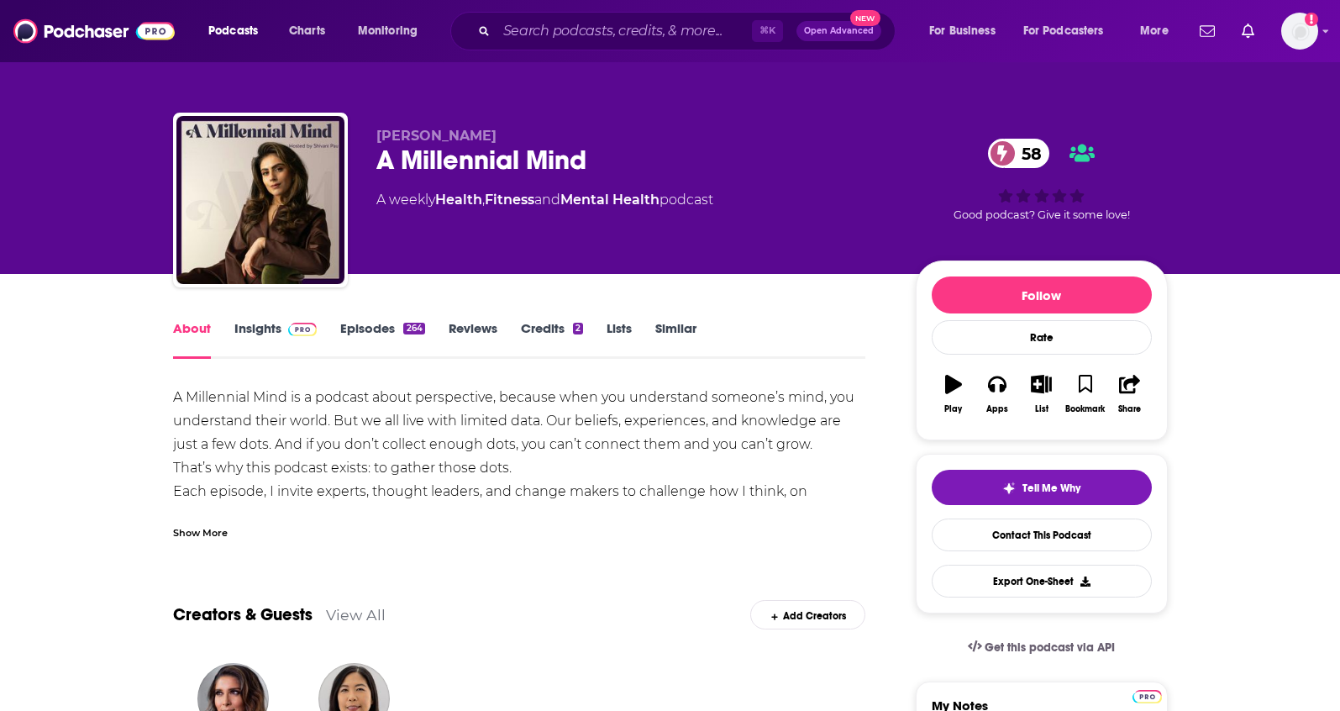
click at [269, 328] on link "Insights" at bounding box center [275, 339] width 83 height 39
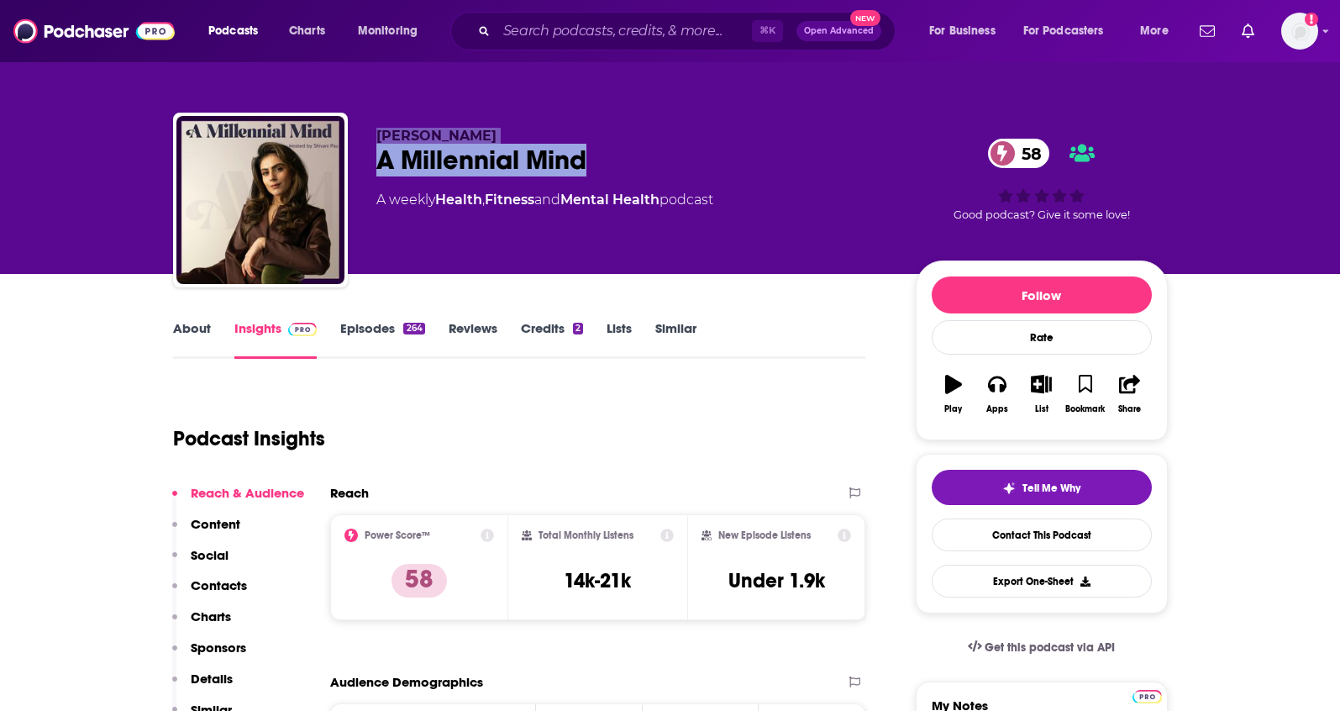
drag, startPoint x: 566, startPoint y: 158, endPoint x: 347, endPoint y: 162, distance: 218.5
click at [347, 162] on div "[PERSON_NAME] A Millennial Mind 58 A weekly Health , Fitness and Mental Health …" at bounding box center [670, 204] width 995 height 182
click at [627, 157] on div "A Millennial Mind 58" at bounding box center [632, 160] width 513 height 33
drag, startPoint x: 623, startPoint y: 160, endPoint x: 380, endPoint y: 164, distance: 243.7
click at [380, 164] on div "A Millennial Mind 58" at bounding box center [632, 160] width 513 height 33
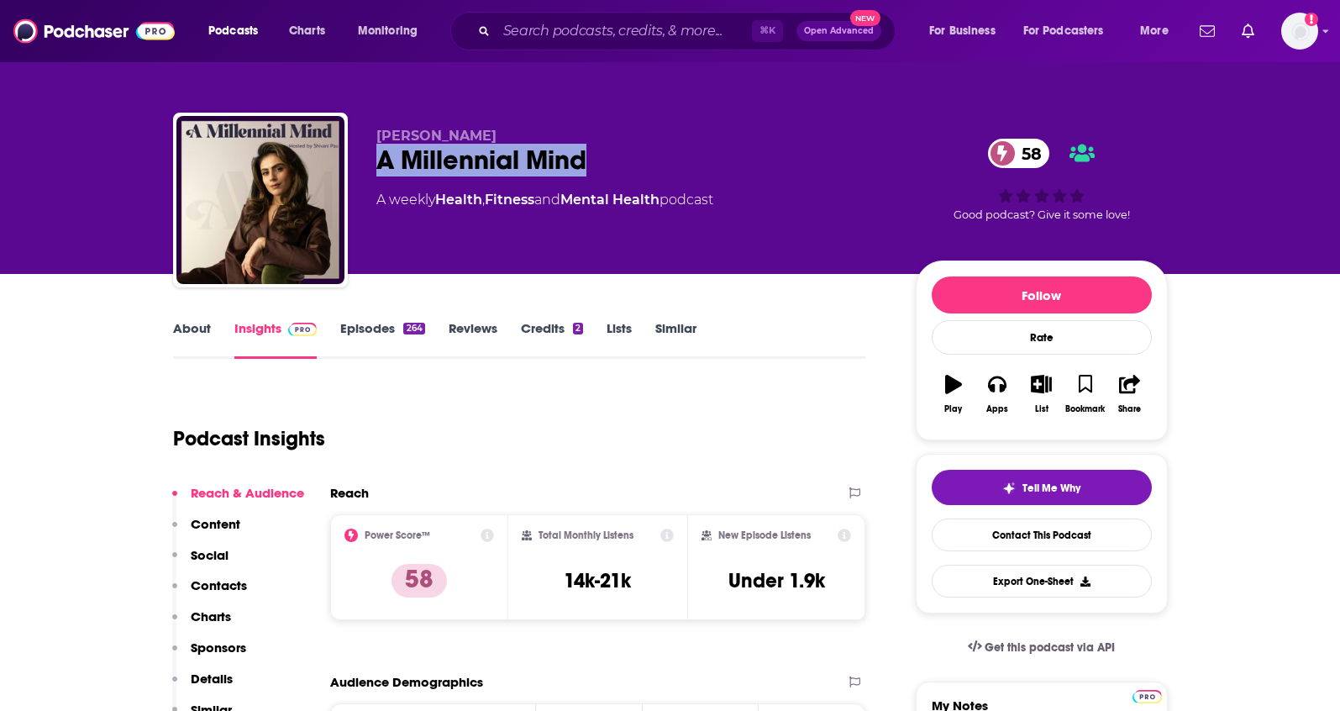
copy h2 "A Millennial Mind"
drag, startPoint x: 482, startPoint y: 138, endPoint x: 360, endPoint y: 138, distance: 121.8
click at [360, 138] on div "[PERSON_NAME] A Millennial Mind 58 A weekly Health , Fitness and Mental Health …" at bounding box center [670, 204] width 995 height 182
copy span "[PERSON_NAME]"
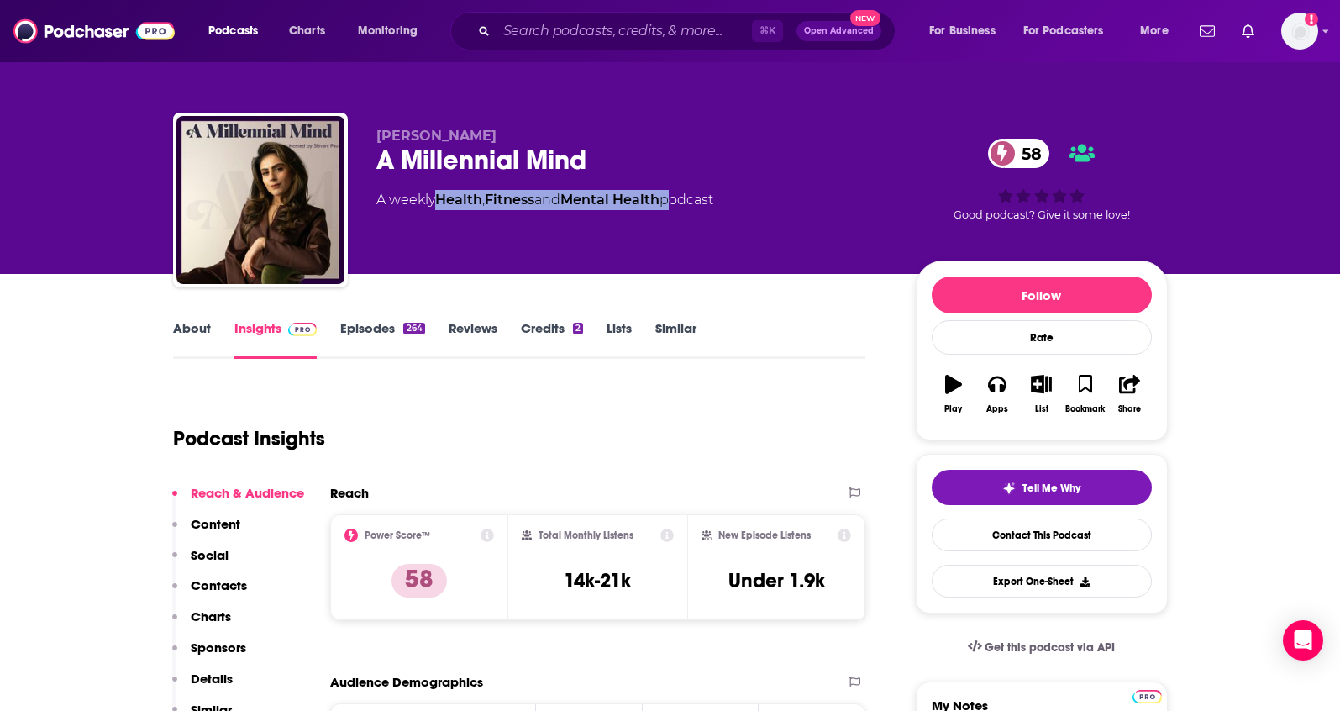
drag, startPoint x: 674, startPoint y: 203, endPoint x: 442, endPoint y: 203, distance: 231.9
click at [442, 203] on div "A weekly Health , Fitness and Mental Health podcast" at bounding box center [544, 200] width 337 height 20
copy div "Health , Fitness and Mental Health"
click at [237, 581] on p "Contacts" at bounding box center [219, 585] width 56 height 16
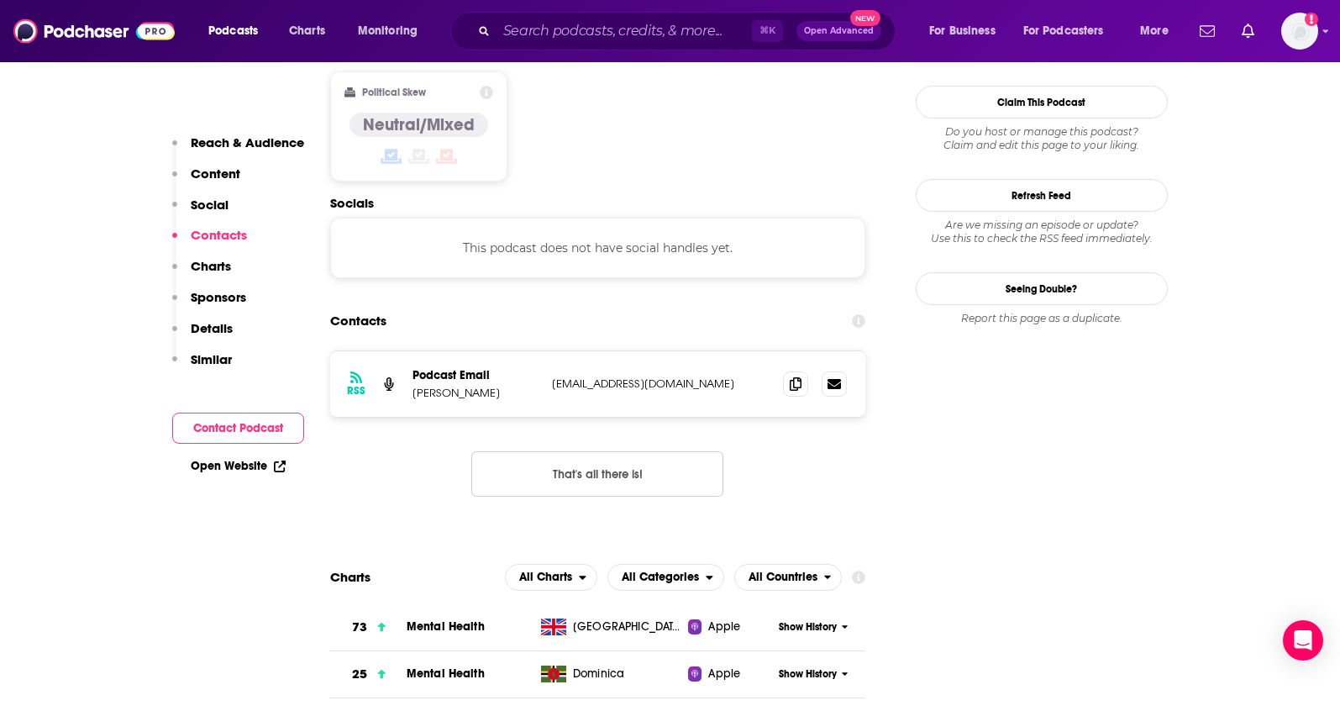
scroll to position [1351, 0]
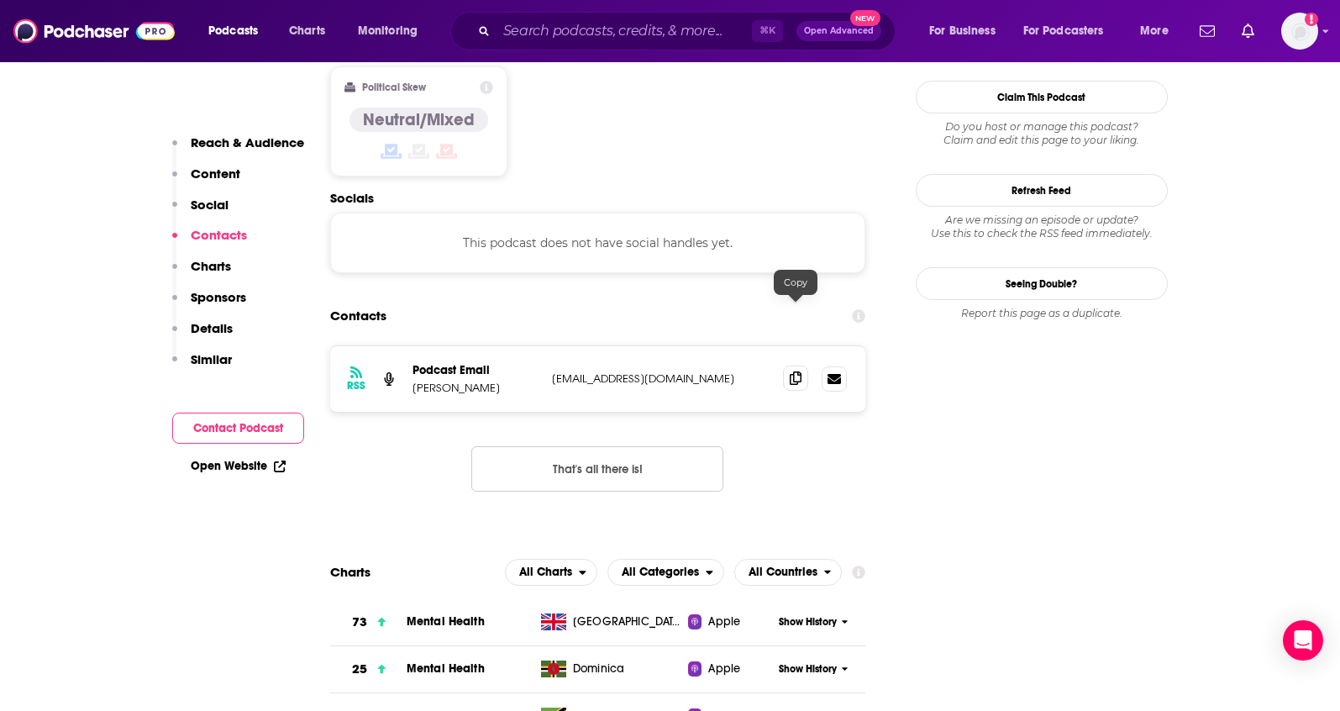
click at [800, 366] on span at bounding box center [795, 378] width 25 height 25
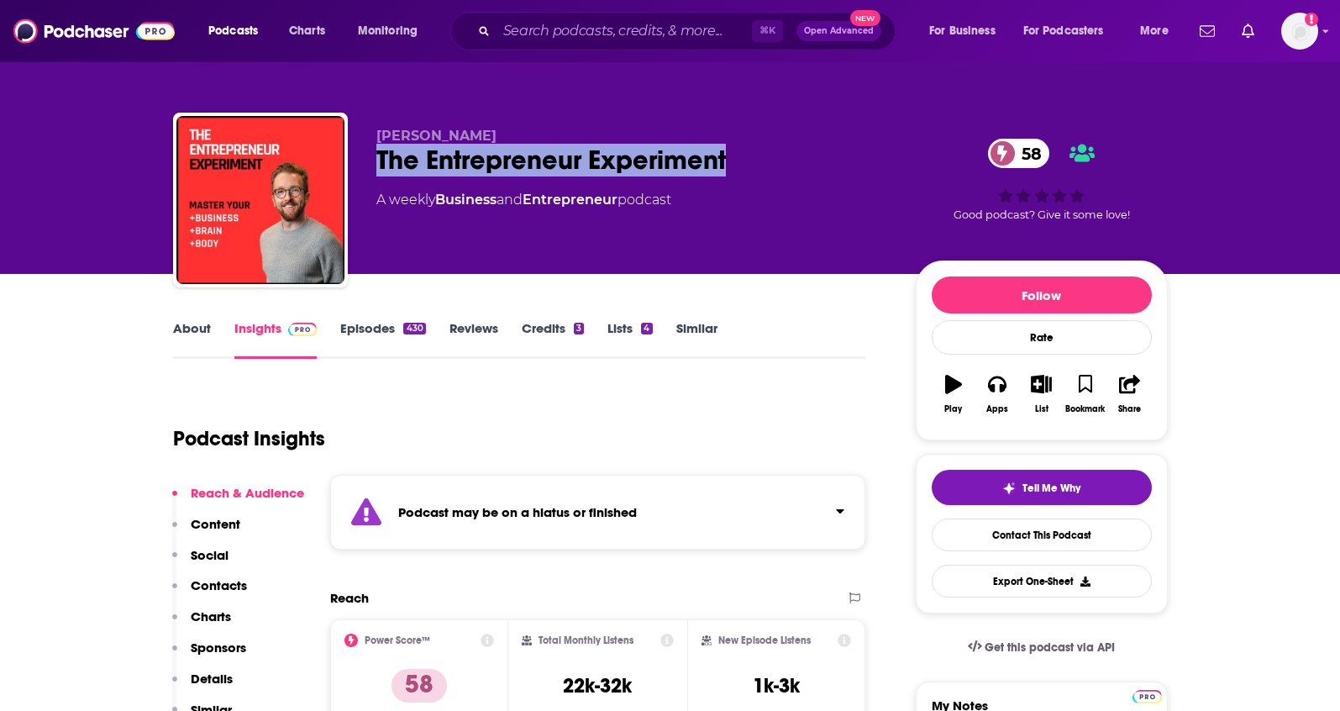
drag, startPoint x: 757, startPoint y: 170, endPoint x: 377, endPoint y: 164, distance: 379.9
click at [377, 164] on div "The Entrepreneur Experiment 58" at bounding box center [632, 160] width 513 height 33
click at [381, 333] on link "Episodes 430" at bounding box center [382, 339] width 85 height 39
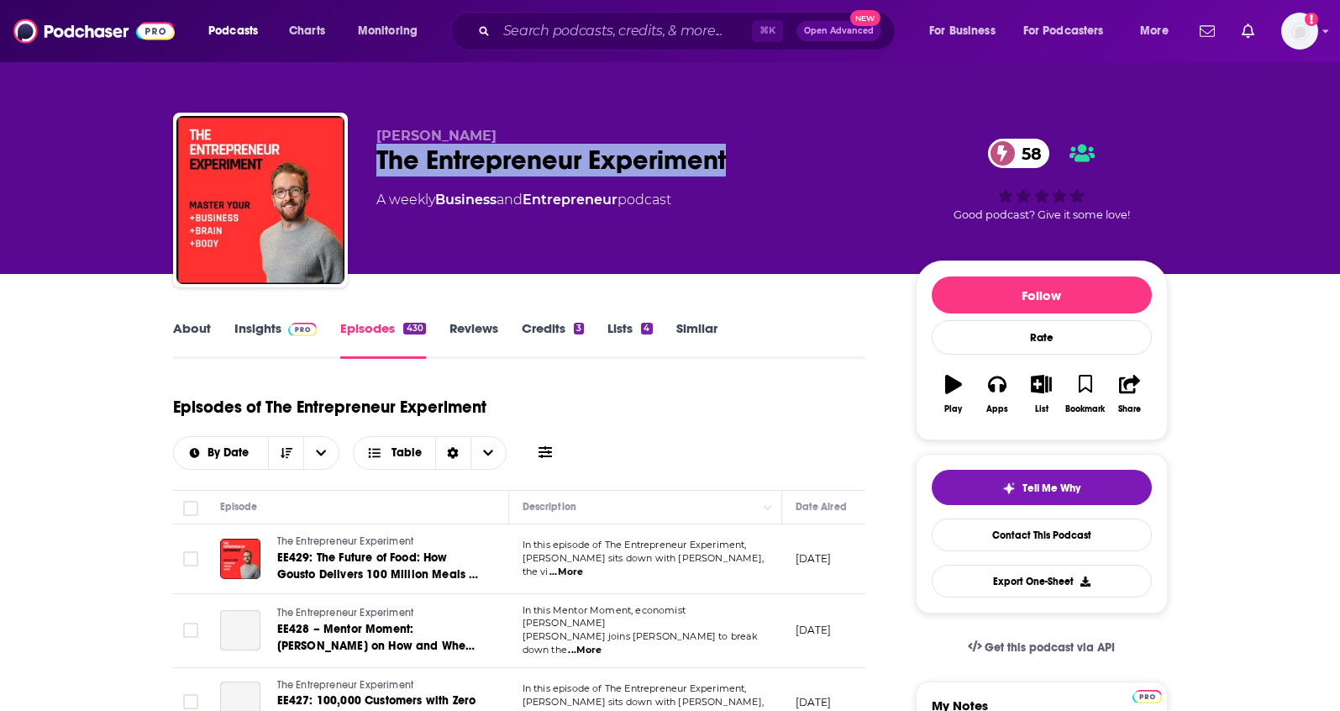
drag, startPoint x: 698, startPoint y: 157, endPoint x: 353, endPoint y: 162, distance: 345.4
click at [353, 162] on div "Gary Fox The Entrepreneur Experiment 58 A weekly Business and Entrepreneur podc…" at bounding box center [670, 204] width 995 height 182
copy h2 "The Entrepreneur Experiment"
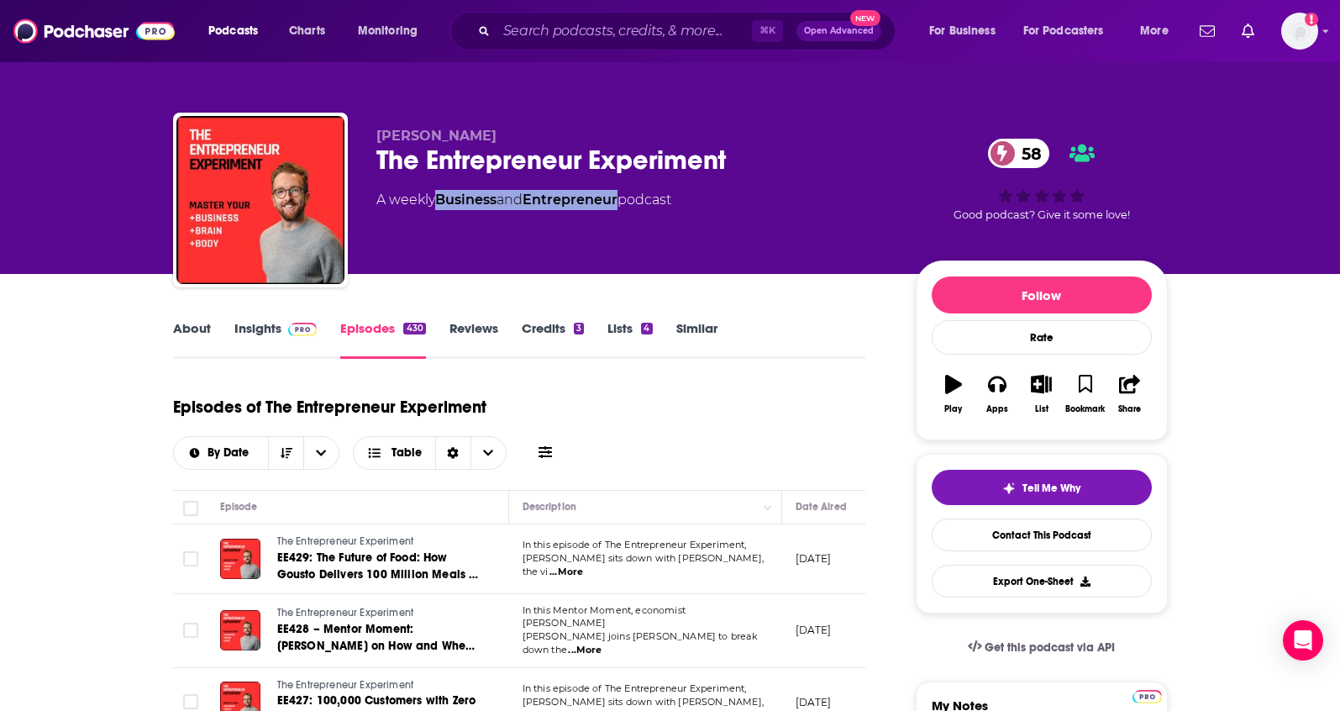
drag, startPoint x: 628, startPoint y: 201, endPoint x: 440, endPoint y: 206, distance: 187.5
click at [440, 206] on div "A weekly Business and Entrepreneur podcast" at bounding box center [523, 200] width 295 height 20
copy div "Business and Entrepreneur"
drag, startPoint x: 443, startPoint y: 132, endPoint x: 374, endPoint y: 130, distance: 68.9
click at [374, 130] on div "Gary Fox The Entrepreneur Experiment 58 A weekly Business and Entrepreneur podc…" at bounding box center [670, 204] width 995 height 182
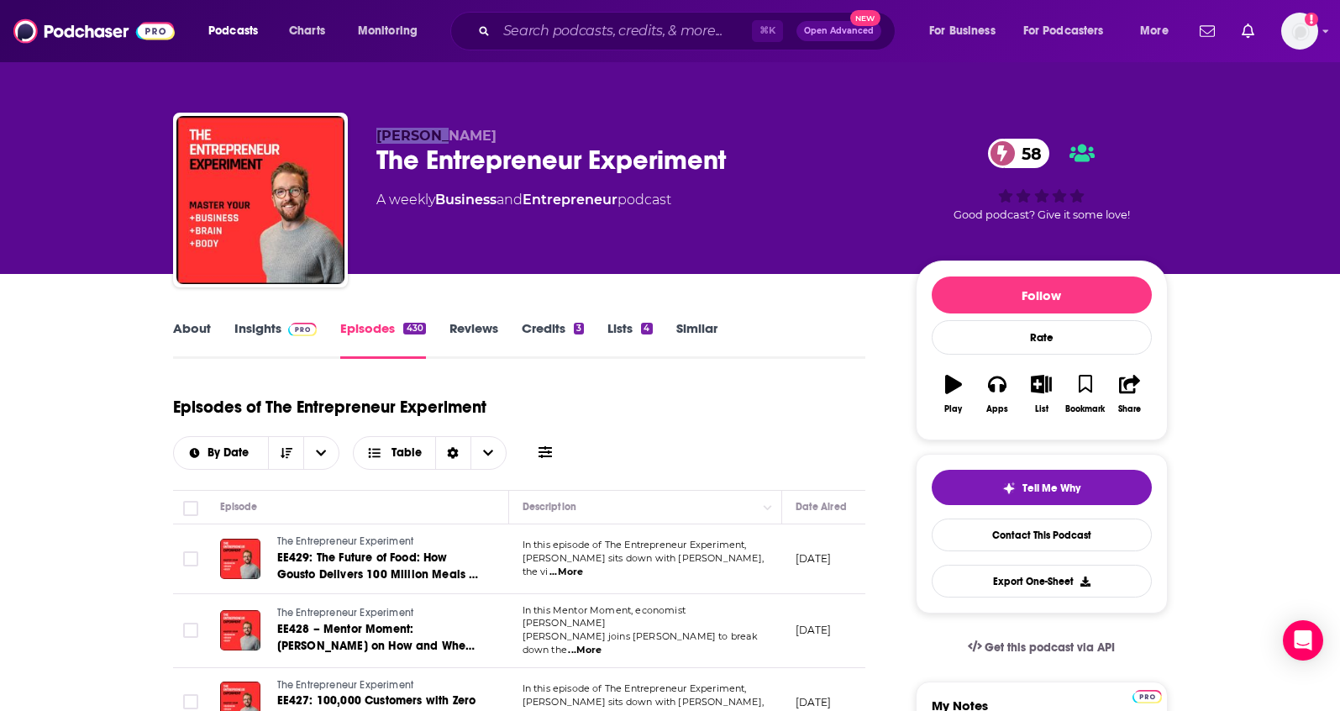
copy span "Gary Fox"
click at [245, 329] on link "Insights" at bounding box center [275, 339] width 83 height 39
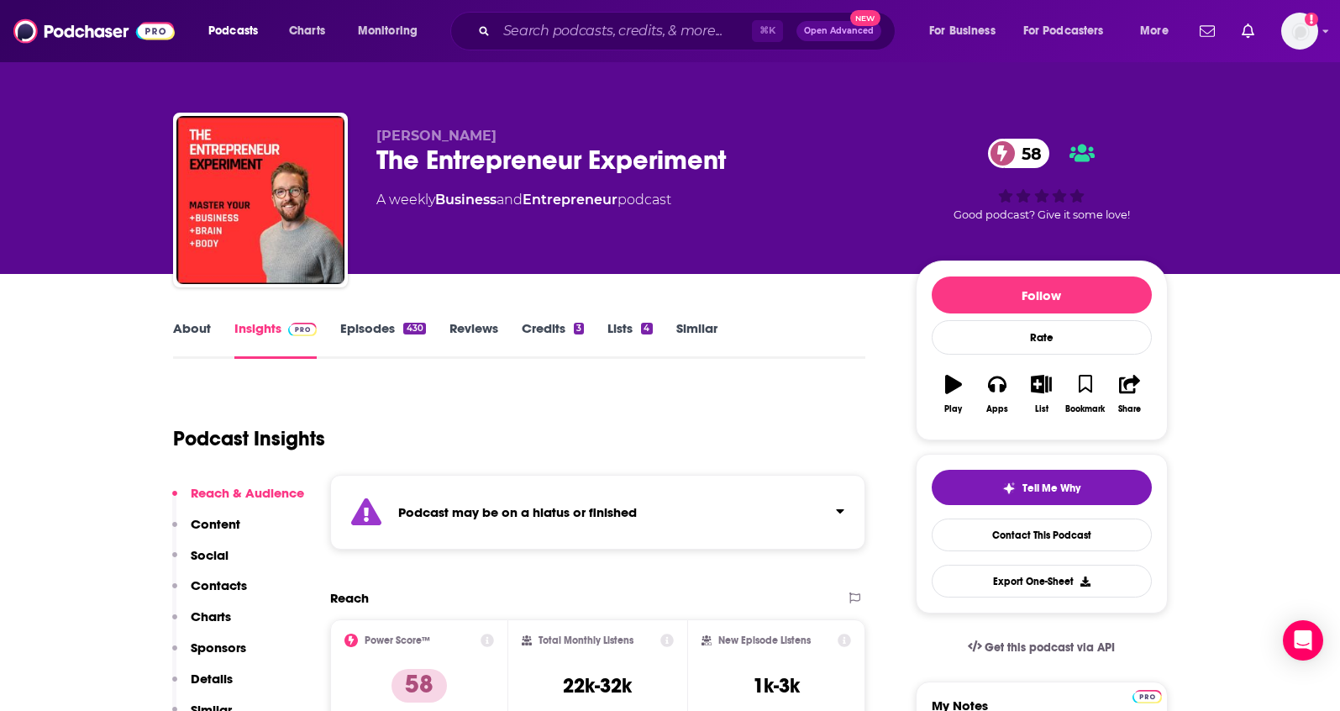
click at [220, 581] on p "Contacts" at bounding box center [219, 585] width 56 height 16
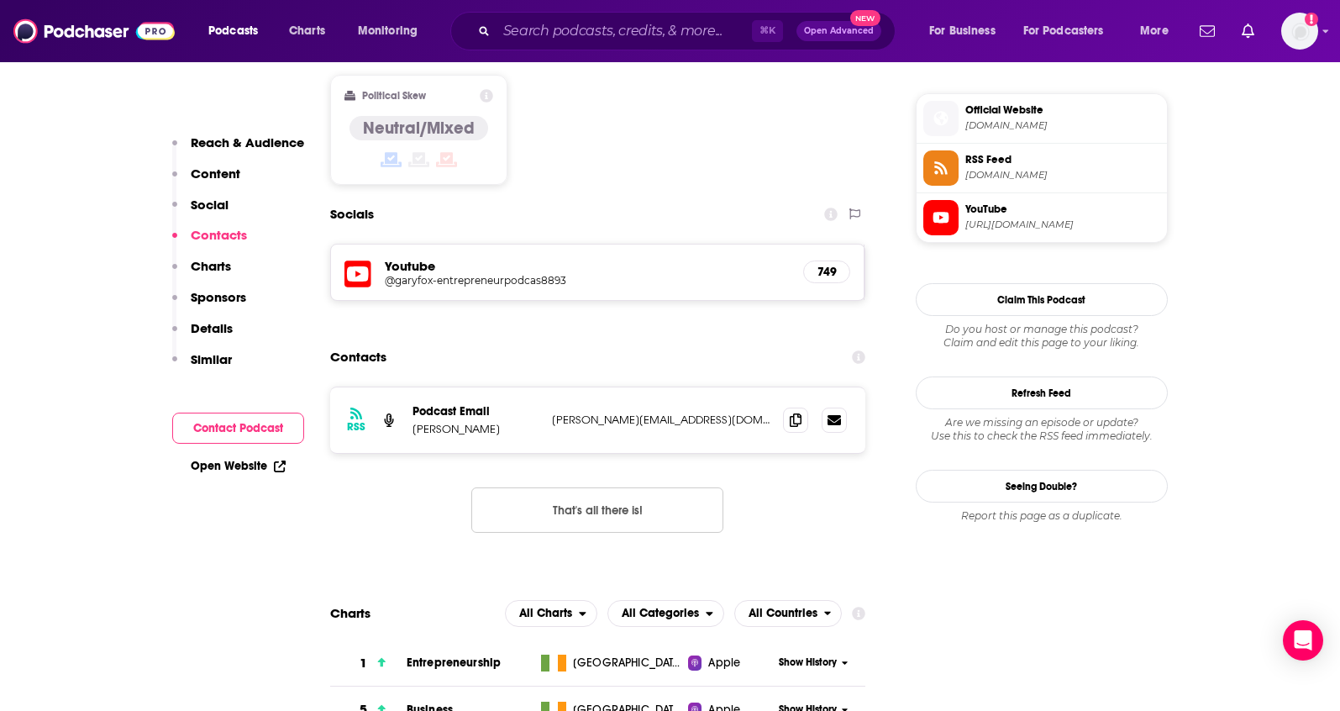
scroll to position [1489, 0]
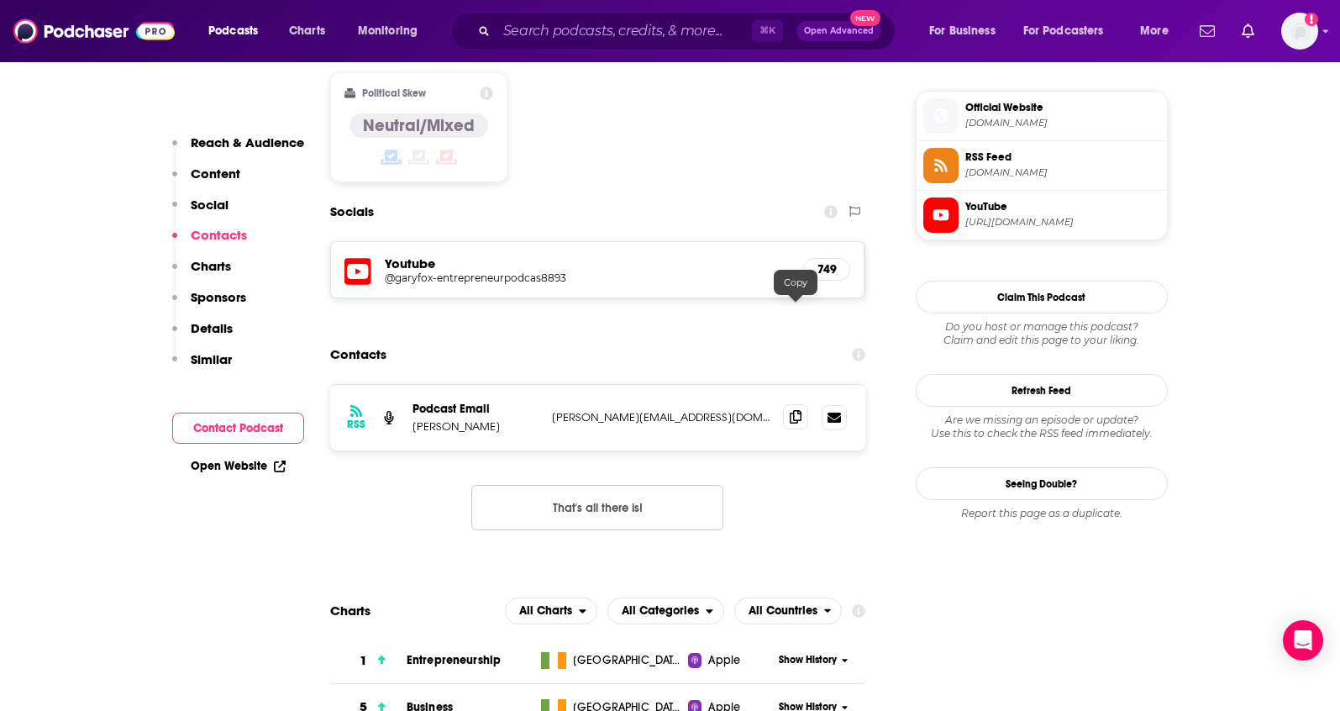
click at [792, 410] on icon at bounding box center [796, 416] width 12 height 13
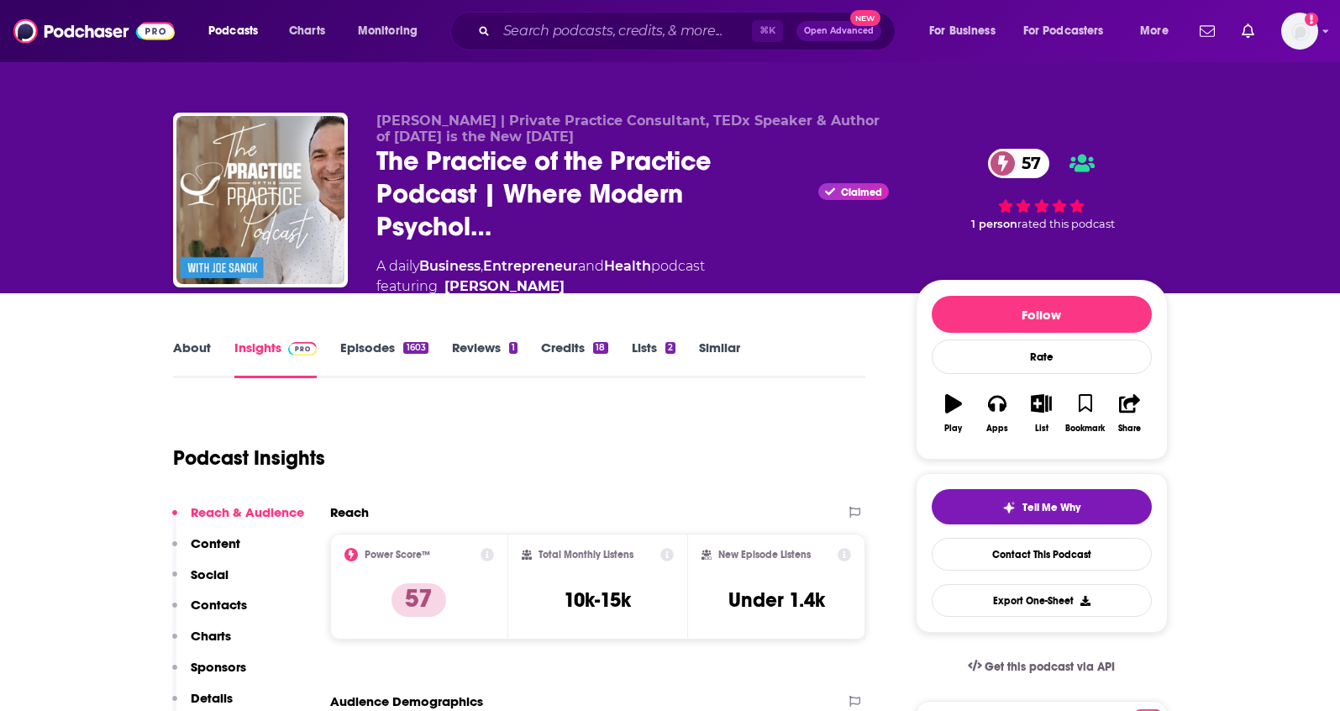
click at [187, 350] on link "About" at bounding box center [192, 358] width 38 height 39
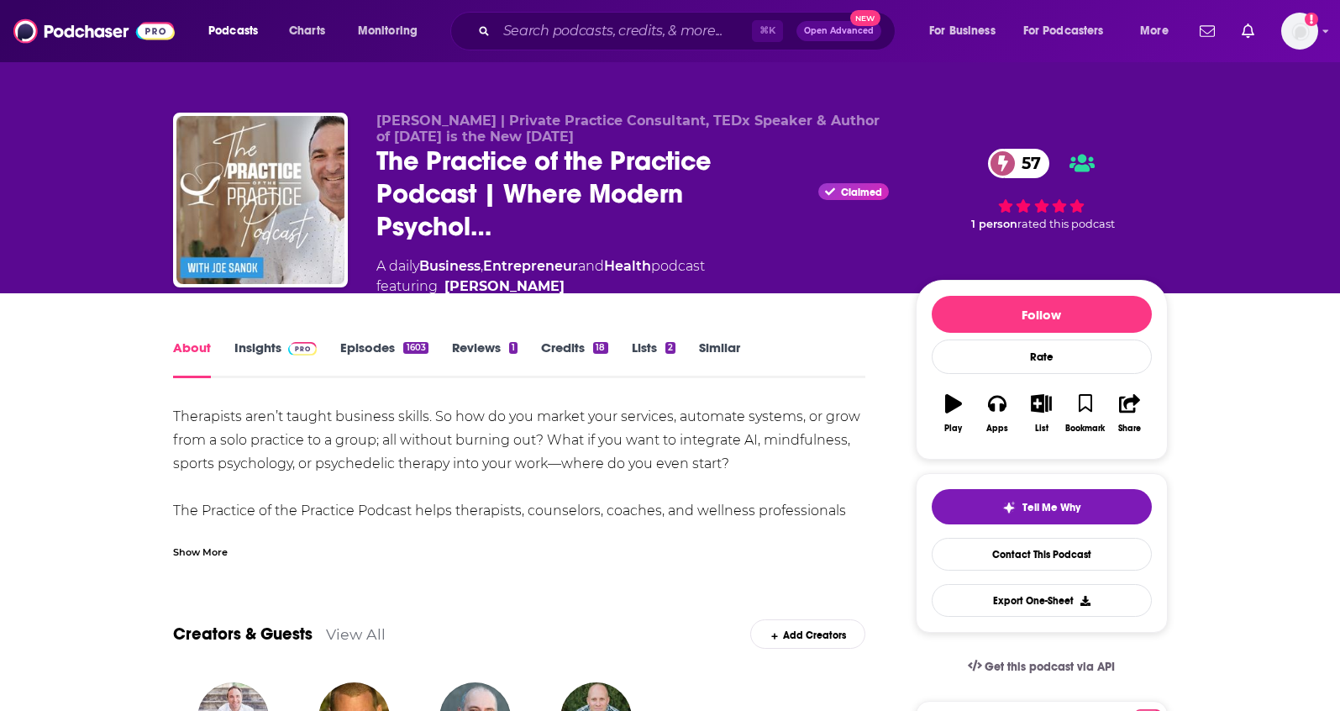
click at [203, 556] on div "Show More" at bounding box center [200, 551] width 55 height 16
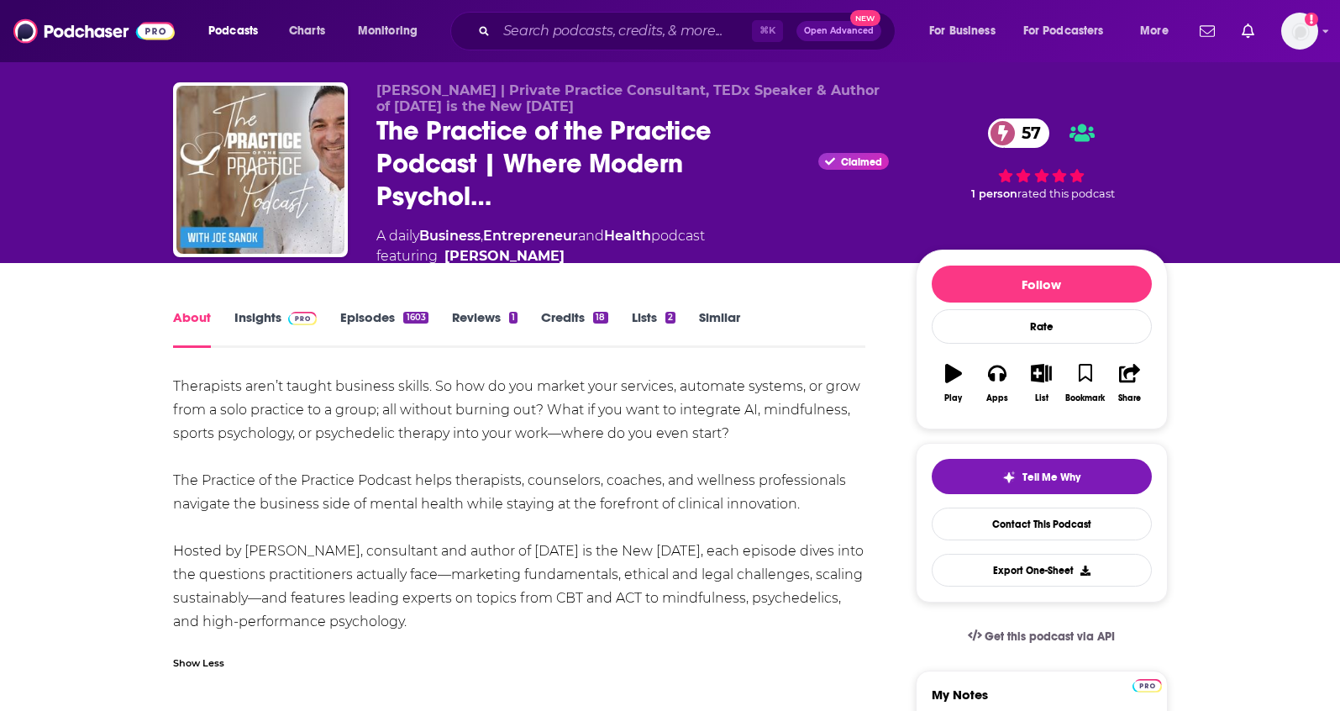
scroll to position [29, 0]
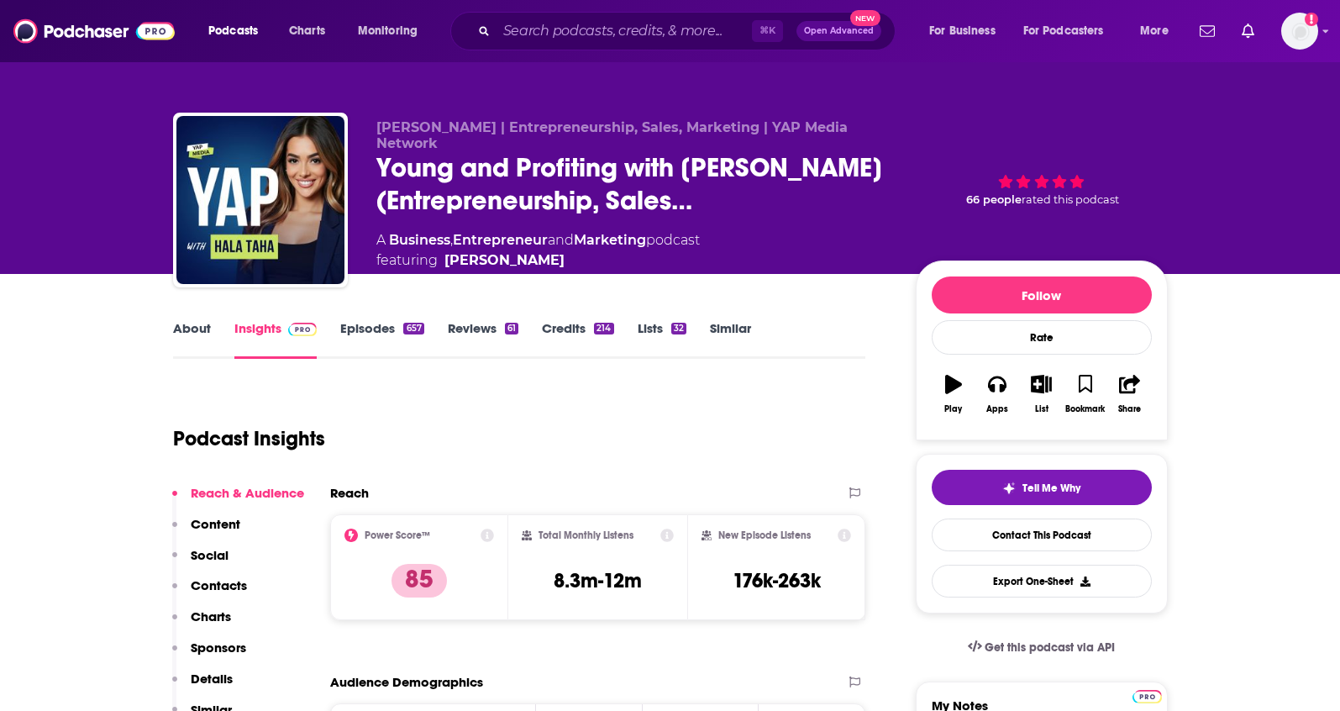
drag, startPoint x: 494, startPoint y: 257, endPoint x: 531, endPoint y: 259, distance: 37.0
click at [492, 259] on span "featuring [PERSON_NAME]" at bounding box center [538, 260] width 324 height 20
click at [560, 258] on span "featuring [PERSON_NAME]" at bounding box center [538, 260] width 324 height 20
click at [542, 255] on span "featuring [PERSON_NAME]" at bounding box center [538, 260] width 324 height 20
click at [540, 255] on span "featuring Hala Taha" at bounding box center [538, 260] width 324 height 20
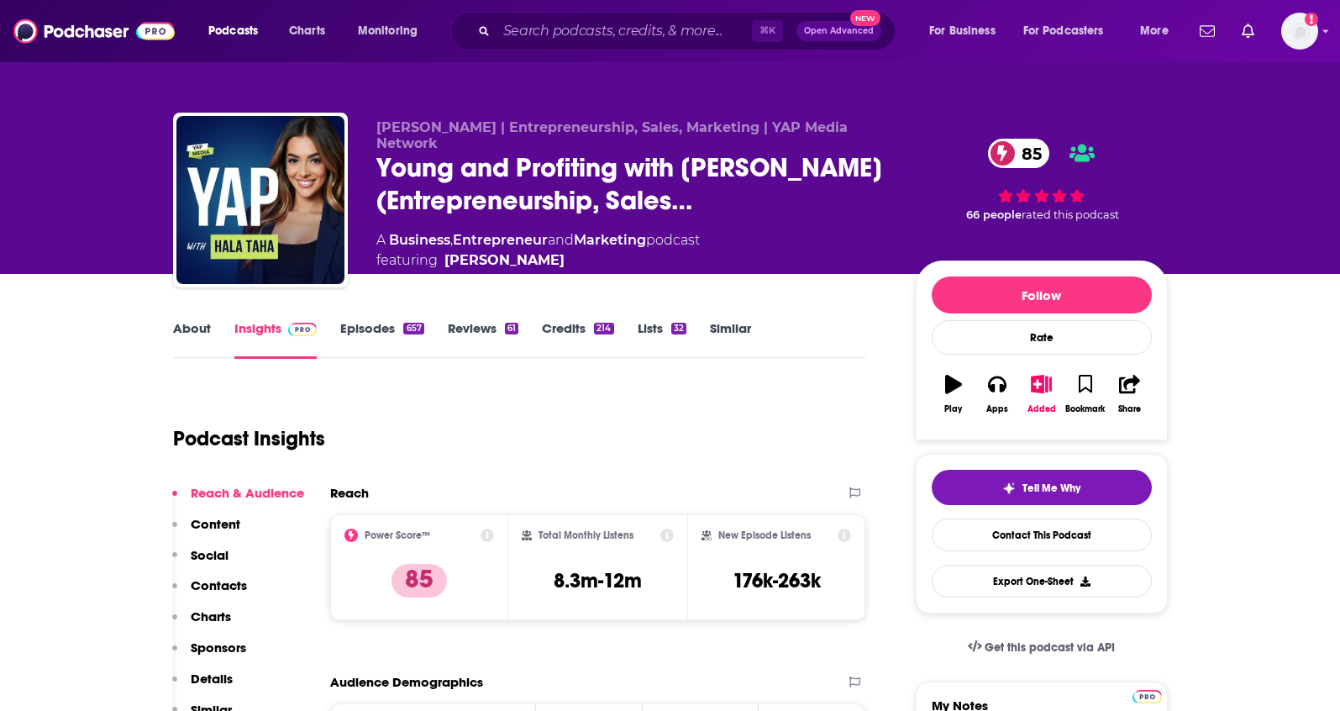
drag, startPoint x: 522, startPoint y: 257, endPoint x: 496, endPoint y: 258, distance: 26.1
click at [496, 258] on span "featuring Hala Taha" at bounding box center [538, 260] width 324 height 20
drag, startPoint x: 413, startPoint y: 137, endPoint x: 442, endPoint y: 141, distance: 28.9
click at [442, 141] on span "Hala Taha | Entrepreneurship, Sales, Marketing | YAP Media Network" at bounding box center [611, 135] width 471 height 32
copy span "Taha"
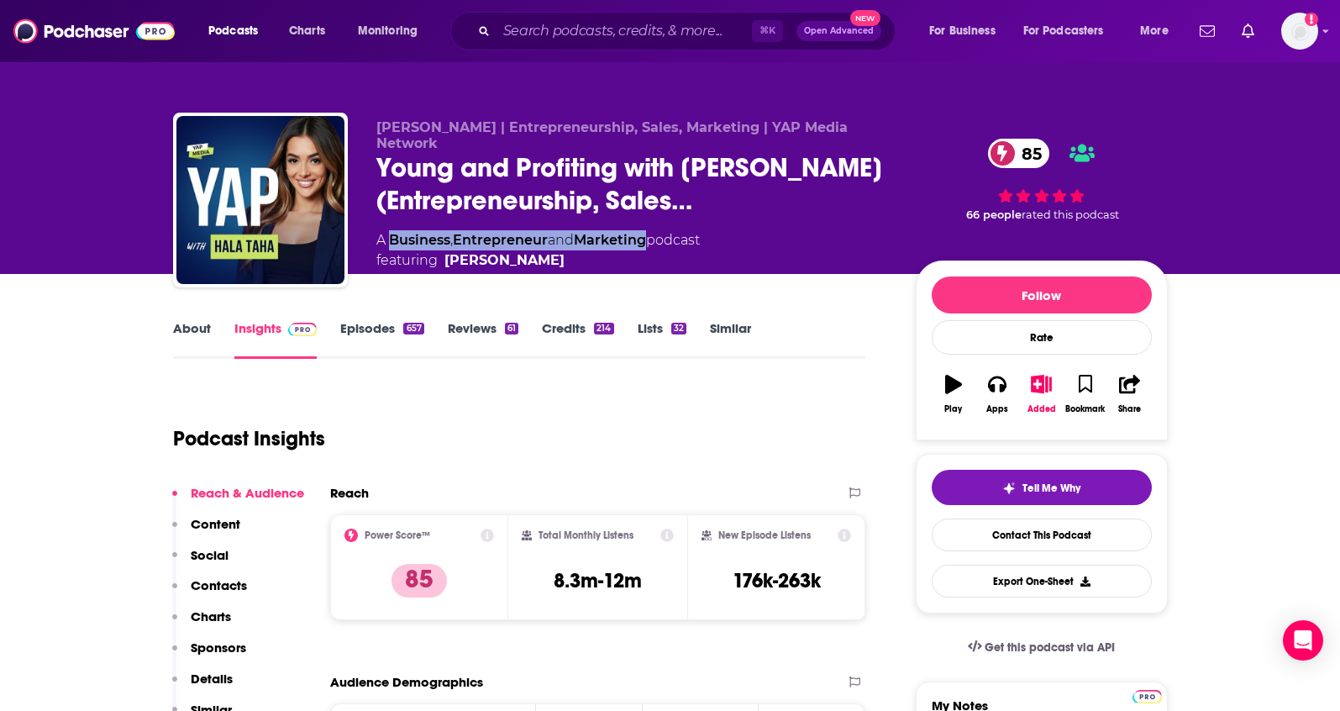
drag, startPoint x: 638, startPoint y: 239, endPoint x: 392, endPoint y: 241, distance: 245.4
click at [392, 241] on div "A Business , Entrepreneur and Marketing podcast featuring Hala Taha" at bounding box center [538, 250] width 324 height 40
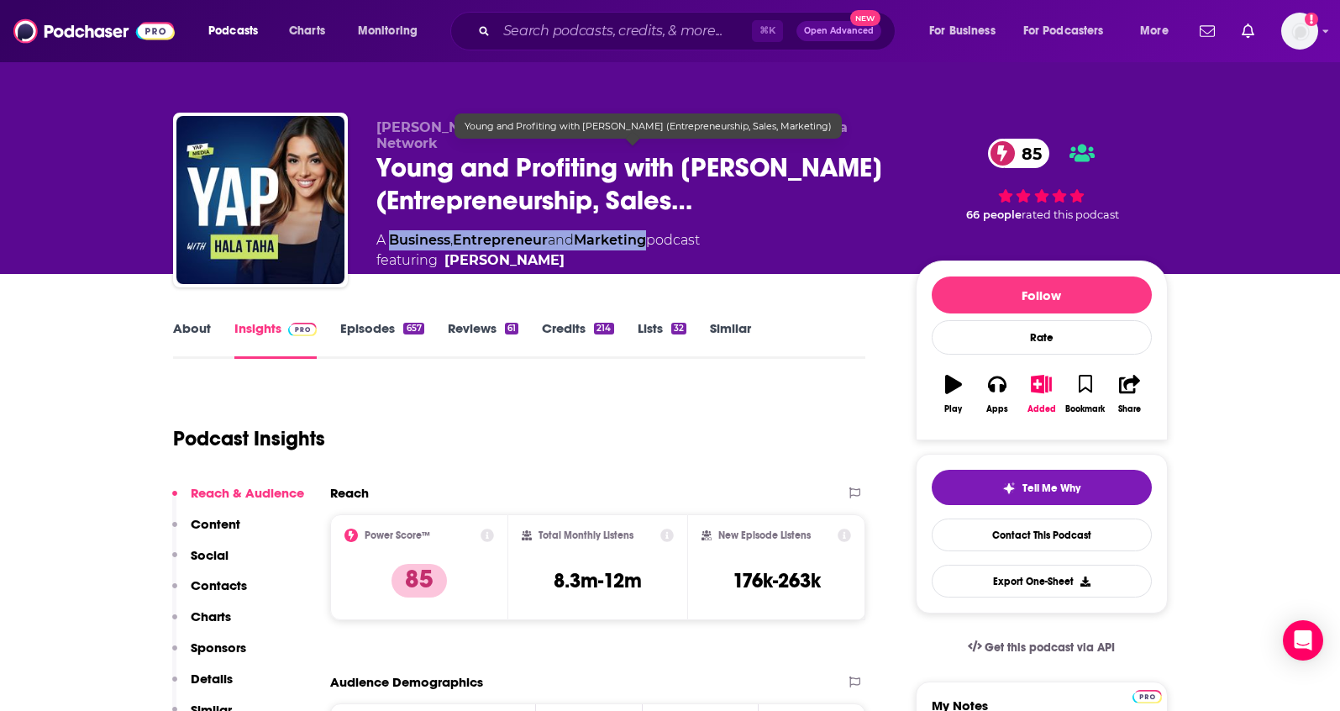
copy div "Business , Entrepreneur and Marketing"
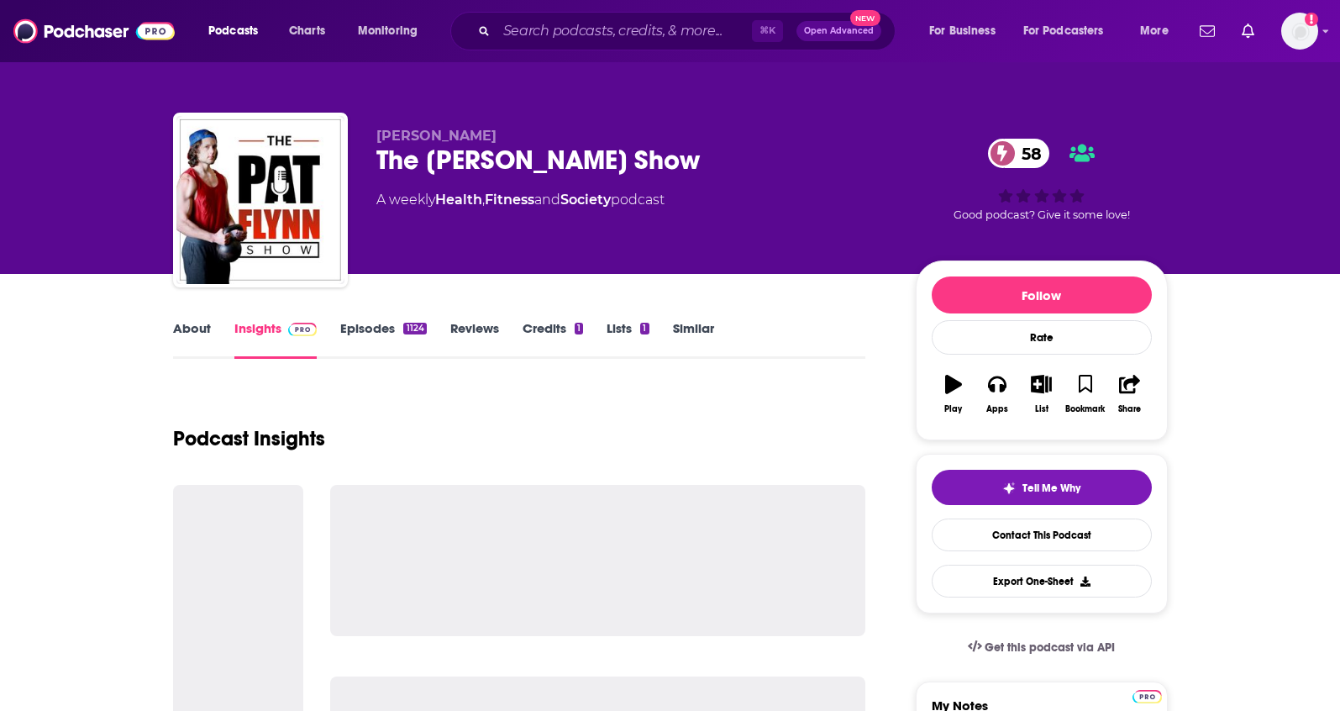
click at [178, 334] on link "About" at bounding box center [192, 339] width 38 height 39
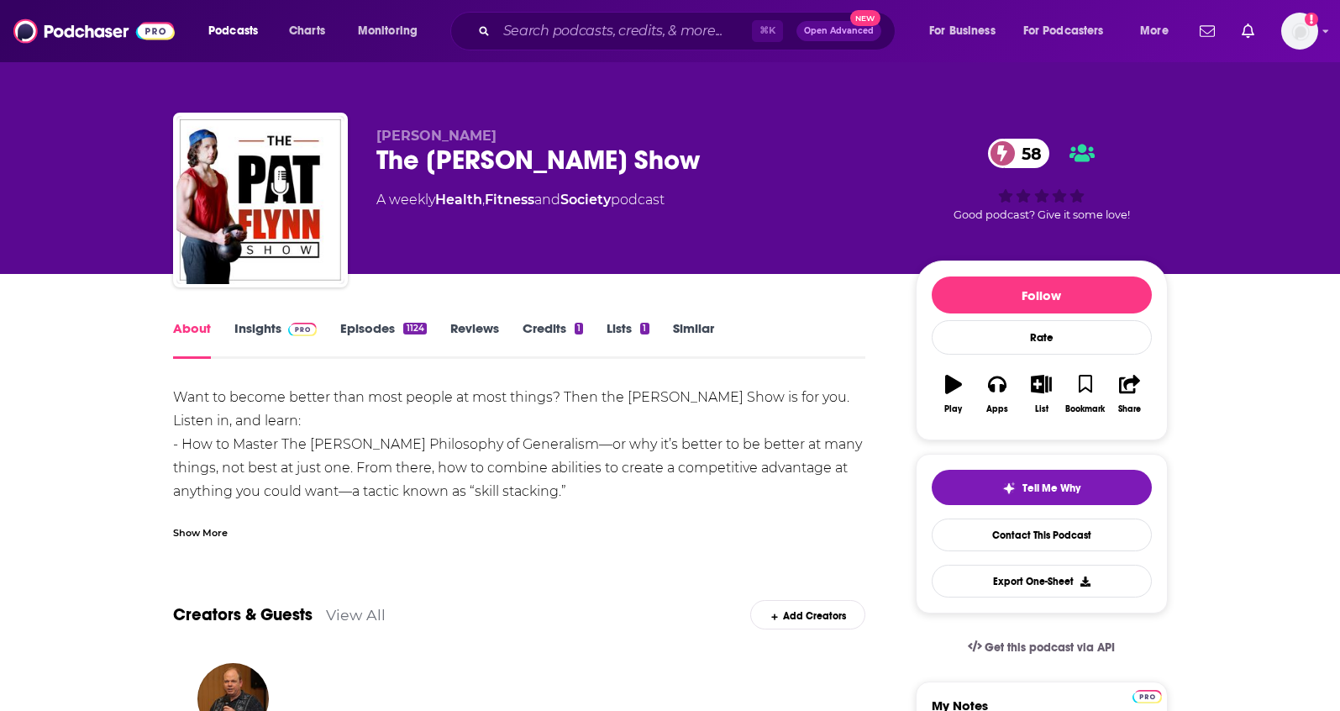
click at [191, 531] on div "Show More" at bounding box center [200, 532] width 55 height 16
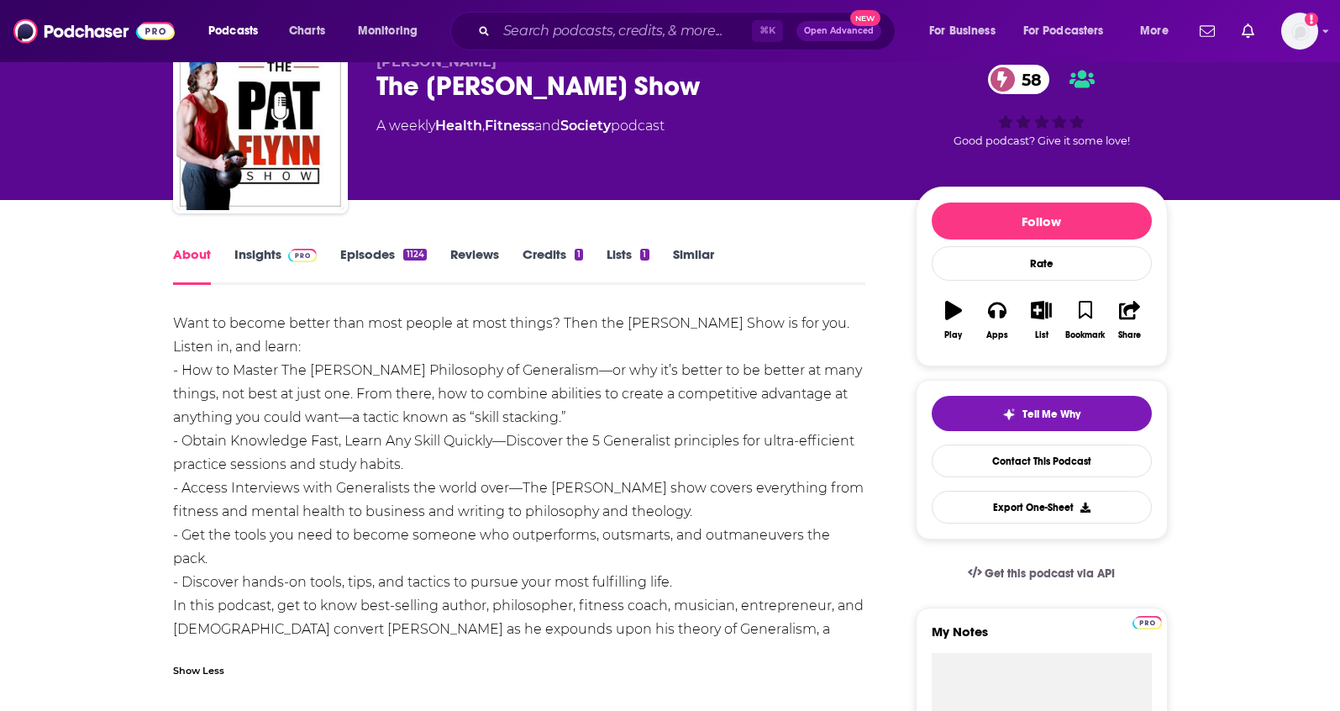
scroll to position [75, 0]
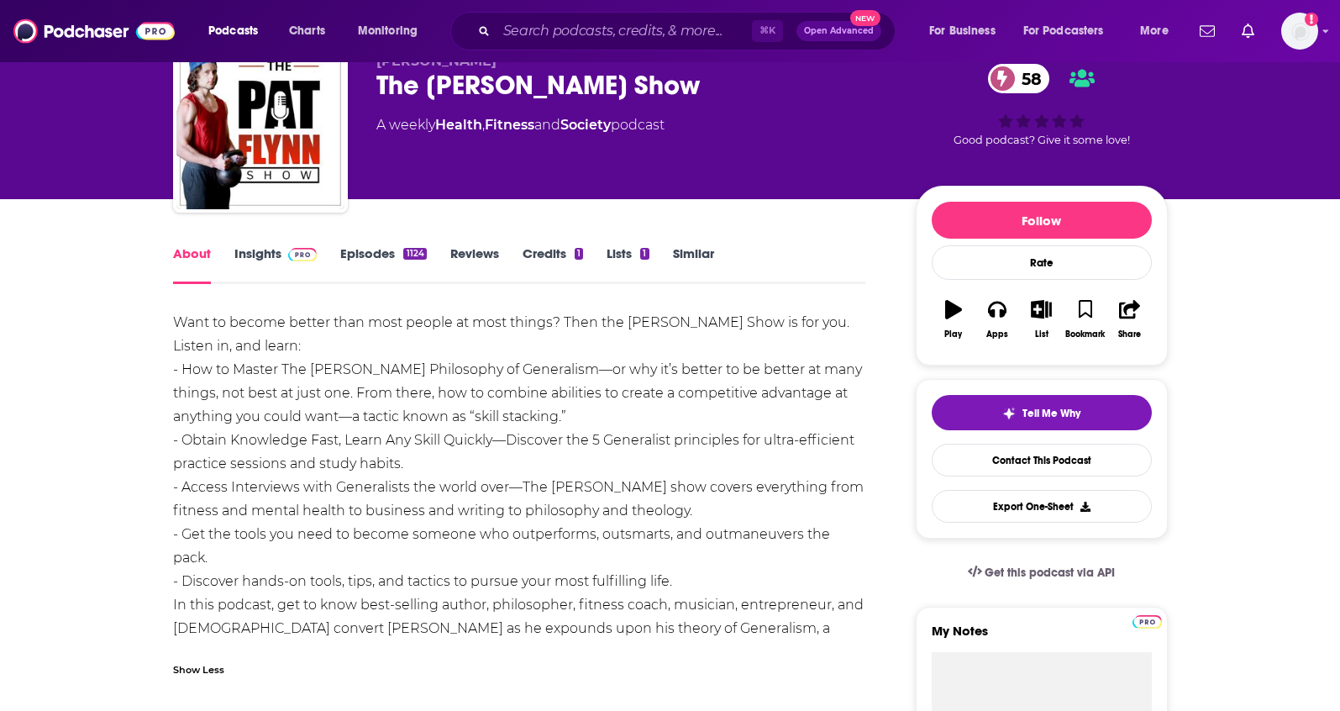
click at [260, 255] on link "Insights" at bounding box center [275, 264] width 83 height 39
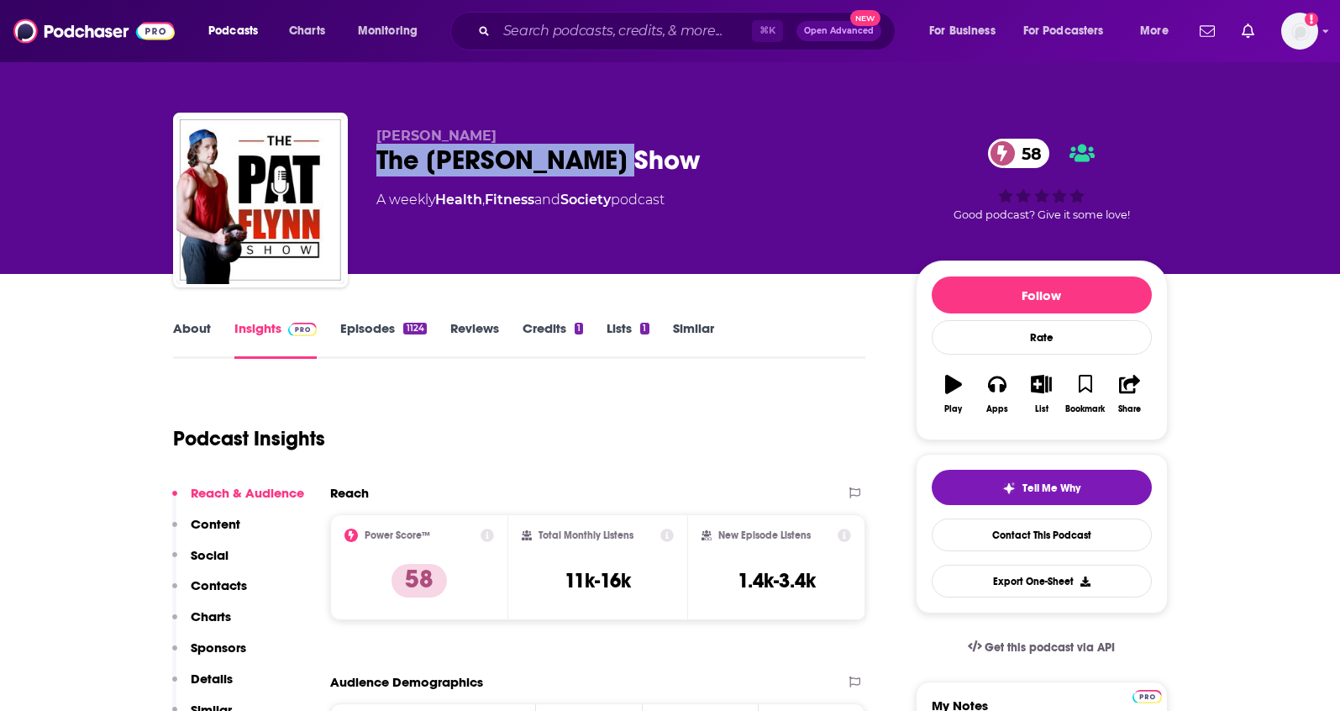
drag, startPoint x: 634, startPoint y: 166, endPoint x: 376, endPoint y: 171, distance: 257.2
click at [376, 171] on div "The Pat Flynn Show 58" at bounding box center [632, 160] width 513 height 33
copy h2 "The Pat Flynn Show"
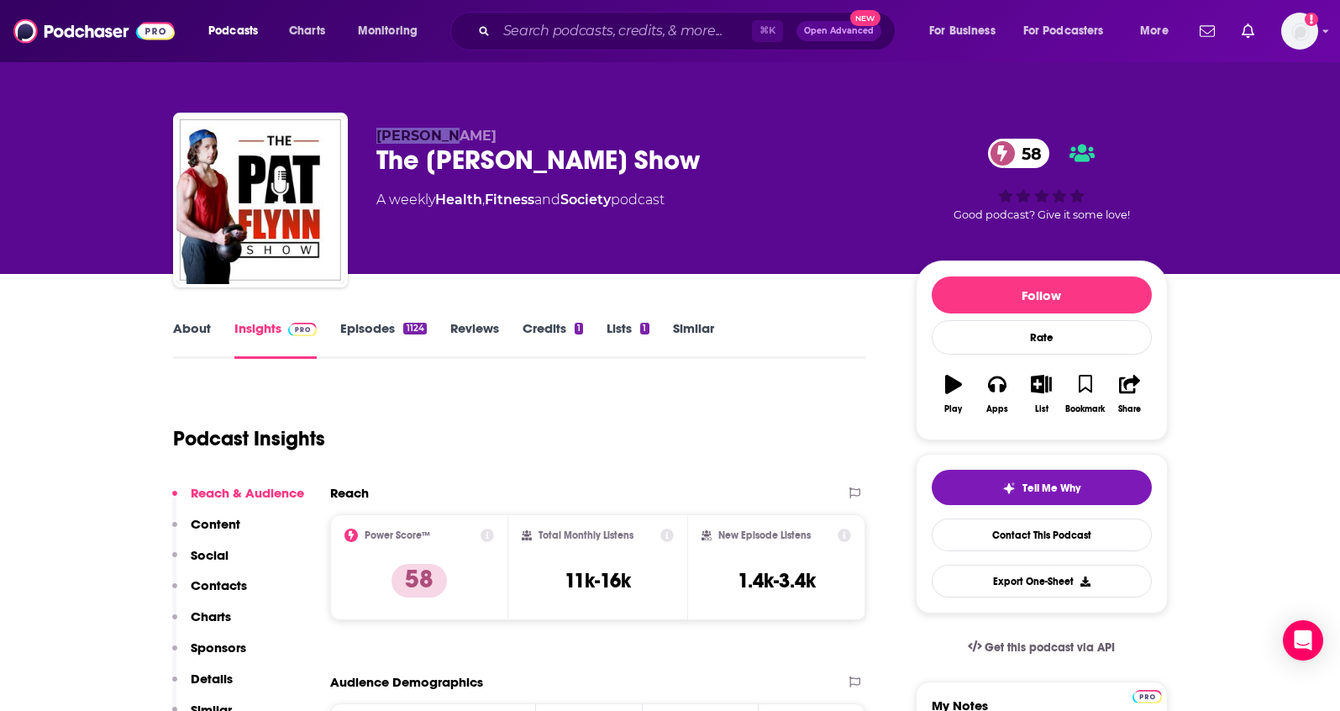
drag, startPoint x: 450, startPoint y: 132, endPoint x: 369, endPoint y: 134, distance: 80.7
click at [369, 134] on div "Pat Flynn The Pat Flynn Show 58 A weekly Health , Fitness and Society podcast 5…" at bounding box center [670, 204] width 995 height 182
copy span "Pat Flynn"
drag, startPoint x: 628, startPoint y: 204, endPoint x: 440, endPoint y: 206, distance: 187.4
click at [440, 206] on div "A weekly Health , Fitness and Society podcast" at bounding box center [520, 200] width 288 height 20
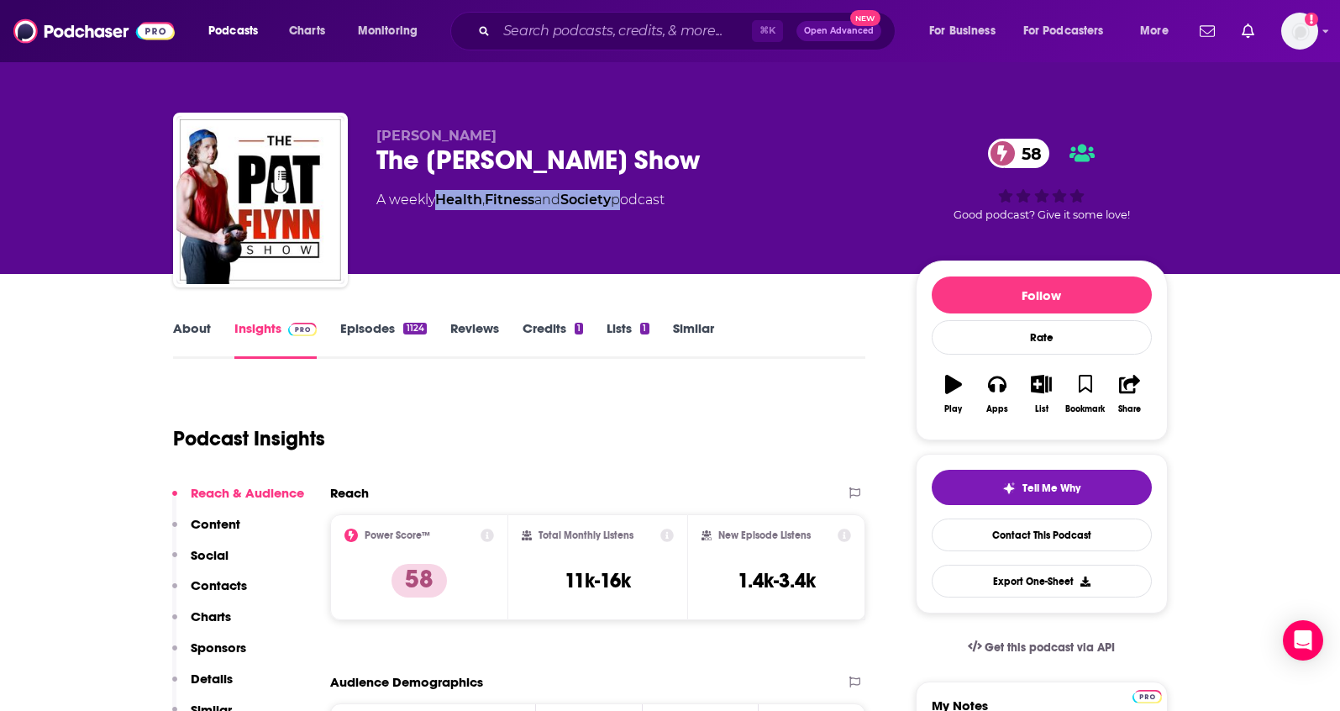
copy div "Health , Fitness and Society"
click at [216, 580] on p "Contacts" at bounding box center [219, 585] width 56 height 16
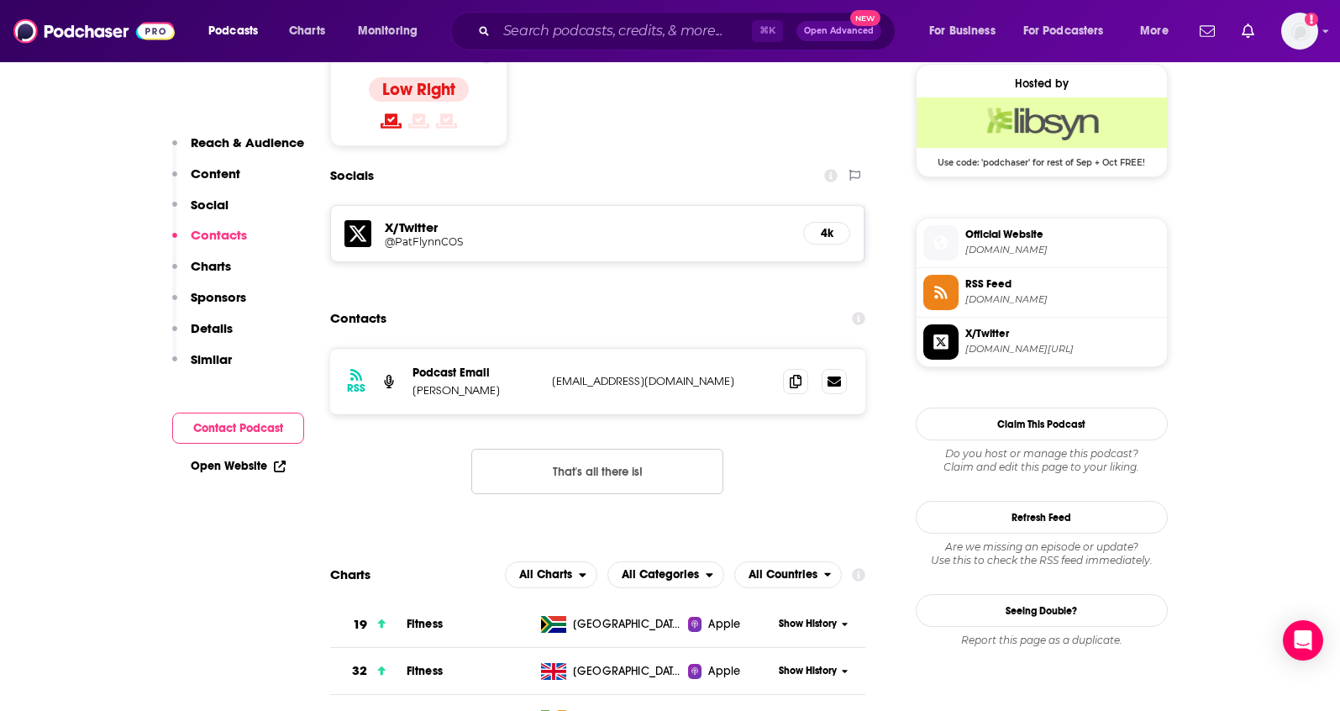
scroll to position [1365, 0]
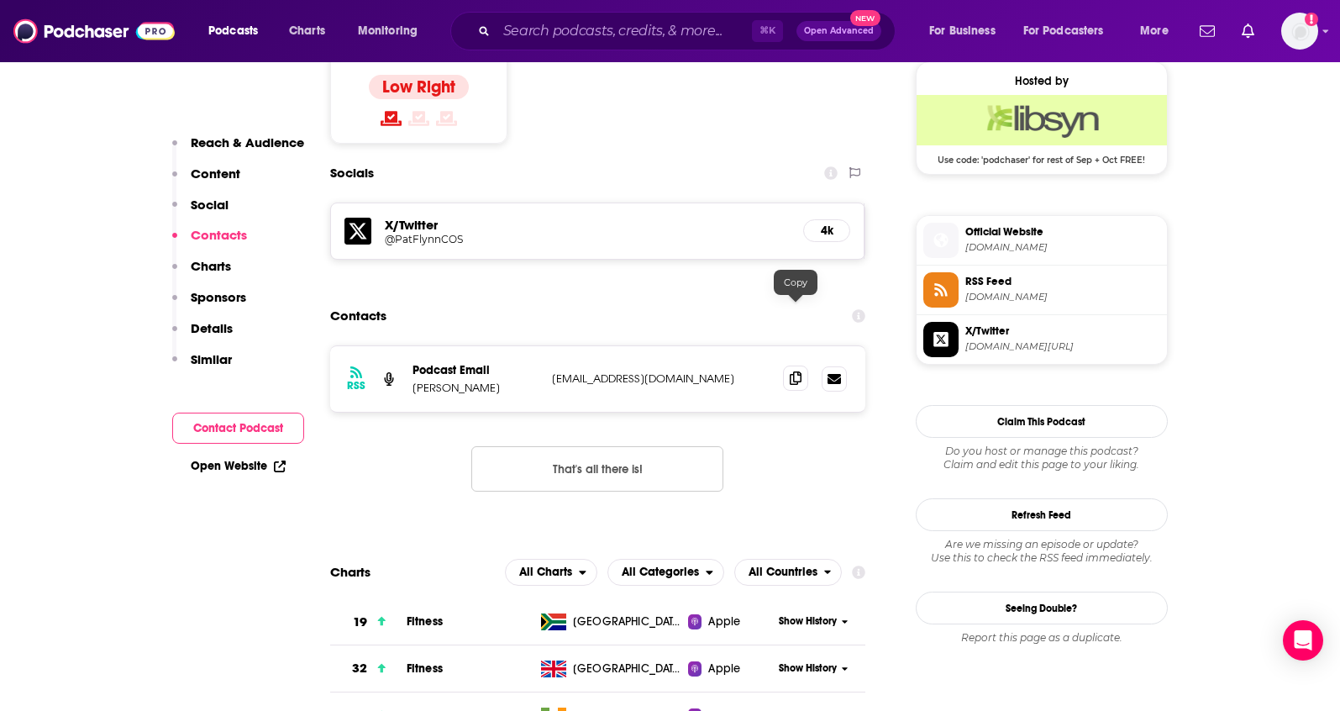
click at [796, 371] on icon at bounding box center [796, 377] width 12 height 13
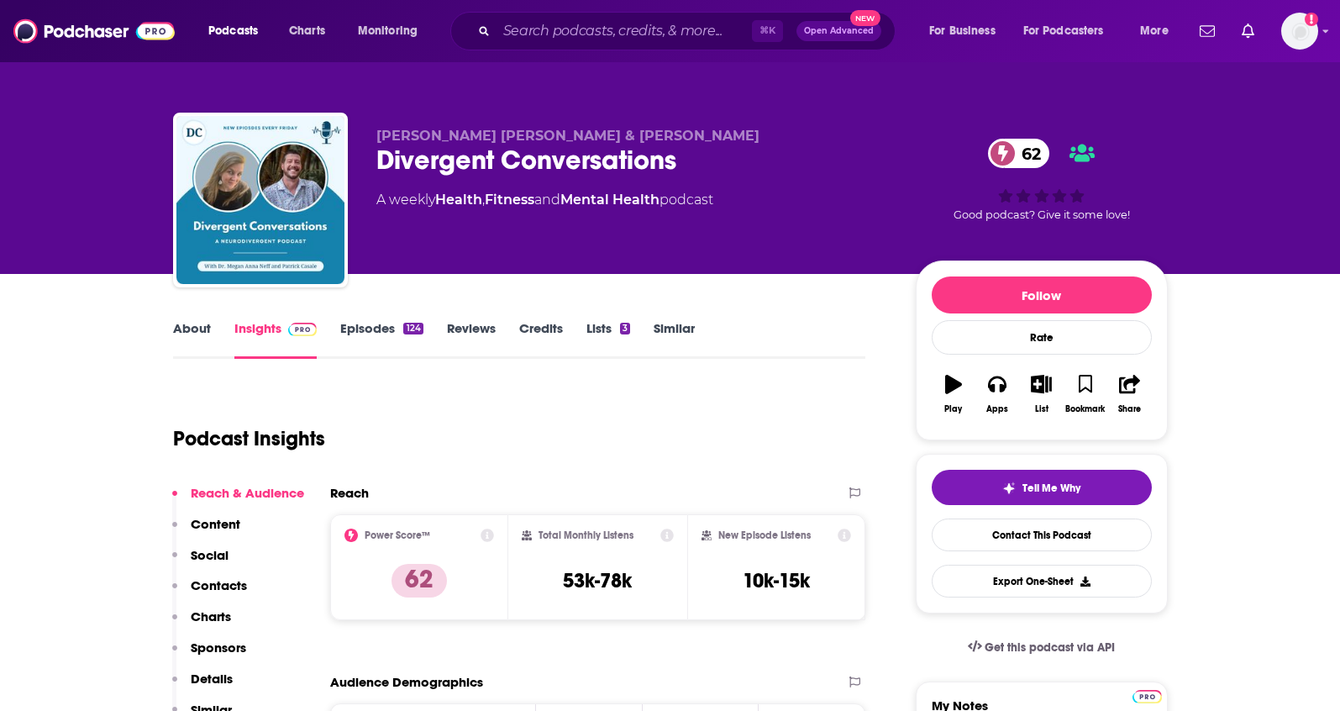
click at [206, 327] on link "About" at bounding box center [192, 339] width 38 height 39
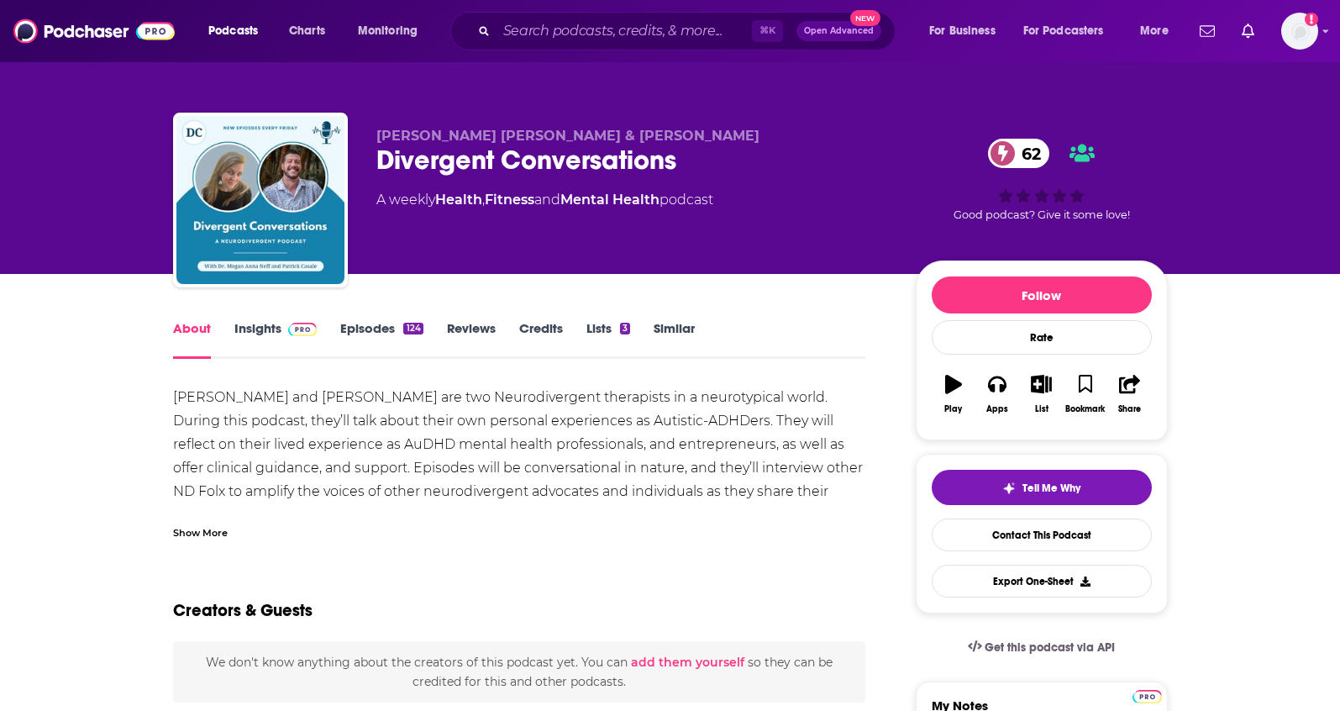
click at [201, 533] on div "Show More" at bounding box center [200, 532] width 55 height 16
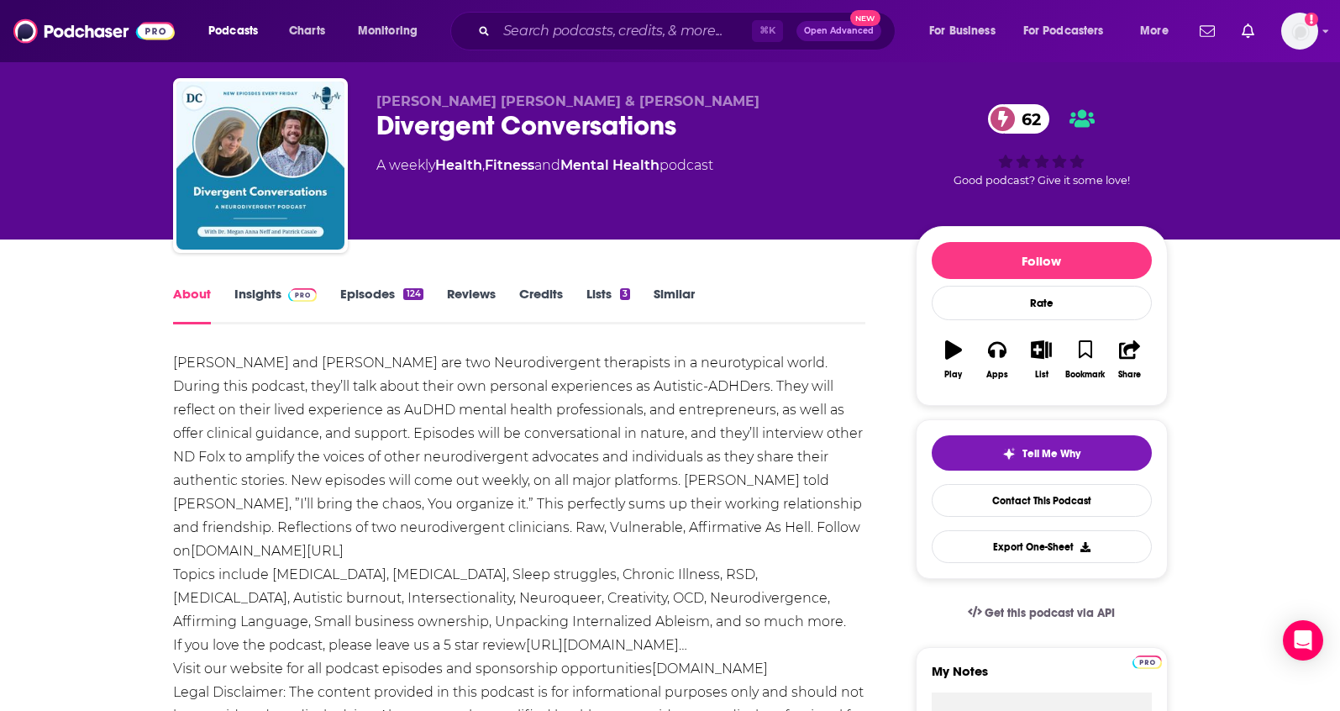
scroll to position [32, 0]
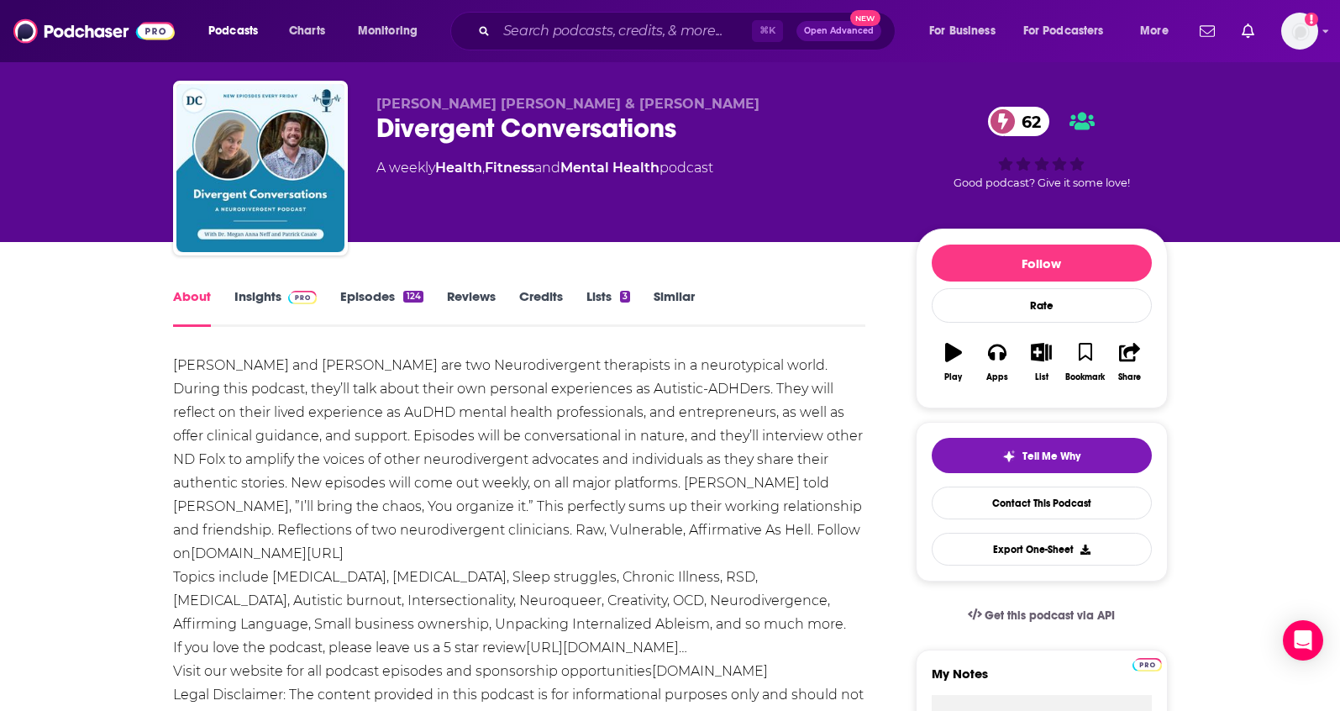
click at [247, 293] on link "Insights" at bounding box center [275, 307] width 83 height 39
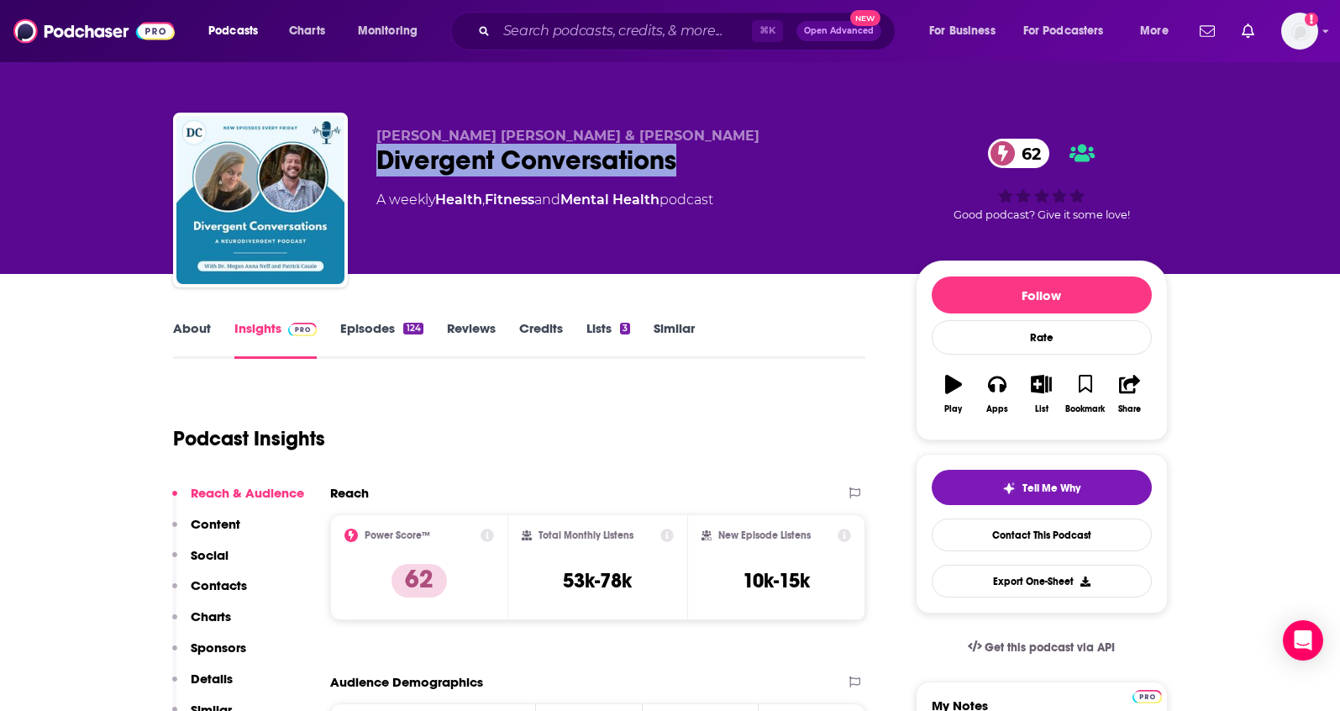
drag, startPoint x: 693, startPoint y: 160, endPoint x: 371, endPoint y: 161, distance: 322.7
click at [371, 161] on div "Megan Anna Neff & Patrick Casale Divergent Conversations 62 A weekly Health , F…" at bounding box center [670, 204] width 995 height 182
copy h2 "Divergent Conversations"
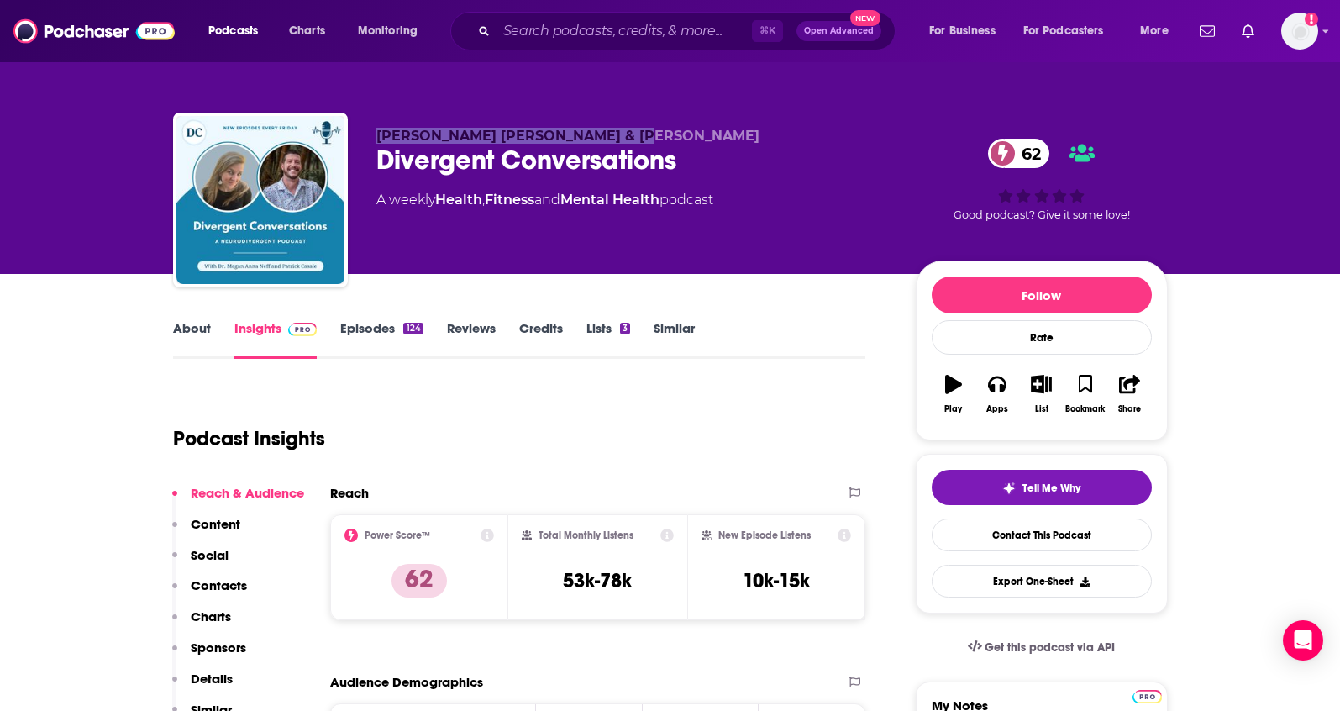
drag, startPoint x: 652, startPoint y: 133, endPoint x: 376, endPoint y: 130, distance: 276.5
click at [376, 130] on p "Megan Anna Neff & Patrick Casale" at bounding box center [632, 136] width 513 height 16
copy span "Megan Anna Neff & Patrick Casale"
click at [228, 587] on p "Contacts" at bounding box center [219, 585] width 56 height 16
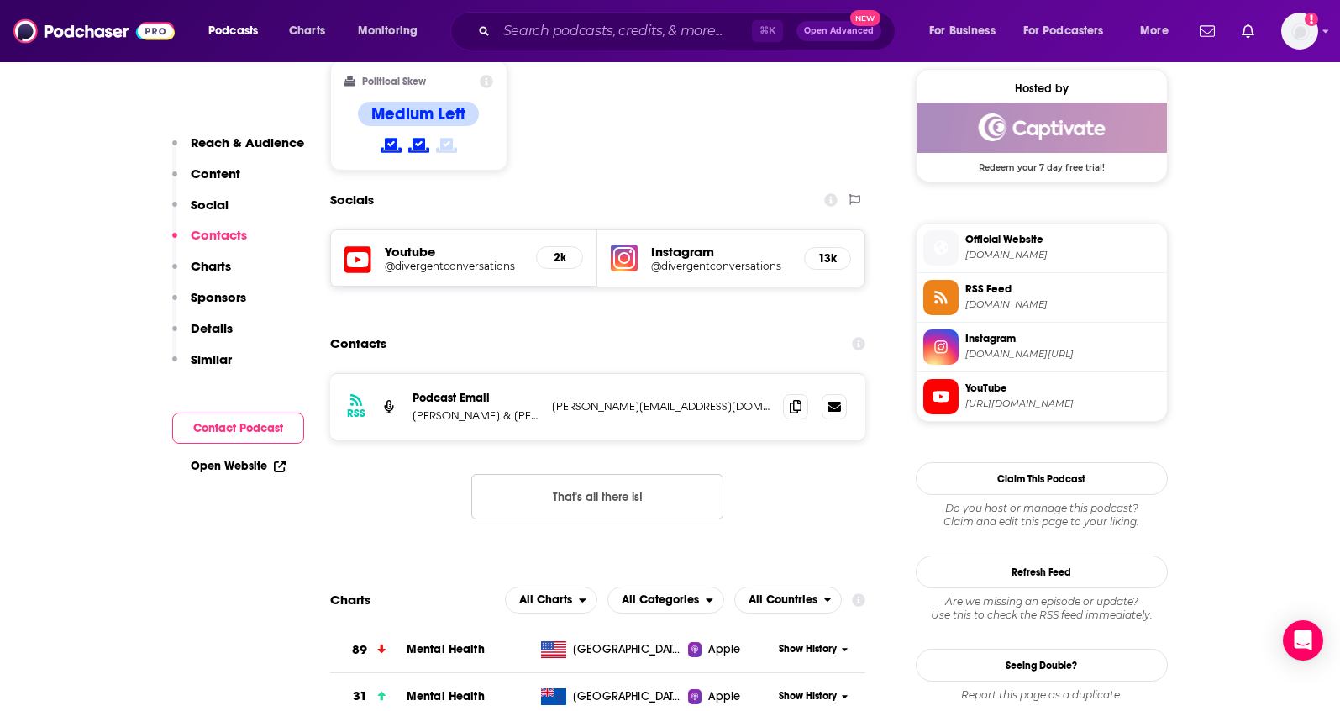
scroll to position [1365, 0]
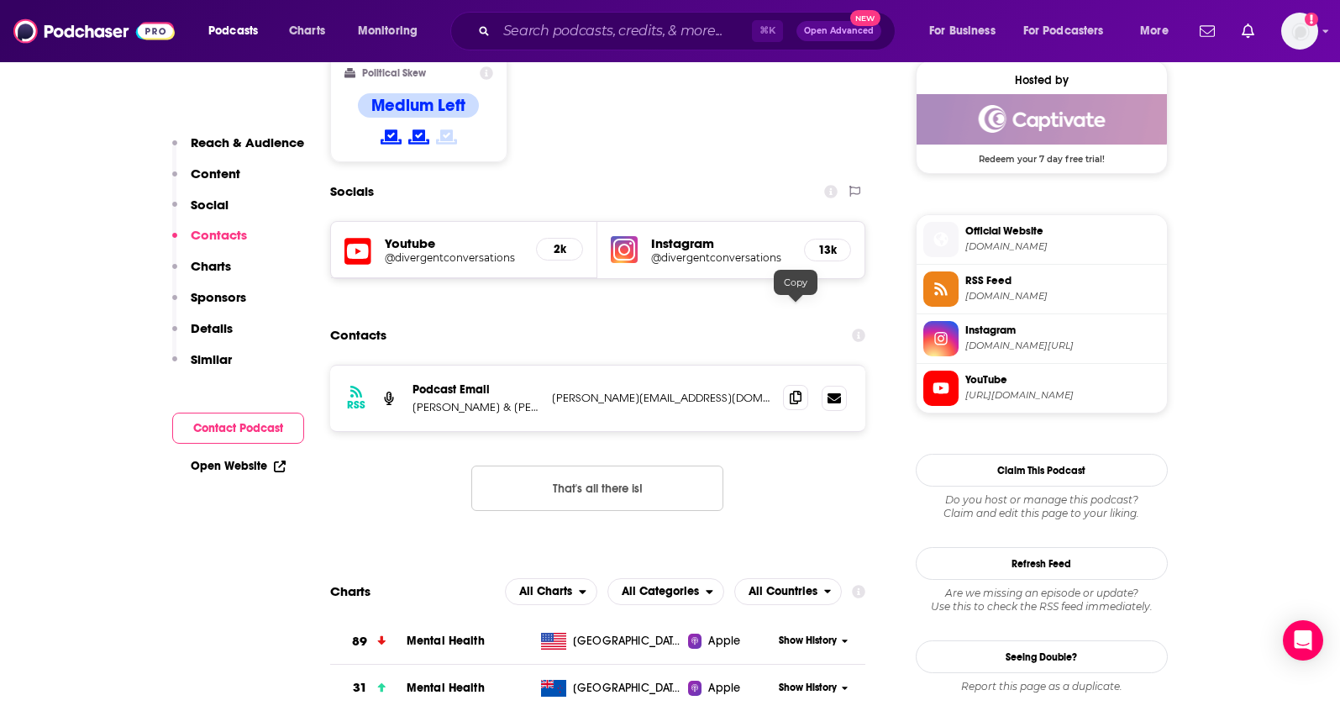
click at [802, 385] on span at bounding box center [795, 397] width 25 height 25
click at [485, 366] on div "RSS Podcast Email Megan Neff & Patrick Casale patrick@casalecoaching.com patric…" at bounding box center [598, 399] width 536 height 66
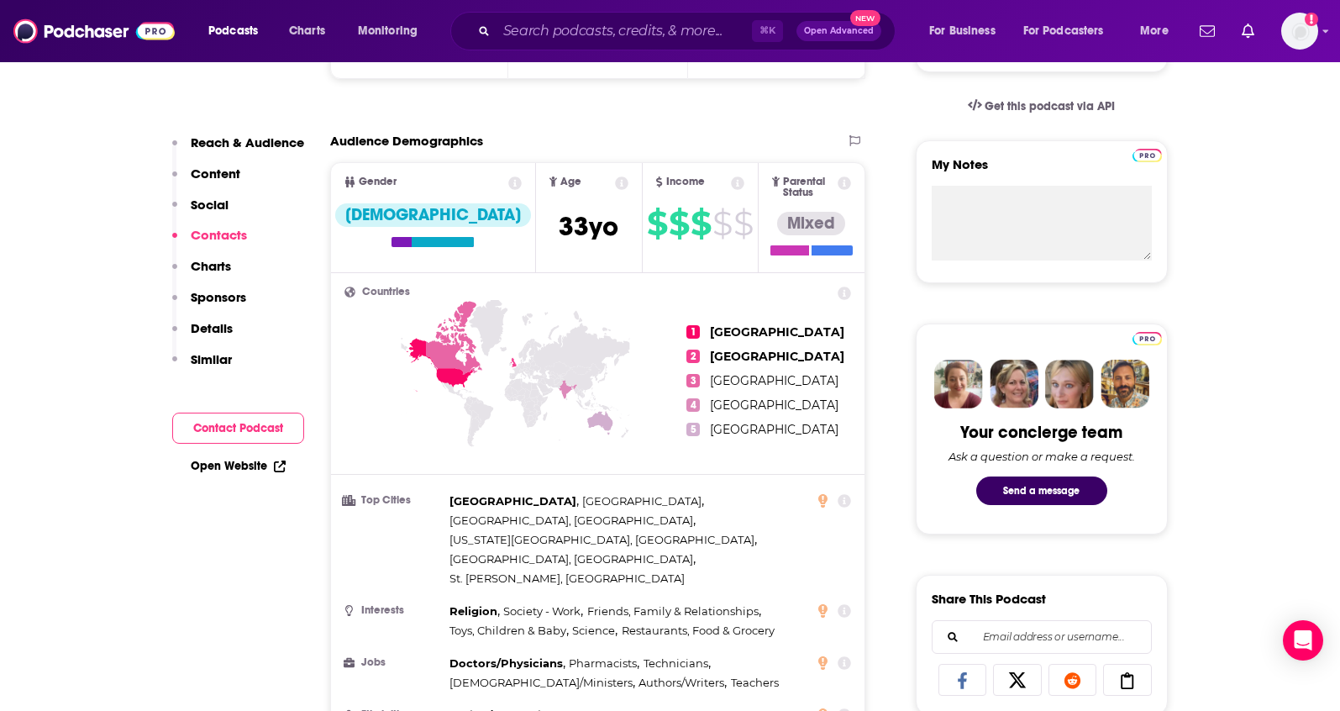
scroll to position [0, 0]
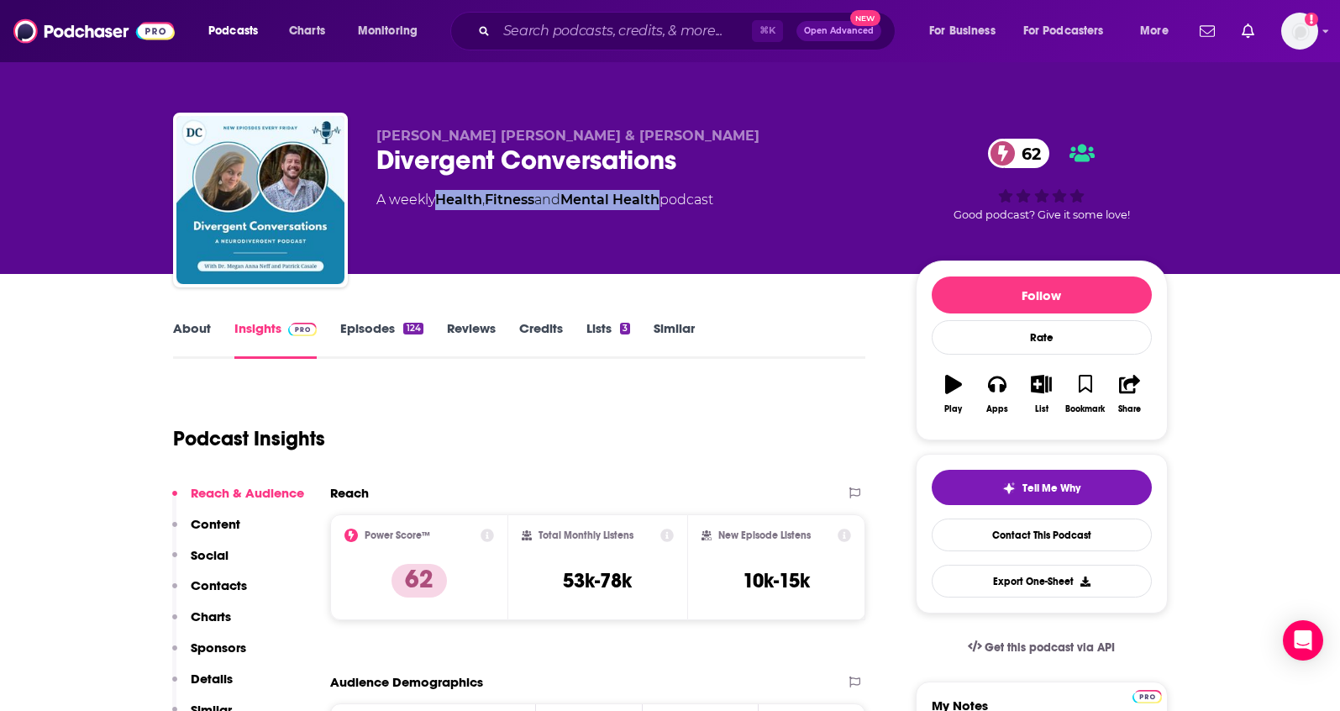
drag, startPoint x: 673, startPoint y: 199, endPoint x: 437, endPoint y: 208, distance: 236.3
click at [437, 208] on div "A weekly Health , Fitness and Mental Health podcast" at bounding box center [544, 200] width 337 height 20
copy div "Health , Fitness and Mental Health"
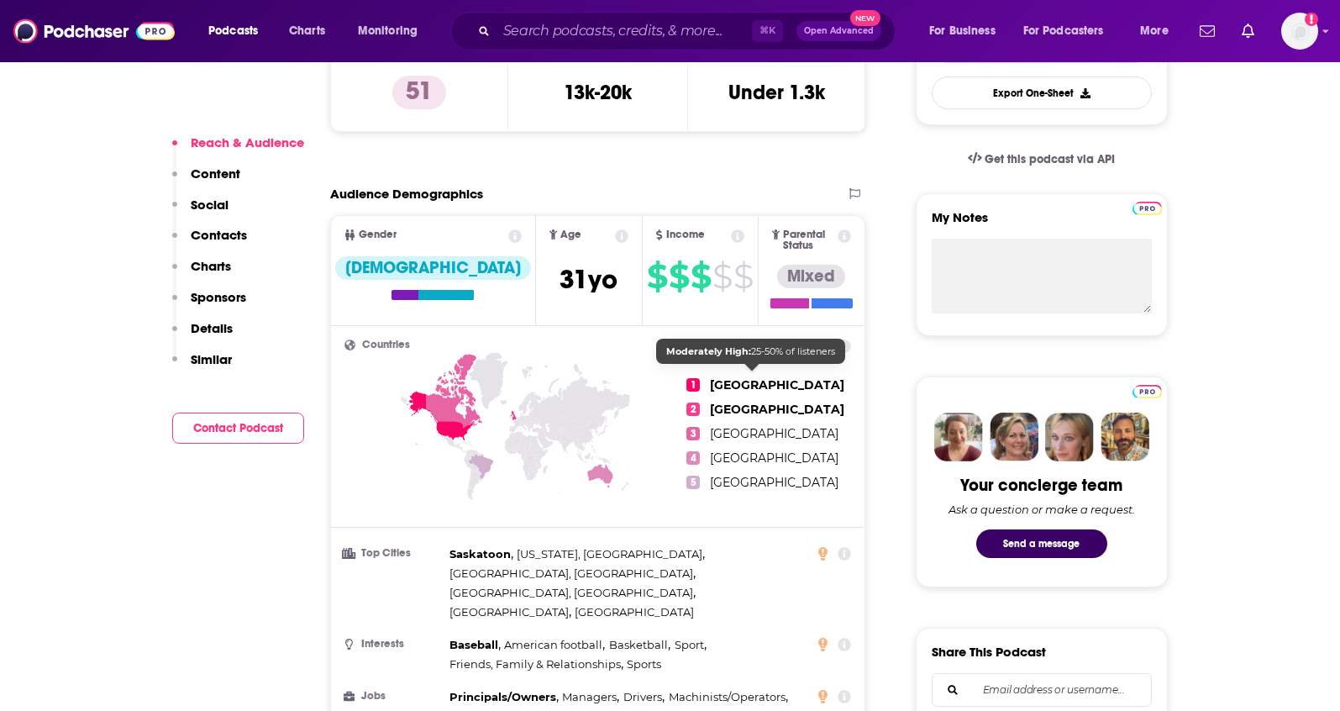
scroll to position [518, 0]
